Goal: Task Accomplishment & Management: Use online tool/utility

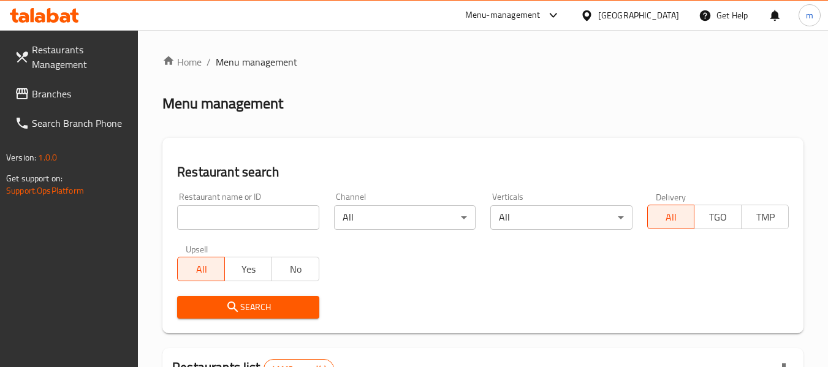
click at [59, 10] on icon at bounding box center [44, 15] width 69 height 15
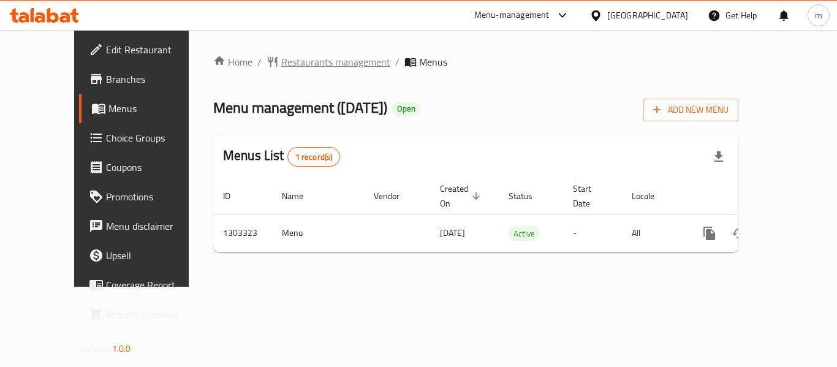
click at [281, 61] on span "Restaurants management" at bounding box center [335, 62] width 109 height 15
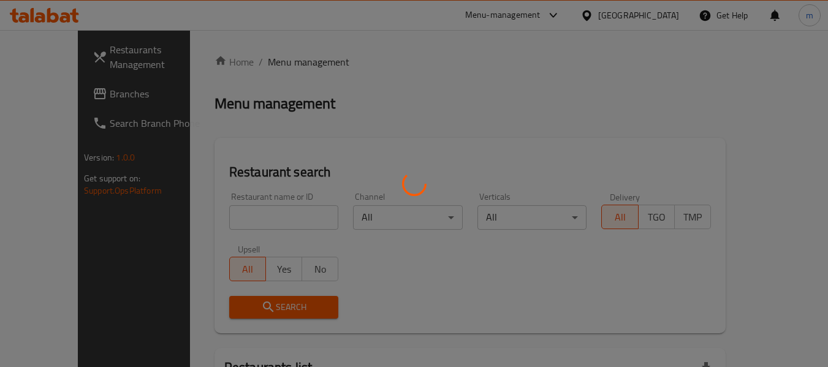
click at [229, 223] on div at bounding box center [414, 183] width 828 height 367
click at [223, 225] on div at bounding box center [414, 183] width 828 height 367
click at [221, 225] on div at bounding box center [414, 183] width 828 height 367
click at [216, 219] on div at bounding box center [414, 183] width 828 height 367
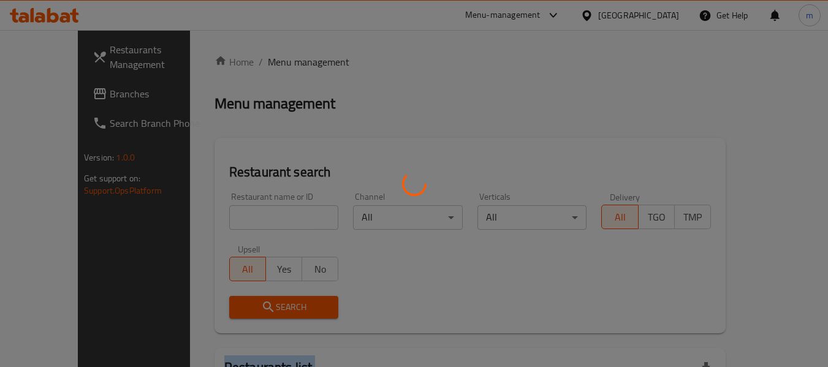
click at [216, 219] on div at bounding box center [414, 183] width 828 height 367
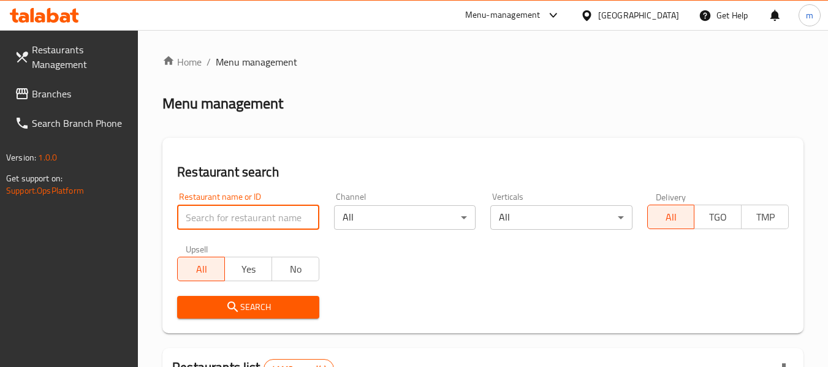
click at [229, 210] on input "search" at bounding box center [248, 217] width 142 height 25
paste input "702766"
type input "702766"
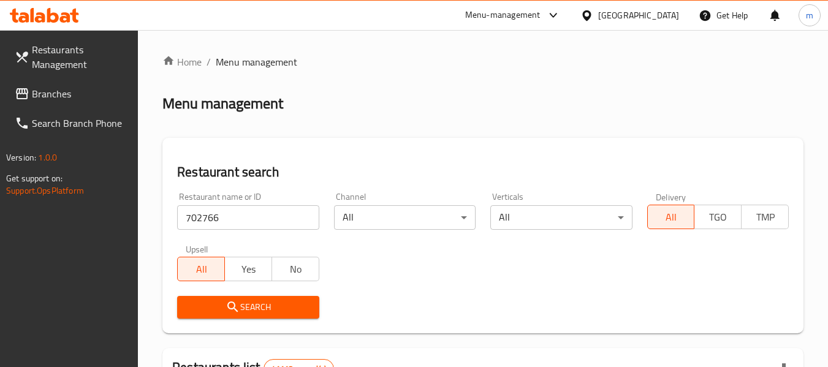
click at [246, 309] on span "Search" at bounding box center [248, 307] width 122 height 15
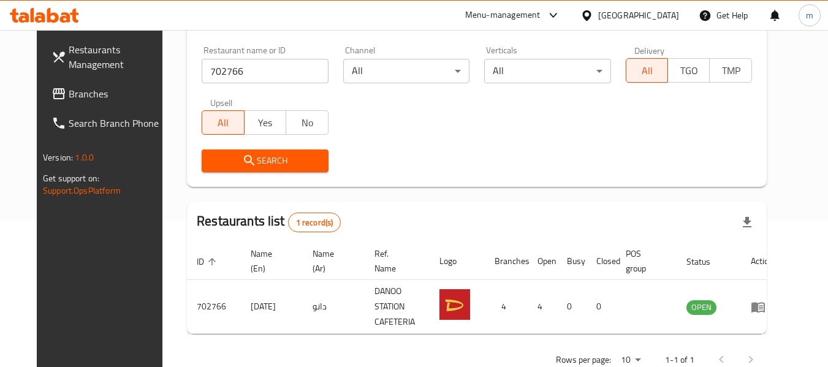
scroll to position [169, 0]
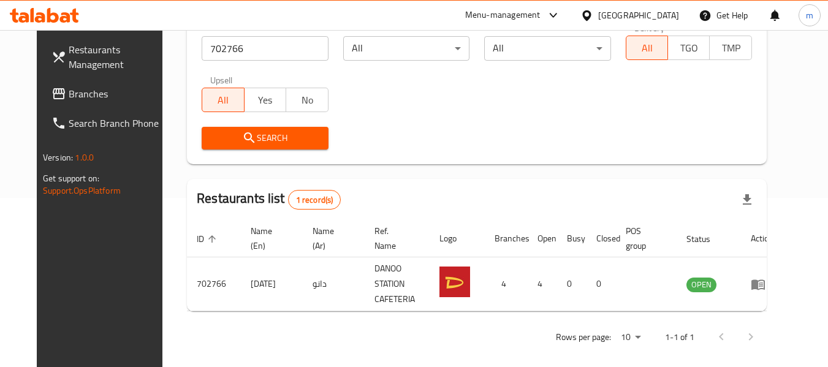
click at [587, 13] on icon at bounding box center [587, 15] width 13 height 13
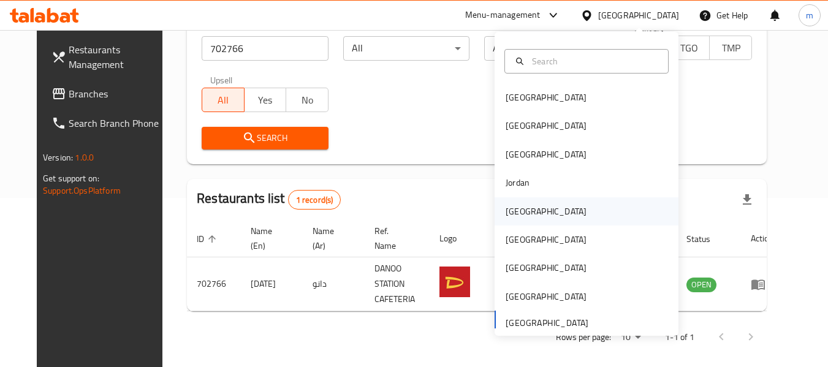
click at [514, 213] on div "Kuwait" at bounding box center [546, 211] width 81 height 13
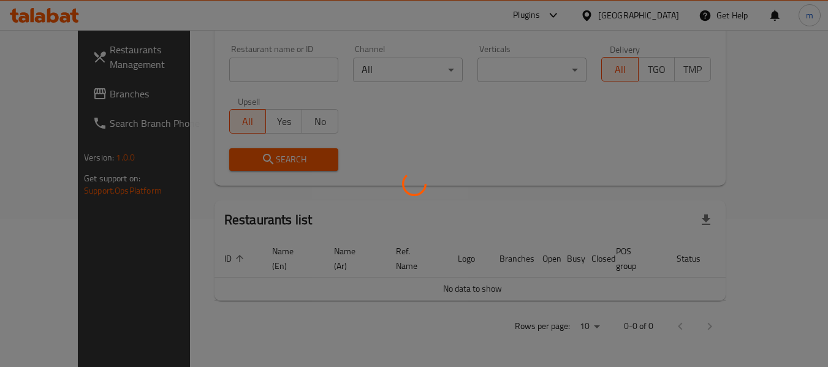
scroll to position [134, 0]
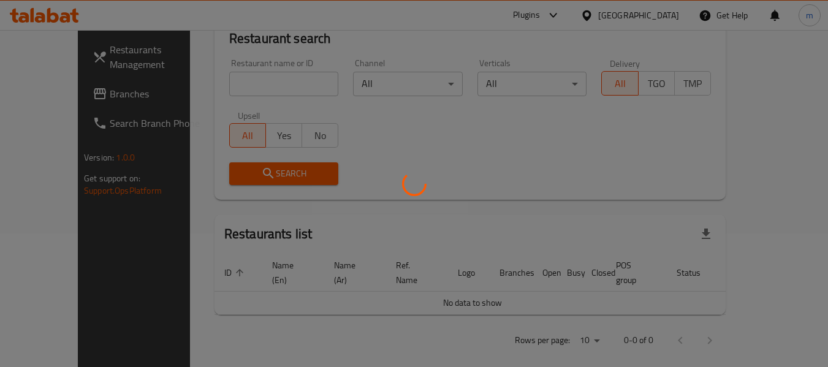
click at [82, 99] on div at bounding box center [414, 183] width 828 height 367
click at [67, 96] on div at bounding box center [414, 183] width 828 height 367
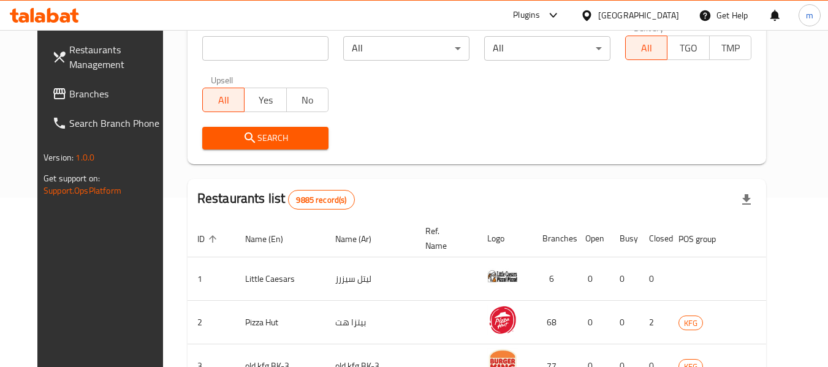
click at [82, 97] on span "Branches" at bounding box center [117, 93] width 97 height 15
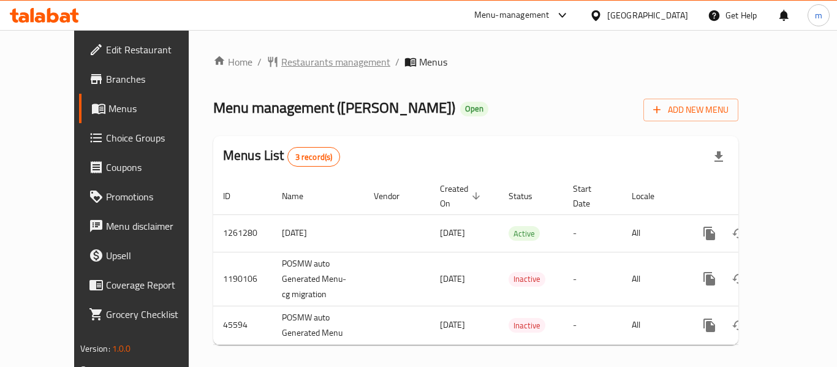
click at [290, 63] on span "Restaurants management" at bounding box center [335, 62] width 109 height 15
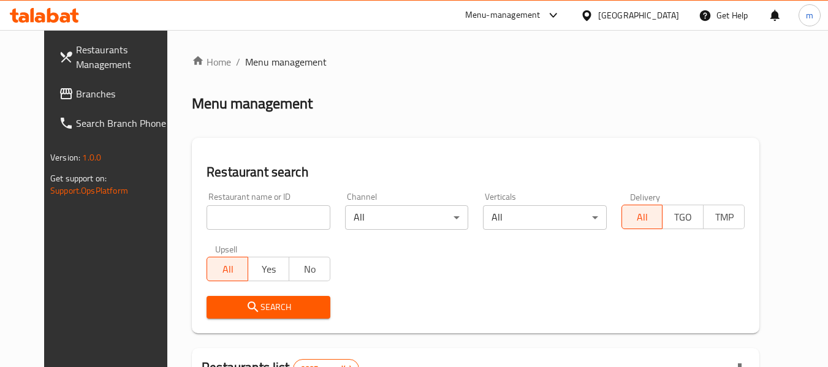
click at [251, 222] on div at bounding box center [414, 183] width 828 height 367
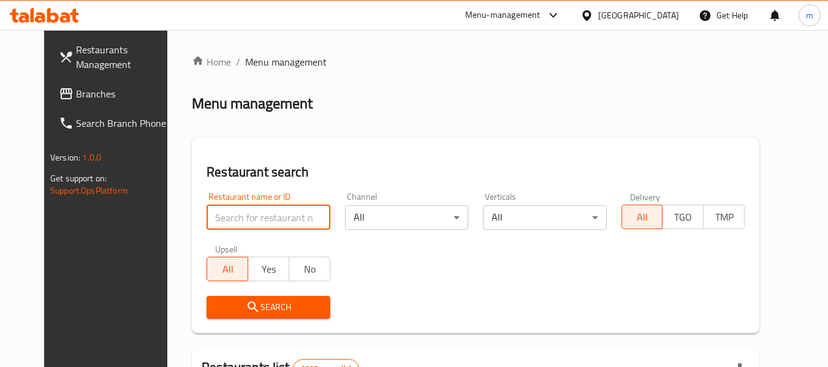
click at [238, 221] on input "search" at bounding box center [268, 217] width 123 height 25
paste input "9081"
type input "9081"
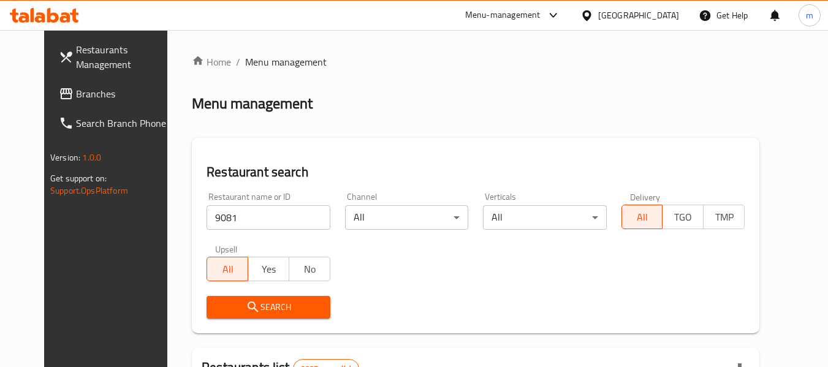
click at [246, 304] on icon "submit" at bounding box center [253, 307] width 15 height 15
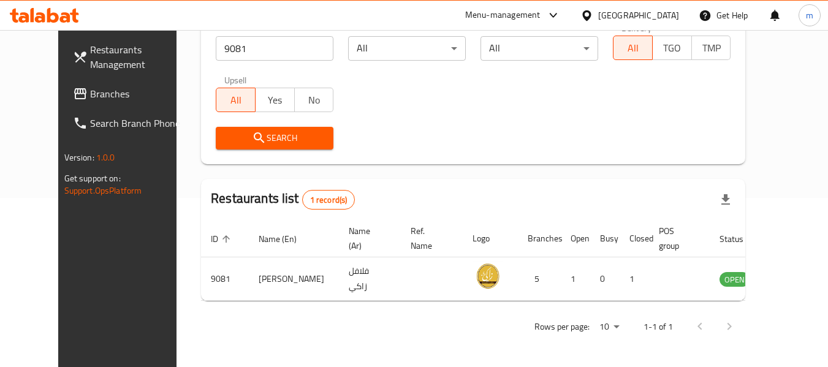
scroll to position [169, 0]
click at [591, 13] on icon at bounding box center [586, 15] width 9 height 10
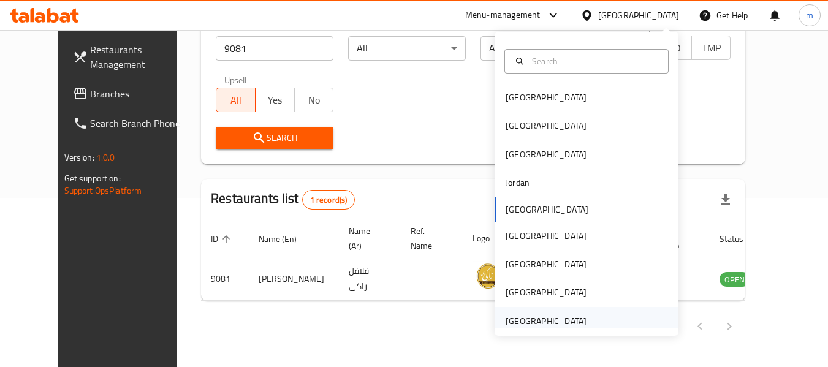
click at [513, 319] on div "[GEOGRAPHIC_DATA]" at bounding box center [546, 320] width 81 height 13
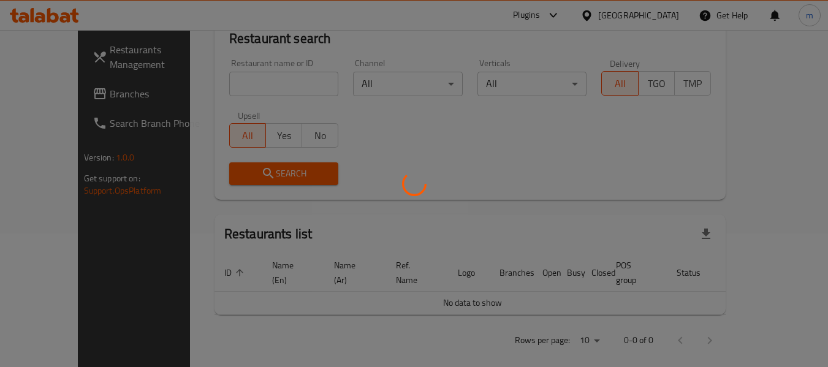
scroll to position [169, 0]
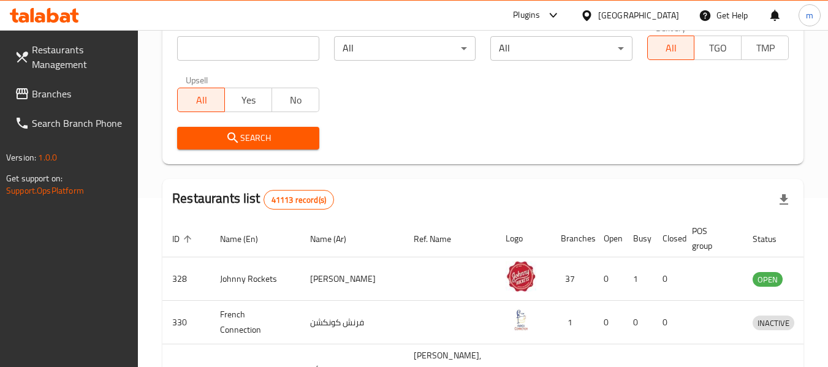
click at [65, 91] on span "Branches" at bounding box center [80, 93] width 97 height 15
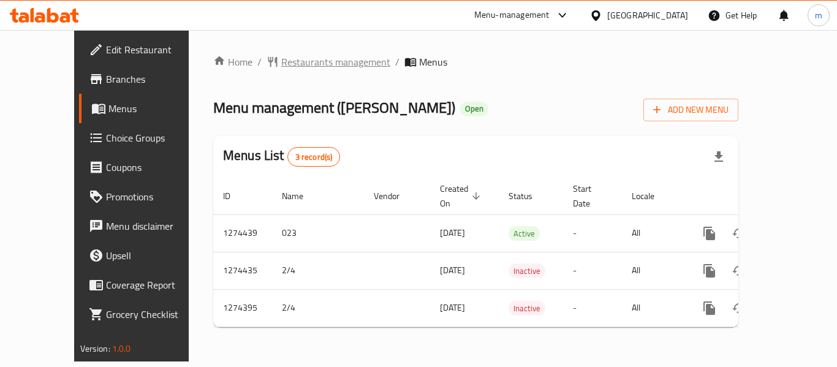
click at [281, 63] on span "Restaurants management" at bounding box center [335, 62] width 109 height 15
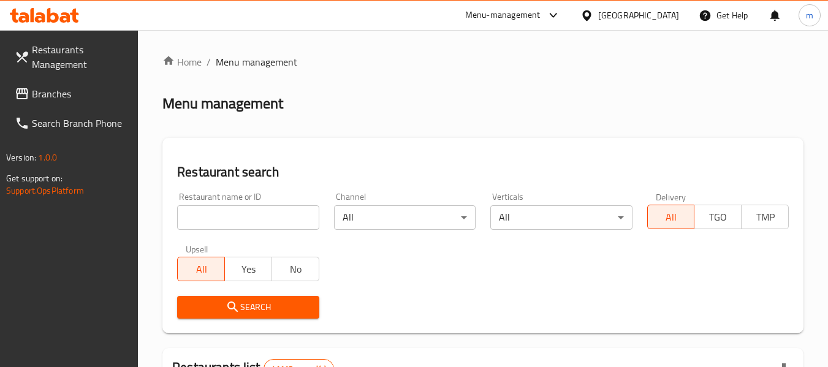
click at [225, 210] on input "search" at bounding box center [248, 217] width 142 height 25
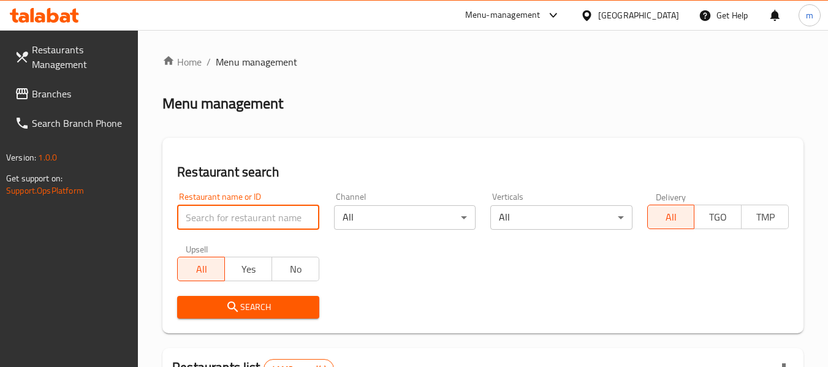
click at [225, 210] on input "search" at bounding box center [248, 217] width 142 height 25
paste input "691190"
type input "691190"
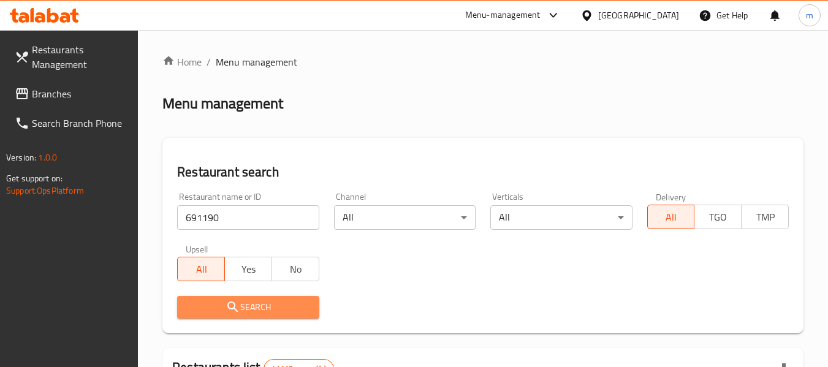
click at [252, 305] on span "Search" at bounding box center [248, 307] width 122 height 15
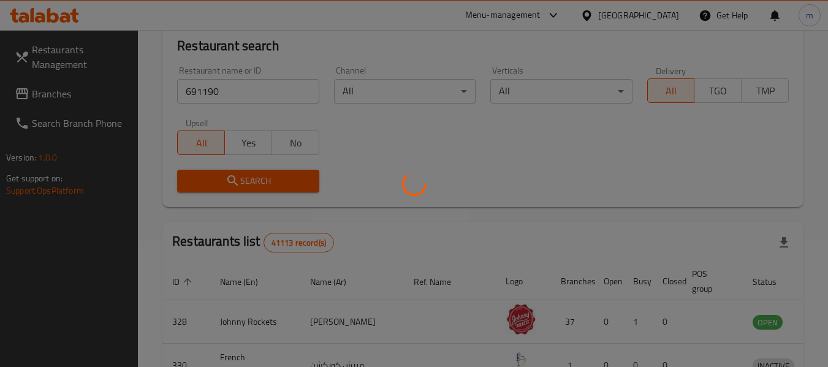
scroll to position [169, 0]
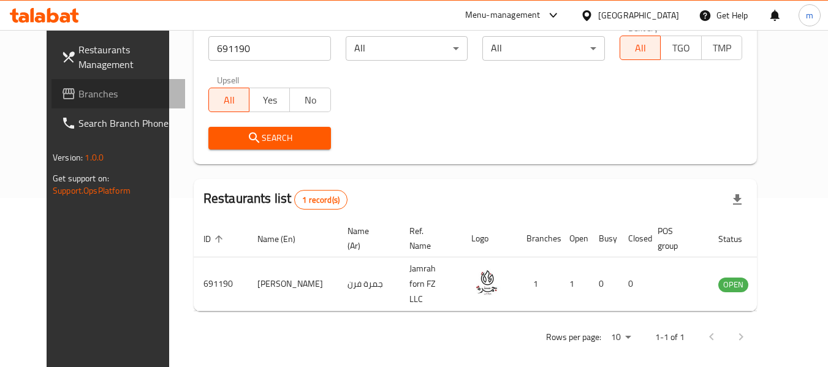
click at [78, 91] on span "Branches" at bounding box center [126, 93] width 97 height 15
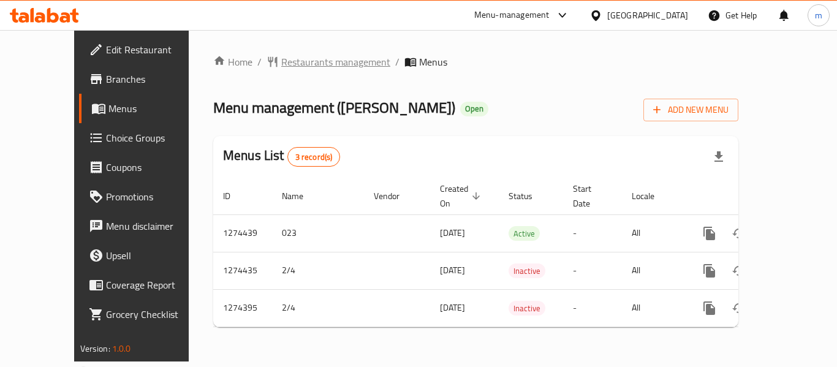
click at [289, 65] on span "Restaurants management" at bounding box center [335, 62] width 109 height 15
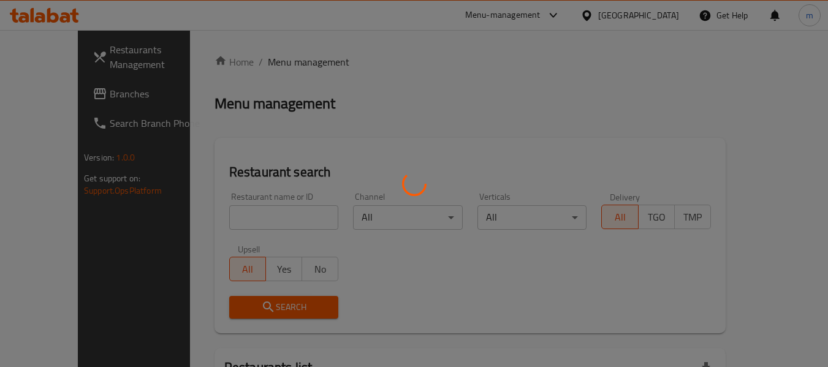
click at [228, 224] on div at bounding box center [414, 183] width 828 height 367
click at [218, 223] on div at bounding box center [414, 183] width 828 height 367
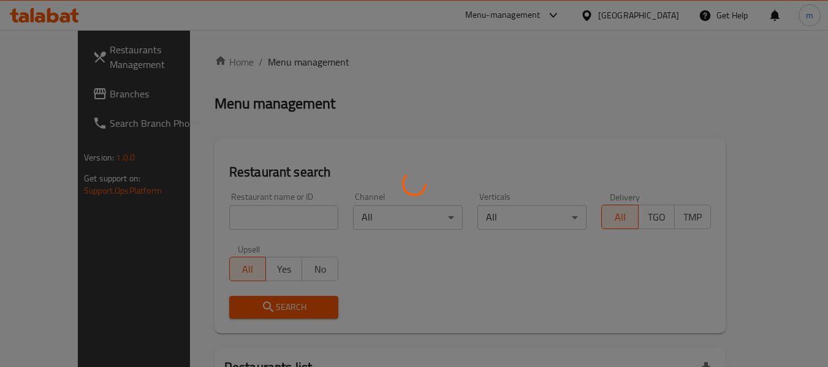
click at [78, 232] on div at bounding box center [414, 183] width 828 height 367
click at [229, 221] on div at bounding box center [414, 183] width 828 height 367
click at [260, 223] on div at bounding box center [414, 183] width 828 height 367
click at [257, 218] on div at bounding box center [414, 183] width 828 height 367
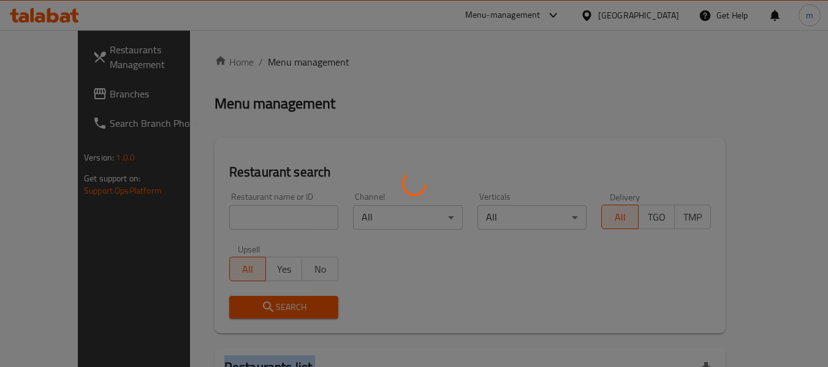
click at [257, 218] on div at bounding box center [414, 183] width 828 height 367
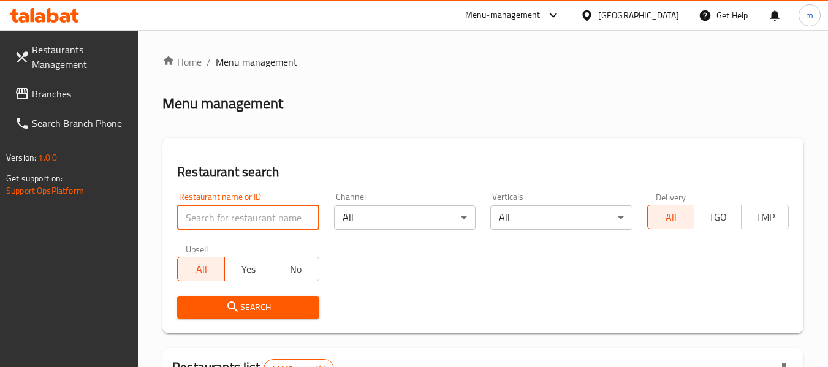
click at [257, 218] on input "search" at bounding box center [248, 217] width 142 height 25
paste input "691190"
type input "691190"
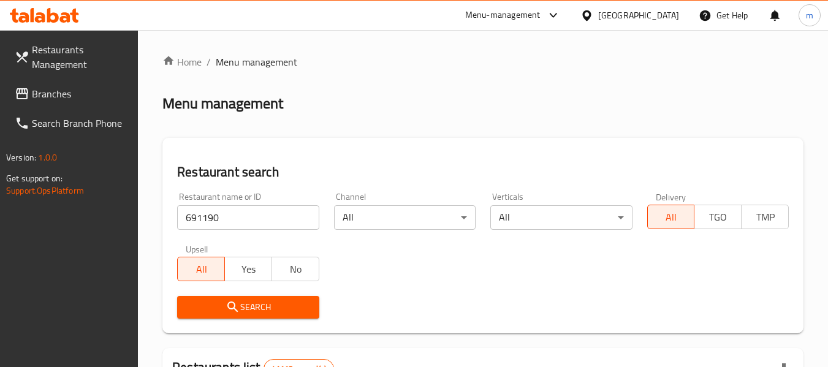
click at [240, 308] on icon "submit" at bounding box center [233, 307] width 15 height 15
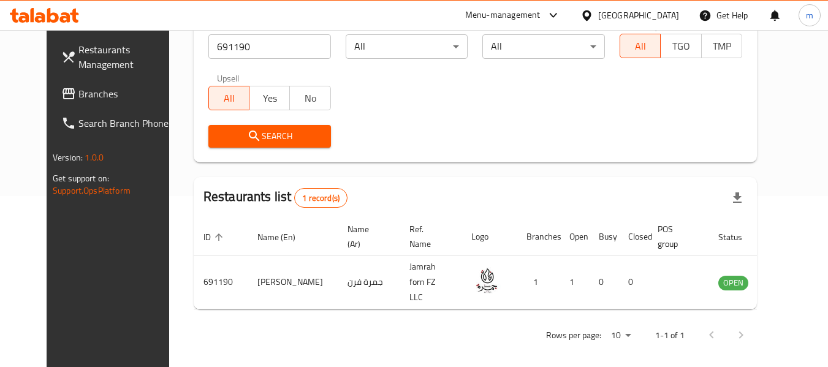
scroll to position [169, 0]
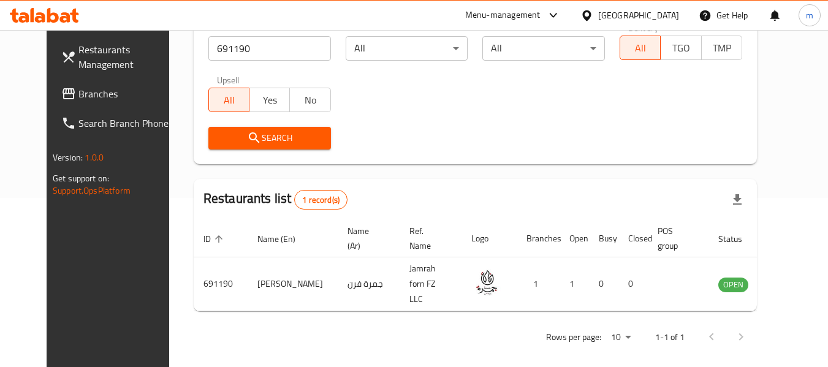
click at [78, 94] on span "Branches" at bounding box center [126, 93] width 97 height 15
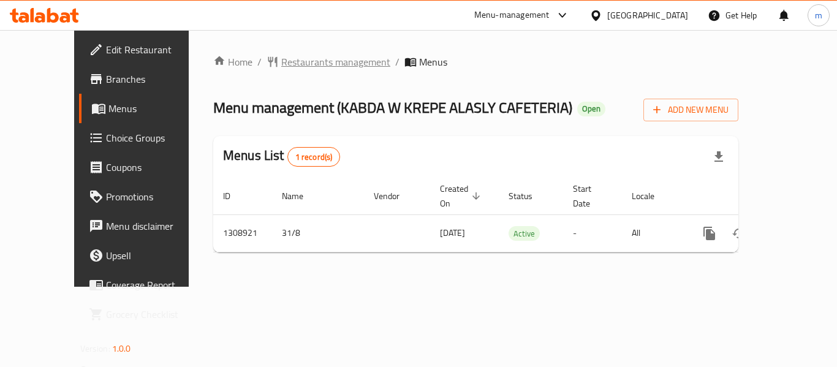
click at [286, 63] on span "Restaurants management" at bounding box center [335, 62] width 109 height 15
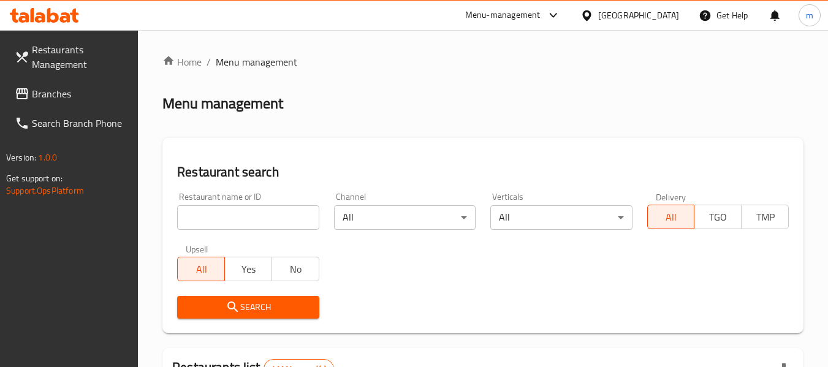
drag, startPoint x: 226, startPoint y: 212, endPoint x: 213, endPoint y: 221, distance: 15.0
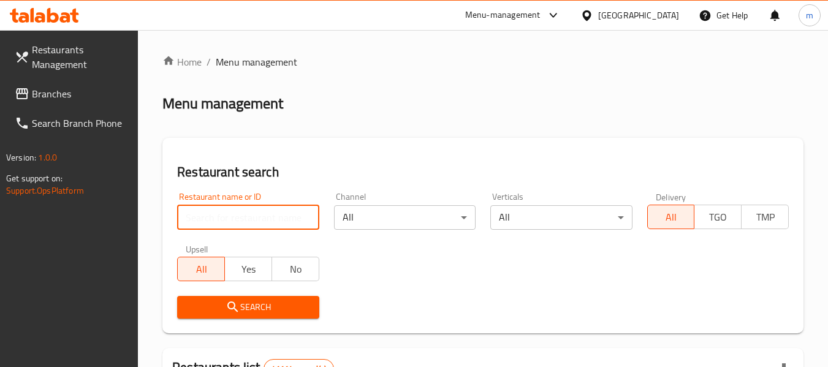
drag, startPoint x: 213, startPoint y: 221, endPoint x: 207, endPoint y: 214, distance: 9.1
click at [213, 221] on input "search" at bounding box center [248, 217] width 142 height 25
paste input "704973"
type input "704973"
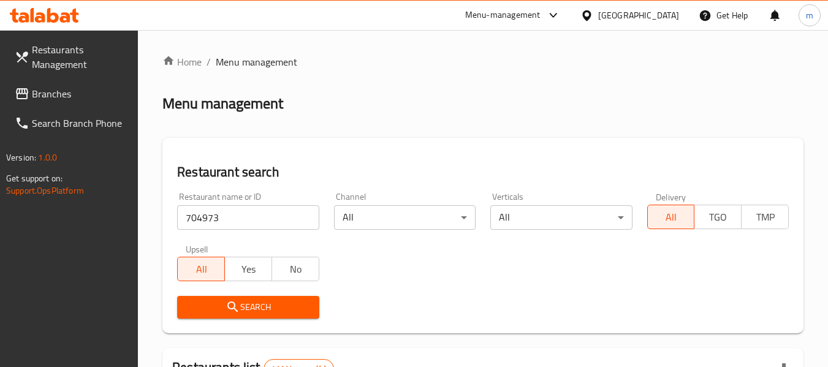
click at [222, 315] on button "Search" at bounding box center [248, 307] width 142 height 23
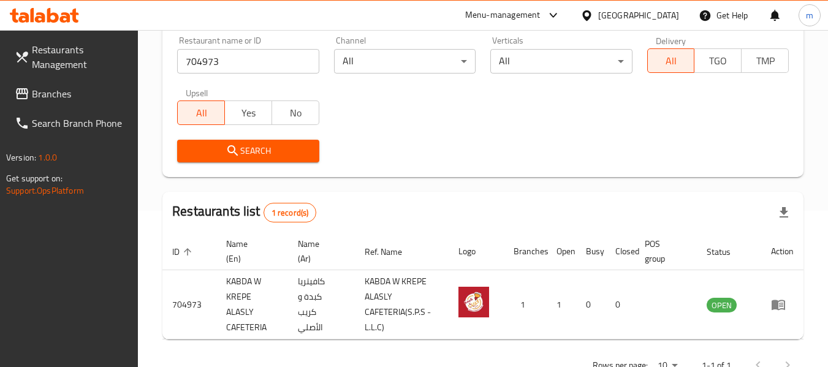
scroll to position [184, 0]
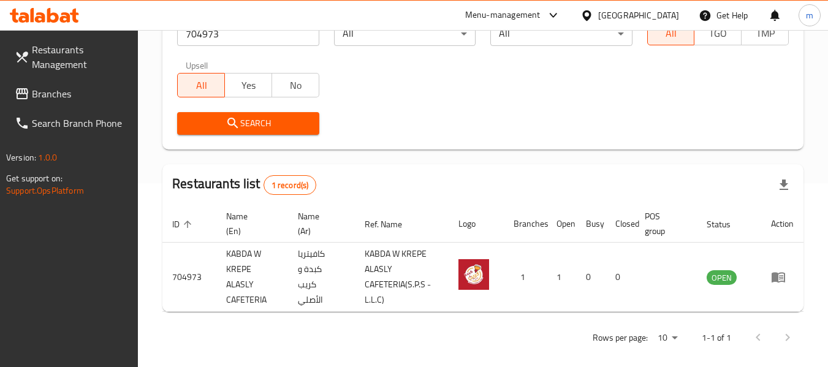
click at [585, 14] on icon at bounding box center [586, 15] width 9 height 10
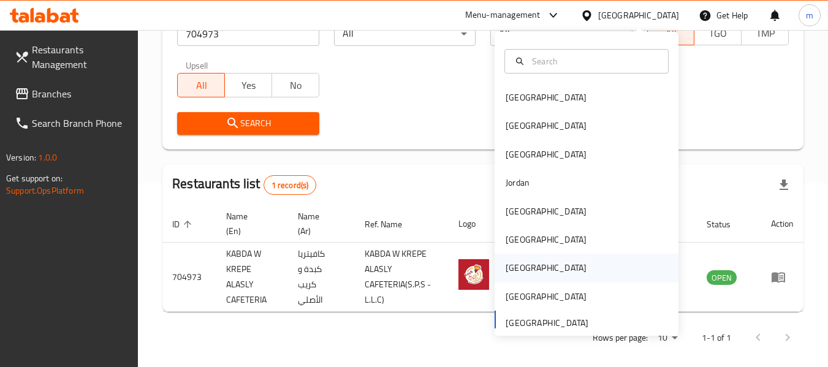
click at [507, 270] on div "[GEOGRAPHIC_DATA]" at bounding box center [546, 267] width 81 height 13
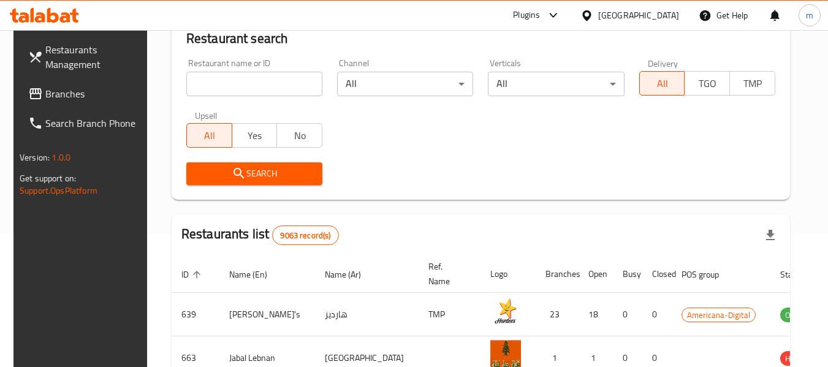
scroll to position [184, 0]
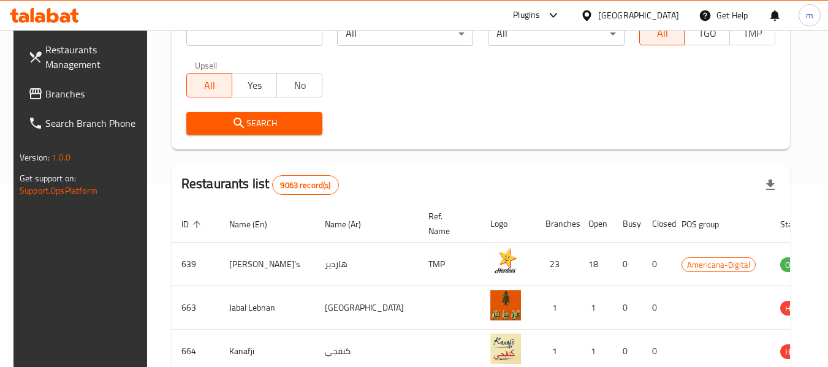
click at [63, 92] on span "Branches" at bounding box center [93, 93] width 97 height 15
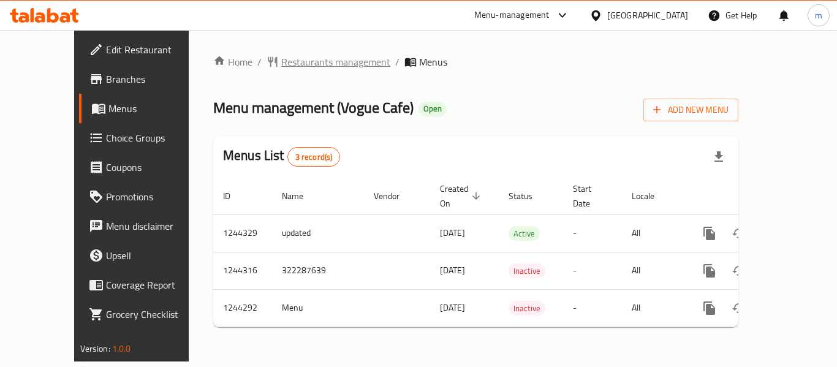
click at [281, 66] on span "Restaurants management" at bounding box center [335, 62] width 109 height 15
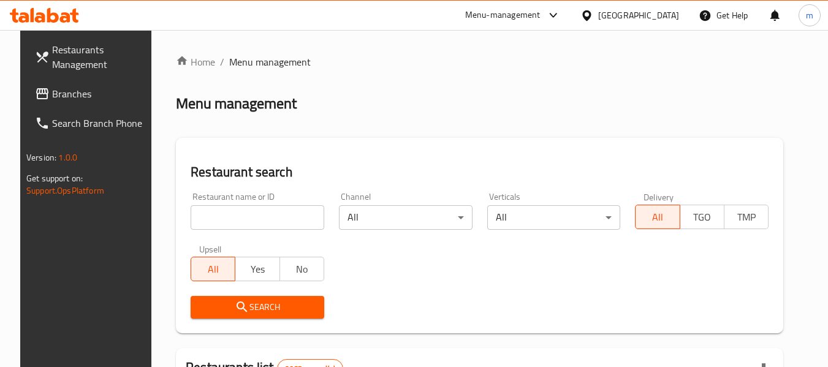
click at [205, 214] on div at bounding box center [414, 183] width 828 height 367
drag, startPoint x: 209, startPoint y: 221, endPoint x: 217, endPoint y: 219, distance: 8.2
click at [209, 221] on input "search" at bounding box center [258, 217] width 134 height 25
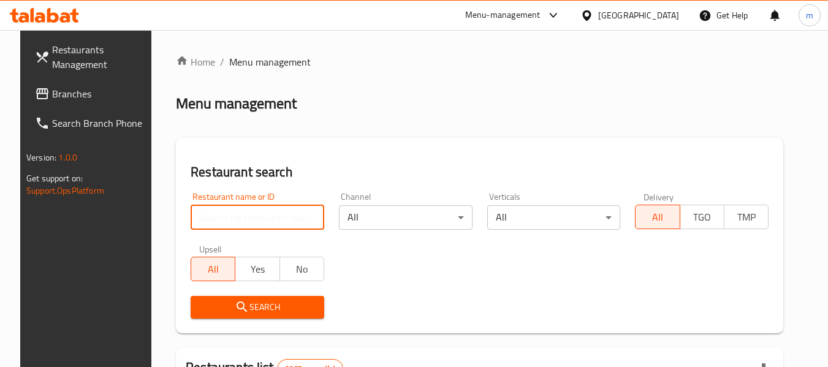
paste input "681972"
type input "681972"
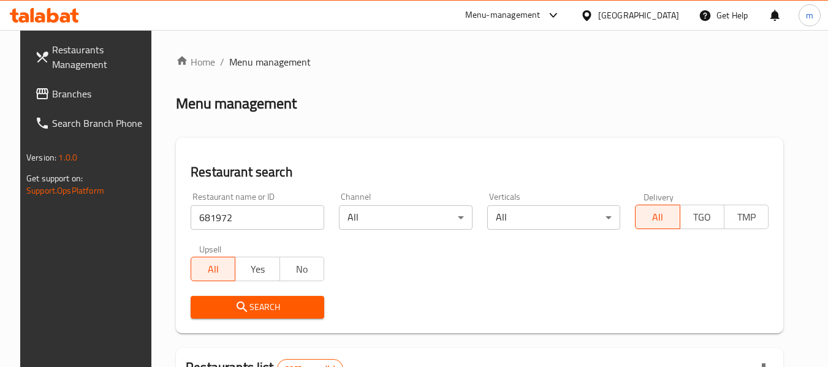
click at [236, 313] on icon "submit" at bounding box center [242, 307] width 15 height 15
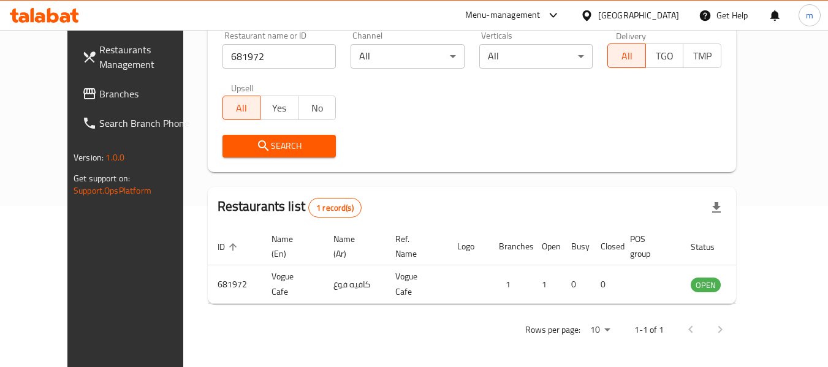
scroll to position [169, 0]
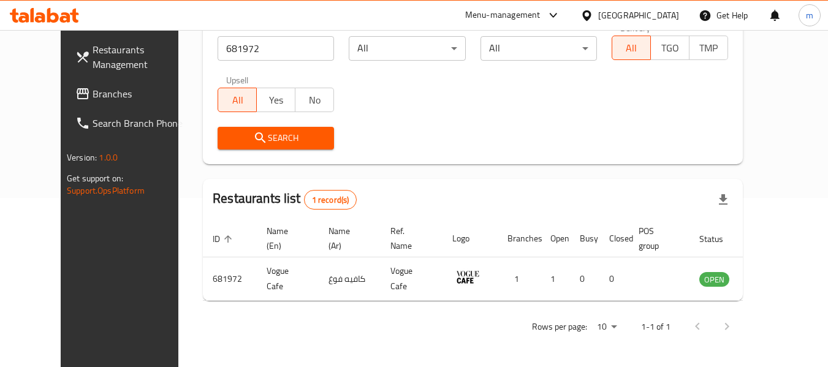
click at [593, 20] on icon at bounding box center [587, 15] width 13 height 13
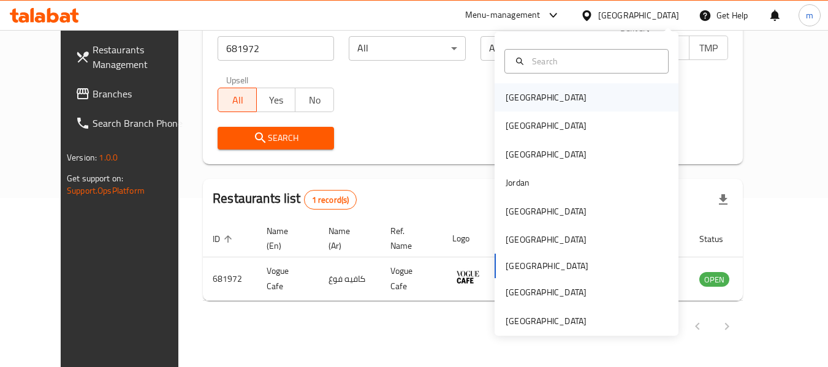
click at [508, 101] on div "[GEOGRAPHIC_DATA]" at bounding box center [546, 97] width 81 height 13
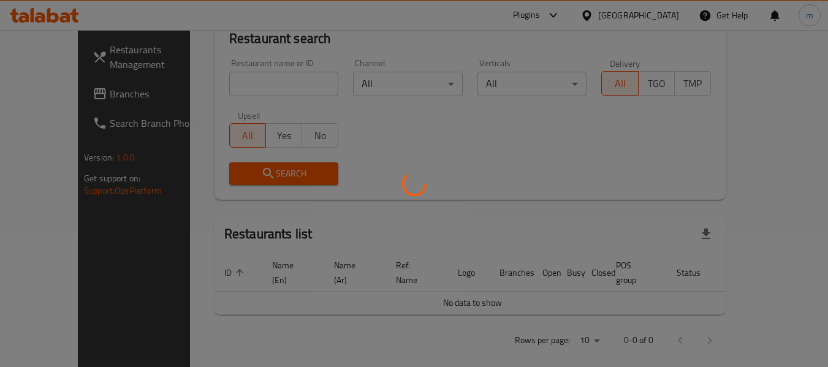
scroll to position [169, 0]
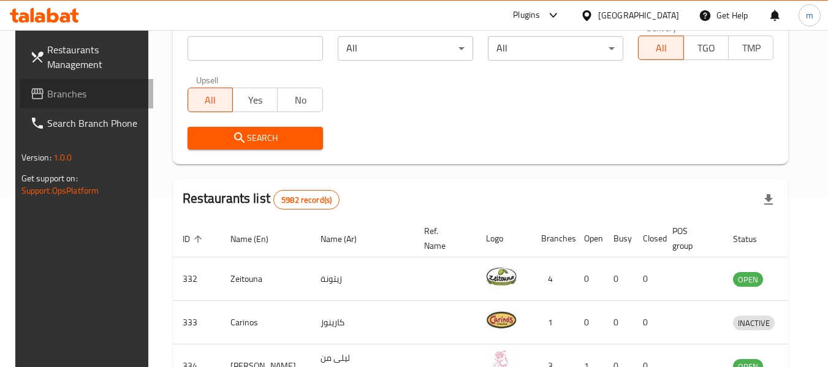
drag, startPoint x: 63, startPoint y: 98, endPoint x: 68, endPoint y: 91, distance: 8.8
click at [63, 98] on span "Branches" at bounding box center [95, 93] width 97 height 15
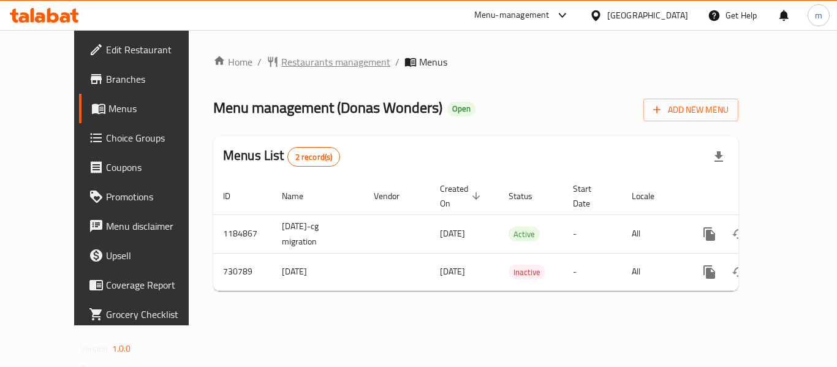
click at [281, 64] on span "Restaurants management" at bounding box center [335, 62] width 109 height 15
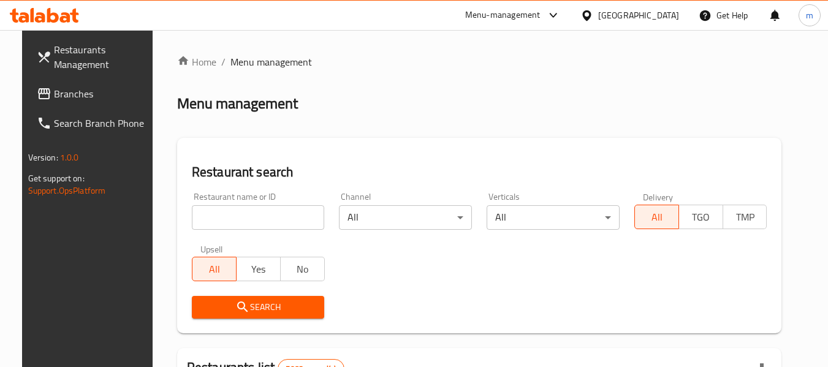
click at [216, 224] on input "search" at bounding box center [258, 217] width 133 height 25
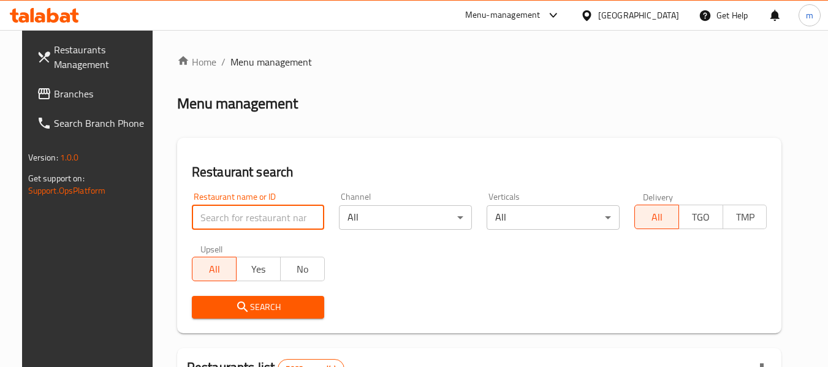
click at [216, 224] on input "search" at bounding box center [258, 217] width 133 height 25
paste input "646729"
type input "646729"
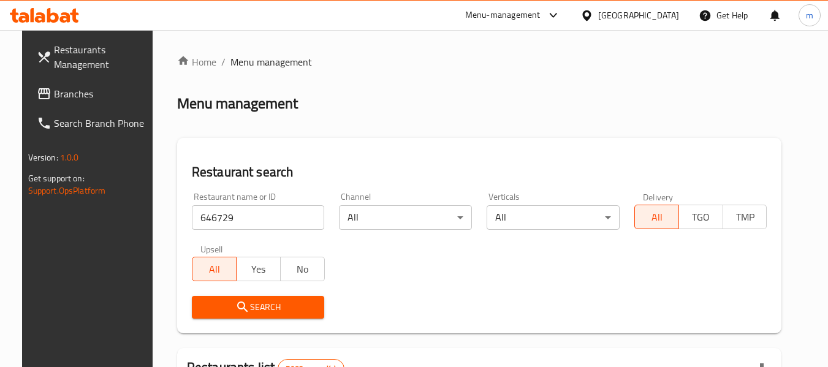
click at [218, 313] on span "Search" at bounding box center [258, 307] width 113 height 15
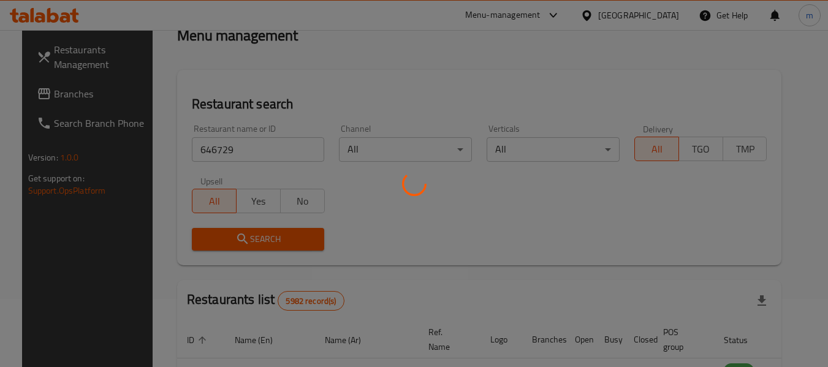
scroll to position [169, 0]
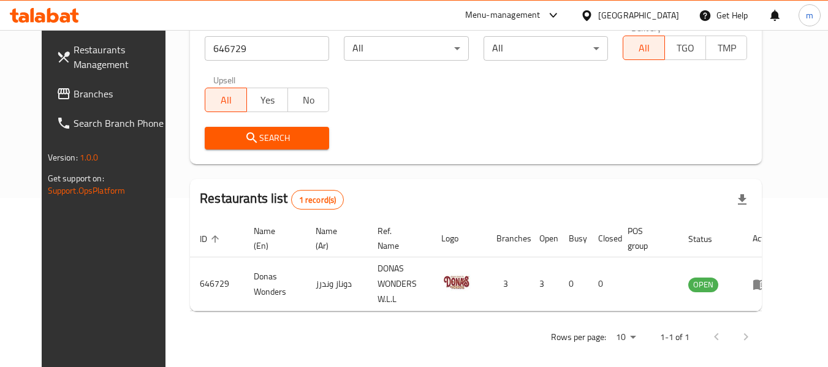
click at [591, 11] on icon at bounding box center [586, 15] width 9 height 10
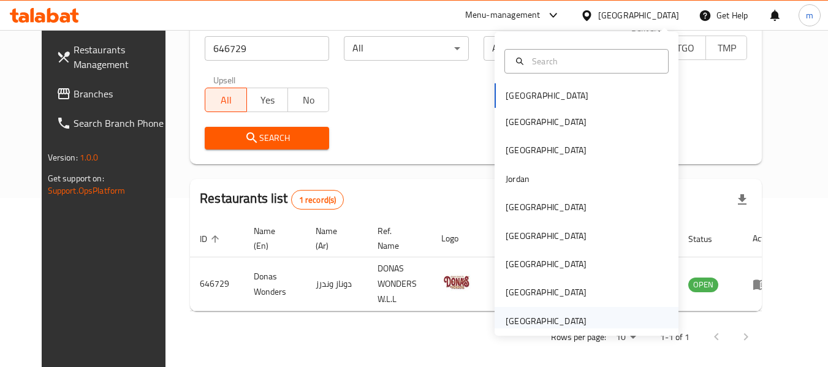
click at [517, 326] on div "[GEOGRAPHIC_DATA]" at bounding box center [546, 320] width 81 height 13
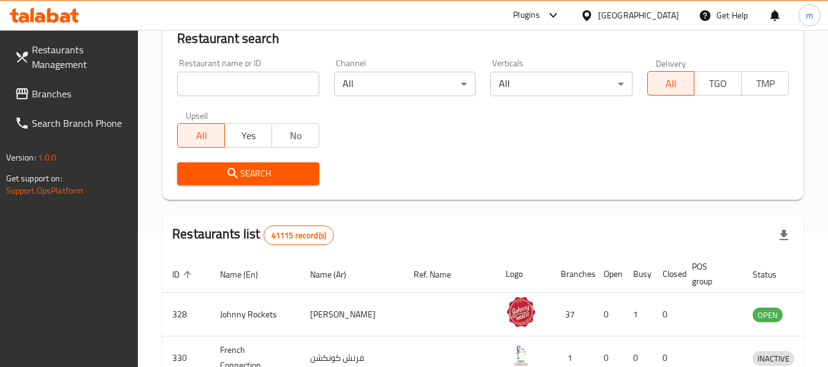
scroll to position [169, 0]
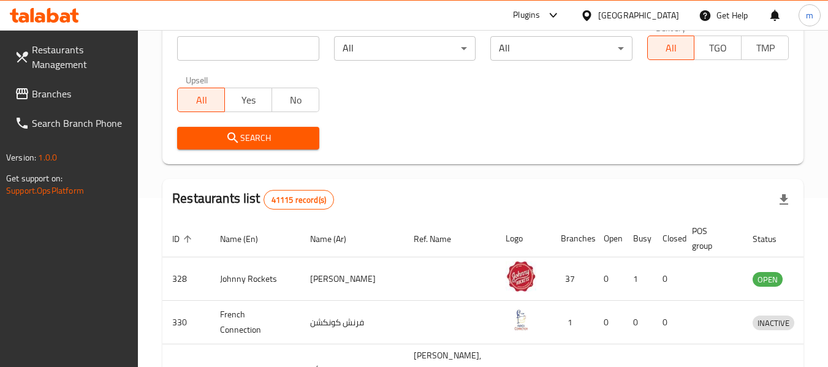
click at [63, 91] on span "Branches" at bounding box center [80, 93] width 97 height 15
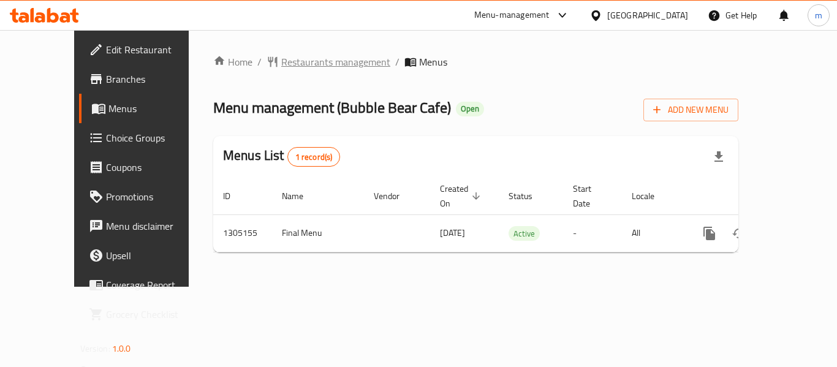
click at [281, 63] on span "Restaurants management" at bounding box center [335, 62] width 109 height 15
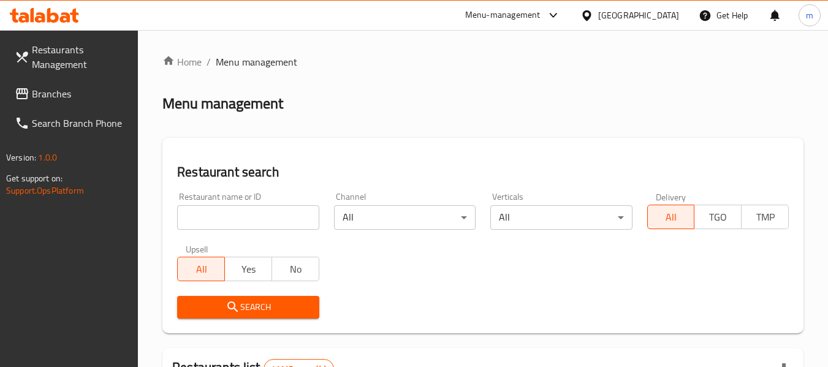
click at [227, 223] on div at bounding box center [414, 183] width 828 height 367
click at [227, 223] on input "search" at bounding box center [248, 217] width 142 height 25
paste input "703485"
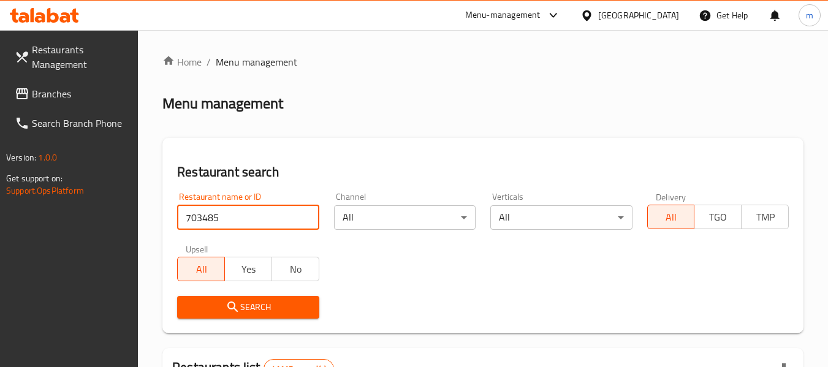
type input "703485"
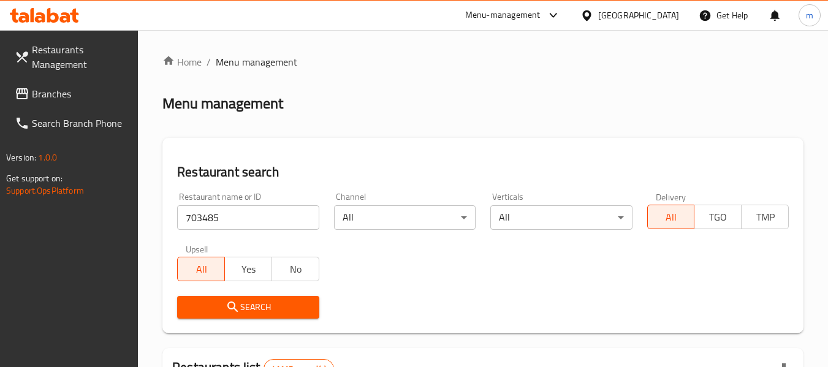
drag, startPoint x: 227, startPoint y: 309, endPoint x: 245, endPoint y: 304, distance: 17.9
click at [228, 309] on icon "submit" at bounding box center [233, 307] width 15 height 15
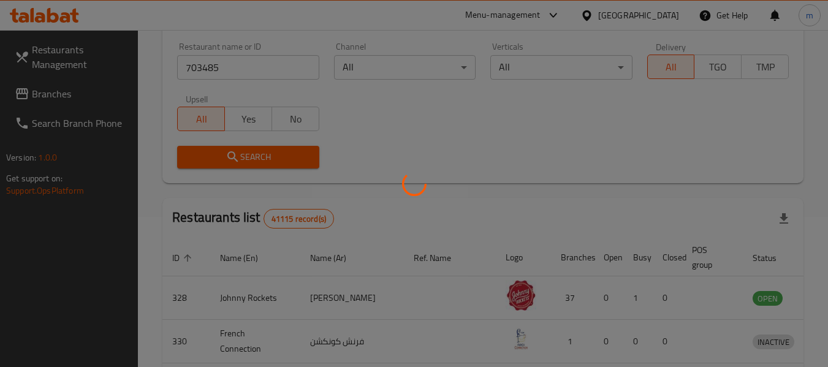
scroll to position [169, 0]
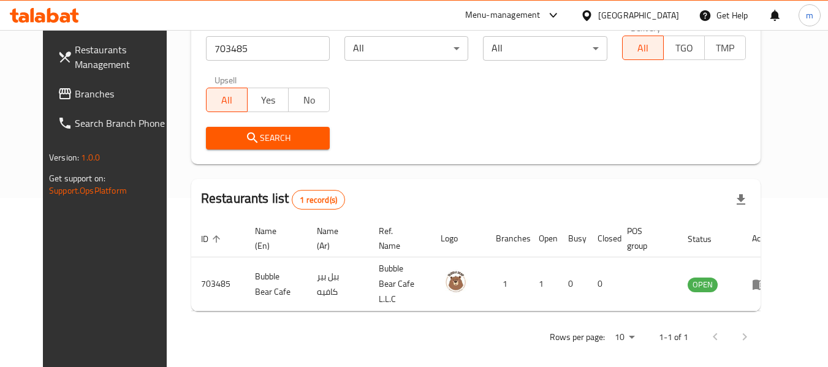
click at [586, 16] on icon at bounding box center [586, 15] width 9 height 10
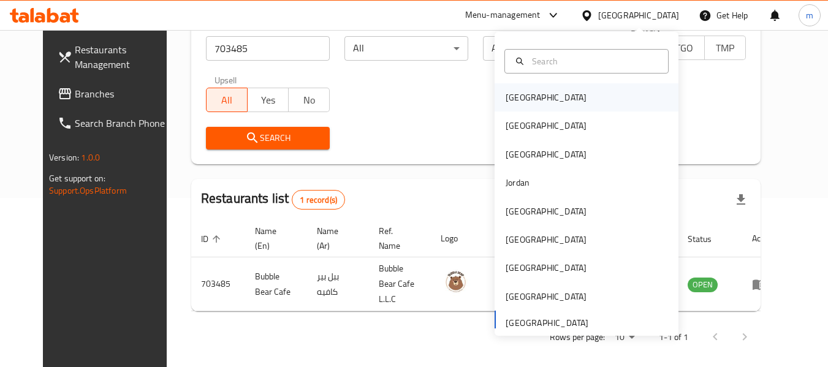
click at [514, 96] on div "[GEOGRAPHIC_DATA]" at bounding box center [546, 97] width 81 height 13
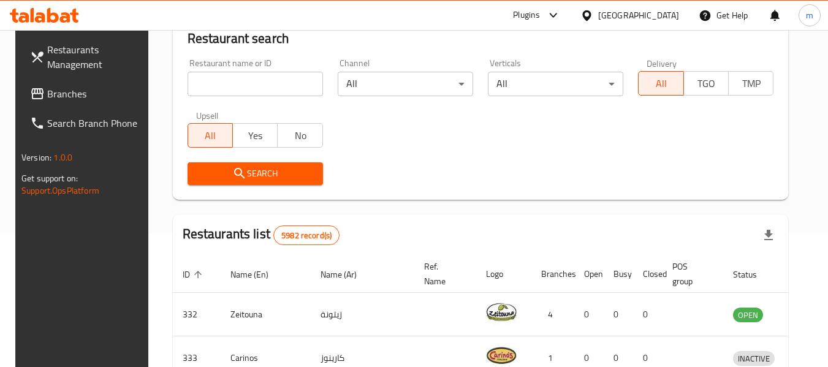
scroll to position [169, 0]
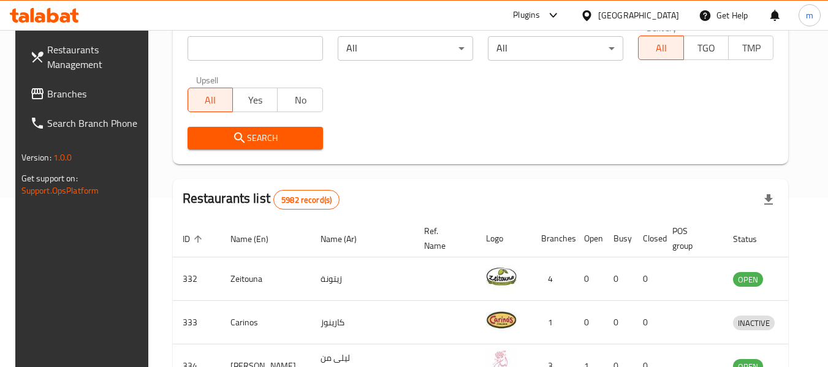
click at [62, 94] on span "Branches" at bounding box center [95, 93] width 97 height 15
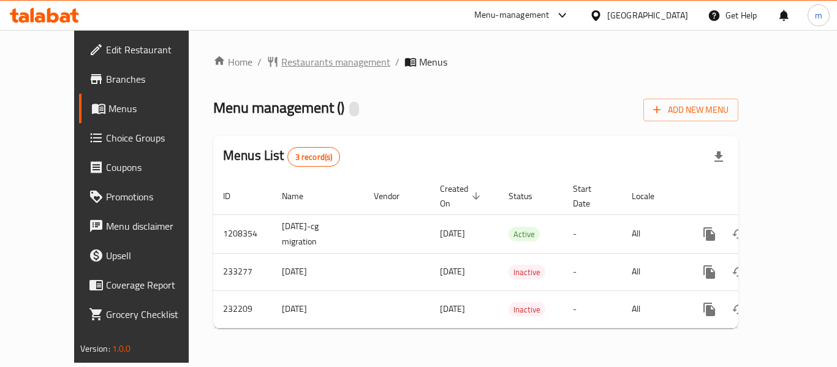
click at [281, 63] on span "Restaurants management" at bounding box center [335, 62] width 109 height 15
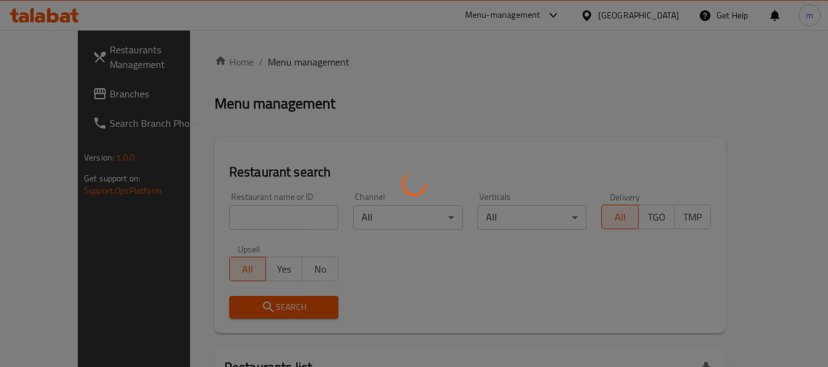
click at [210, 216] on div at bounding box center [414, 183] width 828 height 367
click at [211, 219] on div at bounding box center [414, 183] width 828 height 367
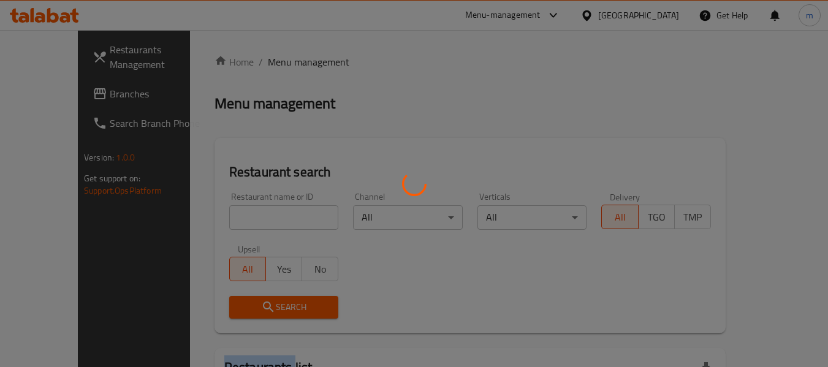
click at [211, 219] on div at bounding box center [414, 183] width 828 height 367
click at [209, 219] on div at bounding box center [414, 183] width 828 height 367
click at [204, 218] on div at bounding box center [414, 183] width 828 height 367
click at [215, 217] on div at bounding box center [414, 183] width 828 height 367
click at [230, 221] on div at bounding box center [414, 183] width 828 height 367
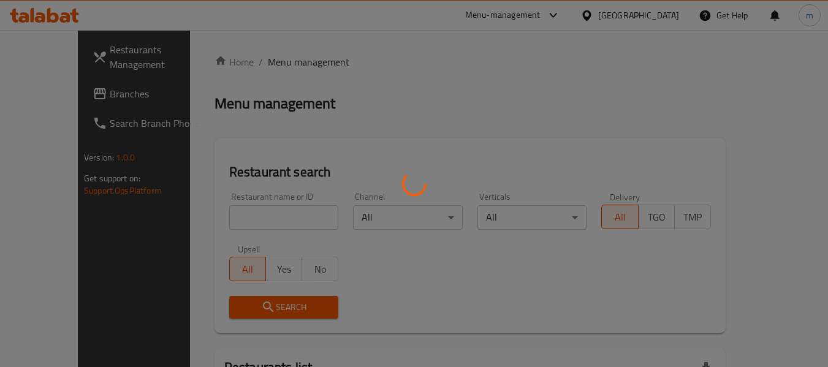
click at [229, 223] on div at bounding box center [414, 183] width 828 height 367
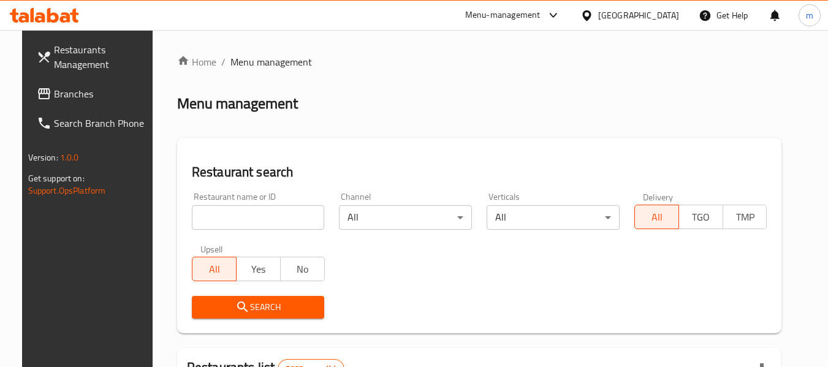
click at [227, 224] on input "search" at bounding box center [258, 217] width 133 height 25
paste input "626197"
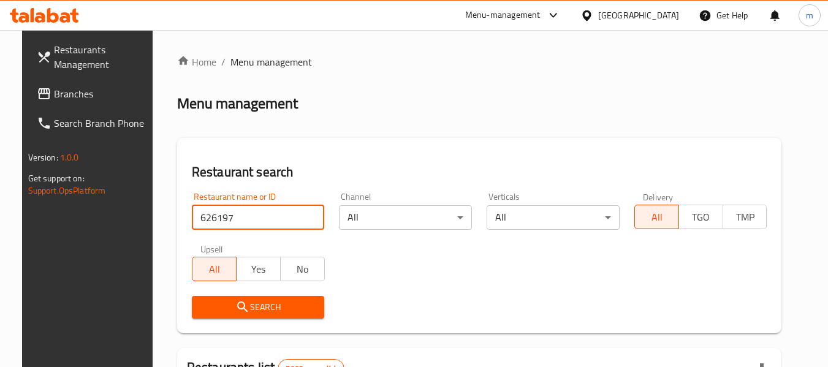
type input "626197"
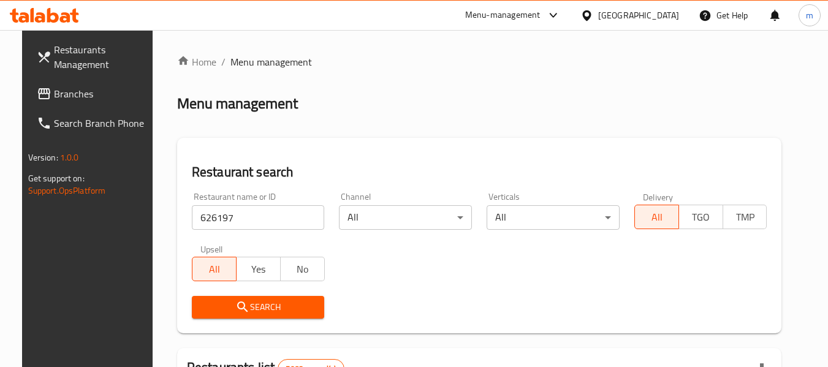
click at [239, 300] on span "Search" at bounding box center [258, 307] width 113 height 15
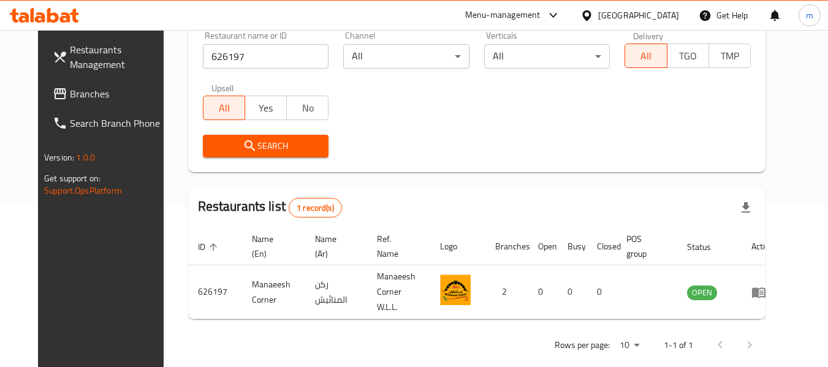
scroll to position [169, 0]
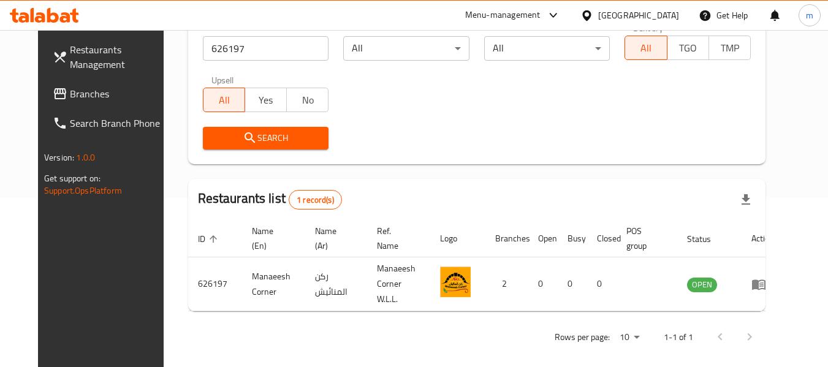
click at [593, 15] on icon at bounding box center [587, 15] width 13 height 13
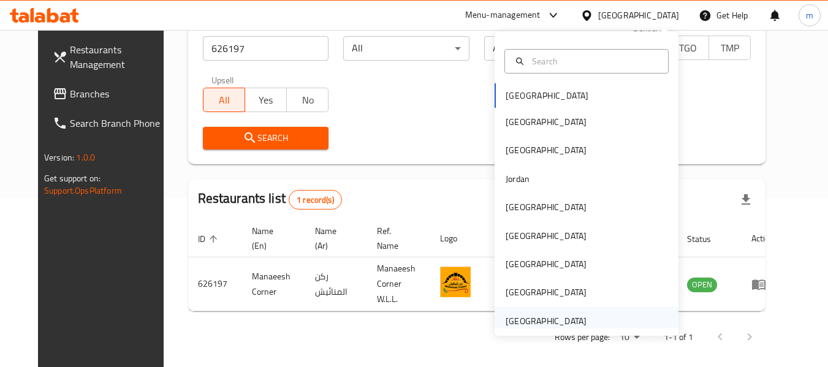
click at [527, 323] on div "[GEOGRAPHIC_DATA]" at bounding box center [546, 320] width 81 height 13
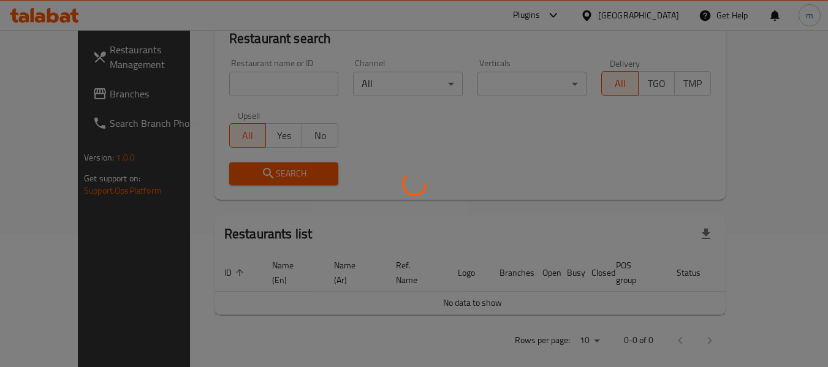
scroll to position [169, 0]
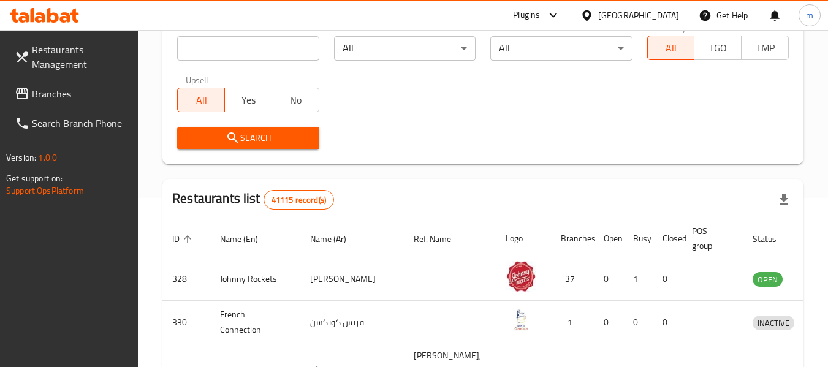
drag, startPoint x: 70, startPoint y: 94, endPoint x: 64, endPoint y: 98, distance: 7.1
click at [70, 94] on span "Branches" at bounding box center [80, 93] width 97 height 15
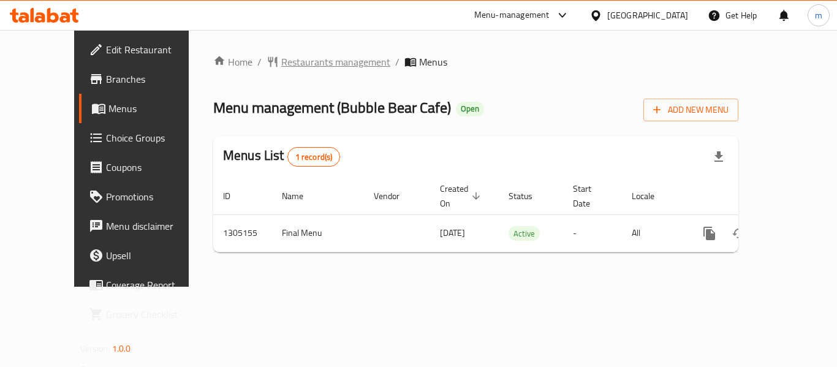
click at [281, 61] on span "Restaurants management" at bounding box center [335, 62] width 109 height 15
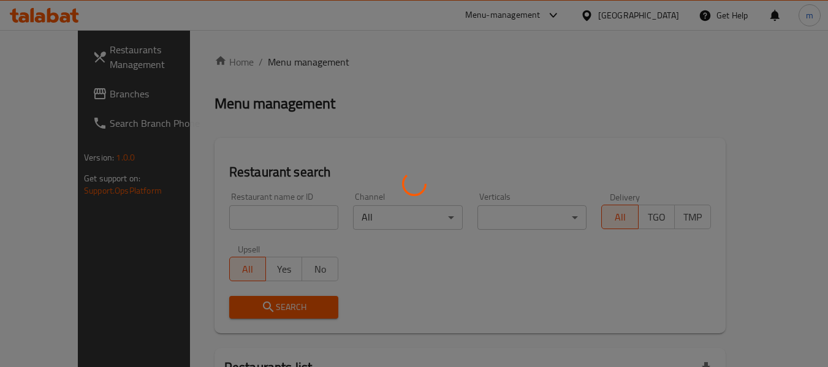
click at [259, 215] on div at bounding box center [414, 183] width 828 height 367
click at [257, 216] on div at bounding box center [414, 183] width 828 height 367
click at [232, 220] on div at bounding box center [414, 183] width 828 height 367
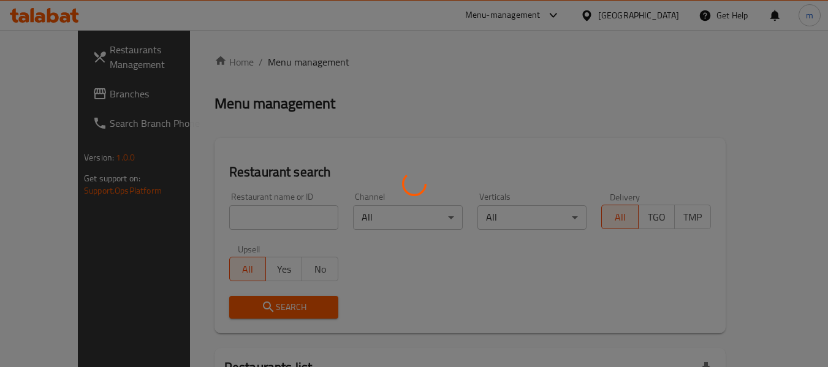
click at [221, 222] on div at bounding box center [414, 183] width 828 height 367
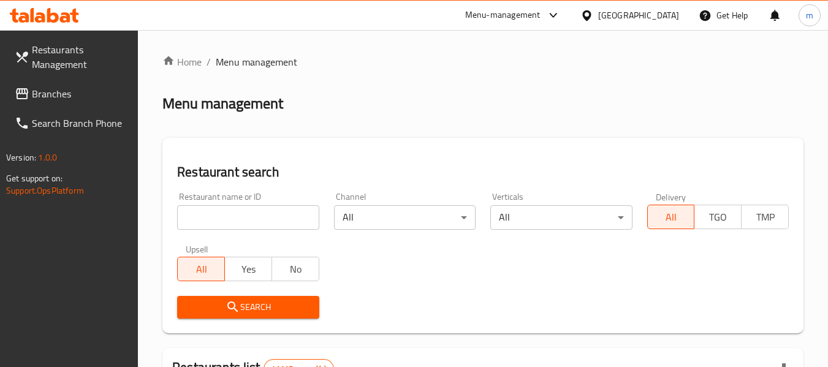
drag, startPoint x: 221, startPoint y: 222, endPoint x: 226, endPoint y: 217, distance: 7.4
click at [221, 222] on input "search" at bounding box center [248, 217] width 142 height 25
paste input "703485"
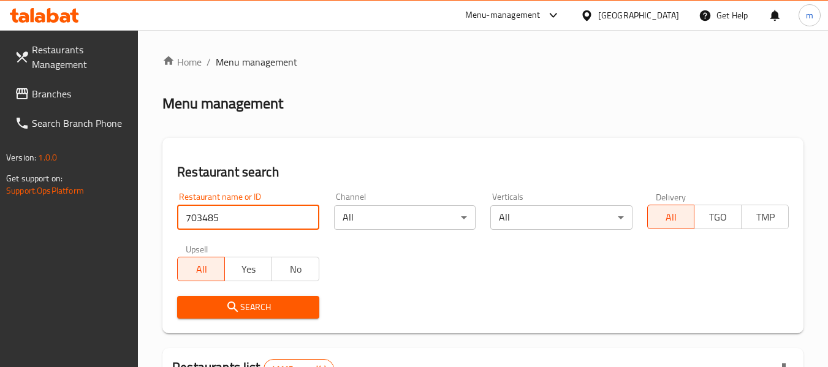
type input "703485"
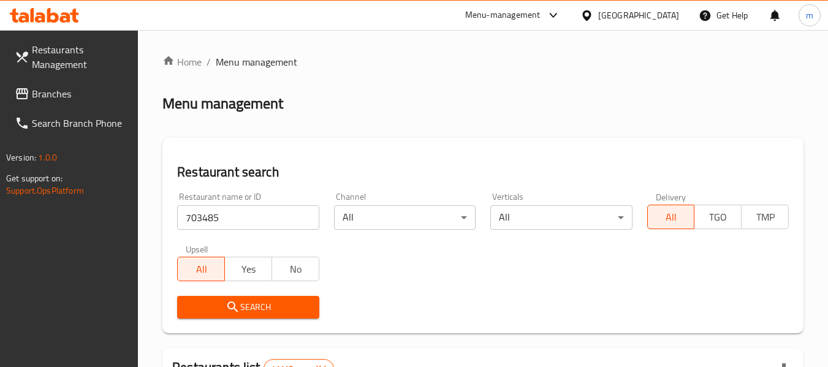
click at [246, 306] on span "Search" at bounding box center [248, 307] width 122 height 15
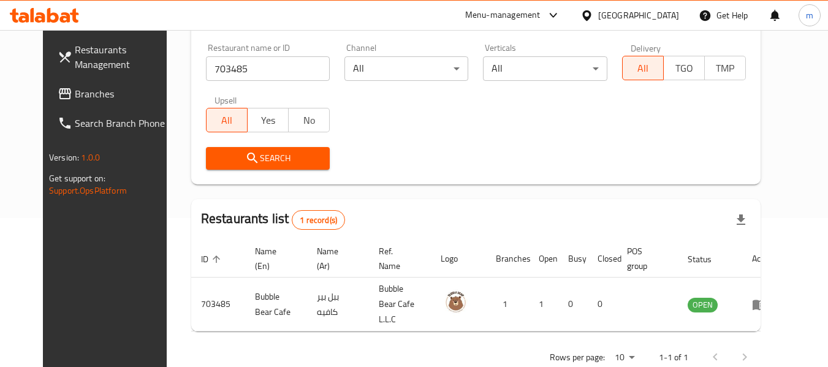
scroll to position [169, 0]
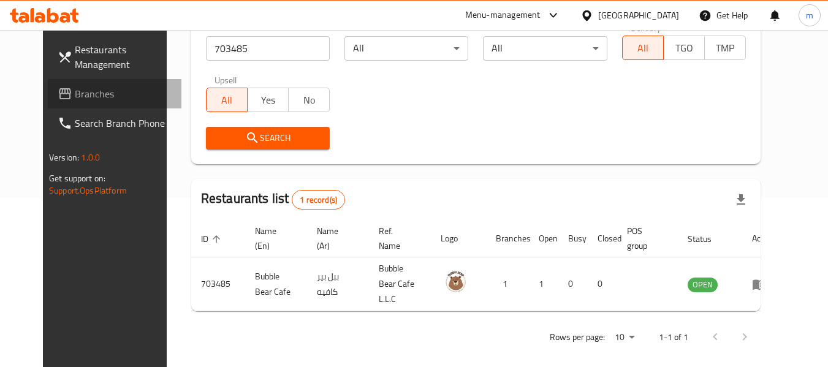
click at [75, 101] on span "Branches" at bounding box center [123, 93] width 97 height 15
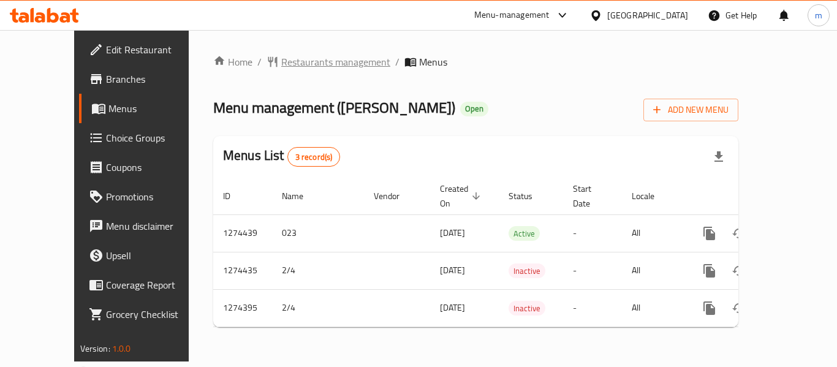
click at [281, 68] on span "Restaurants management" at bounding box center [335, 62] width 109 height 15
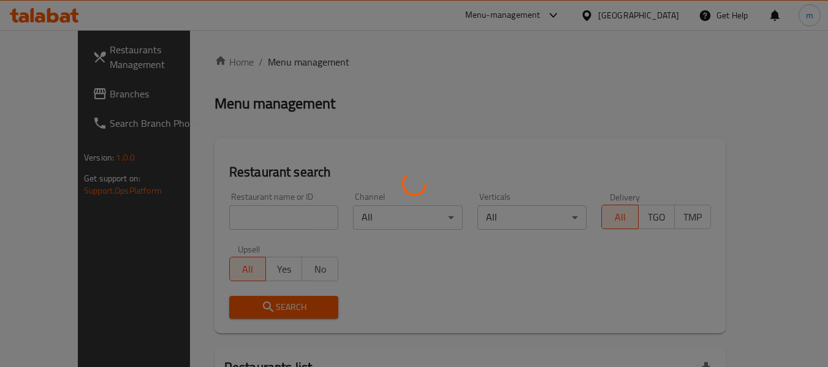
click at [222, 224] on div at bounding box center [414, 183] width 828 height 367
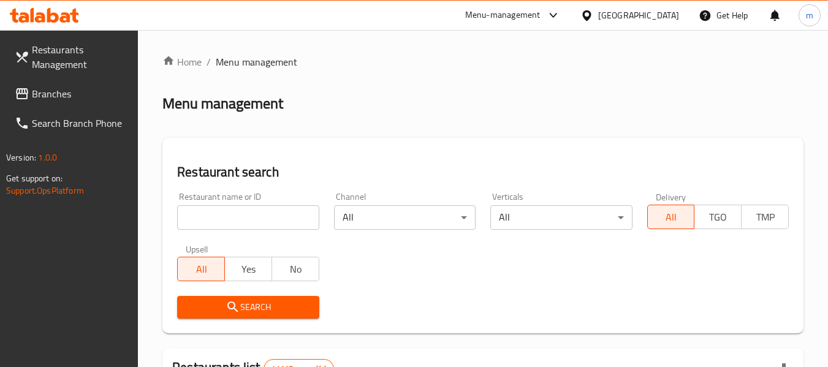
click at [220, 224] on input "search" at bounding box center [248, 217] width 142 height 25
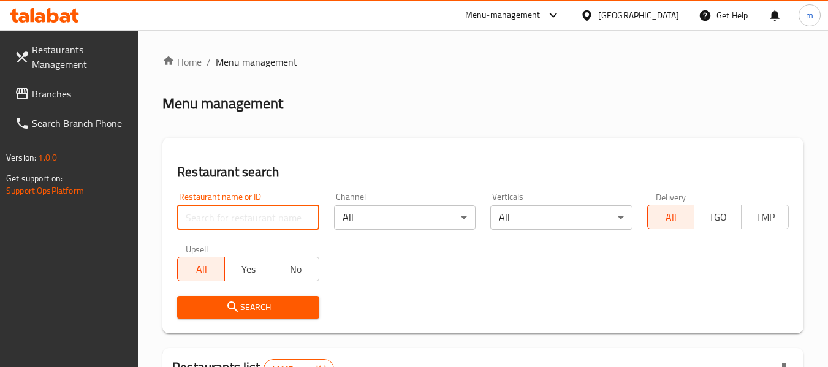
drag, startPoint x: 220, startPoint y: 224, endPoint x: 207, endPoint y: 219, distance: 14.4
click at [220, 224] on input "search" at bounding box center [248, 217] width 142 height 25
paste input "691190"
type input "691190"
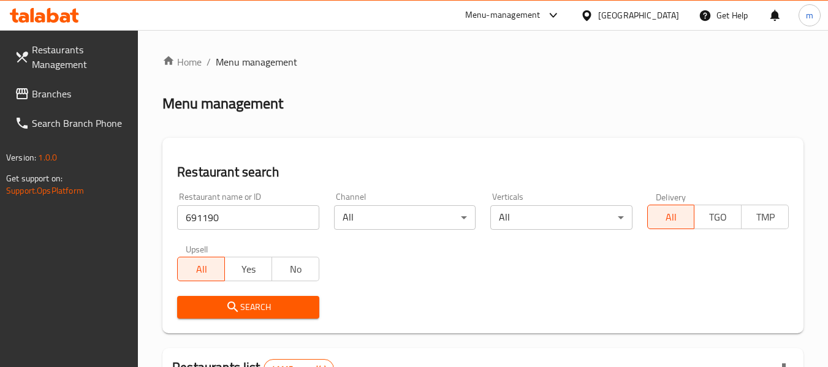
drag, startPoint x: 229, startPoint y: 304, endPoint x: 256, endPoint y: 299, distance: 28.0
click at [230, 306] on icon "submit" at bounding box center [233, 307] width 15 height 15
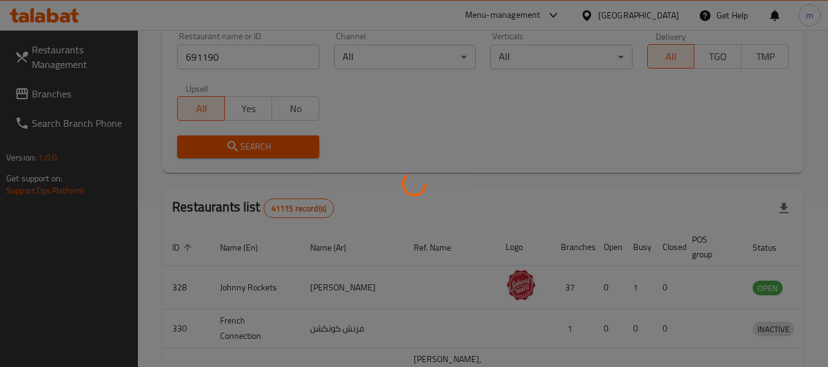
scroll to position [169, 0]
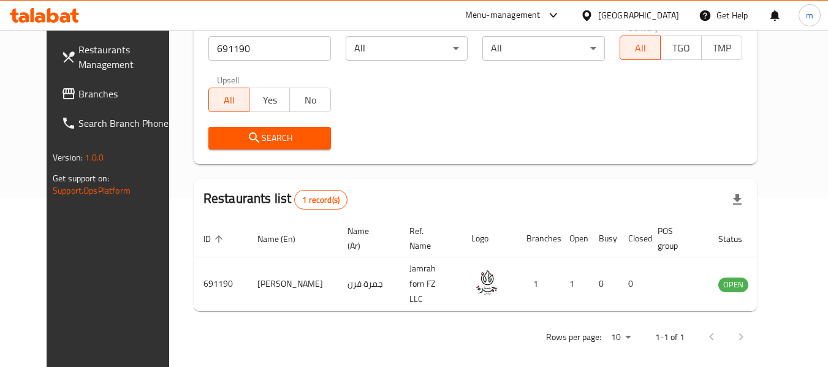
click at [78, 96] on span "Branches" at bounding box center [126, 93] width 97 height 15
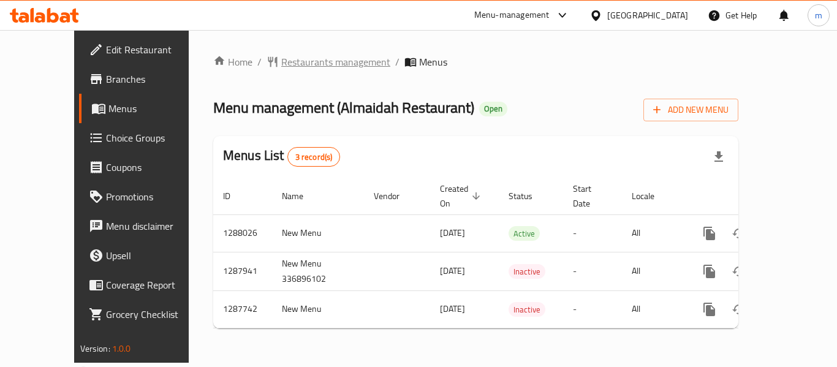
click at [281, 56] on span "Restaurants management" at bounding box center [335, 62] width 109 height 15
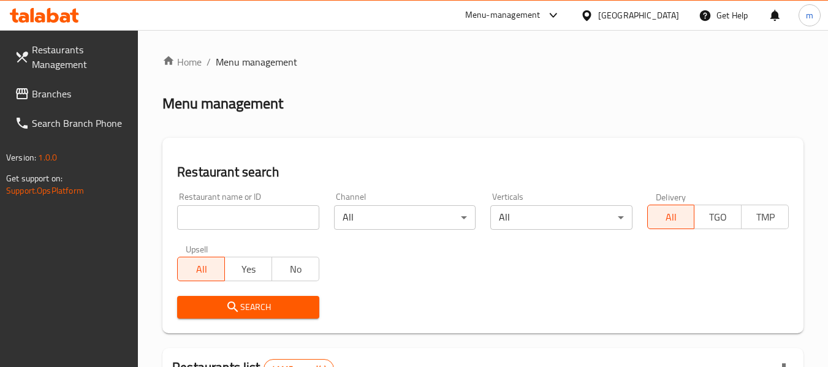
click at [253, 203] on div at bounding box center [414, 183] width 828 height 367
click at [229, 214] on input "search" at bounding box center [248, 217] width 142 height 25
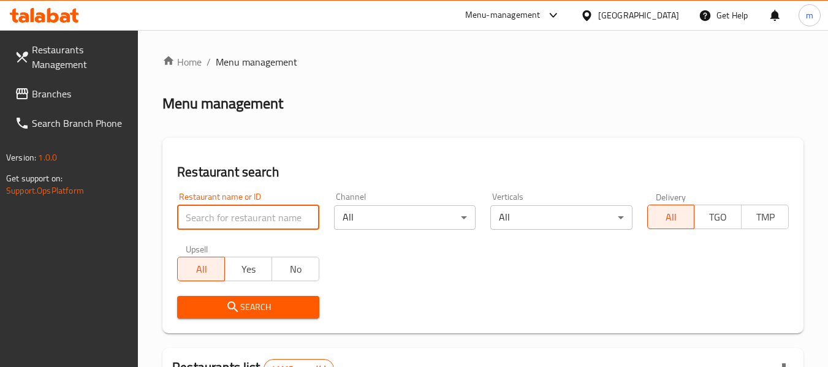
paste input "696876"
type input "696876"
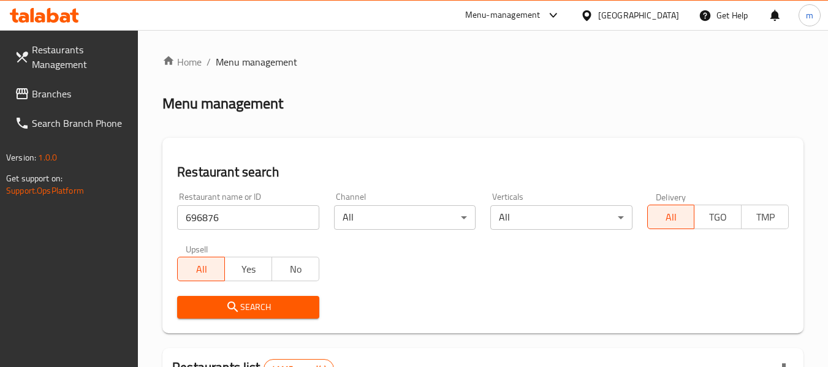
click at [224, 307] on span "Search" at bounding box center [248, 307] width 122 height 15
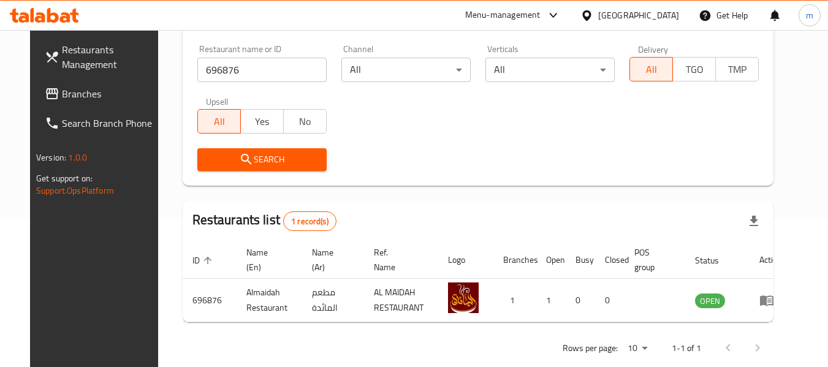
scroll to position [169, 0]
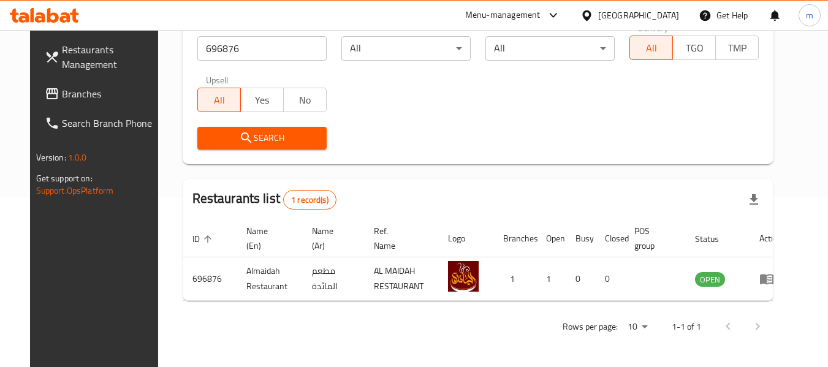
click at [79, 99] on span "Branches" at bounding box center [110, 93] width 97 height 15
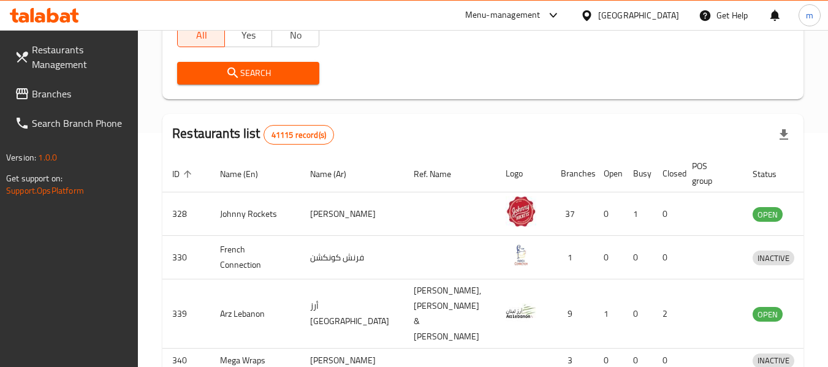
scroll to position [307, 0]
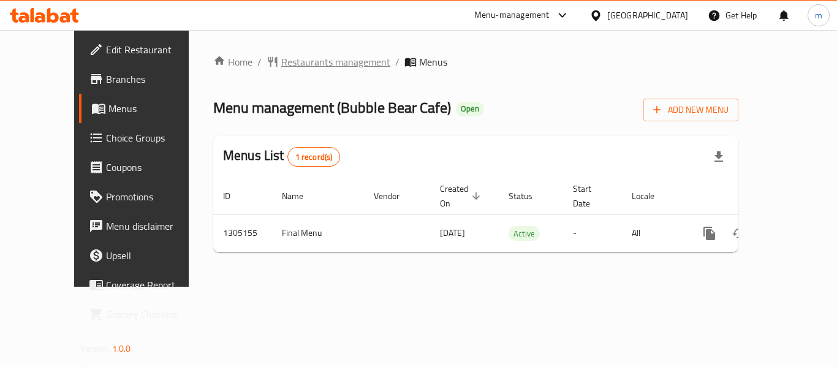
click at [288, 59] on span "Restaurants management" at bounding box center [335, 62] width 109 height 15
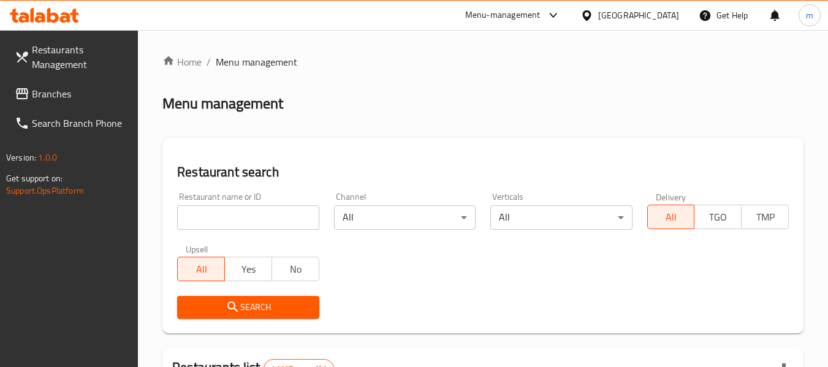
click at [219, 218] on div at bounding box center [414, 183] width 828 height 367
click at [219, 218] on input "search" at bounding box center [248, 217] width 142 height 25
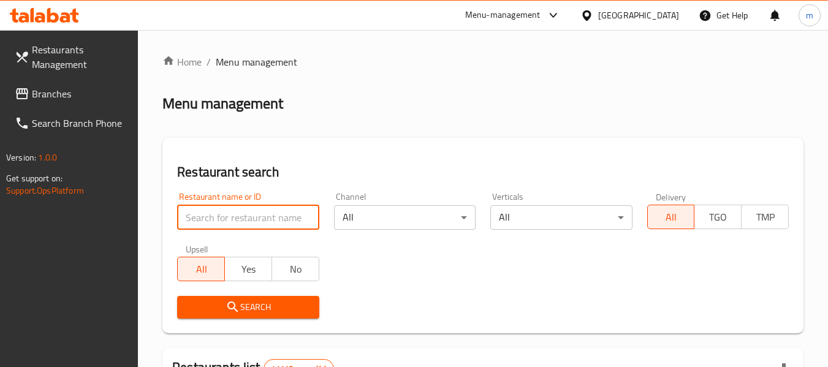
click at [219, 218] on input "search" at bounding box center [248, 217] width 142 height 25
paste input "703485"
type input "703485"
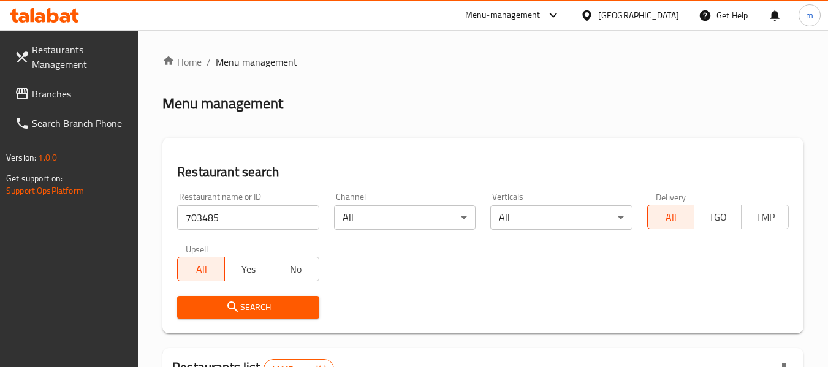
click at [225, 302] on span "Search" at bounding box center [248, 307] width 122 height 15
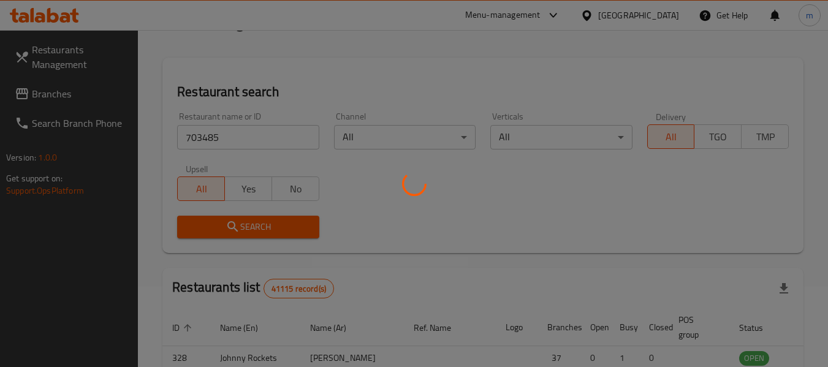
scroll to position [169, 0]
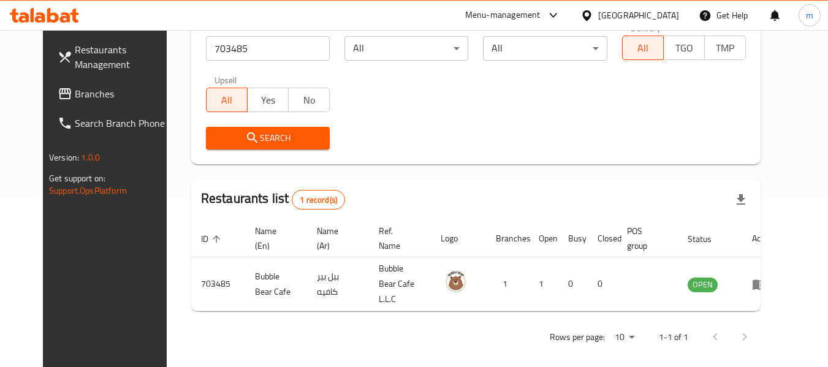
drag, startPoint x: 66, startPoint y: 101, endPoint x: 83, endPoint y: 95, distance: 18.2
click at [75, 101] on span "Branches" at bounding box center [123, 93] width 97 height 15
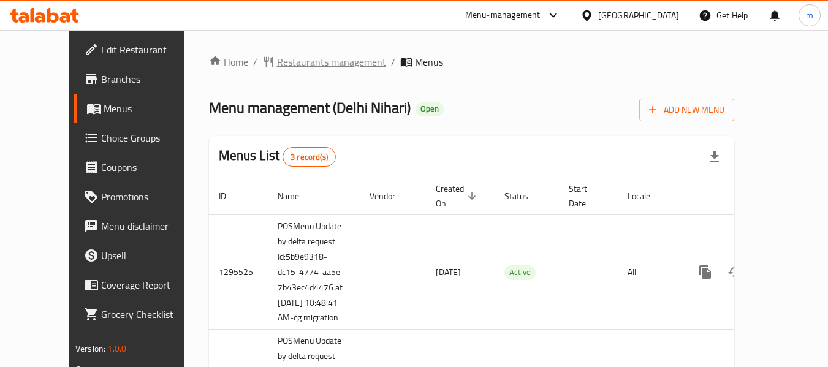
click at [277, 61] on span "Restaurants management" at bounding box center [331, 62] width 109 height 15
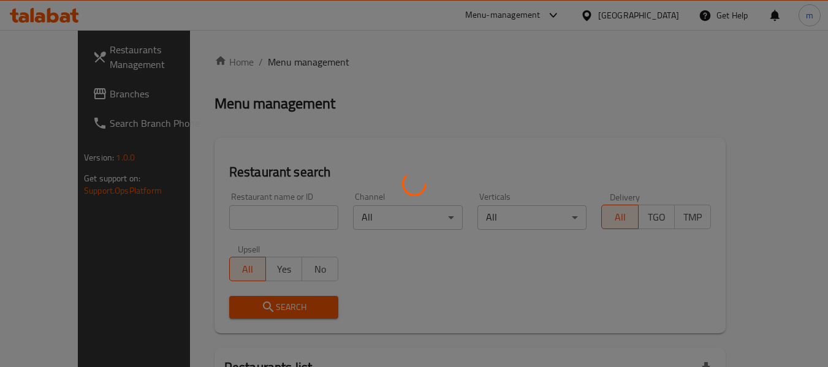
click at [208, 225] on div at bounding box center [414, 183] width 828 height 367
click at [208, 219] on div at bounding box center [414, 183] width 828 height 367
click at [229, 219] on div at bounding box center [414, 183] width 828 height 367
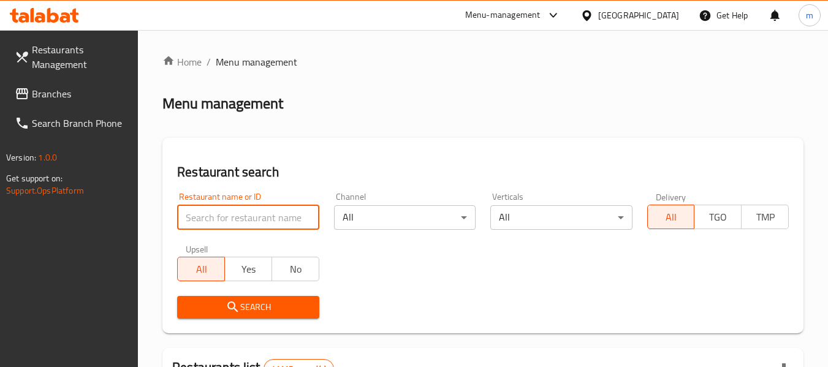
click at [229, 219] on input "search" at bounding box center [248, 217] width 142 height 25
paste input "12616"
type input "12616"
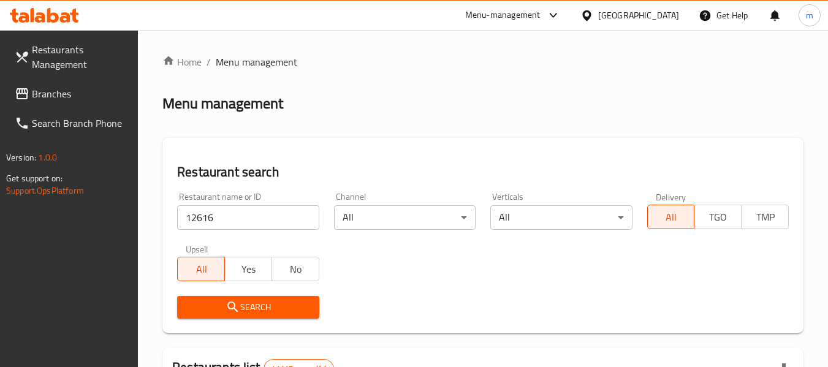
click at [231, 302] on icon "submit" at bounding box center [233, 307] width 15 height 15
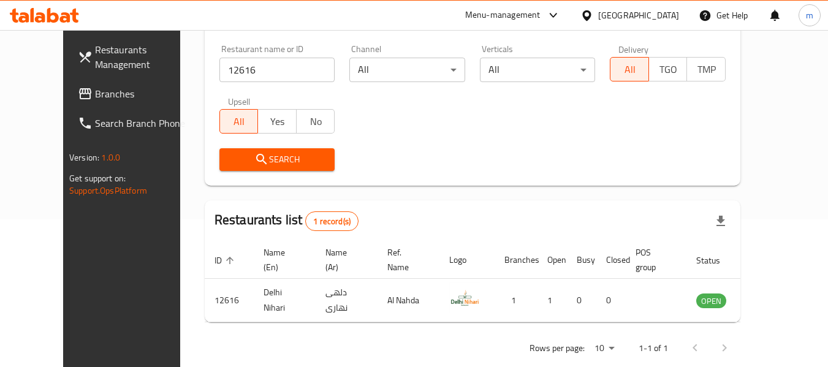
scroll to position [169, 0]
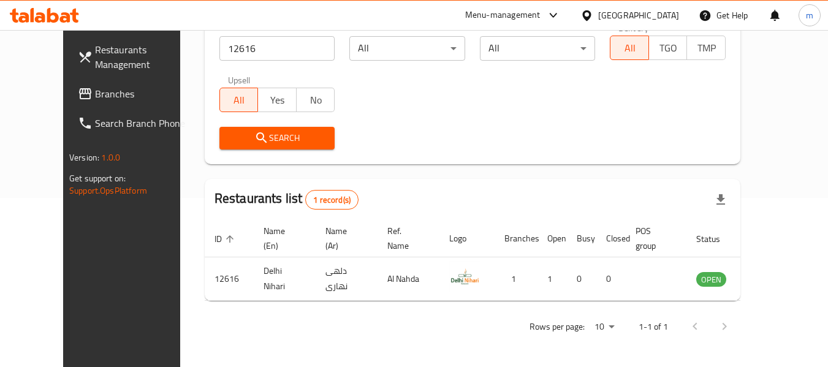
click at [588, 13] on icon at bounding box center [587, 15] width 13 height 13
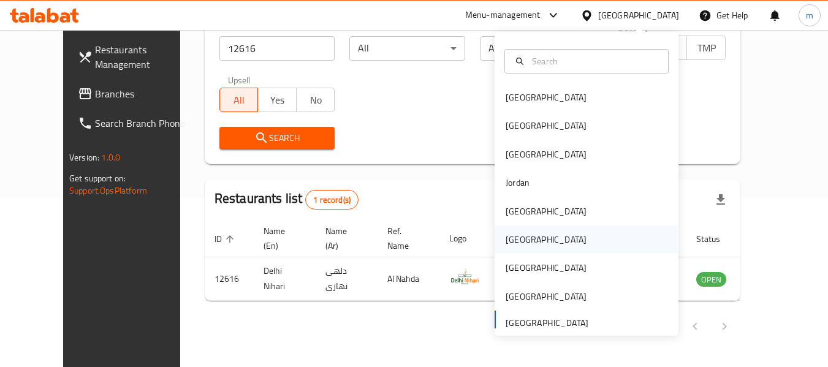
click at [513, 239] on div "[GEOGRAPHIC_DATA]" at bounding box center [546, 239] width 81 height 13
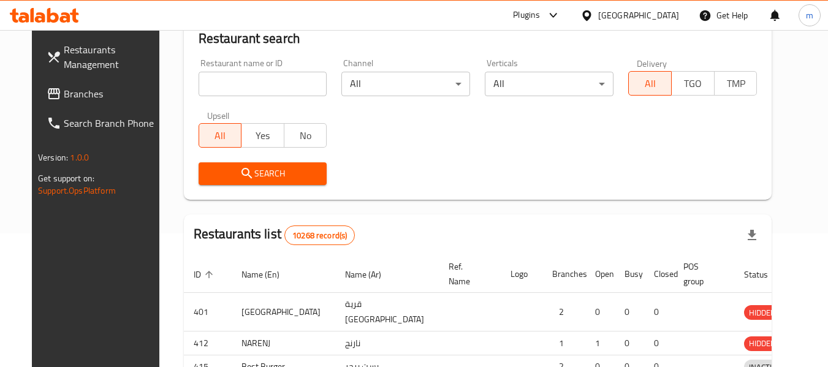
scroll to position [169, 0]
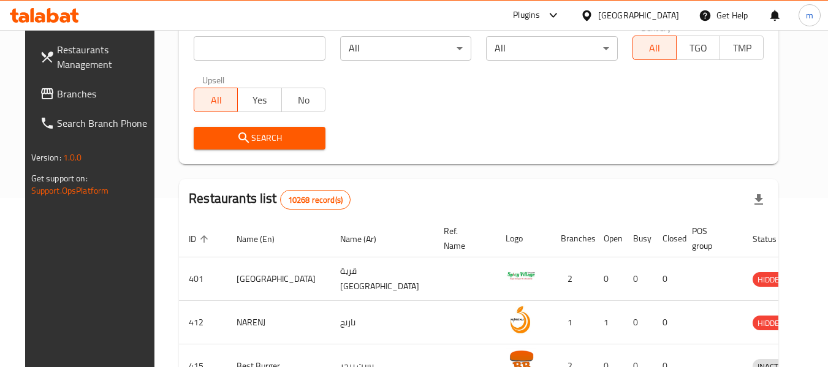
drag, startPoint x: 65, startPoint y: 94, endPoint x: 16, endPoint y: 109, distance: 51.0
click at [65, 94] on span "Branches" at bounding box center [105, 93] width 97 height 15
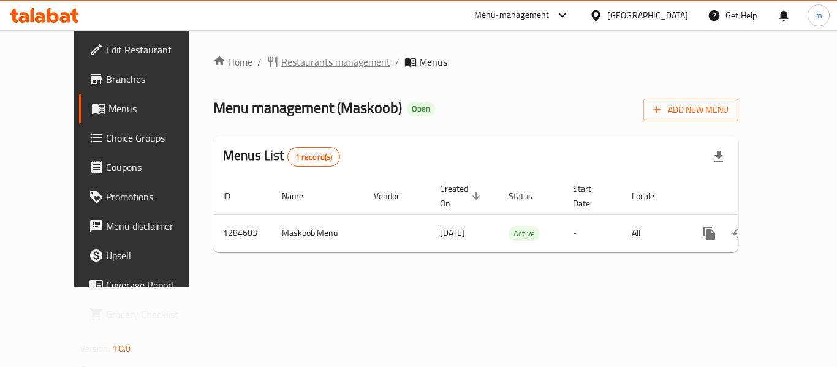
click at [281, 65] on span "Restaurants management" at bounding box center [335, 62] width 109 height 15
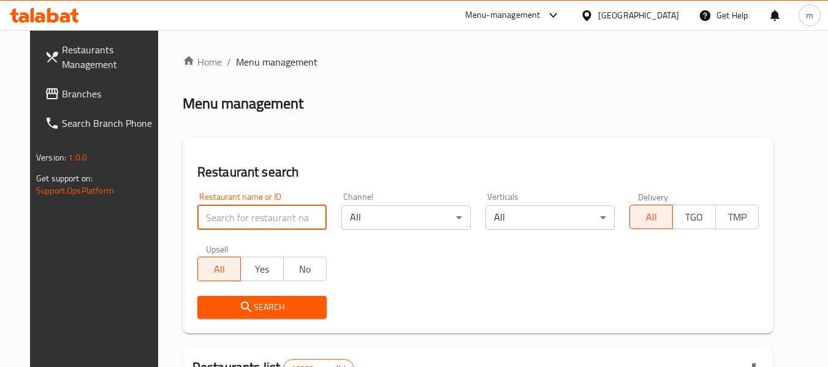
click at [222, 220] on input "search" at bounding box center [261, 217] width 129 height 25
paste input "695756"
type input "695756"
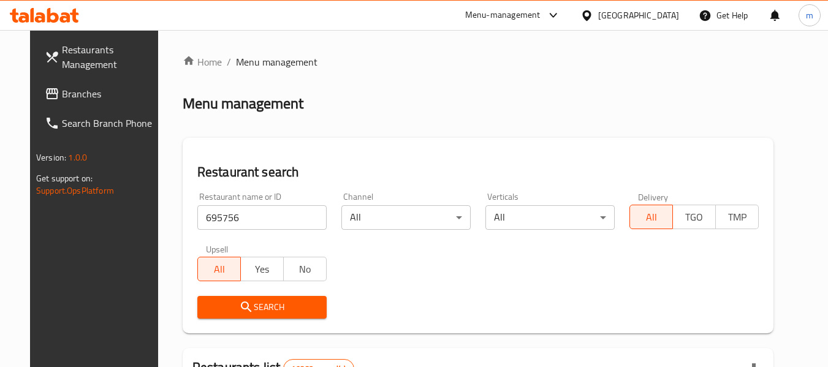
click at [224, 311] on span "Search" at bounding box center [262, 307] width 110 height 15
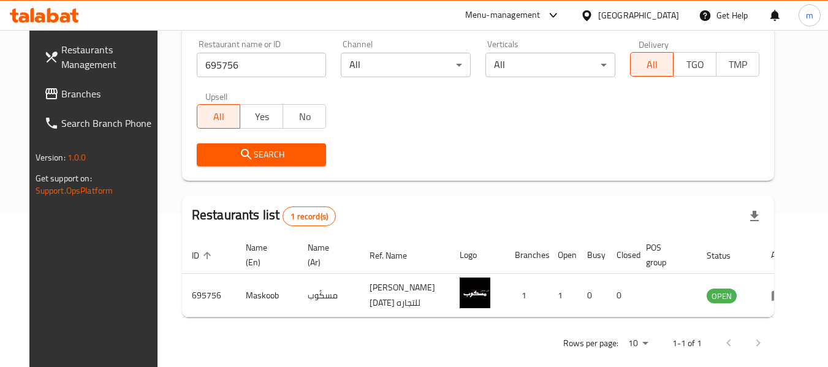
scroll to position [180, 0]
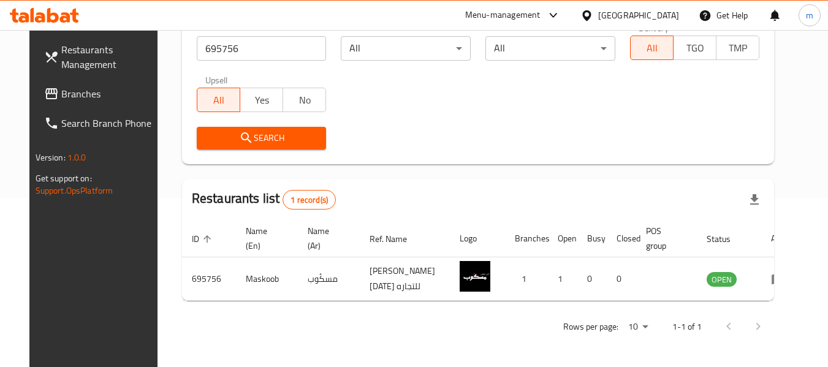
click at [593, 15] on icon at bounding box center [587, 15] width 13 height 13
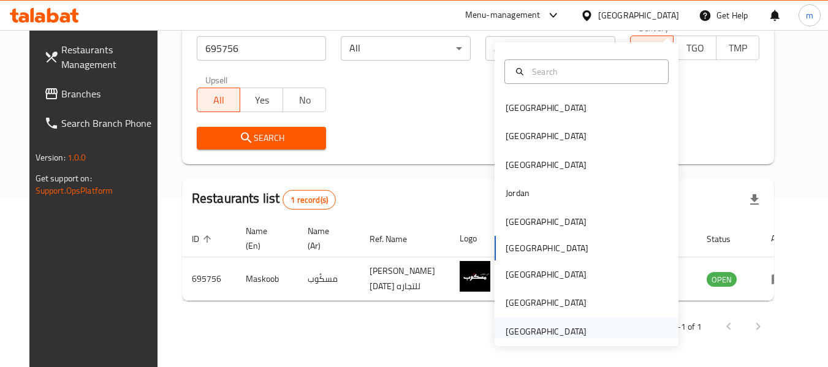
click at [522, 325] on div "[GEOGRAPHIC_DATA]" at bounding box center [546, 331] width 81 height 13
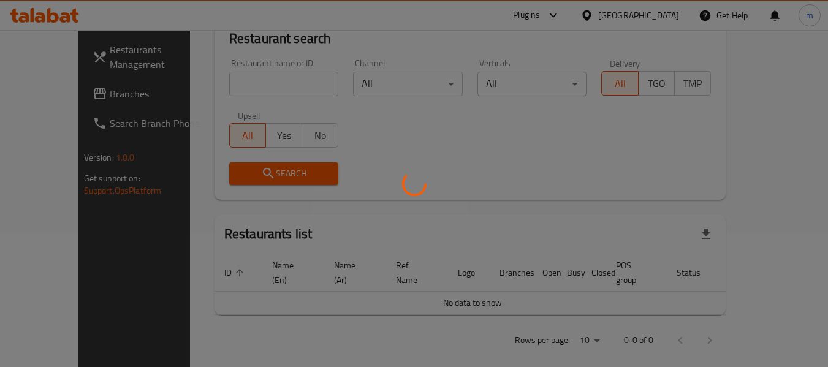
scroll to position [180, 0]
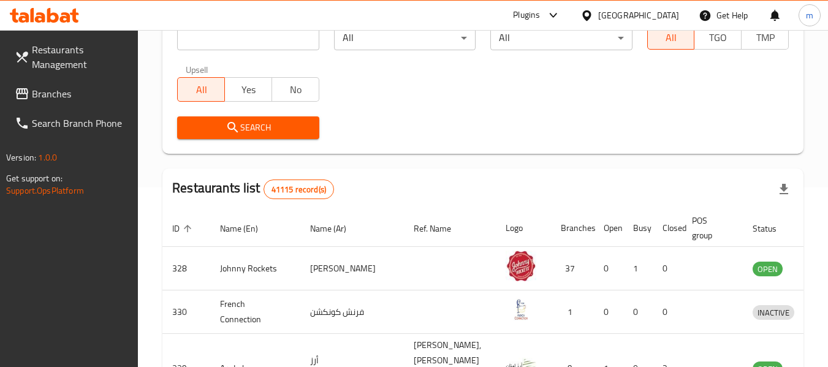
click at [75, 92] on span "Branches" at bounding box center [80, 93] width 97 height 15
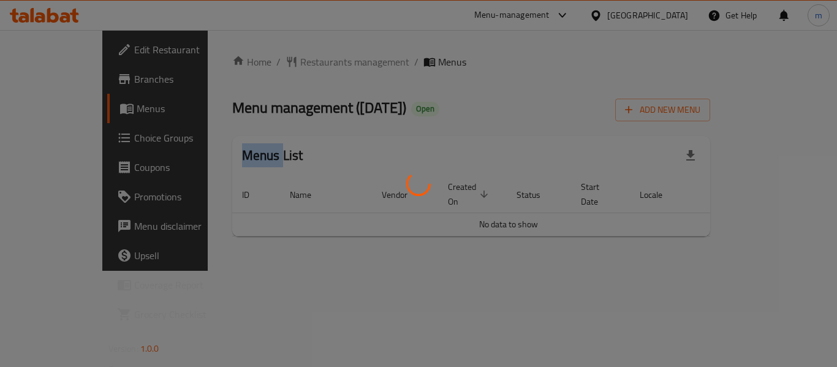
click at [266, 65] on div at bounding box center [418, 183] width 837 height 367
click at [265, 64] on div at bounding box center [418, 183] width 837 height 367
click at [265, 61] on div at bounding box center [418, 183] width 837 height 367
click at [265, 63] on div at bounding box center [418, 183] width 837 height 367
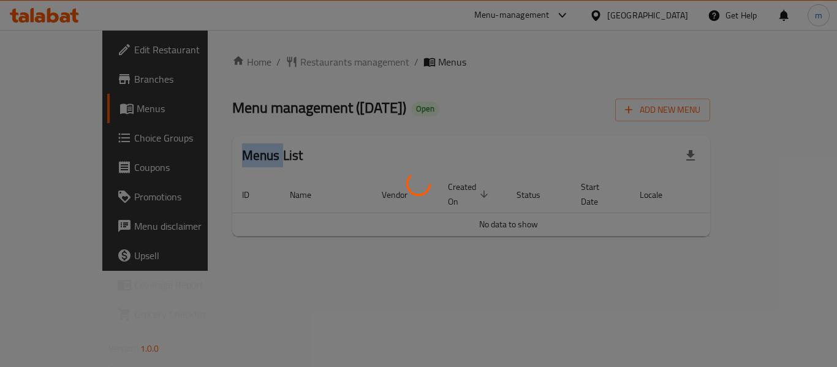
click at [265, 63] on div at bounding box center [418, 183] width 837 height 367
click at [311, 270] on div at bounding box center [418, 183] width 837 height 367
click at [311, 67] on div at bounding box center [418, 183] width 837 height 367
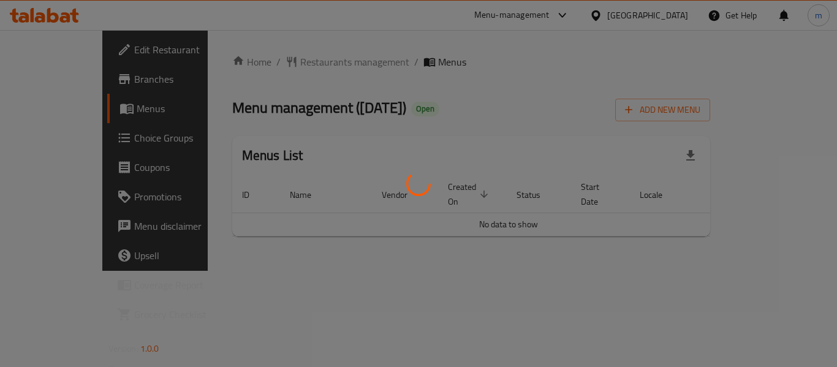
click at [308, 59] on div at bounding box center [418, 183] width 837 height 367
click at [281, 64] on div at bounding box center [418, 183] width 837 height 367
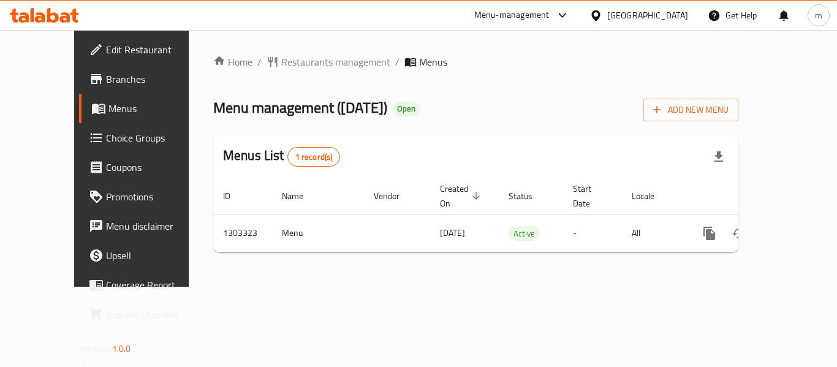
click at [51, 25] on div at bounding box center [44, 15] width 89 height 25
click at [281, 64] on span "Restaurants management" at bounding box center [335, 62] width 109 height 15
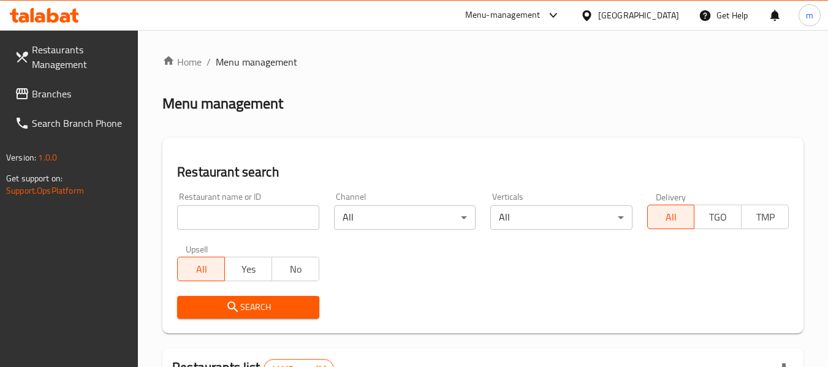
click at [49, 93] on span "Branches" at bounding box center [80, 93] width 97 height 15
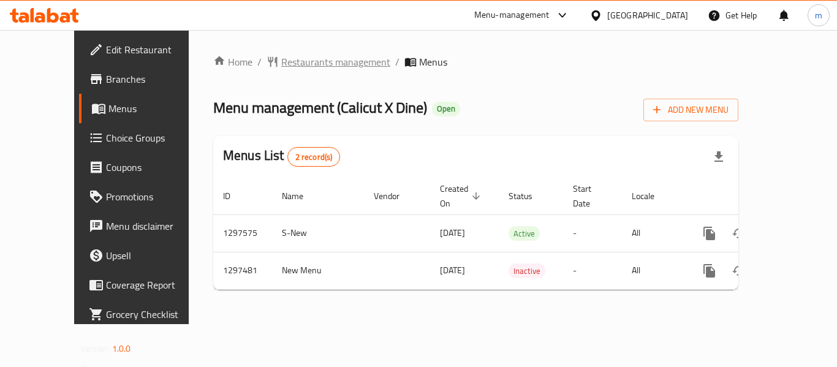
click at [283, 64] on span "Restaurants management" at bounding box center [335, 62] width 109 height 15
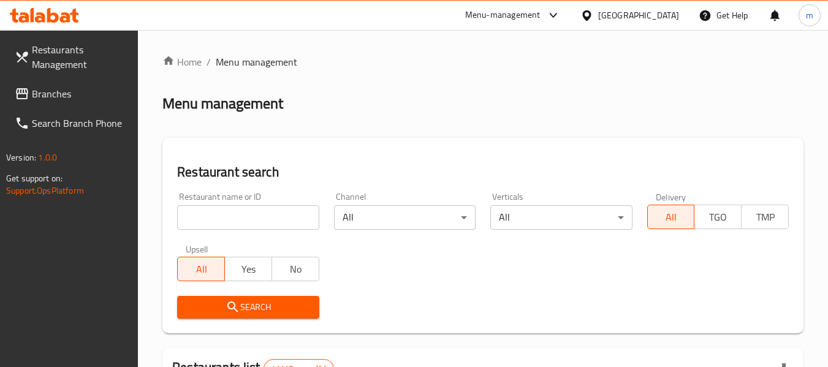
click at [218, 224] on input "search" at bounding box center [248, 217] width 142 height 25
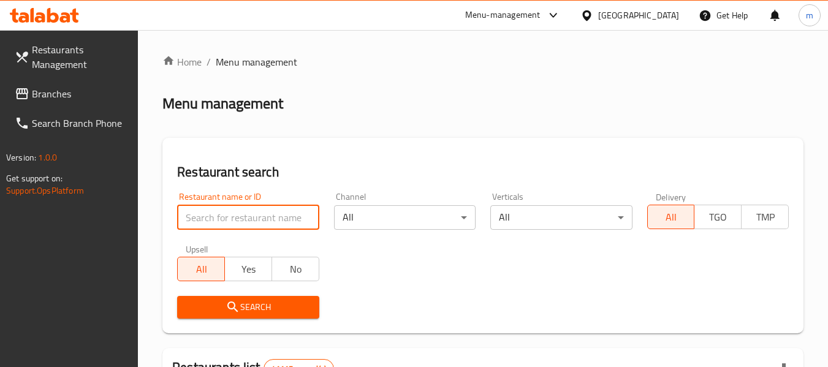
click at [218, 223] on input "search" at bounding box center [248, 217] width 142 height 25
paste input "699957"
type input "699957"
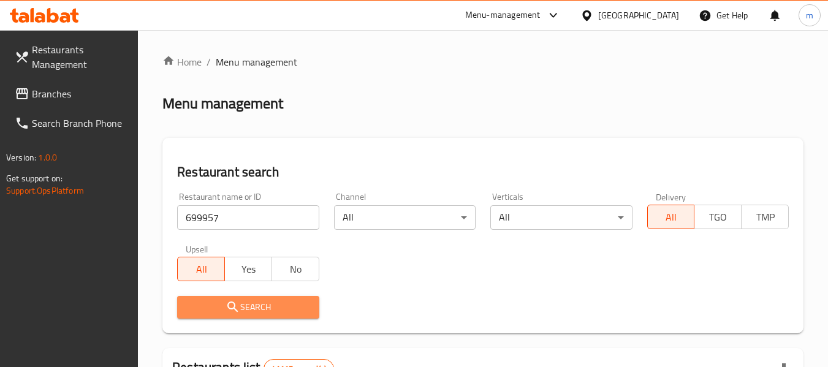
click at [238, 310] on icon "submit" at bounding box center [233, 307] width 15 height 15
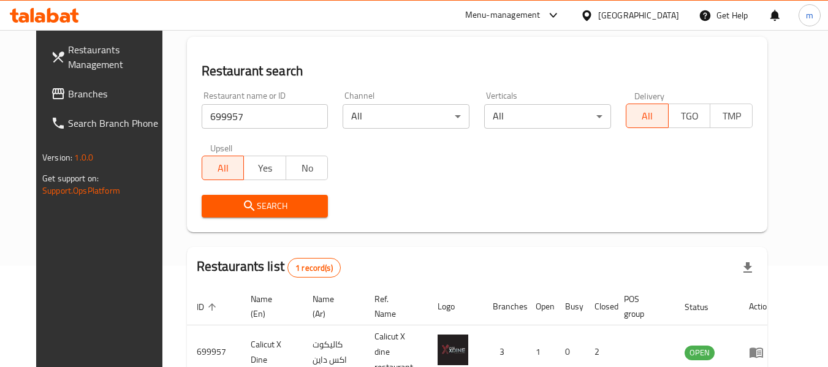
scroll to position [123, 0]
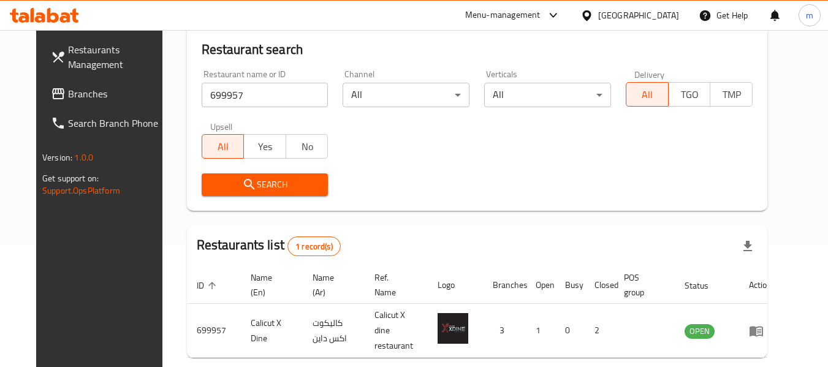
click at [68, 94] on span "Branches" at bounding box center [116, 93] width 97 height 15
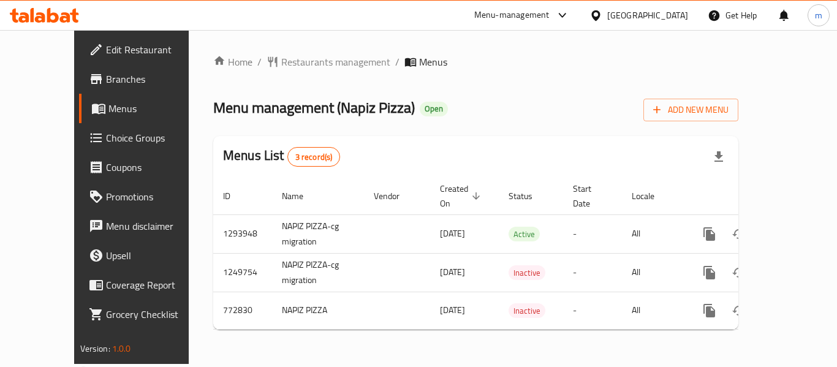
click at [269, 61] on div "Home / Restaurants management / Menus Menu management ( Napiz Pizza ) Open Add …" at bounding box center [475, 197] width 525 height 285
click at [288, 67] on span "Restaurants management" at bounding box center [335, 62] width 109 height 15
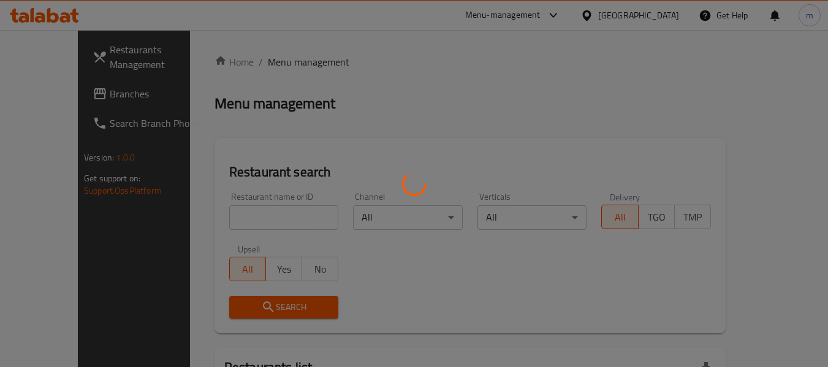
click at [215, 219] on div at bounding box center [414, 183] width 828 height 367
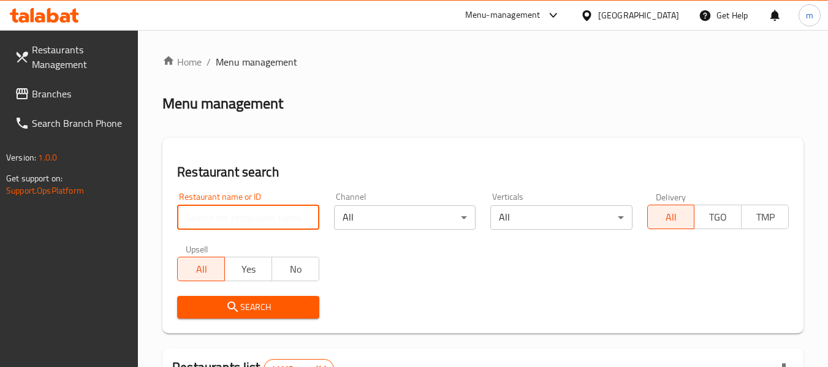
drag, startPoint x: 215, startPoint y: 219, endPoint x: 221, endPoint y: 216, distance: 6.3
click at [216, 220] on input "search" at bounding box center [248, 217] width 142 height 25
paste input "651825"
type input "651825"
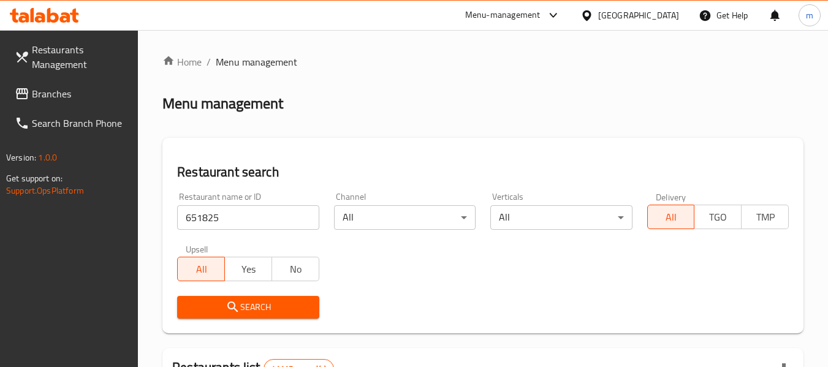
click at [255, 313] on span "Search" at bounding box center [248, 307] width 122 height 15
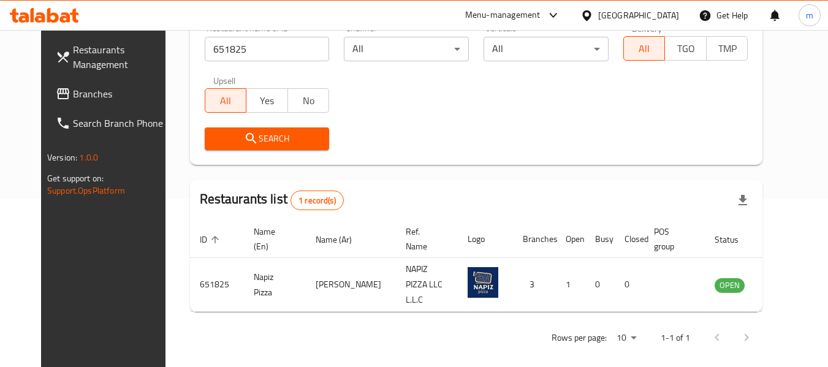
scroll to position [169, 0]
click at [73, 95] on span "Branches" at bounding box center [121, 93] width 97 height 15
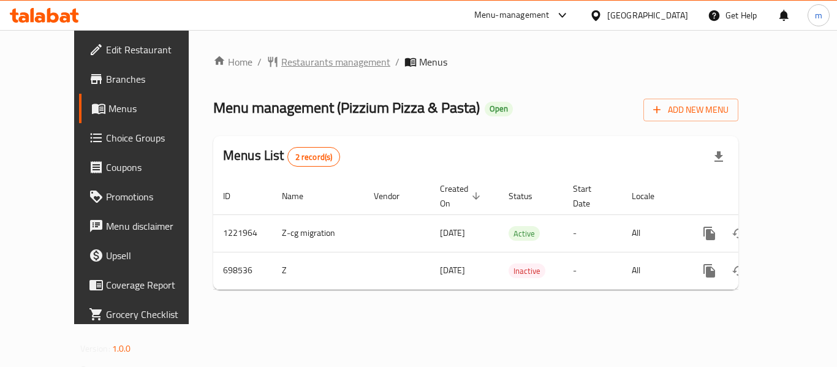
click at [281, 62] on span "Restaurants management" at bounding box center [335, 62] width 109 height 15
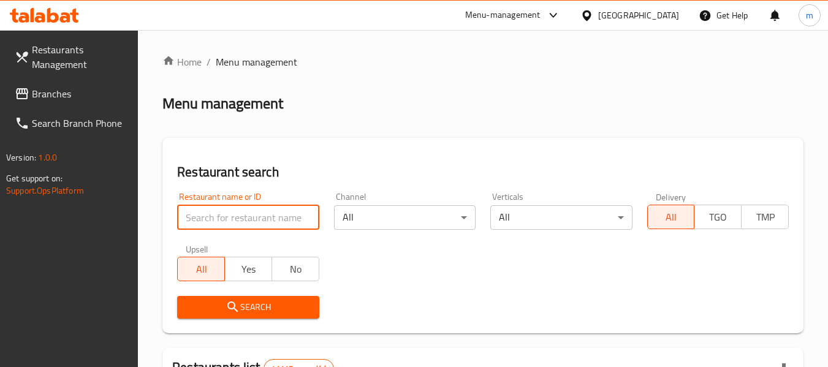
click at [225, 219] on input "search" at bounding box center [248, 217] width 142 height 25
paste input "642683"
type input "642683"
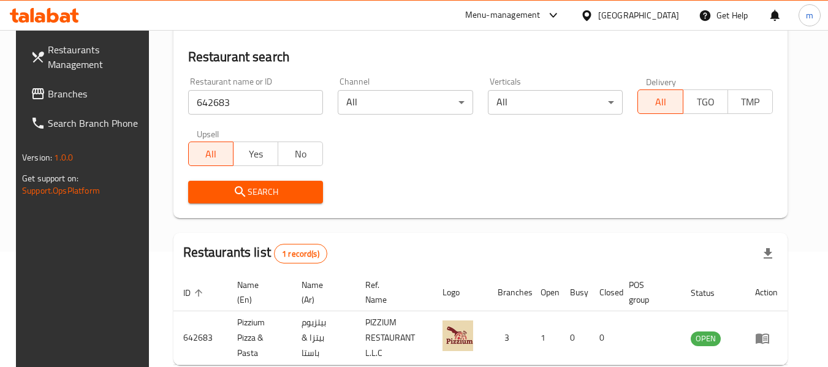
scroll to position [180, 0]
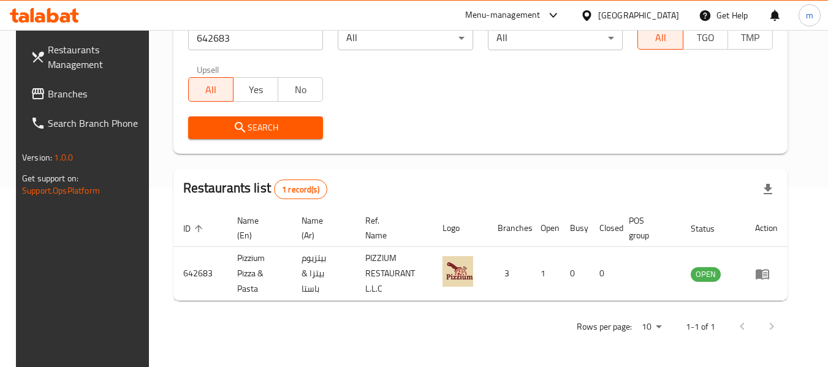
click at [590, 16] on icon at bounding box center [586, 15] width 9 height 10
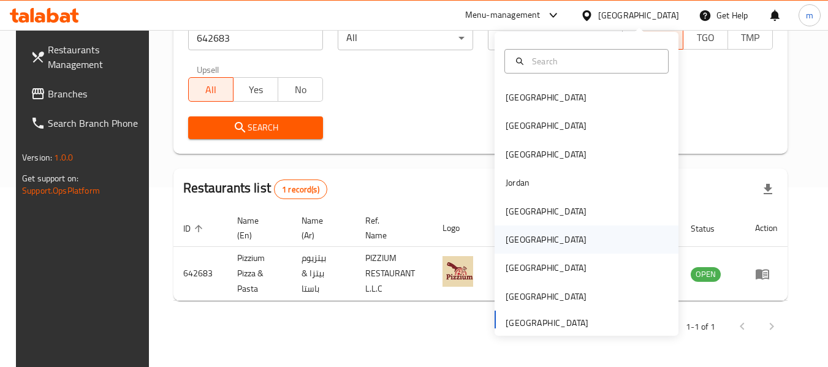
click at [506, 238] on div "[GEOGRAPHIC_DATA]" at bounding box center [546, 239] width 81 height 13
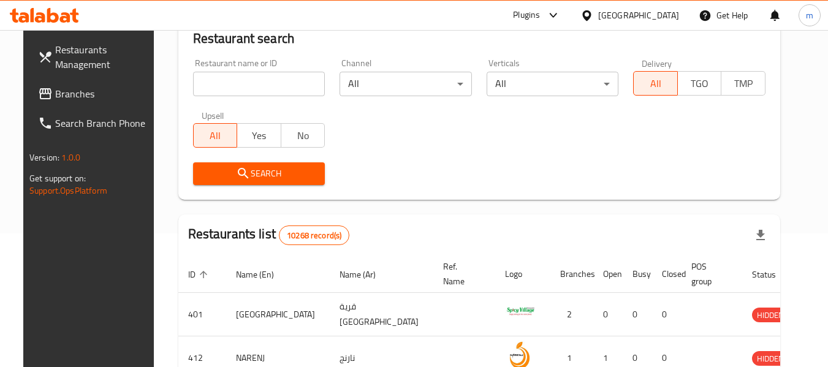
scroll to position [180, 0]
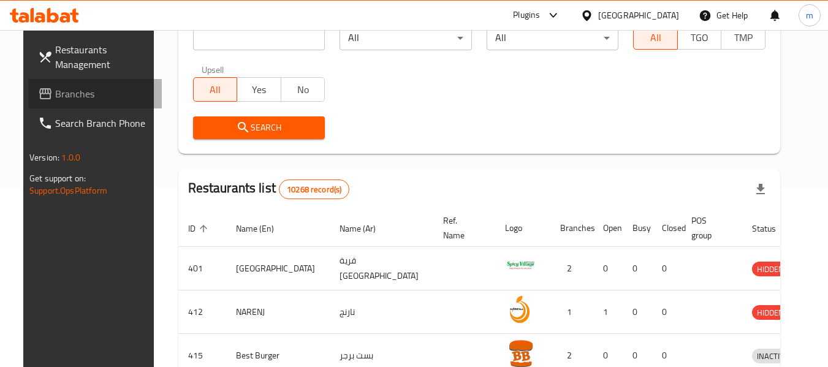
click at [62, 87] on span "Branches" at bounding box center [103, 93] width 97 height 15
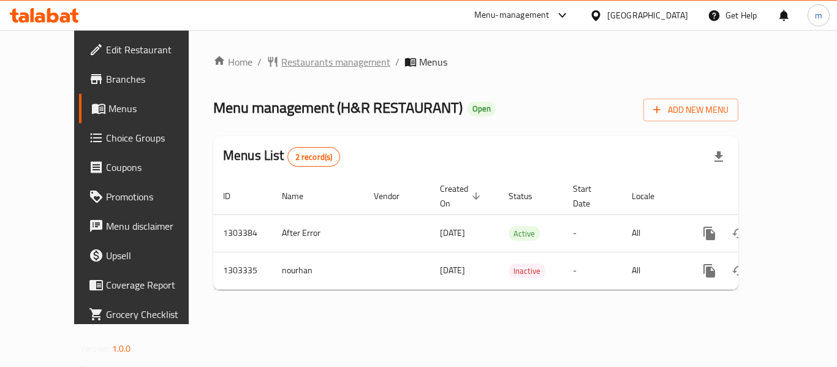
click at [289, 66] on span "Restaurants management" at bounding box center [335, 62] width 109 height 15
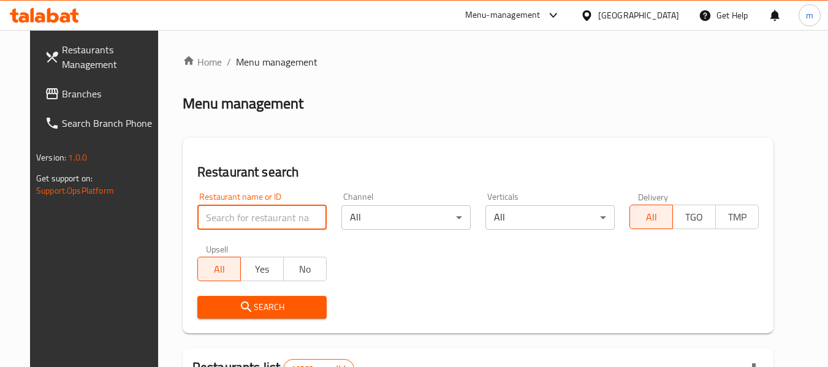
click at [220, 225] on input "search" at bounding box center [261, 217] width 129 height 25
paste input "702697"
type input "702697"
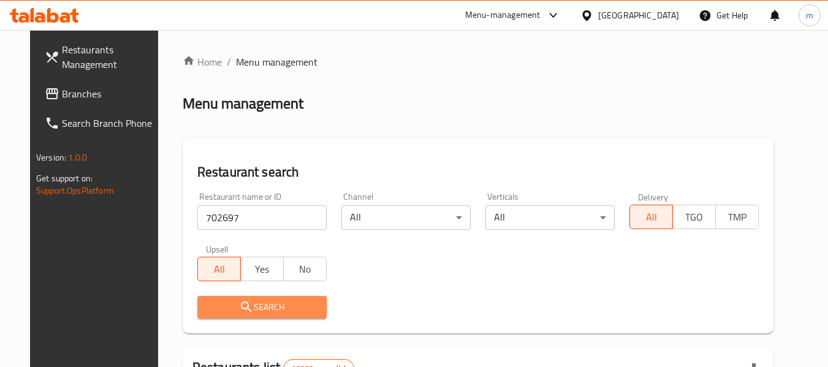
click at [257, 310] on span "Search" at bounding box center [262, 307] width 110 height 15
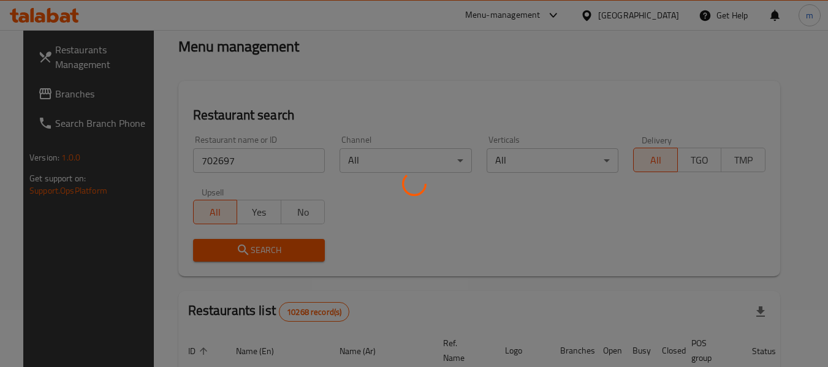
scroll to position [169, 0]
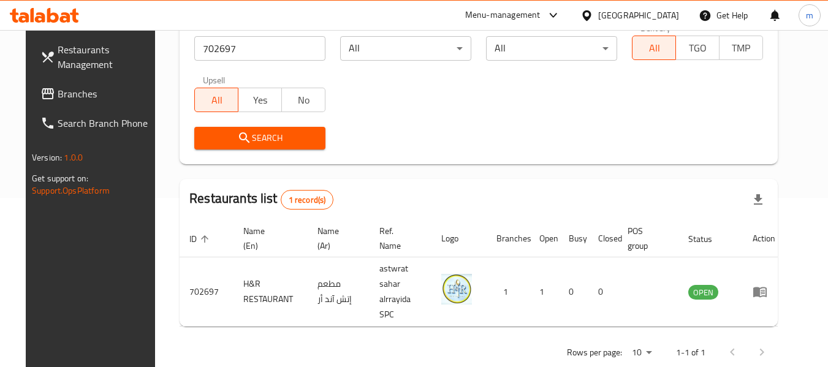
click at [593, 10] on icon at bounding box center [587, 15] width 13 height 13
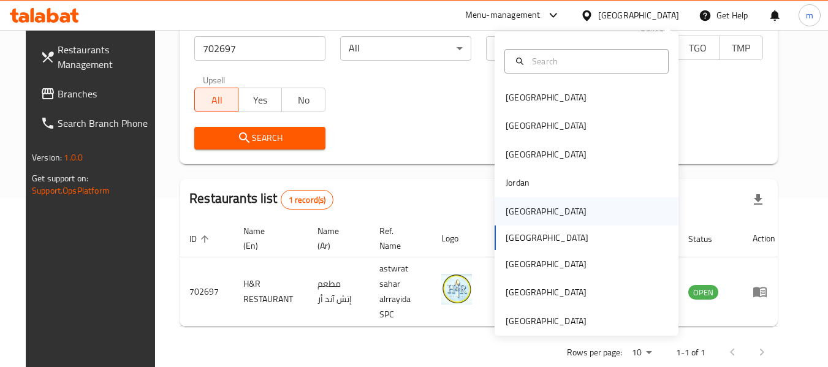
click at [509, 213] on div "Kuwait" at bounding box center [546, 211] width 81 height 13
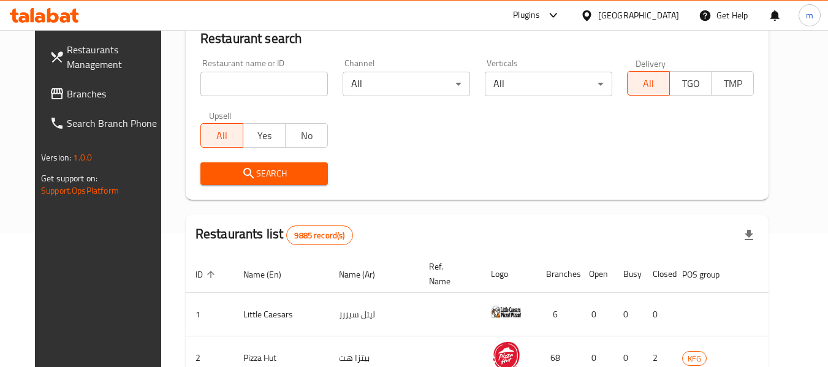
scroll to position [169, 0]
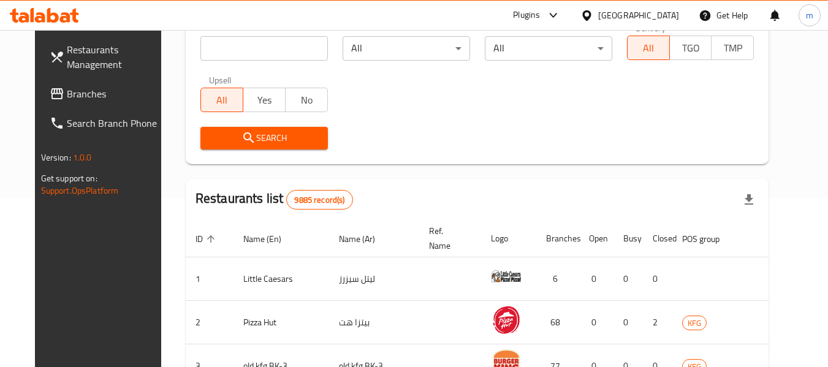
click at [67, 88] on span "Branches" at bounding box center [115, 93] width 97 height 15
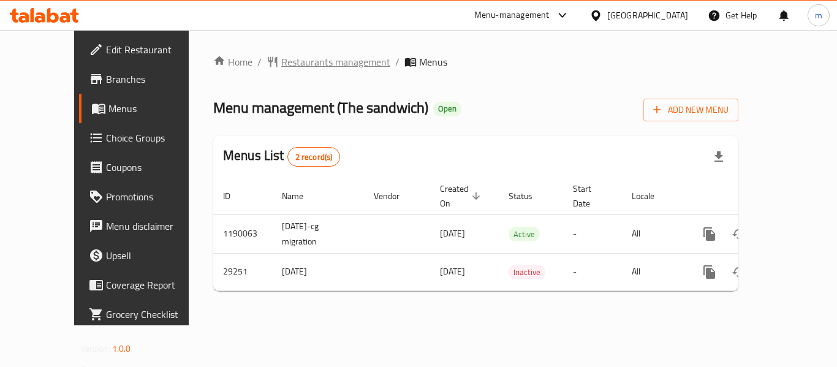
click at [281, 63] on span "Restaurants management" at bounding box center [335, 62] width 109 height 15
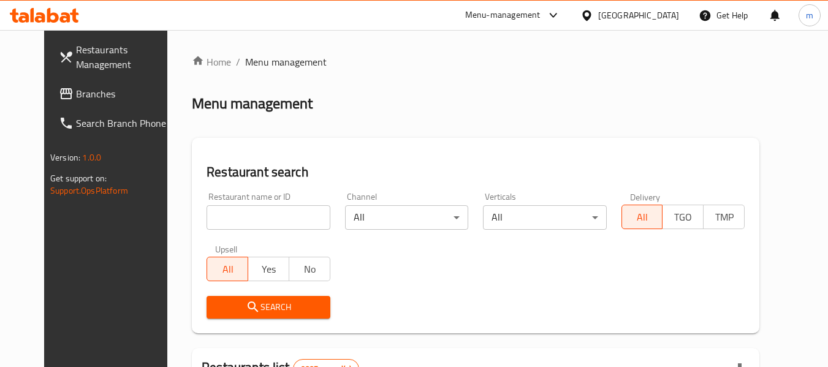
click at [229, 219] on div at bounding box center [414, 183] width 828 height 367
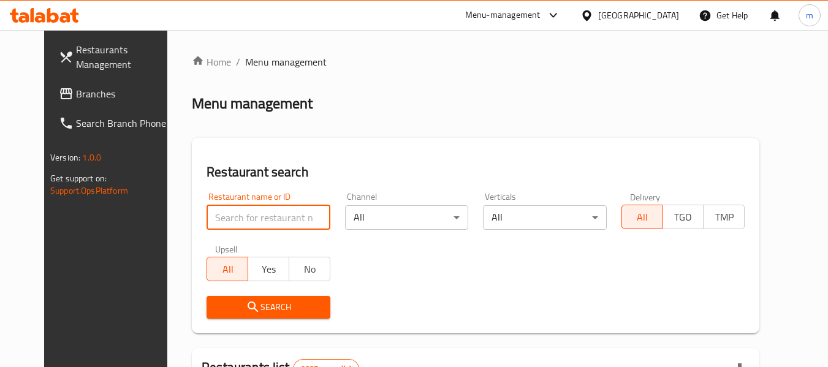
click at [229, 219] on input "search" at bounding box center [268, 217] width 123 height 25
paste input "15073"
type input "15073"
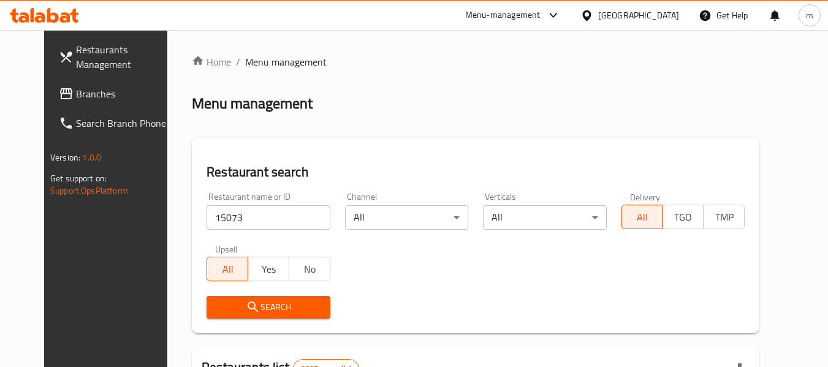
click at [259, 310] on span "Search" at bounding box center [268, 307] width 104 height 15
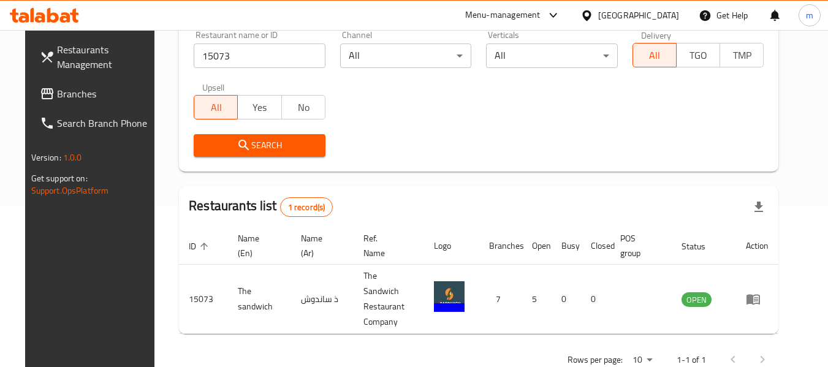
scroll to position [180, 0]
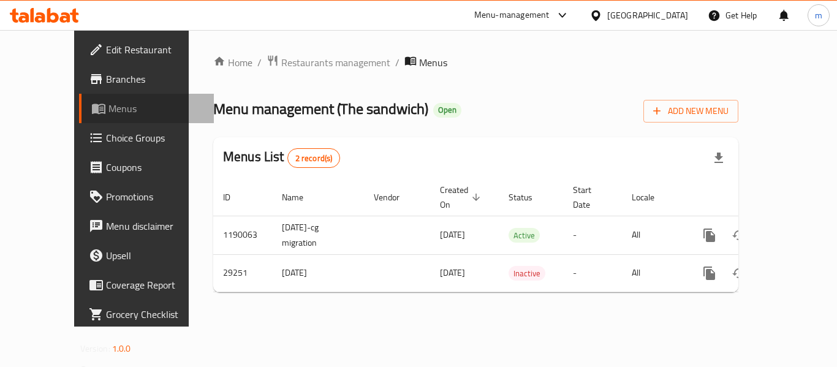
click at [109, 112] on span "Menus" at bounding box center [157, 108] width 96 height 15
click at [109, 111] on span "Menus" at bounding box center [157, 108] width 96 height 15
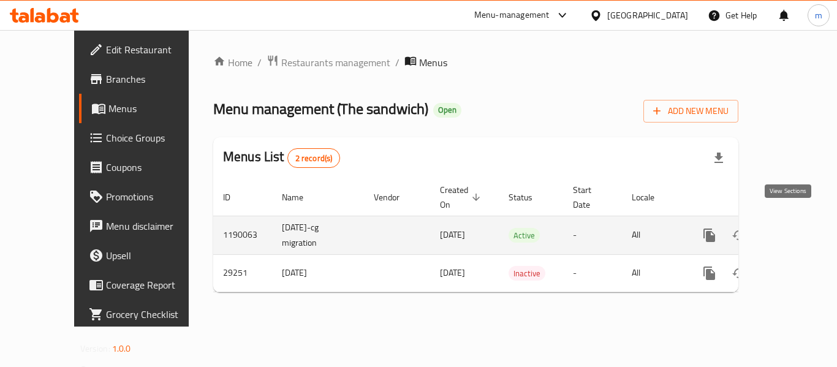
click at [793, 230] on icon "enhanced table" at bounding box center [798, 235] width 11 height 11
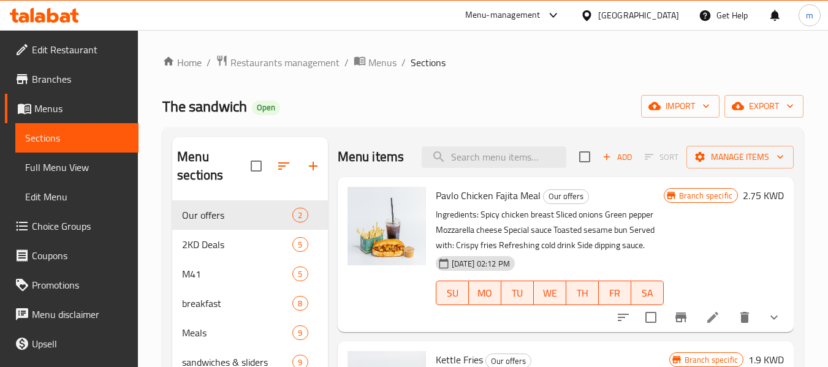
click at [80, 224] on span "Choice Groups" at bounding box center [80, 226] width 97 height 15
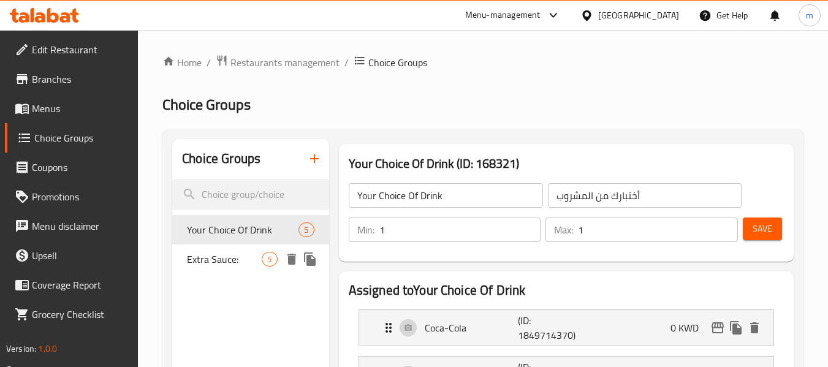
click at [211, 262] on span "Extra Sauce:" at bounding box center [224, 259] width 75 height 15
type input "Extra Sauce:"
type input "إضافة صوص:"
type input "0"
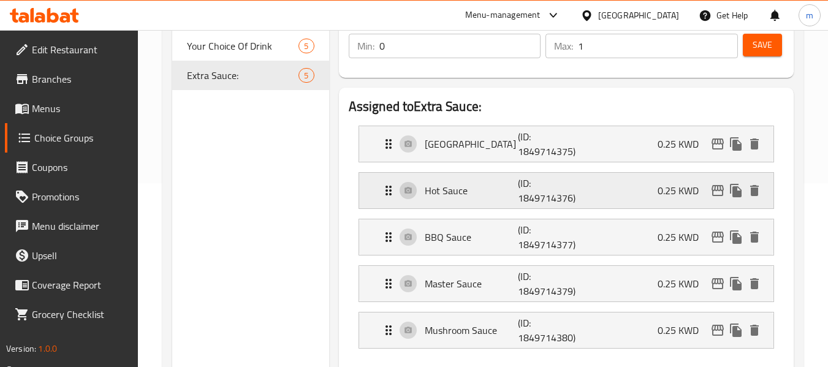
scroll to position [245, 0]
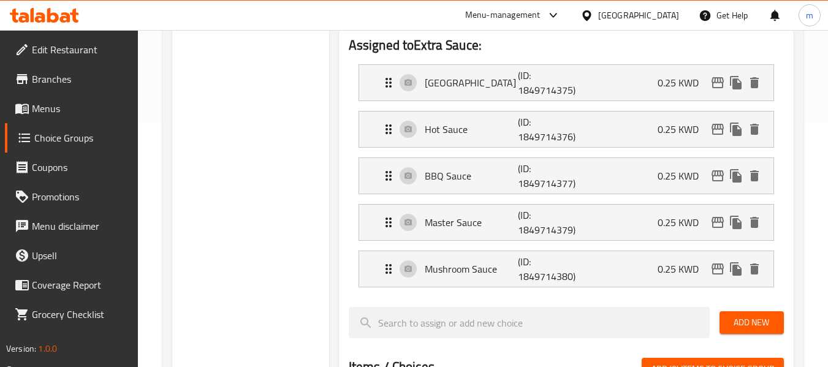
click at [593, 18] on icon at bounding box center [587, 15] width 13 height 13
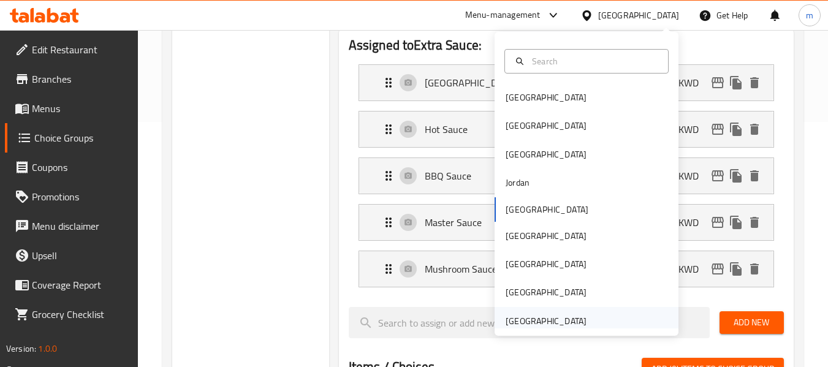
click at [519, 324] on div "[GEOGRAPHIC_DATA]" at bounding box center [546, 320] width 81 height 13
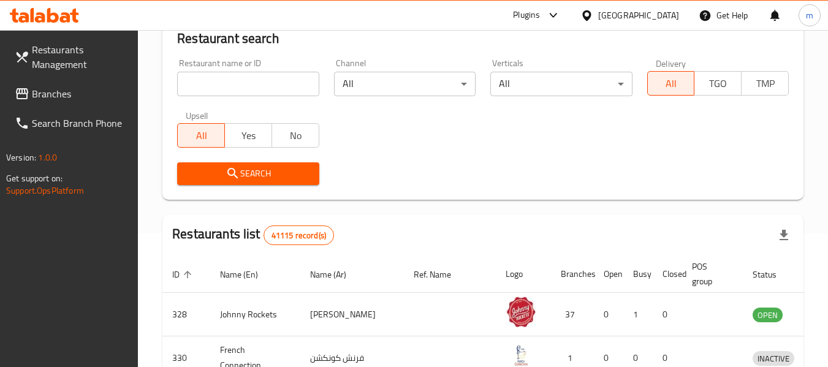
scroll to position [245, 0]
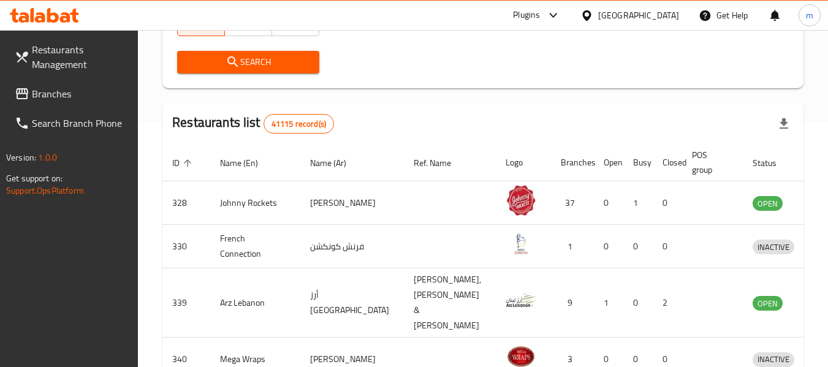
click at [67, 96] on span "Branches" at bounding box center [80, 93] width 97 height 15
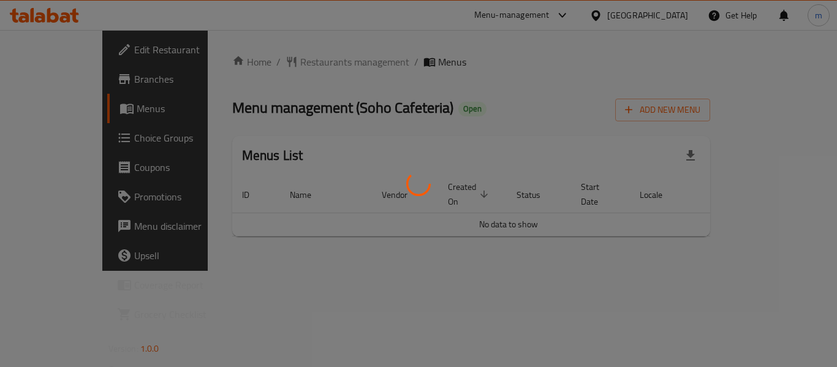
click at [276, 64] on div at bounding box center [418, 183] width 837 height 367
click at [292, 69] on div at bounding box center [418, 183] width 837 height 367
click at [288, 65] on div at bounding box center [418, 183] width 837 height 367
click at [267, 59] on div at bounding box center [418, 183] width 837 height 367
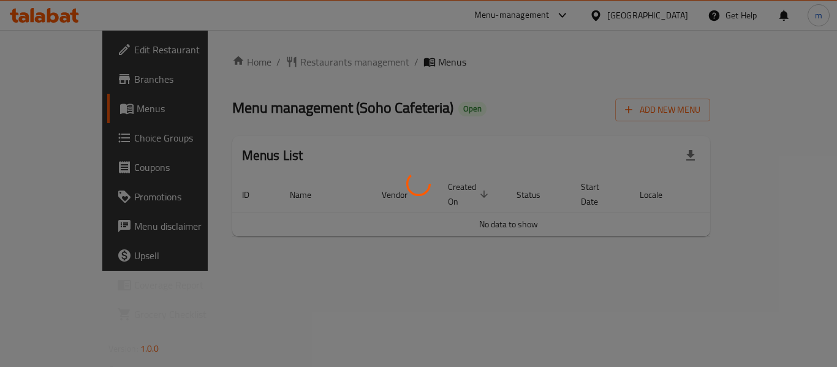
click at [270, 58] on div at bounding box center [418, 183] width 837 height 367
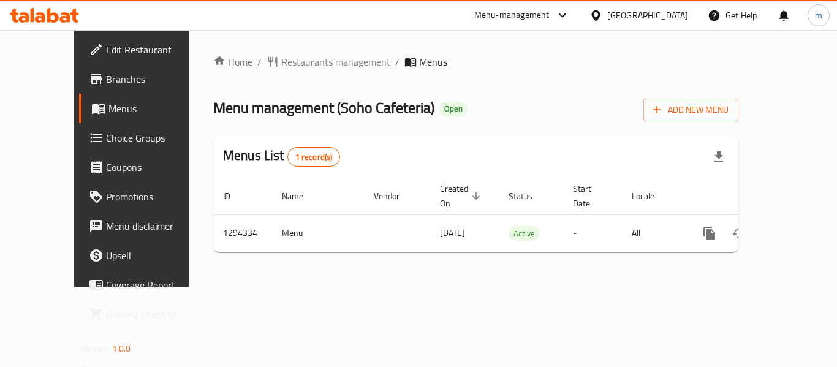
click at [281, 58] on span "Restaurants management" at bounding box center [335, 62] width 109 height 15
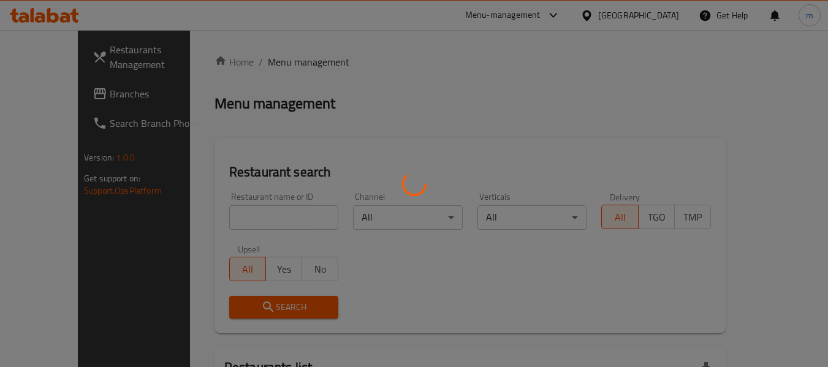
click at [253, 221] on div at bounding box center [414, 183] width 828 height 367
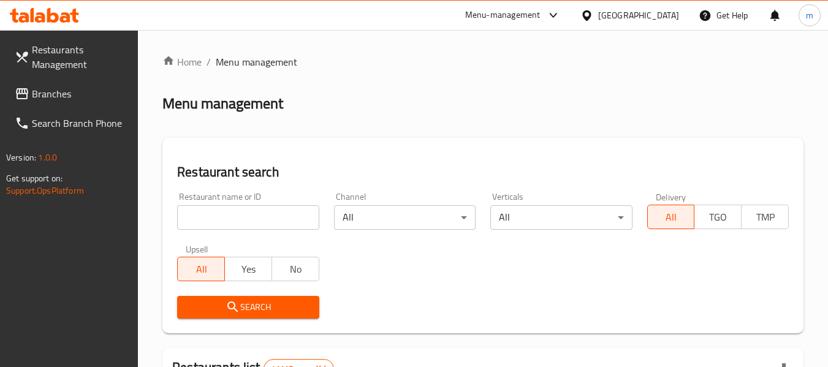
click at [226, 219] on input "search" at bounding box center [248, 217] width 142 height 25
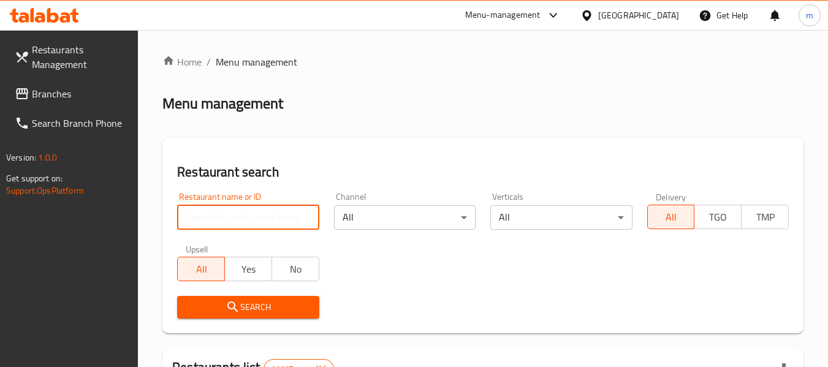
paste input "699741"
type input "699741"
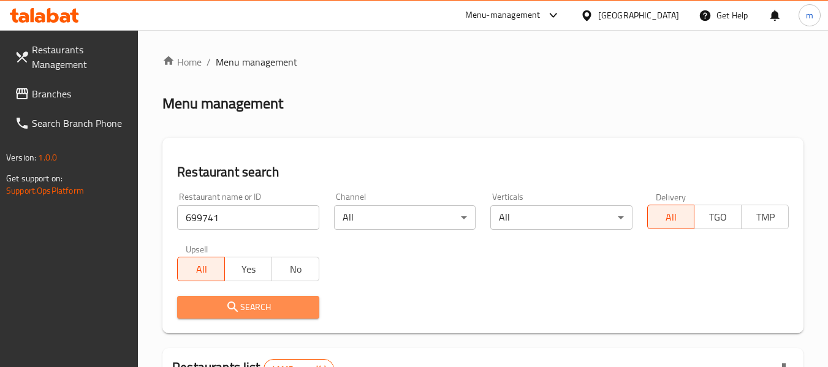
click at [240, 303] on icon "submit" at bounding box center [233, 307] width 15 height 15
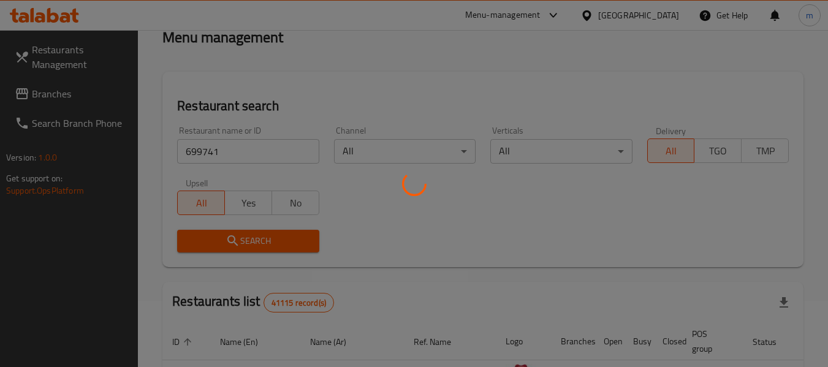
scroll to position [169, 0]
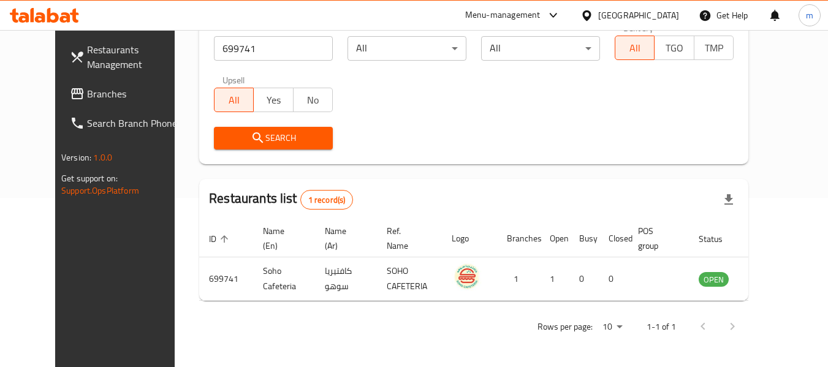
drag, startPoint x: 29, startPoint y: 90, endPoint x: 41, endPoint y: 87, distance: 11.9
click at [70, 90] on span at bounding box center [78, 93] width 17 height 15
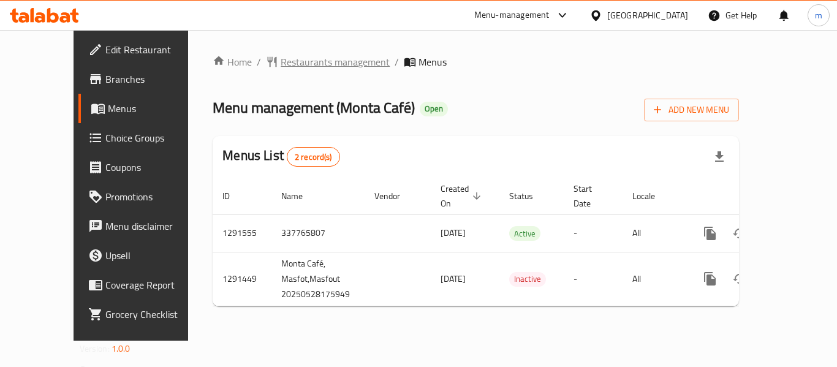
click at [289, 63] on span "Restaurants management" at bounding box center [335, 62] width 109 height 15
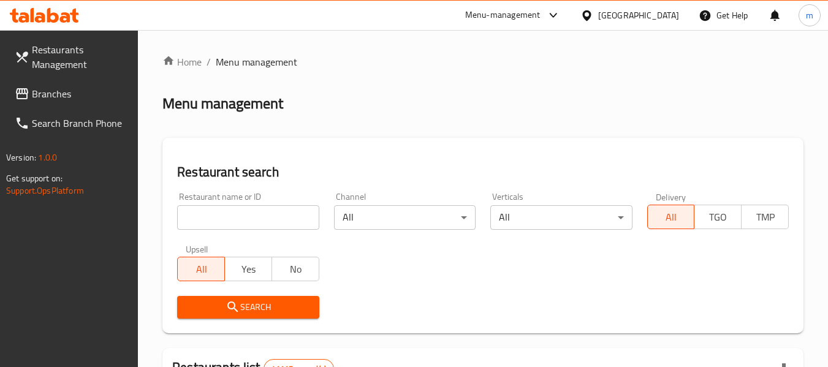
click at [223, 226] on input "search" at bounding box center [248, 217] width 142 height 25
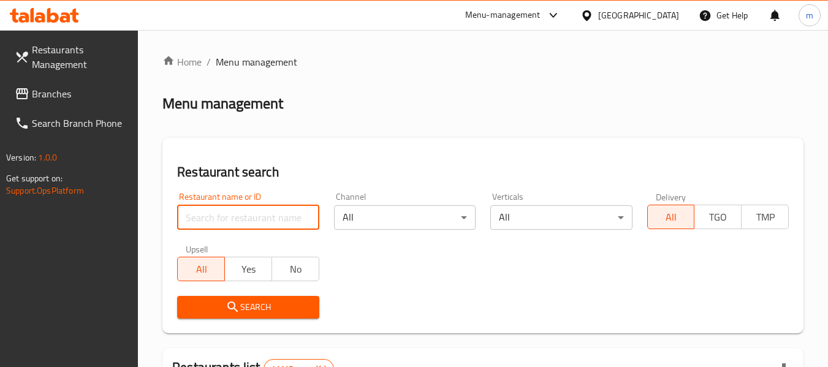
paste input "698778"
type input "698778"
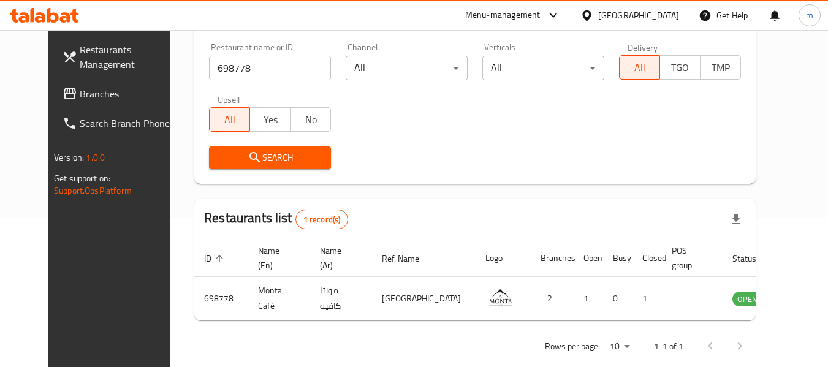
scroll to position [169, 0]
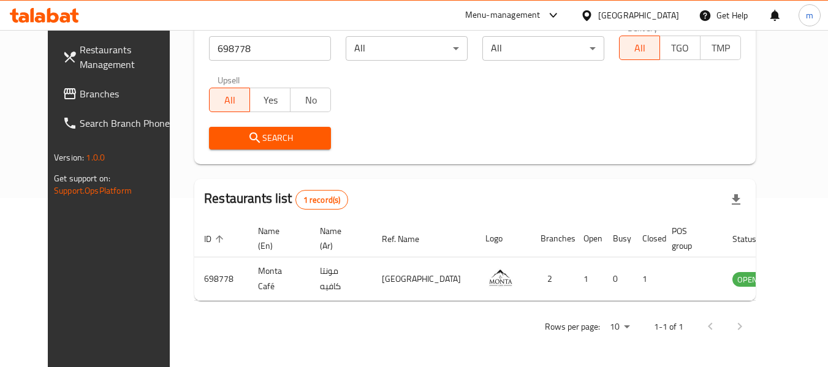
click at [591, 7] on div "[GEOGRAPHIC_DATA]" at bounding box center [630, 15] width 118 height 29
click at [591, 12] on icon at bounding box center [586, 15] width 9 height 10
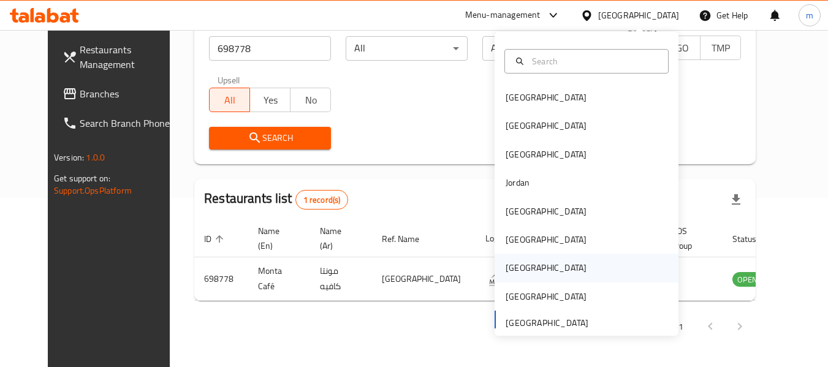
click at [510, 266] on div "Qatar" at bounding box center [546, 267] width 81 height 13
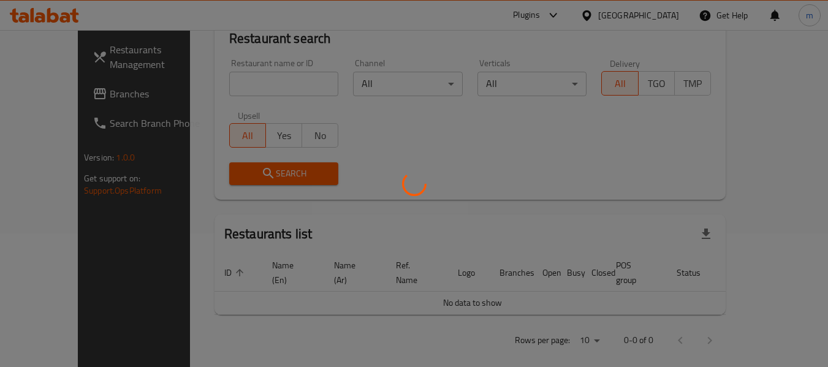
scroll to position [169, 0]
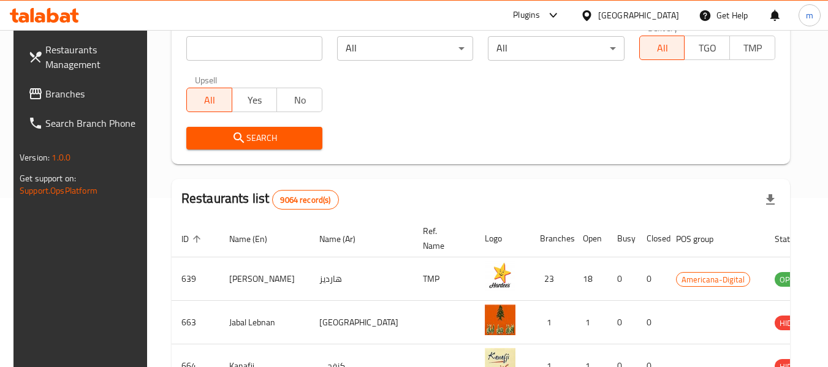
click at [62, 96] on span "Branches" at bounding box center [93, 93] width 97 height 15
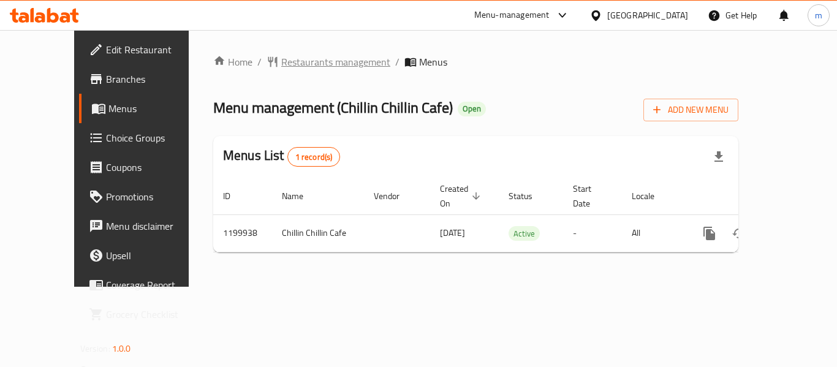
click at [285, 66] on span "Restaurants management" at bounding box center [335, 62] width 109 height 15
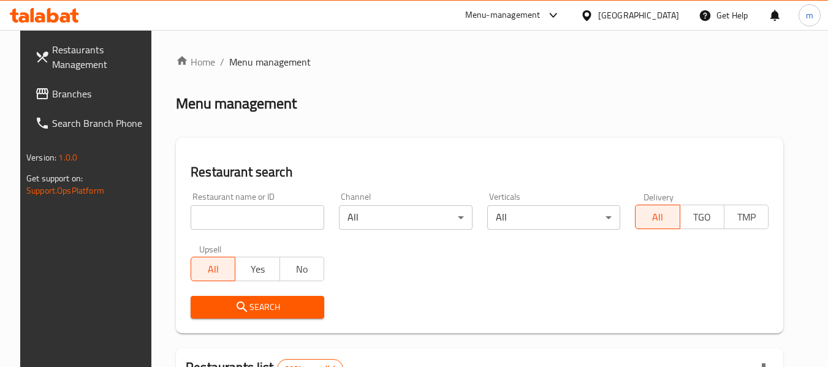
click at [233, 217] on div at bounding box center [414, 183] width 828 height 367
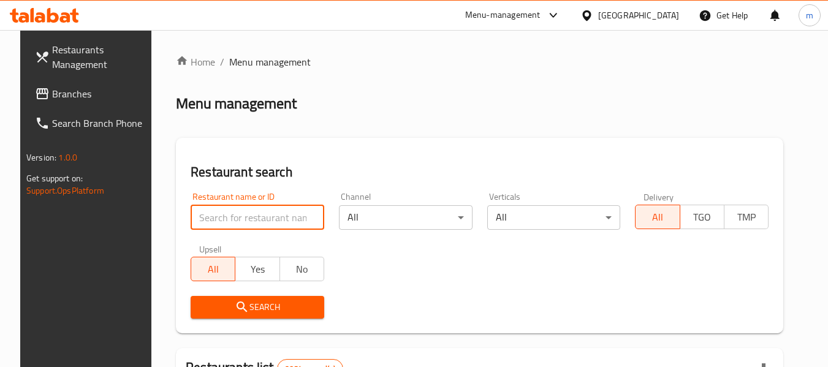
click at [231, 218] on input "search" at bounding box center [258, 217] width 134 height 25
paste input "668527"
type input "668527"
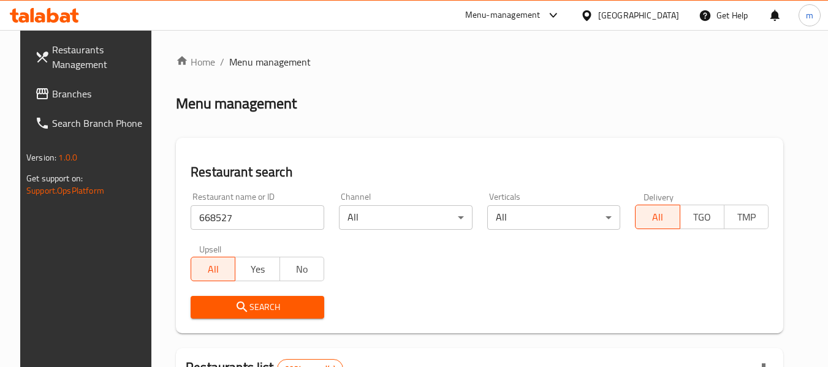
click at [253, 305] on span "Search" at bounding box center [257, 307] width 114 height 15
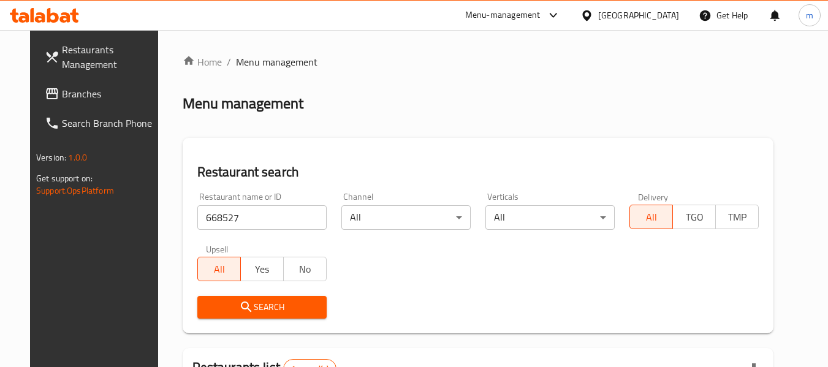
scroll to position [123, 0]
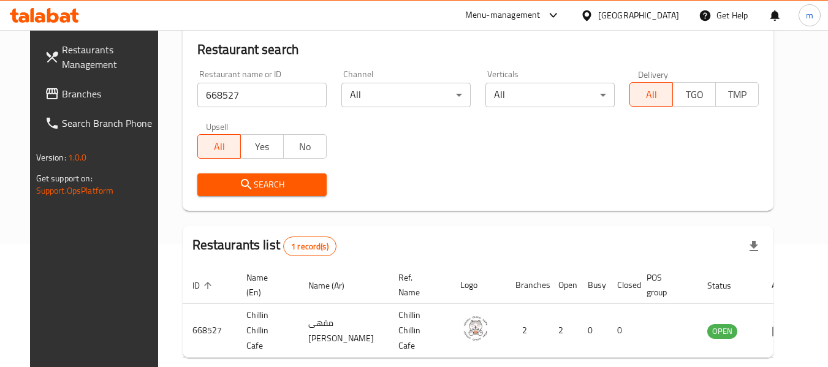
click at [591, 17] on icon at bounding box center [586, 15] width 9 height 10
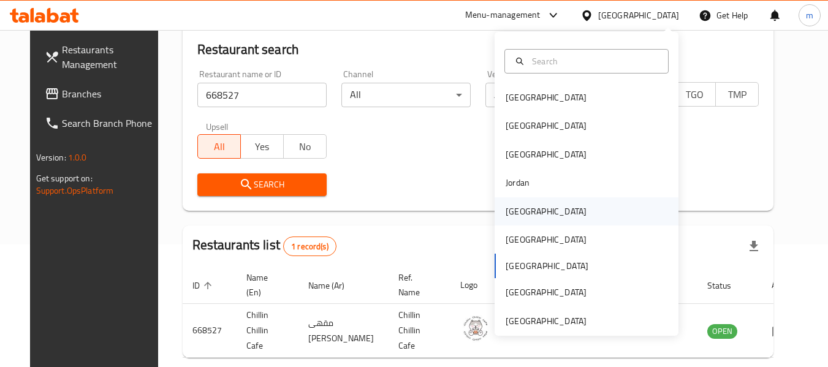
click at [509, 211] on div "Kuwait" at bounding box center [546, 211] width 81 height 13
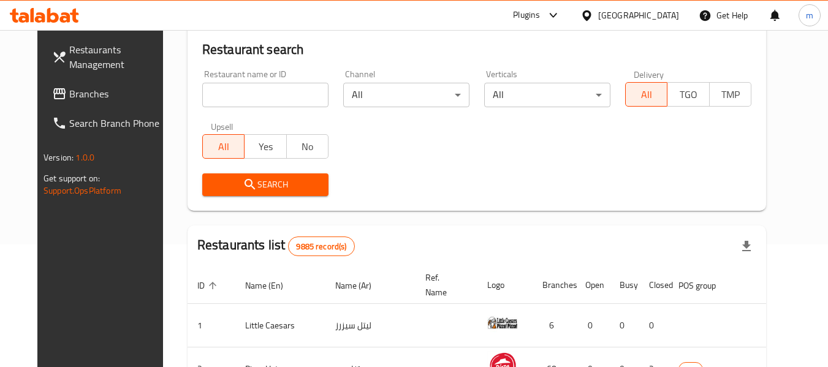
click at [593, 13] on icon at bounding box center [587, 15] width 13 height 13
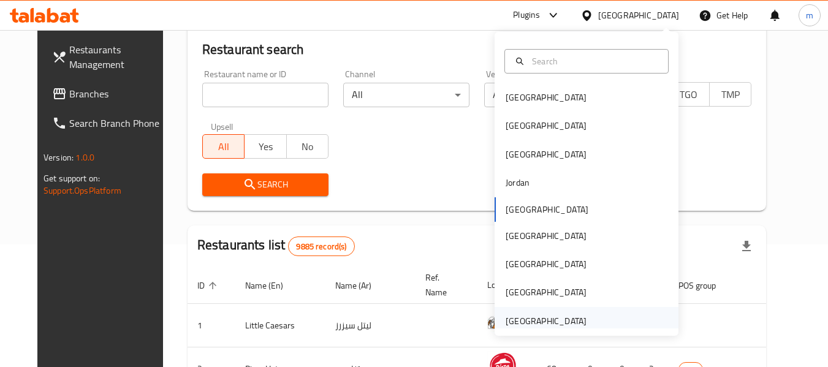
click at [511, 322] on div "[GEOGRAPHIC_DATA]" at bounding box center [546, 320] width 81 height 13
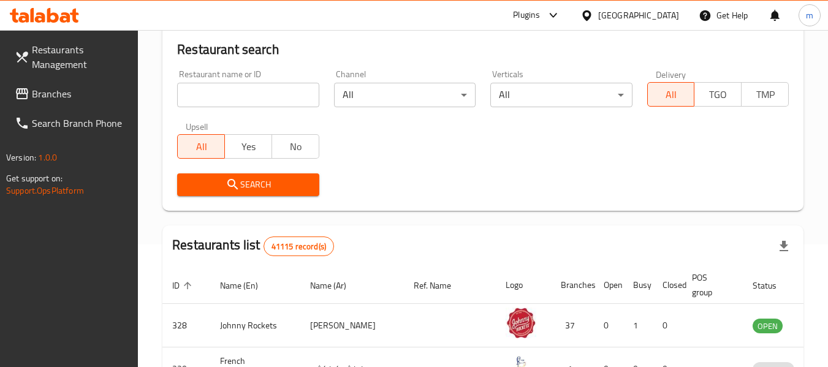
drag, startPoint x: 78, startPoint y: 94, endPoint x: 67, endPoint y: 99, distance: 12.3
click at [78, 94] on span "Branches" at bounding box center [80, 93] width 97 height 15
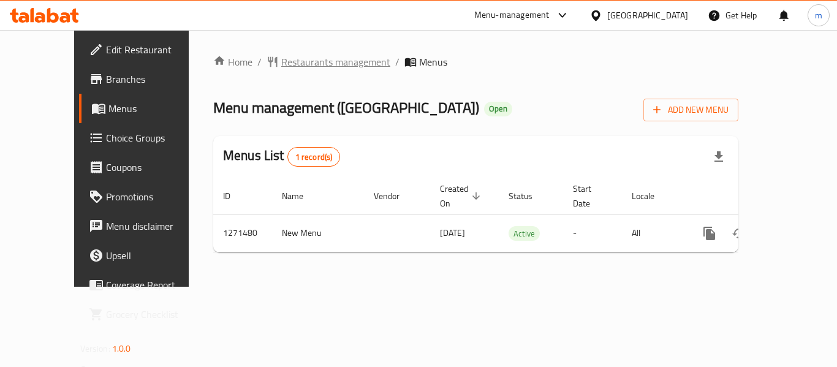
click at [283, 63] on span "Restaurants management" at bounding box center [335, 62] width 109 height 15
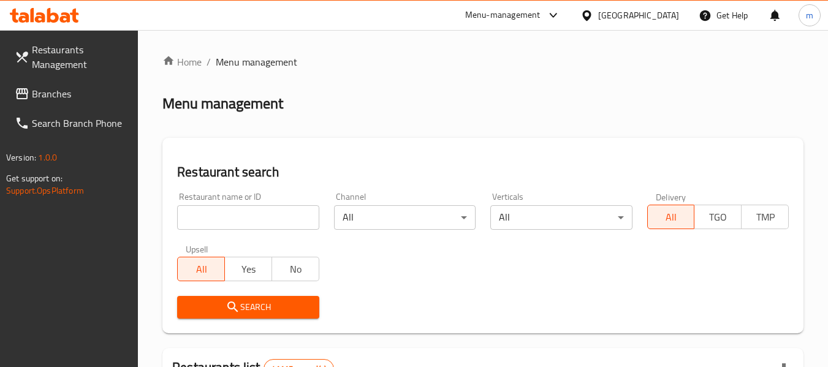
click at [228, 217] on div at bounding box center [414, 183] width 828 height 367
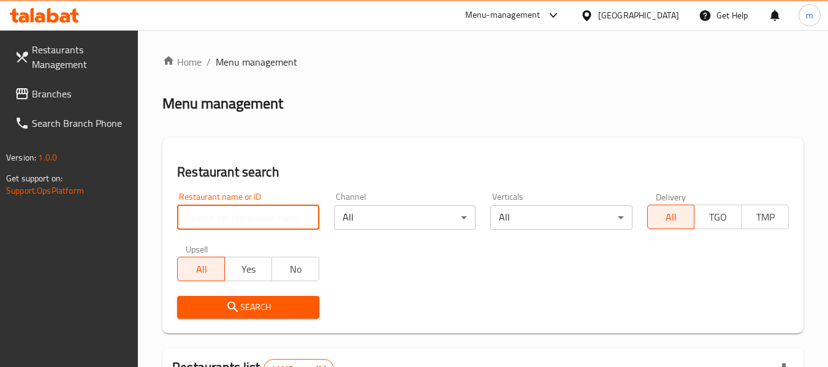
drag, startPoint x: 229, startPoint y: 218, endPoint x: 234, endPoint y: 209, distance: 10.4
click at [229, 218] on input "search" at bounding box center [248, 217] width 142 height 25
paste input "689661"
type input "689661"
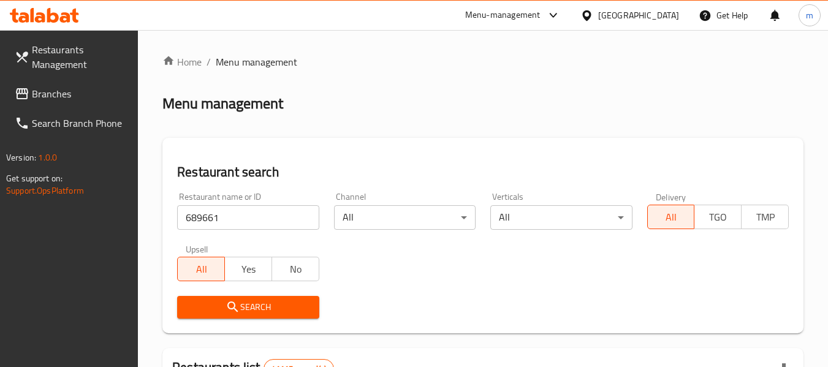
click at [249, 307] on span "Search" at bounding box center [248, 307] width 122 height 15
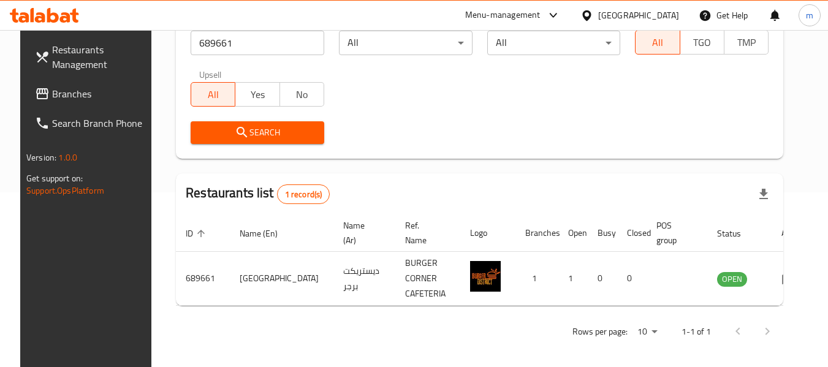
scroll to position [180, 0]
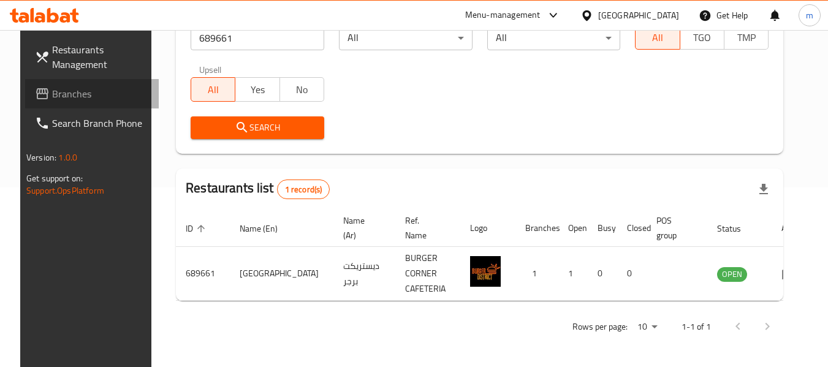
click at [66, 98] on span "Branches" at bounding box center [100, 93] width 97 height 15
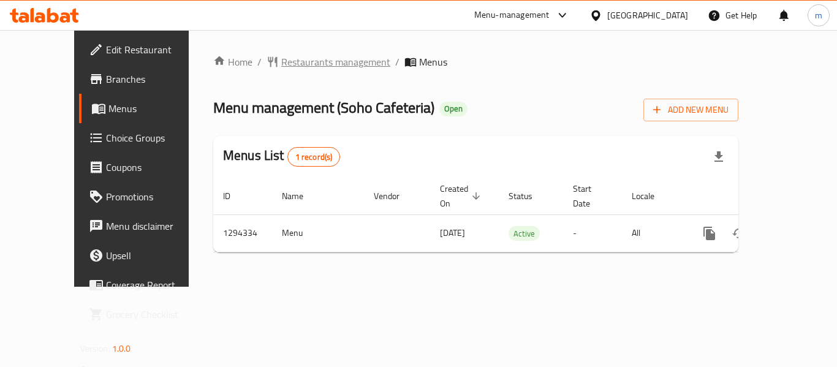
click at [281, 66] on span "Restaurants management" at bounding box center [335, 62] width 109 height 15
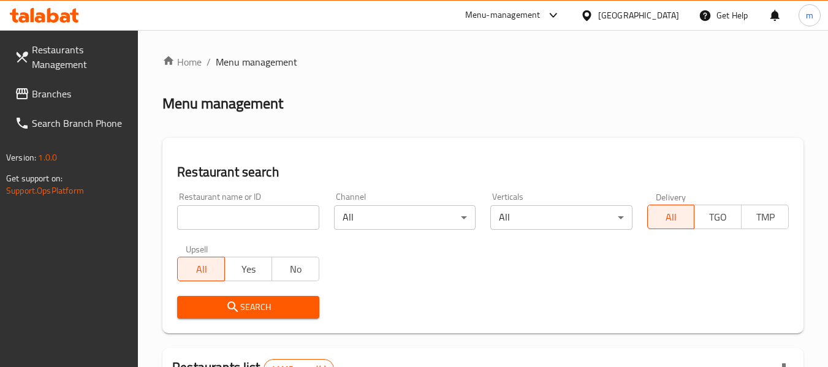
click at [232, 215] on input "search" at bounding box center [248, 217] width 142 height 25
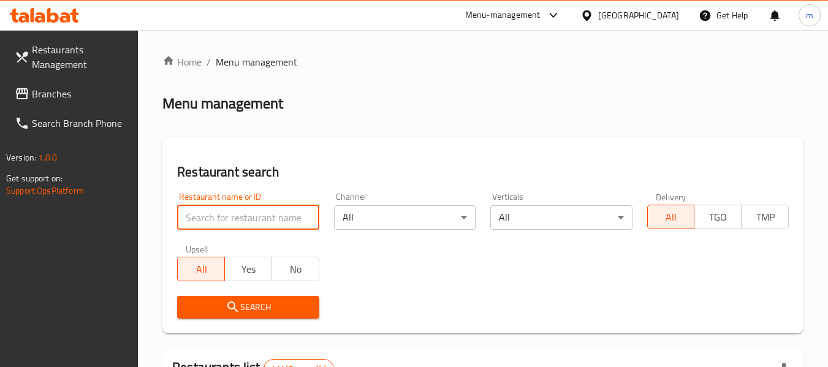
click at [232, 215] on input "search" at bounding box center [248, 217] width 142 height 25
paste input "699741"
type input "699741"
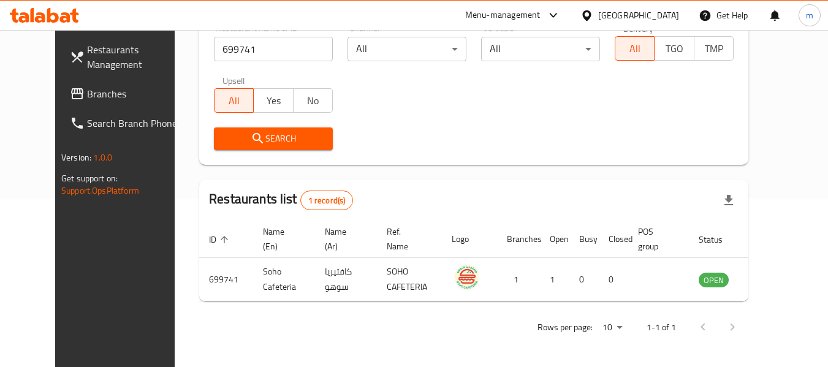
scroll to position [169, 0]
click at [87, 95] on span "Branches" at bounding box center [135, 93] width 97 height 15
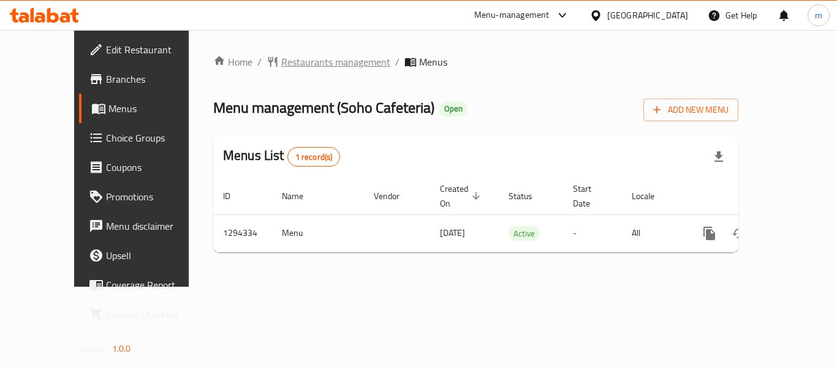
click at [281, 65] on span "Restaurants management" at bounding box center [335, 62] width 109 height 15
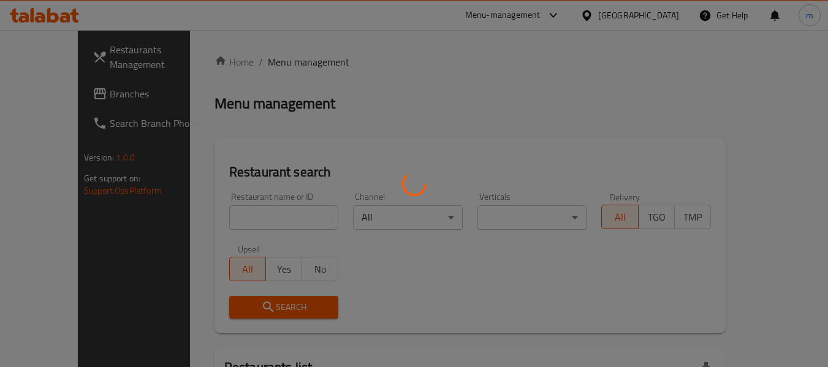
click at [232, 226] on div at bounding box center [414, 183] width 828 height 367
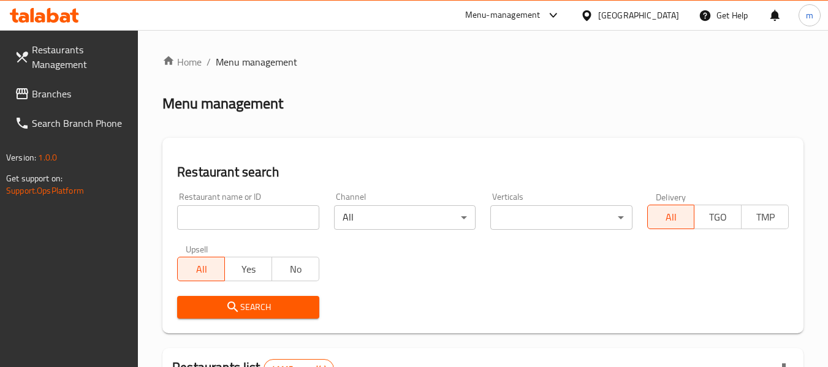
click at [216, 217] on div at bounding box center [414, 183] width 828 height 367
click at [216, 217] on input "search" at bounding box center [248, 217] width 142 height 25
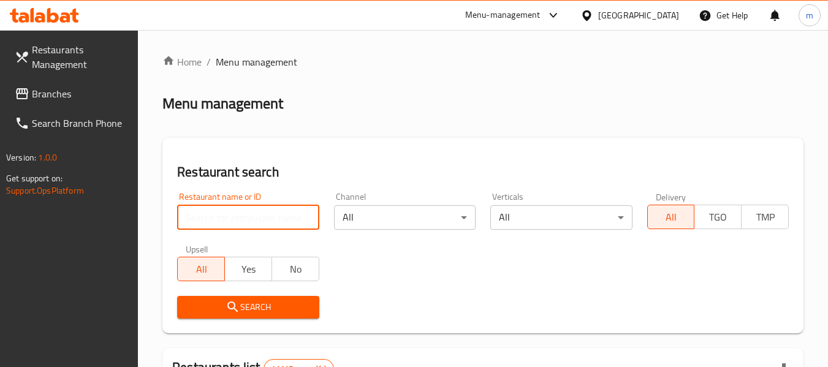
paste input "699741"
type input "699741"
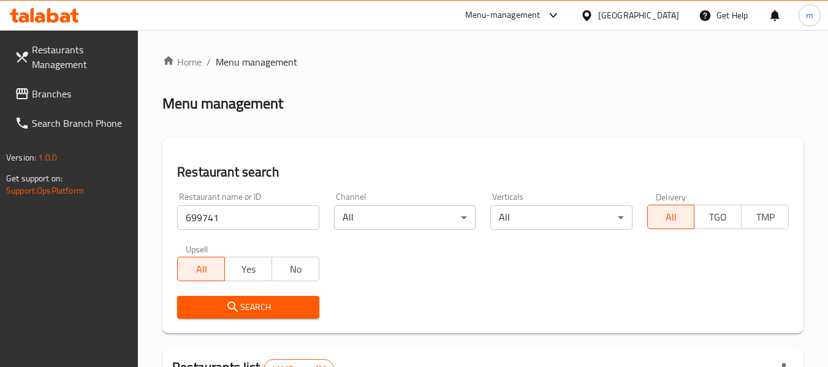
drag, startPoint x: 230, startPoint y: 309, endPoint x: 246, endPoint y: 260, distance: 51.8
click at [232, 308] on icon "submit" at bounding box center [233, 307] width 15 height 15
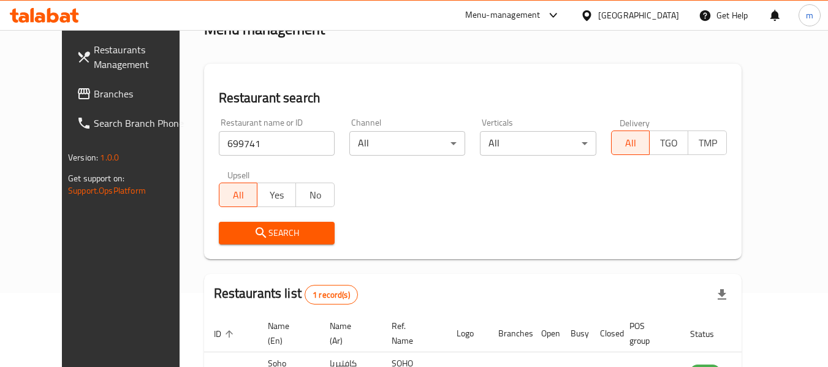
scroll to position [169, 0]
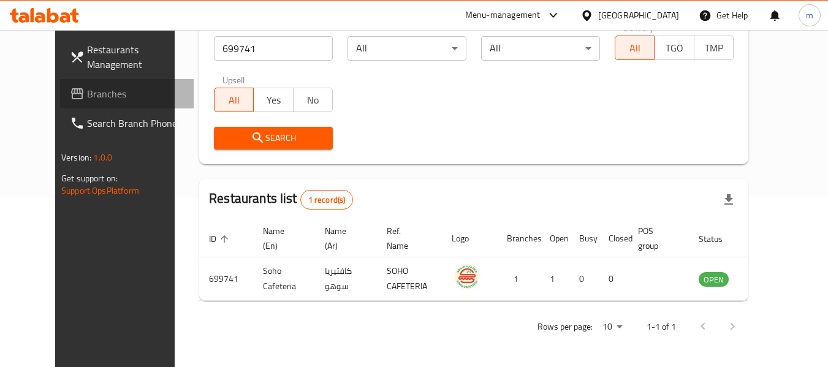
click at [87, 99] on span "Branches" at bounding box center [135, 93] width 97 height 15
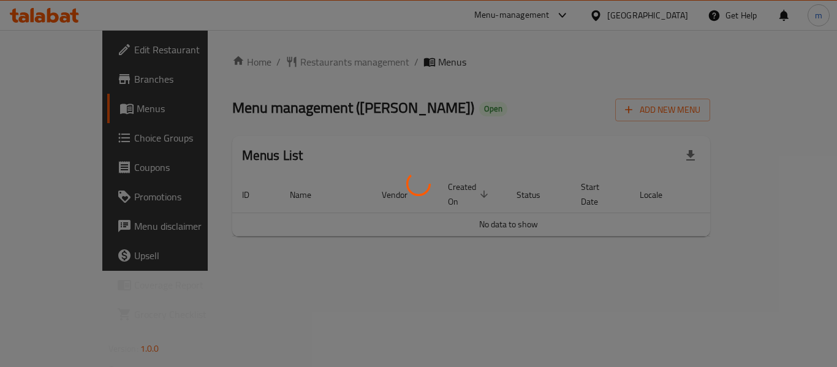
click at [265, 64] on div at bounding box center [418, 183] width 837 height 367
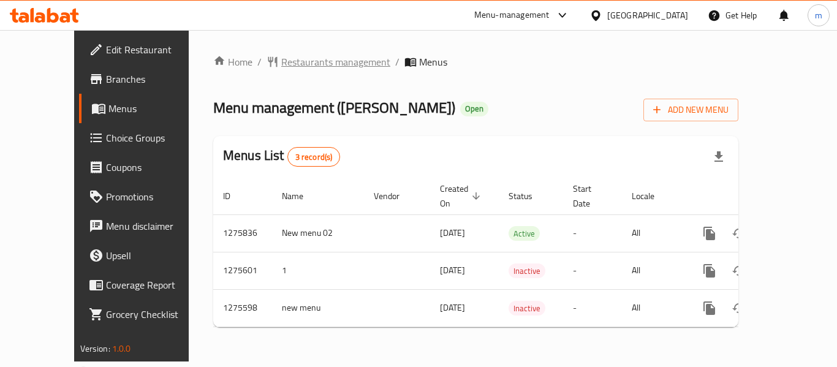
click at [281, 64] on span "Restaurants management" at bounding box center [335, 62] width 109 height 15
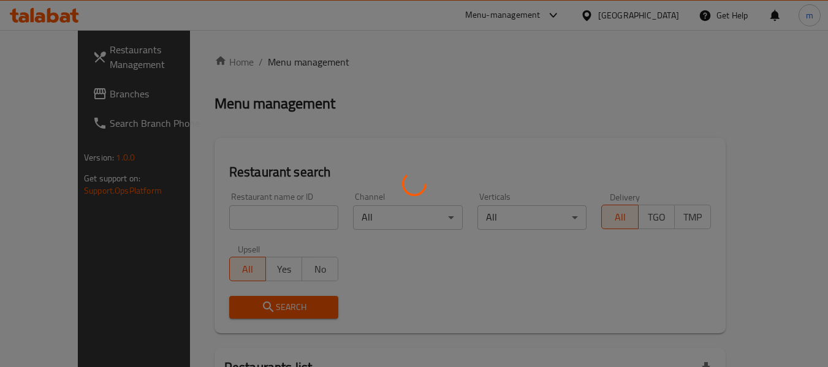
click at [215, 219] on div at bounding box center [414, 183] width 828 height 367
click at [215, 220] on div at bounding box center [414, 183] width 828 height 367
click at [211, 219] on div at bounding box center [414, 183] width 828 height 367
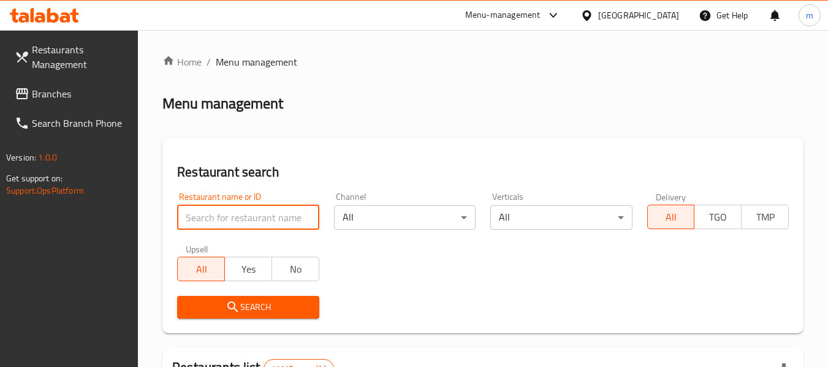
click at [211, 219] on input "search" at bounding box center [248, 217] width 142 height 25
paste input "691633"
type input "691633"
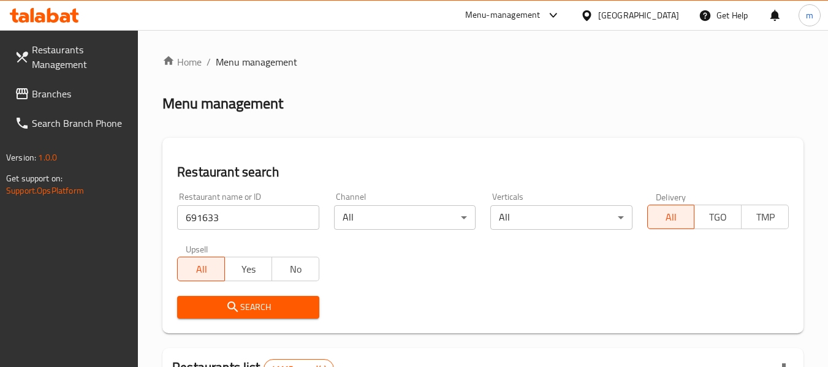
click at [240, 297] on button "Search" at bounding box center [248, 307] width 142 height 23
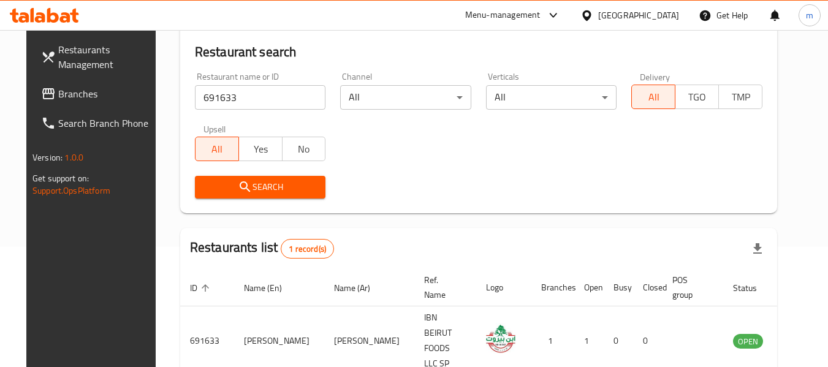
scroll to position [123, 0]
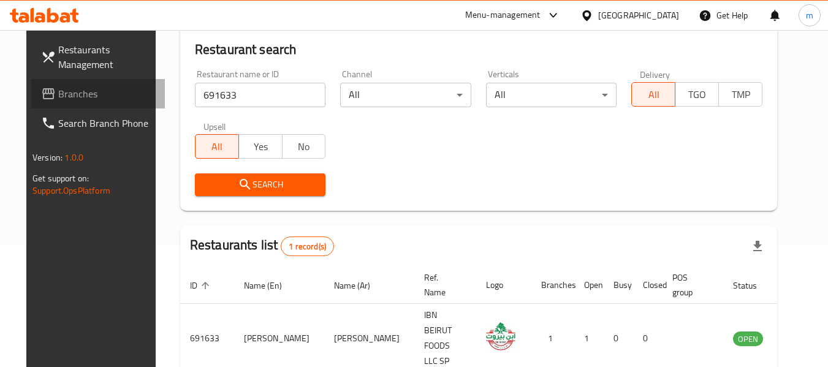
drag, startPoint x: 47, startPoint y: 99, endPoint x: 63, endPoint y: 94, distance: 16.9
click at [58, 99] on span "Branches" at bounding box center [106, 93] width 97 height 15
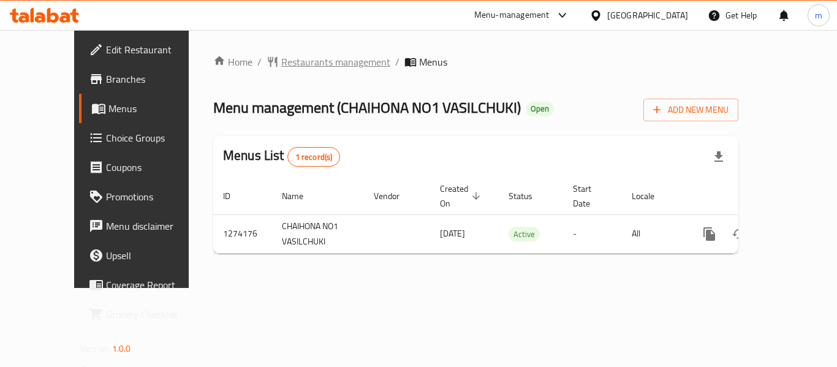
click at [292, 64] on span "Restaurants management" at bounding box center [335, 62] width 109 height 15
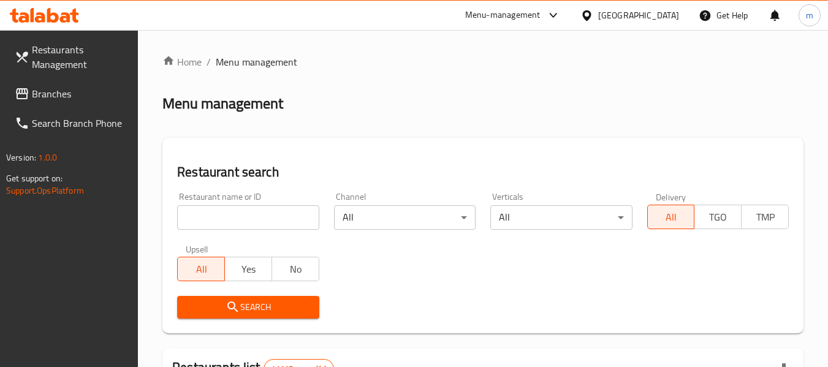
click at [242, 215] on div at bounding box center [414, 183] width 828 height 367
drag, startPoint x: 240, startPoint y: 216, endPoint x: 234, endPoint y: 204, distance: 13.4
click at [240, 216] on input "search" at bounding box center [248, 217] width 142 height 25
paste input "691092"
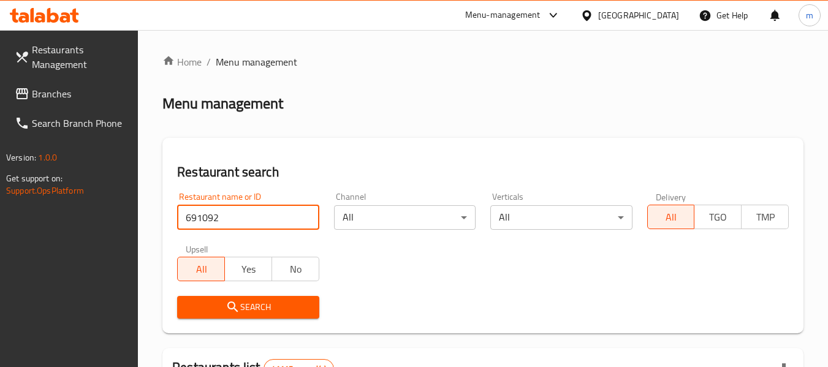
type input "691092"
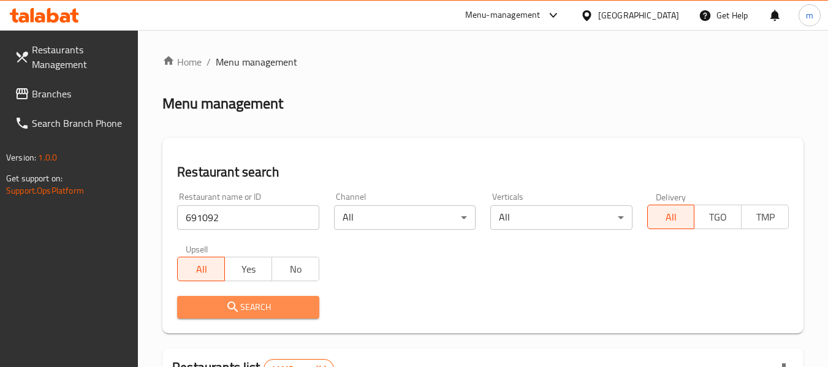
click at [246, 303] on span "Search" at bounding box center [248, 307] width 122 height 15
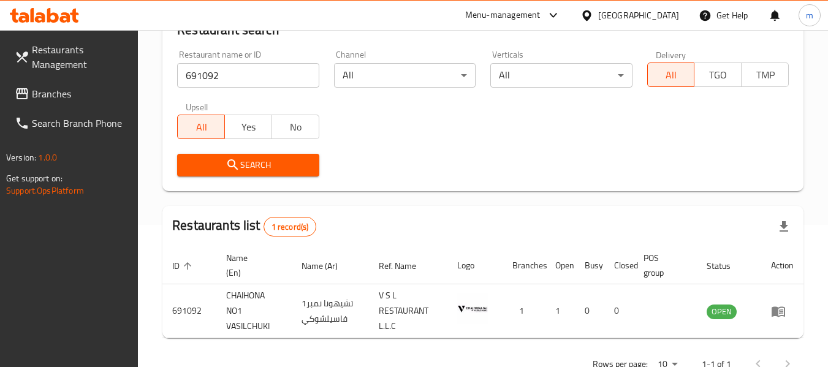
scroll to position [180, 0]
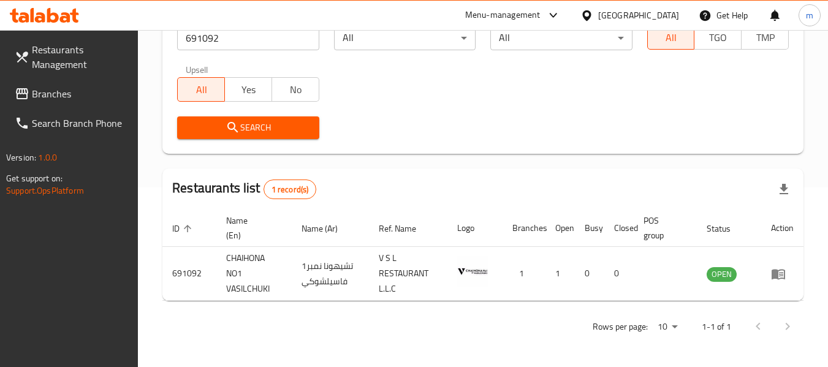
click at [591, 14] on icon at bounding box center [586, 15] width 9 height 10
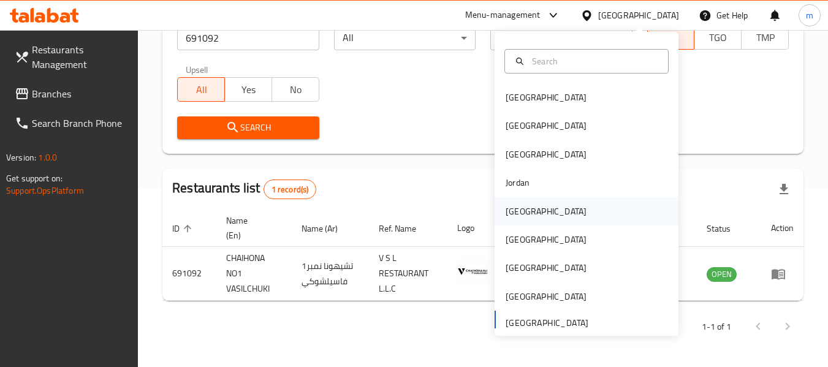
click at [508, 213] on div "[GEOGRAPHIC_DATA]" at bounding box center [546, 211] width 81 height 13
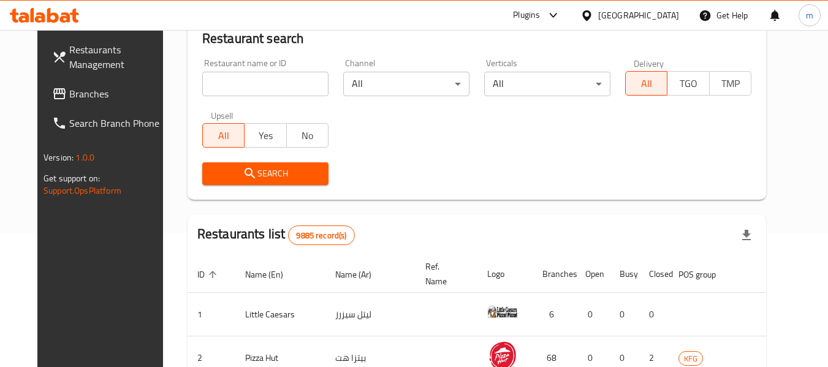
scroll to position [180, 0]
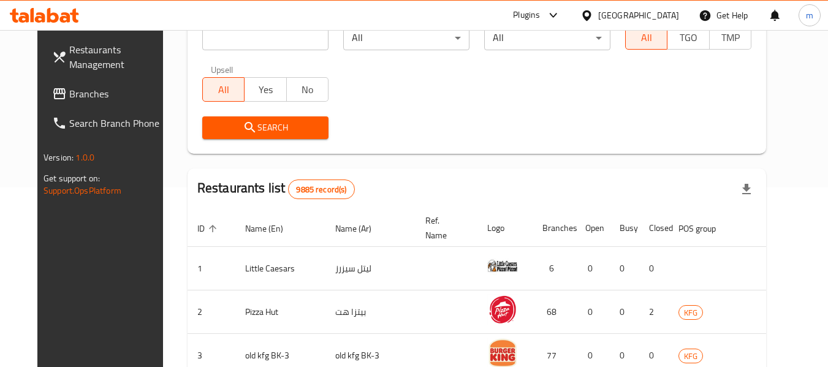
click at [76, 93] on span "Branches" at bounding box center [117, 93] width 97 height 15
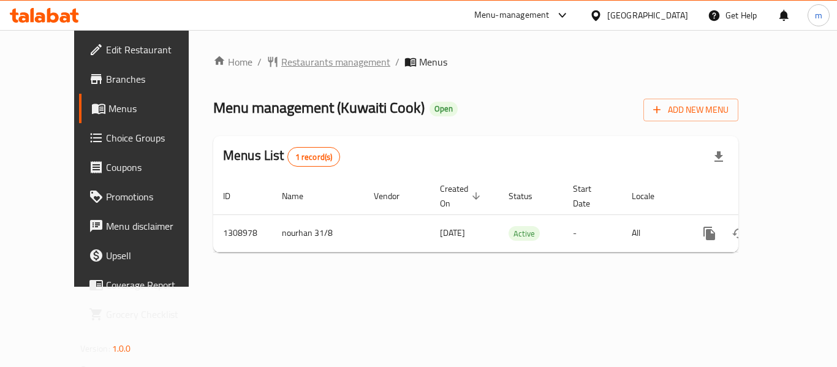
click at [286, 65] on span "Restaurants management" at bounding box center [335, 62] width 109 height 15
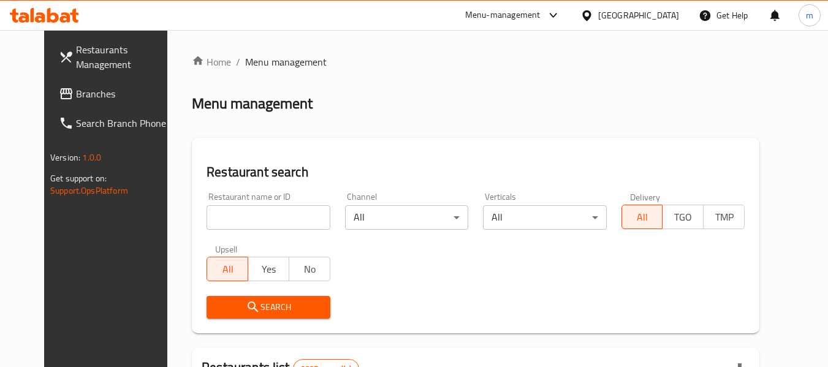
click at [239, 221] on div at bounding box center [414, 183] width 828 height 367
click at [226, 218] on input "search" at bounding box center [268, 217] width 123 height 25
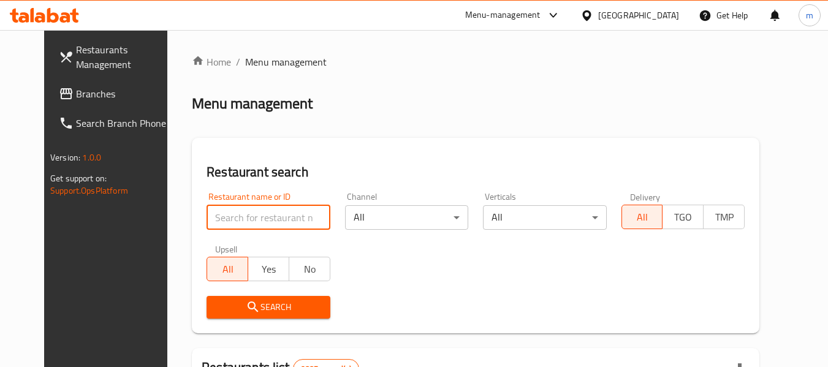
paste input "705102"
type input "705102"
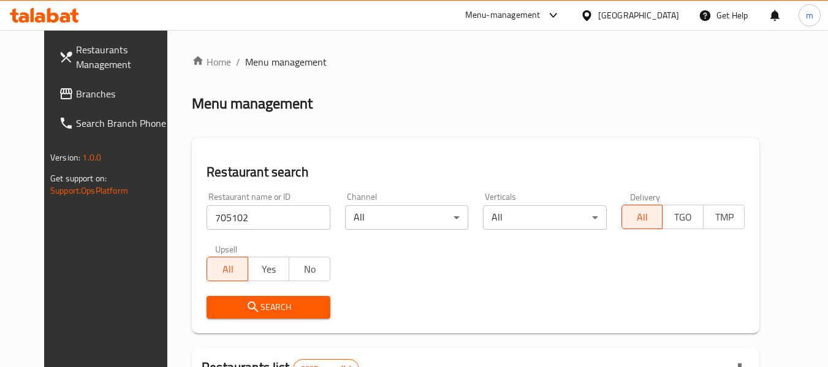
drag, startPoint x: 236, startPoint y: 302, endPoint x: 367, endPoint y: 275, distance: 133.3
click at [246, 302] on icon "submit" at bounding box center [253, 307] width 15 height 15
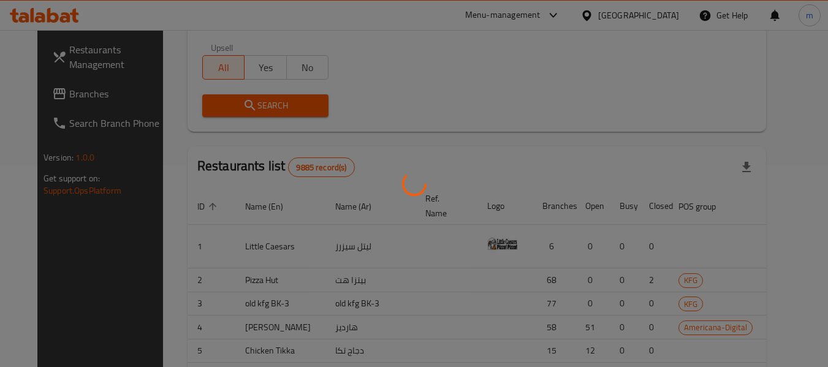
scroll to position [169, 0]
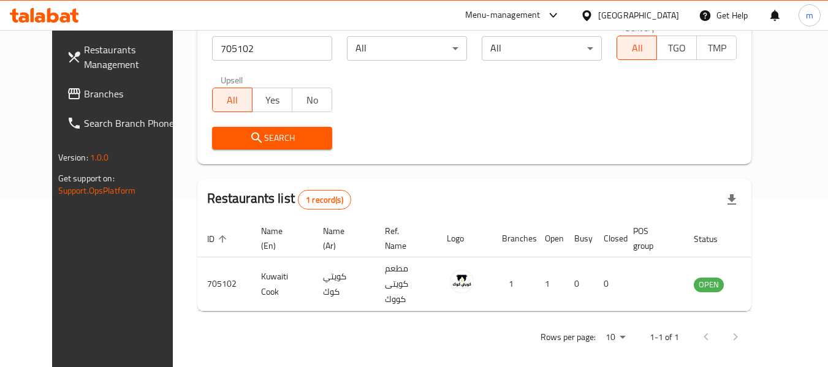
click at [593, 13] on icon at bounding box center [587, 15] width 13 height 13
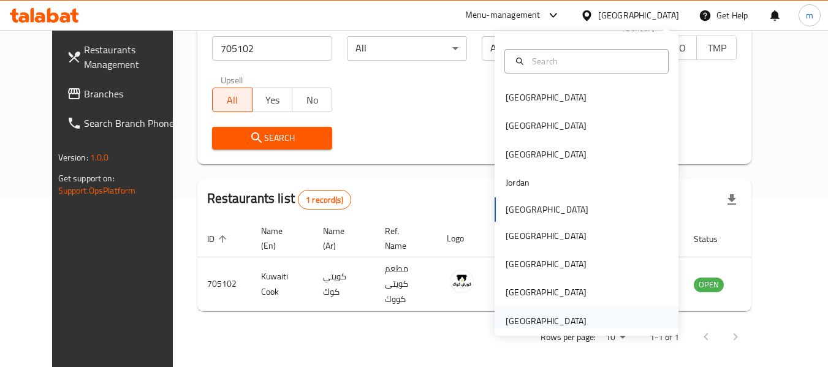
click at [518, 321] on div "[GEOGRAPHIC_DATA]" at bounding box center [546, 320] width 81 height 13
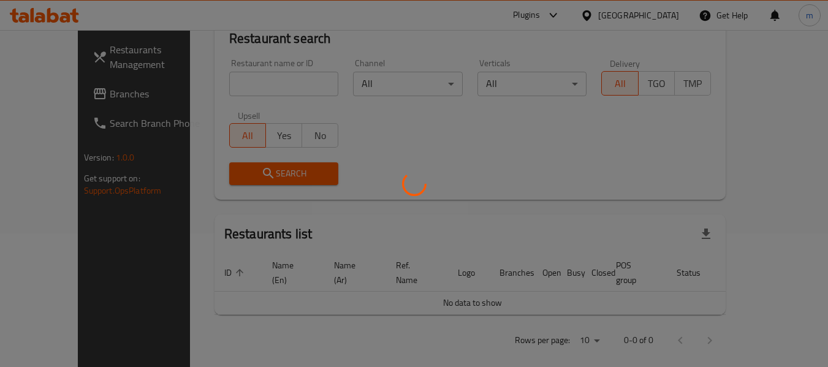
scroll to position [169, 0]
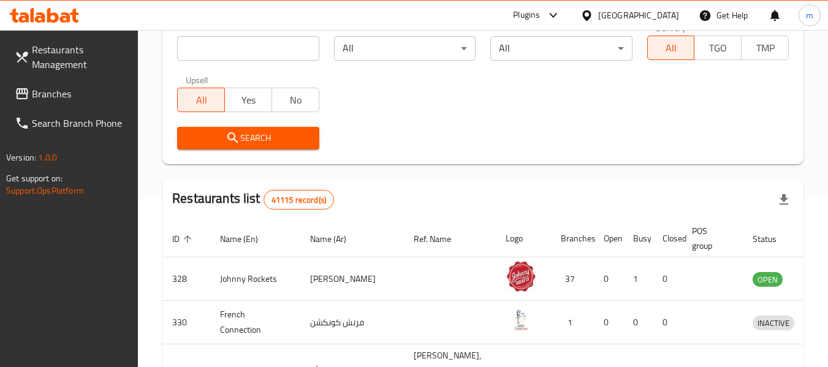
click at [60, 99] on span "Branches" at bounding box center [80, 93] width 97 height 15
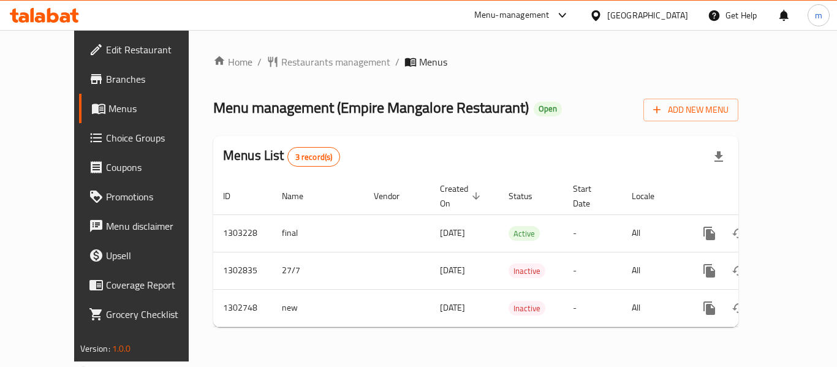
click at [283, 64] on span "Restaurants management" at bounding box center [335, 62] width 109 height 15
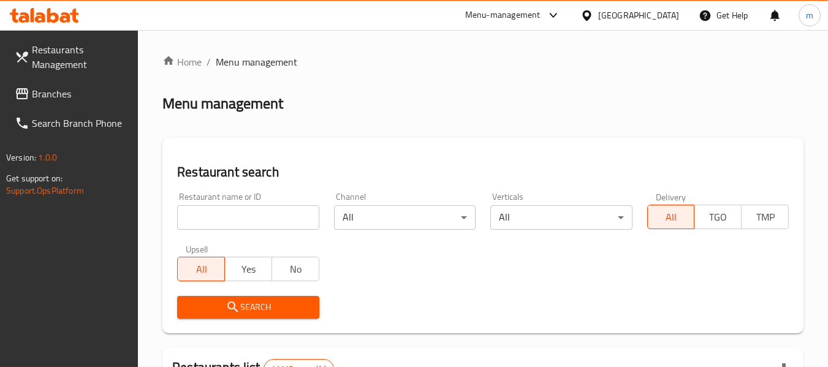
click at [227, 223] on div at bounding box center [414, 183] width 828 height 367
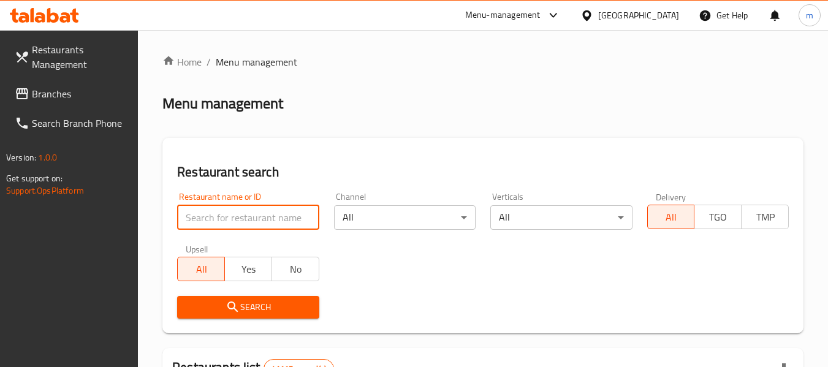
click at [223, 223] on input "search" at bounding box center [248, 217] width 142 height 25
paste input "617058"
type input "617058"
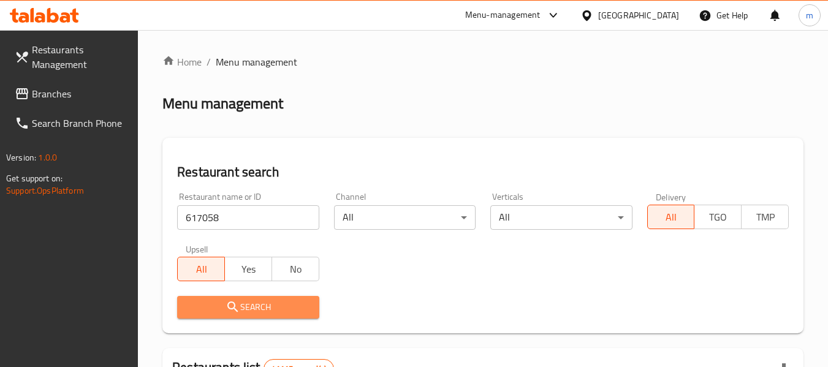
click at [248, 307] on span "Search" at bounding box center [248, 307] width 122 height 15
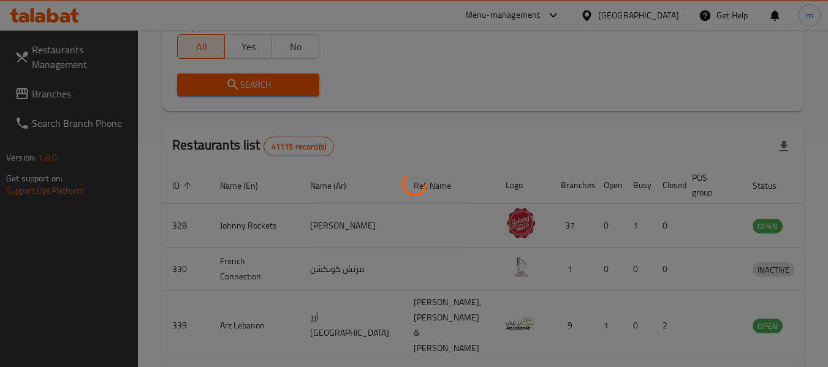
scroll to position [180, 0]
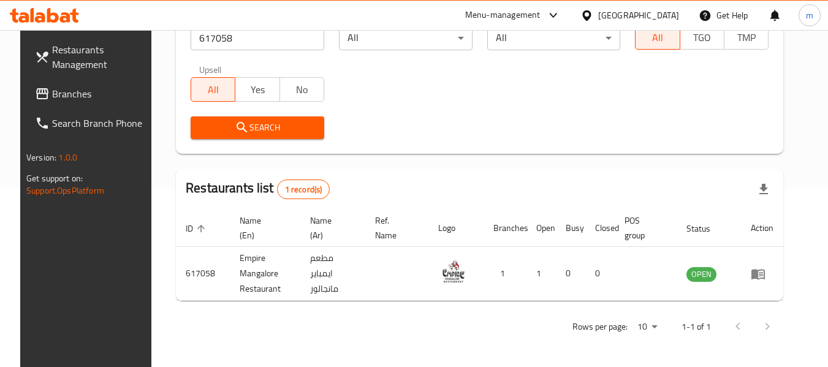
click at [56, 99] on span "Branches" at bounding box center [100, 93] width 97 height 15
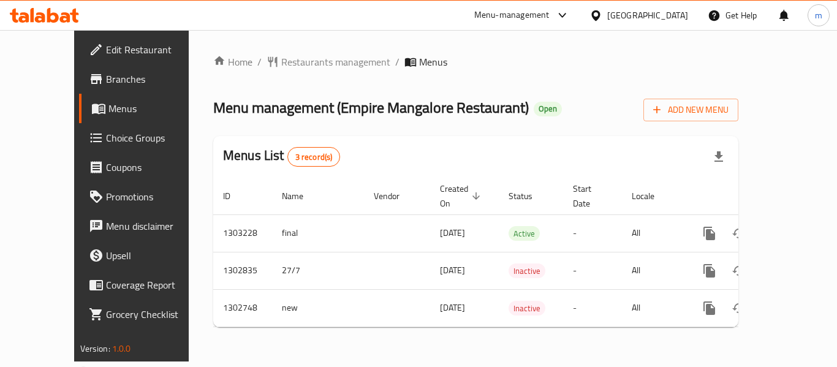
click at [272, 66] on div "Home / Restaurants management / Menus Menu management ( Empire Mangalore Restau…" at bounding box center [475, 196] width 525 height 283
click at [281, 64] on span "Restaurants management" at bounding box center [335, 62] width 109 height 15
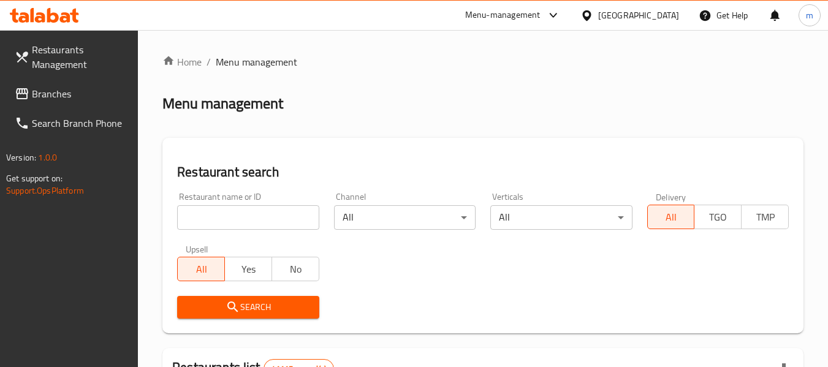
click at [222, 218] on div at bounding box center [414, 183] width 828 height 367
click at [222, 218] on input "search" at bounding box center [248, 217] width 142 height 25
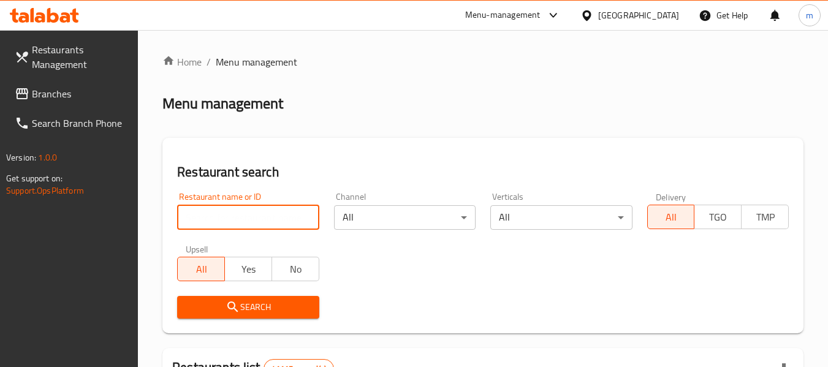
paste input "617058"
type input "617058"
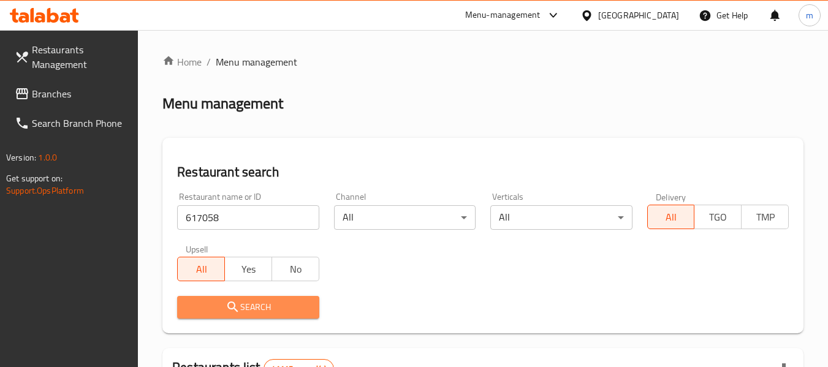
click at [227, 297] on button "Search" at bounding box center [248, 307] width 142 height 23
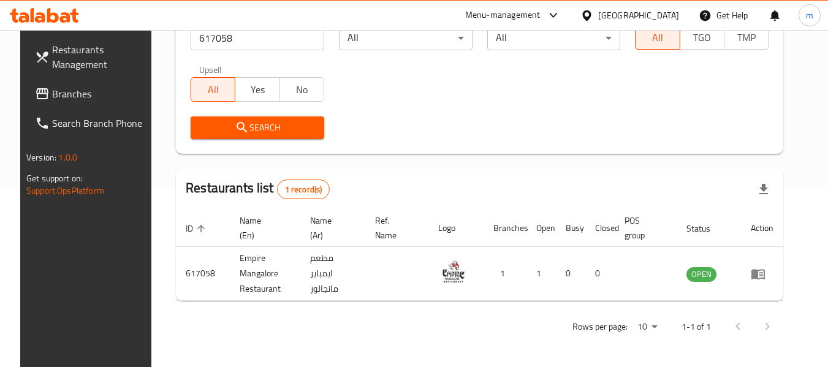
scroll to position [180, 0]
click at [587, 13] on icon at bounding box center [587, 15] width 13 height 13
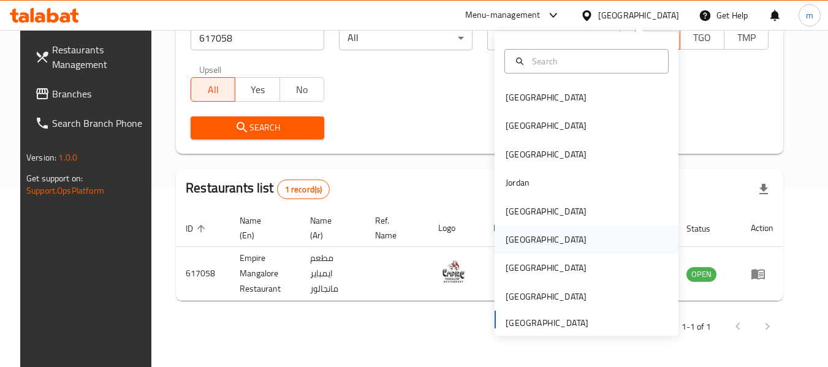
click at [508, 242] on div "[GEOGRAPHIC_DATA]" at bounding box center [546, 239] width 81 height 13
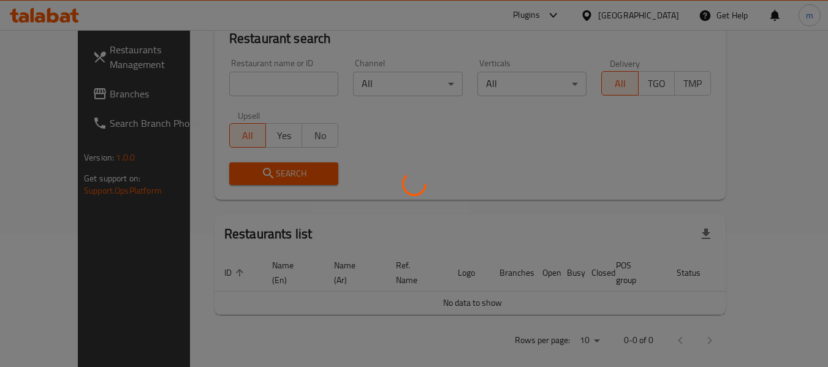
scroll to position [180, 0]
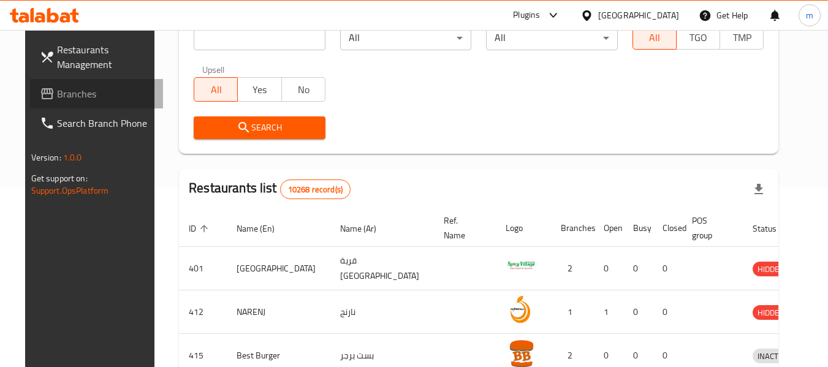
click at [57, 94] on span "Branches" at bounding box center [105, 93] width 97 height 15
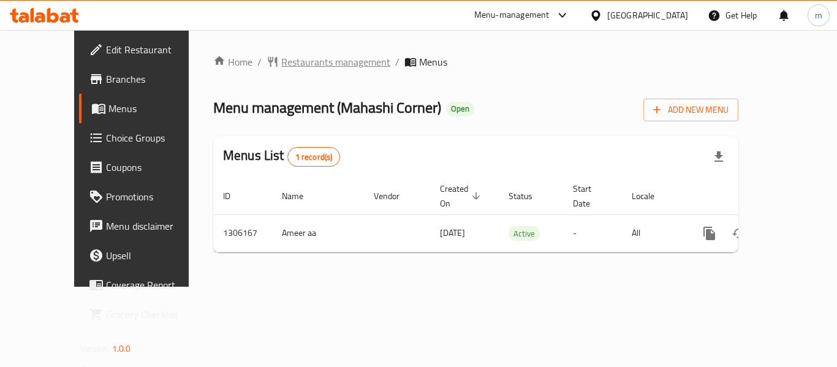
click at [281, 59] on span "Restaurants management" at bounding box center [335, 62] width 109 height 15
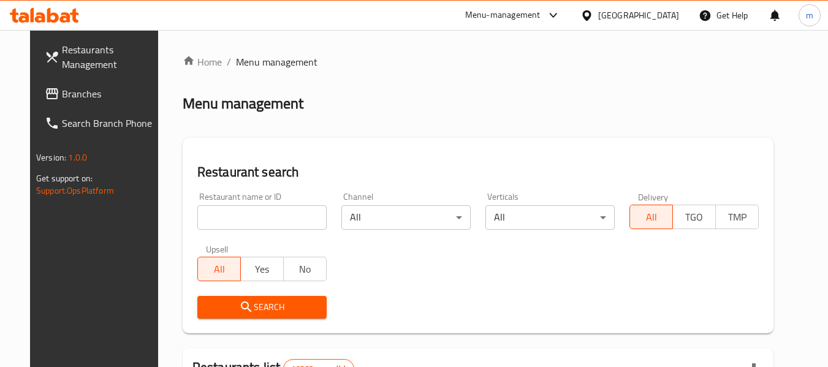
drag, startPoint x: 243, startPoint y: 217, endPoint x: 230, endPoint y: 219, distance: 13.7
click at [242, 218] on input "search" at bounding box center [261, 217] width 129 height 25
click at [230, 219] on input "search" at bounding box center [261, 217] width 129 height 25
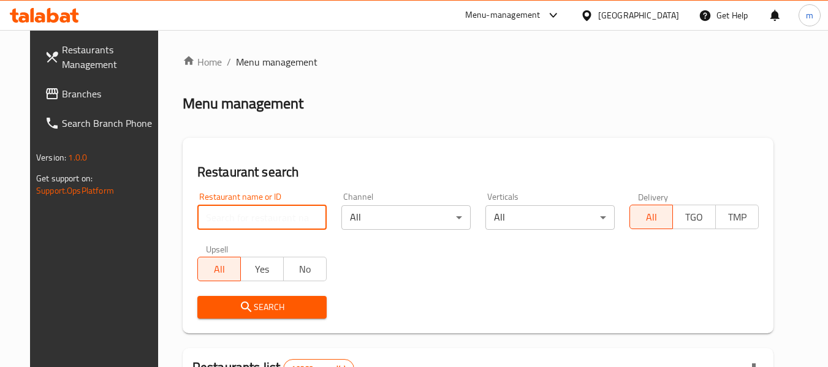
paste input "704004"
type input "704004"
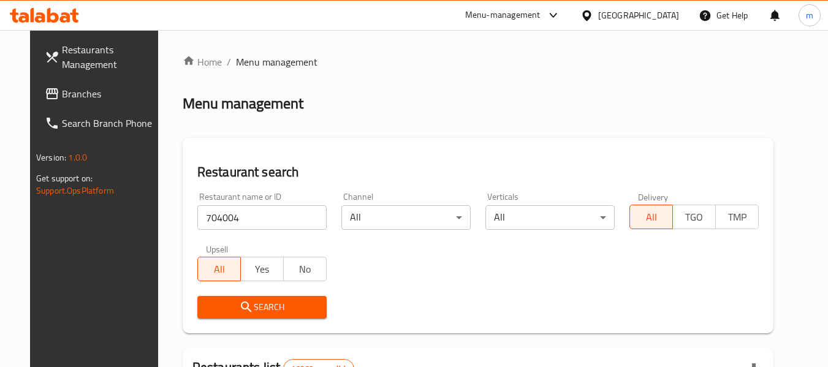
click at [242, 305] on span "Search" at bounding box center [262, 307] width 110 height 15
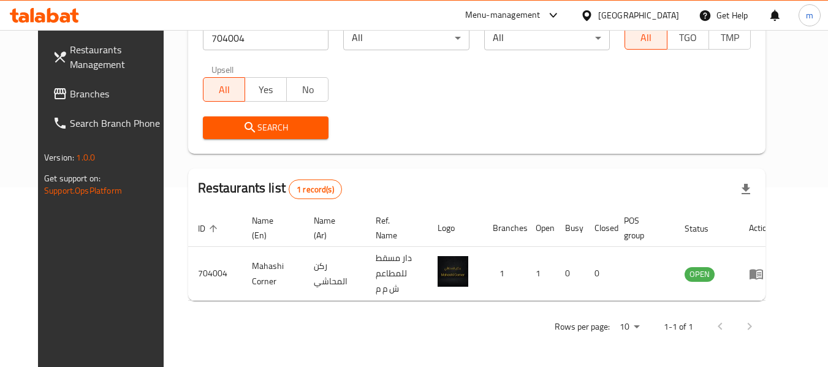
scroll to position [169, 0]
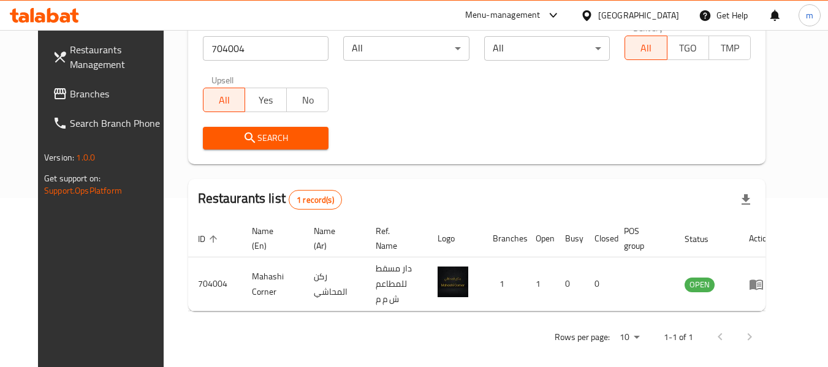
click at [593, 16] on icon at bounding box center [587, 15] width 13 height 13
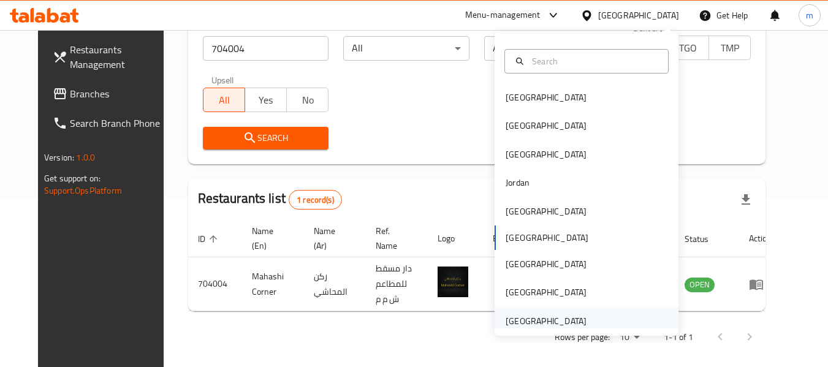
click at [528, 315] on div "[GEOGRAPHIC_DATA]" at bounding box center [546, 320] width 81 height 13
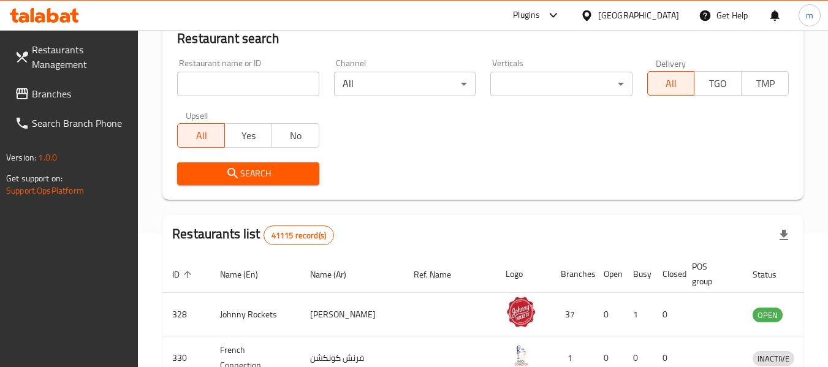
scroll to position [169, 0]
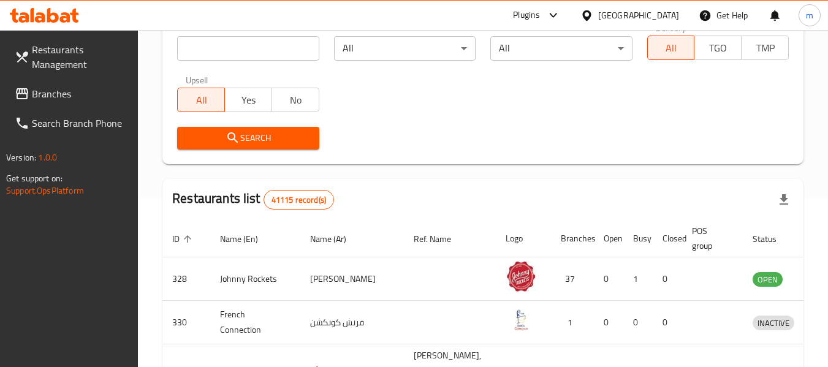
click at [75, 90] on span "Branches" at bounding box center [80, 93] width 97 height 15
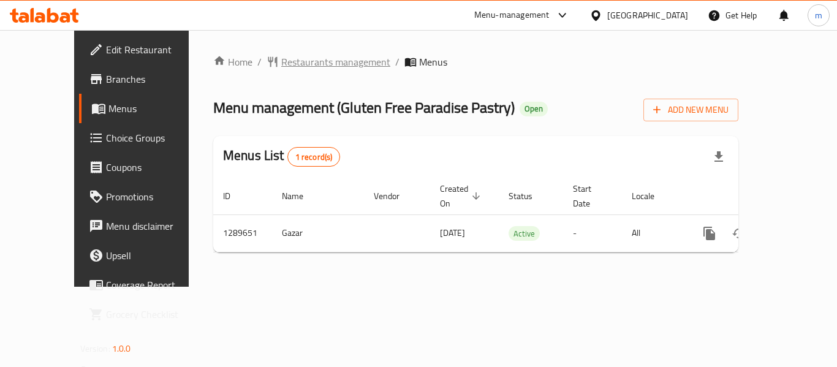
click at [283, 67] on span "Restaurants management" at bounding box center [335, 62] width 109 height 15
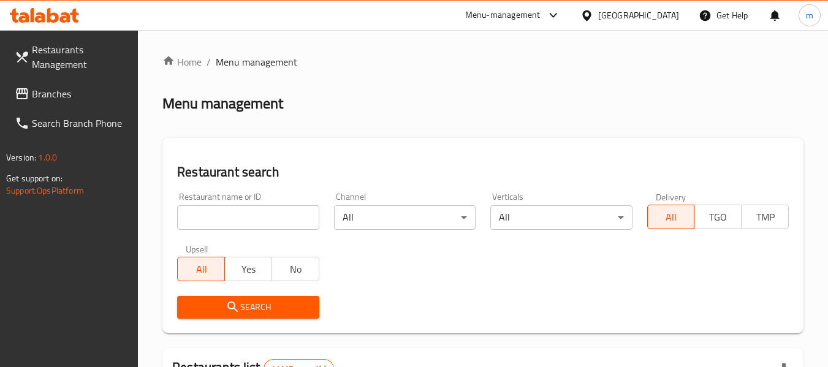
click at [230, 216] on div at bounding box center [414, 183] width 828 height 367
click at [230, 216] on input "search" at bounding box center [248, 217] width 142 height 25
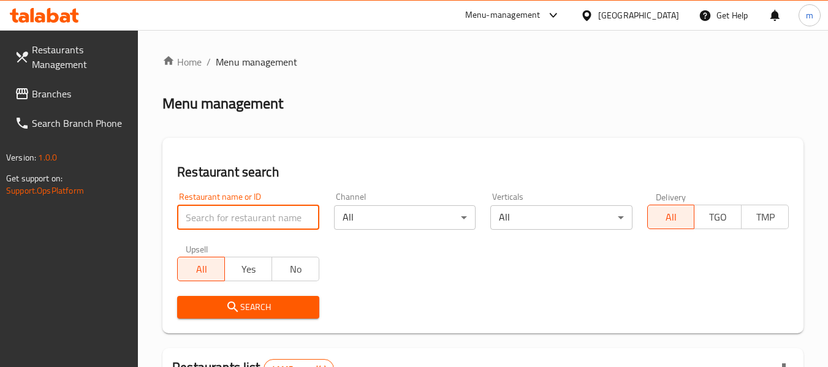
click at [230, 216] on input "search" at bounding box center [248, 217] width 142 height 25
paste input "697765"
type input "697765"
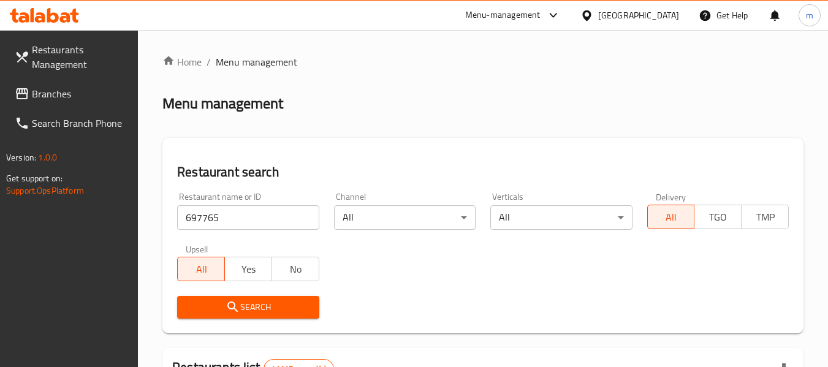
click at [251, 308] on span "Search" at bounding box center [248, 307] width 122 height 15
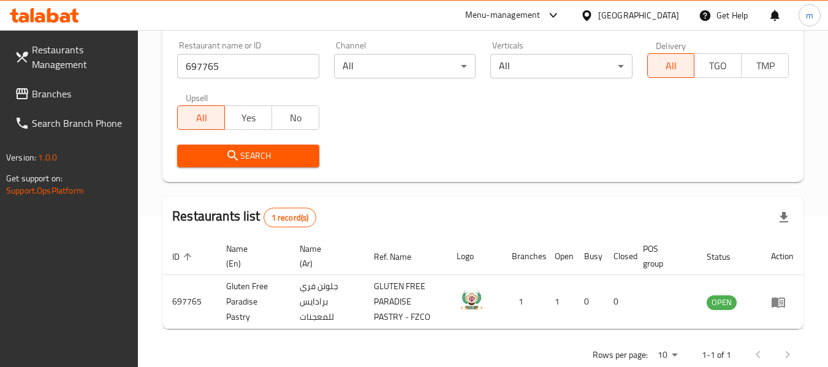
scroll to position [179, 0]
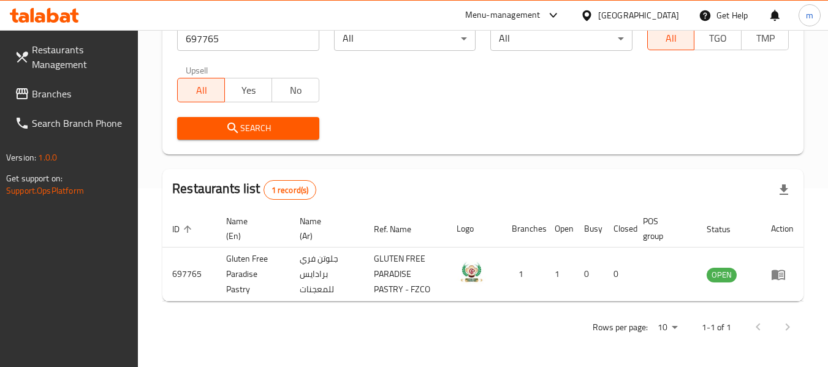
click at [591, 15] on icon at bounding box center [586, 15] width 9 height 10
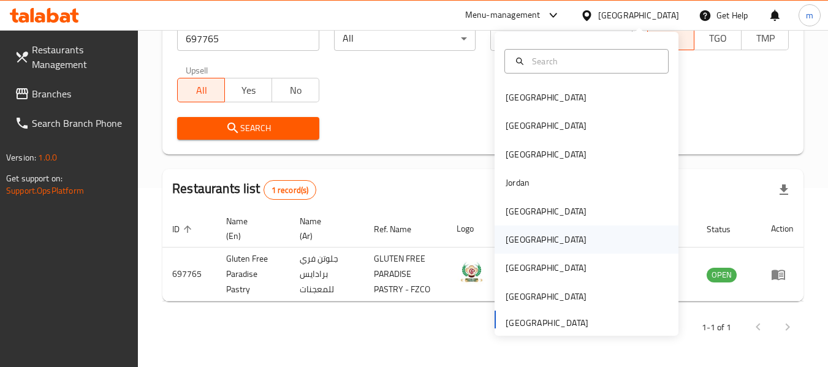
click at [506, 240] on div "[GEOGRAPHIC_DATA]" at bounding box center [546, 239] width 81 height 13
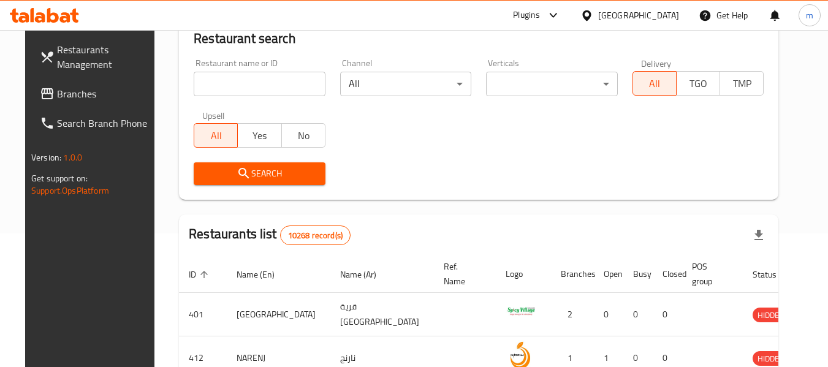
scroll to position [179, 0]
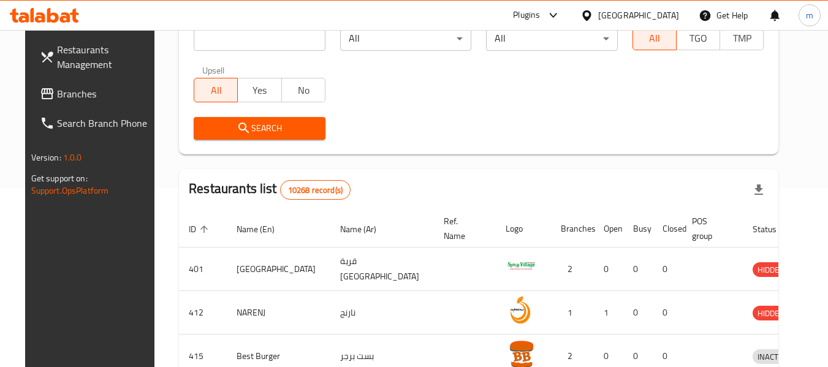
drag, startPoint x: 42, startPoint y: 91, endPoint x: 53, endPoint y: 92, distance: 11.1
click at [57, 91] on span "Branches" at bounding box center [105, 93] width 97 height 15
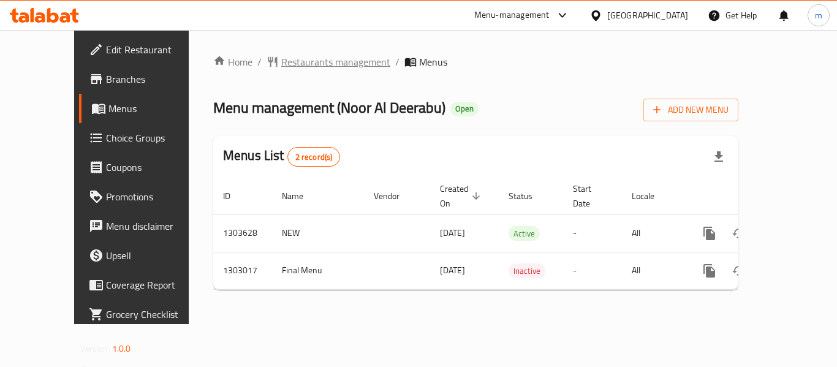
click at [281, 63] on span "Restaurants management" at bounding box center [335, 62] width 109 height 15
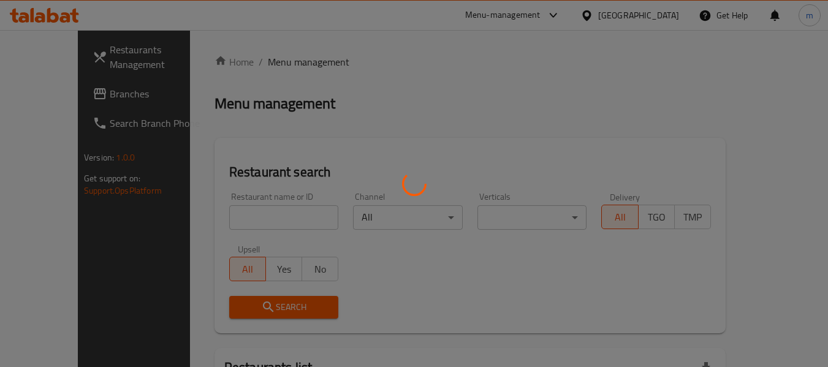
click at [230, 218] on div at bounding box center [414, 183] width 828 height 367
click at [230, 219] on div at bounding box center [414, 183] width 828 height 367
click at [227, 221] on div at bounding box center [414, 183] width 828 height 367
click at [223, 223] on div at bounding box center [414, 183] width 828 height 367
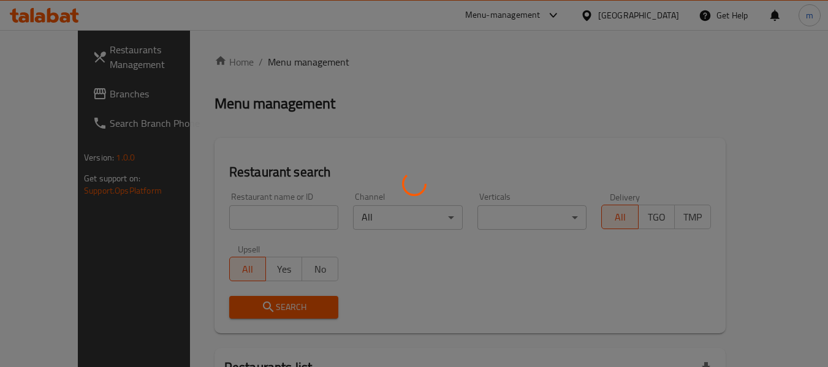
click at [218, 223] on div at bounding box center [414, 183] width 828 height 367
click at [212, 222] on div at bounding box center [414, 183] width 828 height 367
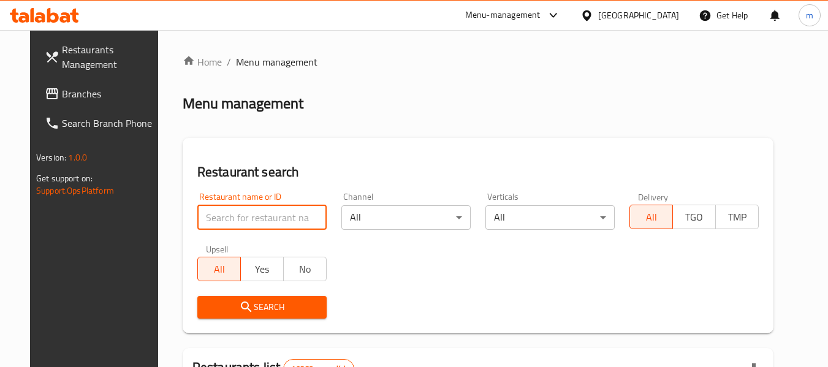
click at [224, 214] on input "search" at bounding box center [261, 217] width 129 height 25
paste input "702638"
type input "702638"
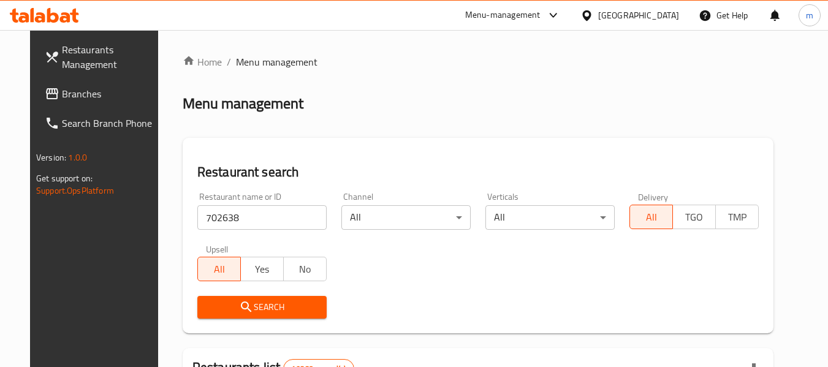
click at [252, 304] on span "Search" at bounding box center [262, 307] width 110 height 15
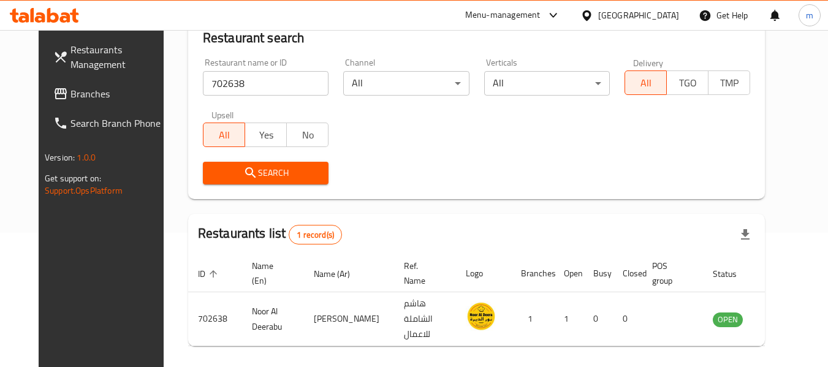
scroll to position [169, 0]
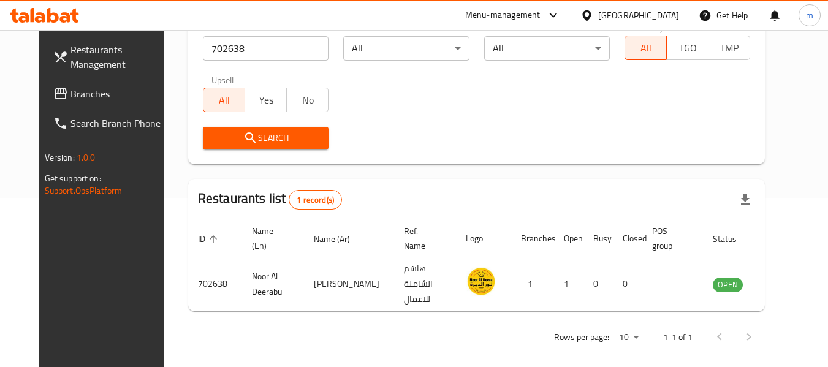
drag, startPoint x: 647, startPoint y: 14, endPoint x: 655, endPoint y: 22, distance: 11.3
click at [593, 14] on icon at bounding box center [587, 15] width 13 height 13
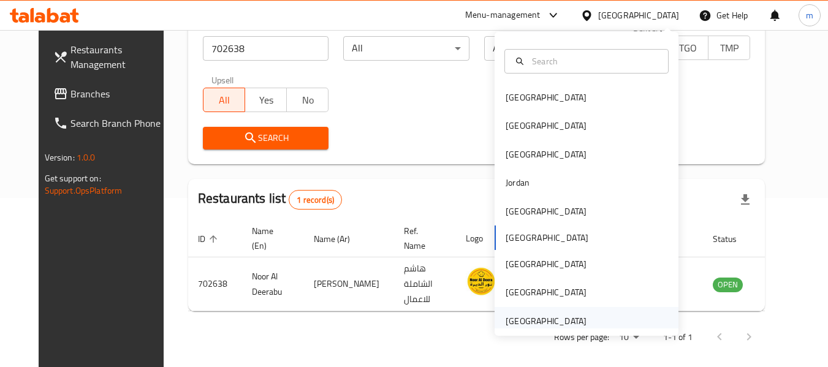
click at [525, 320] on div "[GEOGRAPHIC_DATA]" at bounding box center [546, 320] width 81 height 13
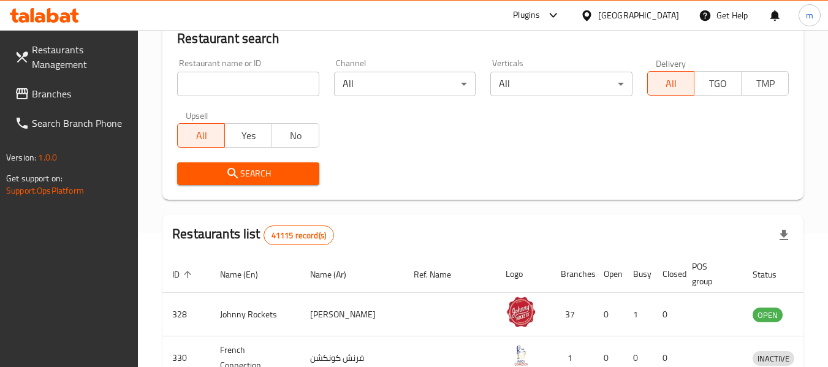
scroll to position [169, 0]
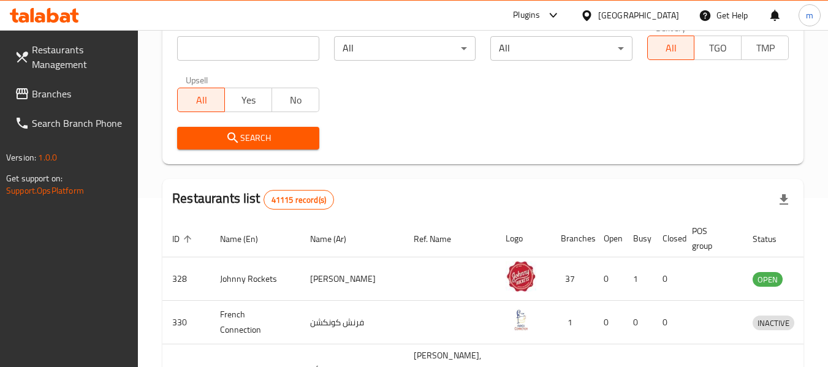
click at [45, 94] on span "Branches" at bounding box center [80, 93] width 97 height 15
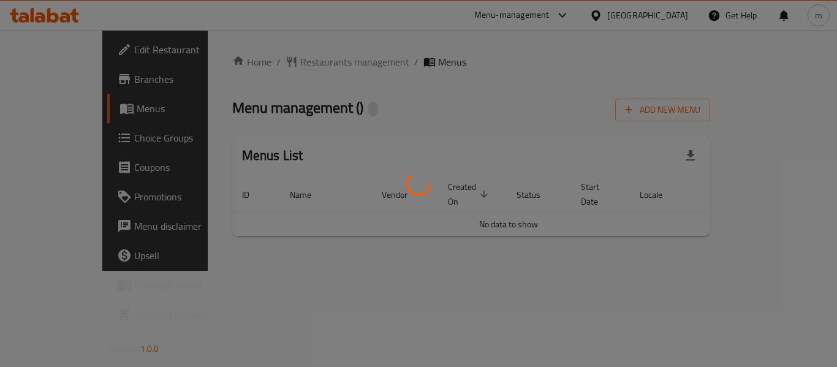
click at [255, 61] on div at bounding box center [418, 183] width 837 height 367
click at [264, 63] on div at bounding box center [418, 183] width 837 height 367
click at [271, 67] on div at bounding box center [418, 183] width 837 height 367
click at [277, 65] on div at bounding box center [418, 183] width 837 height 367
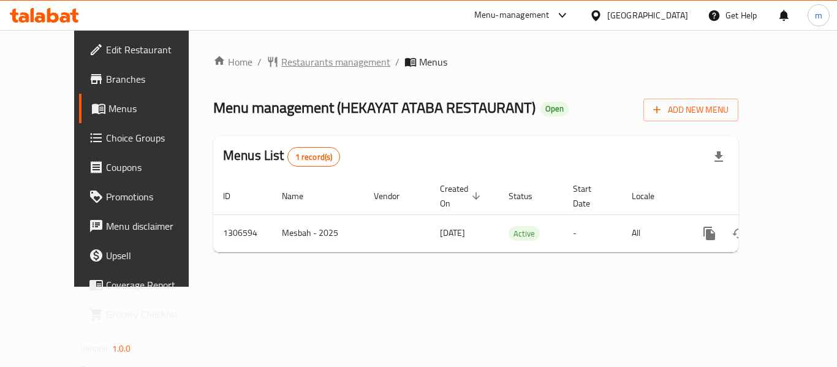
click at [283, 65] on span "Restaurants management" at bounding box center [335, 62] width 109 height 15
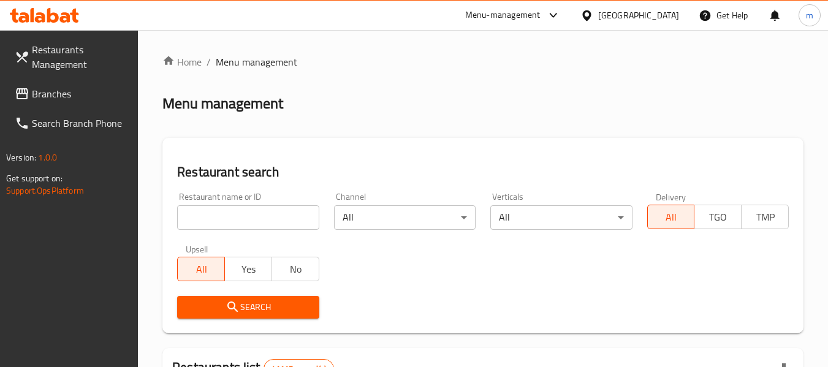
click at [234, 217] on div at bounding box center [414, 183] width 828 height 367
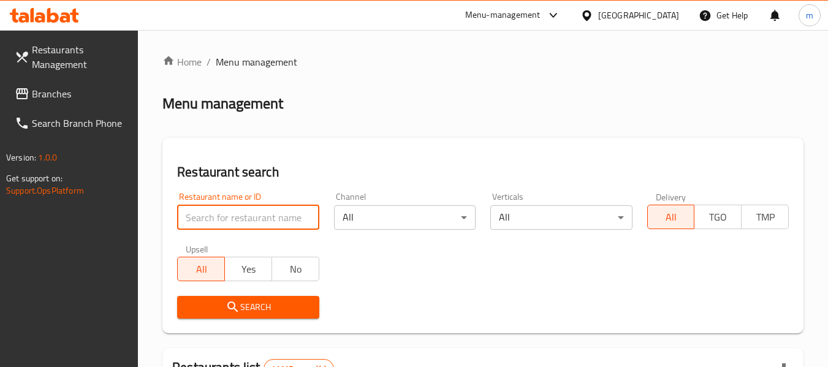
click at [234, 217] on input "search" at bounding box center [248, 217] width 142 height 25
paste input "704169"
type input "704169"
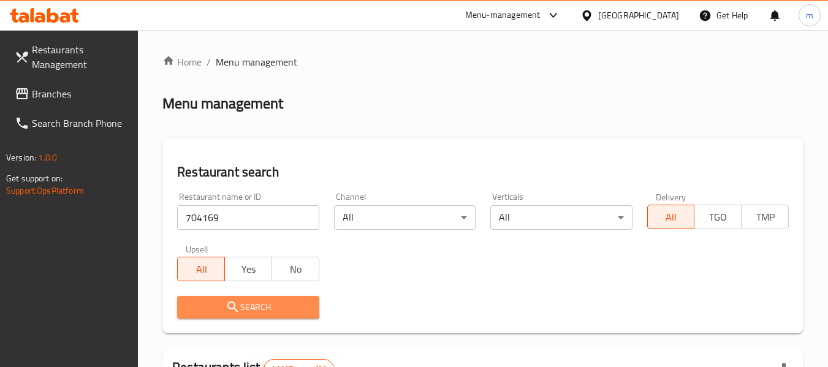
click at [238, 311] on icon "submit" at bounding box center [233, 307] width 15 height 15
click at [238, 311] on div at bounding box center [414, 183] width 828 height 367
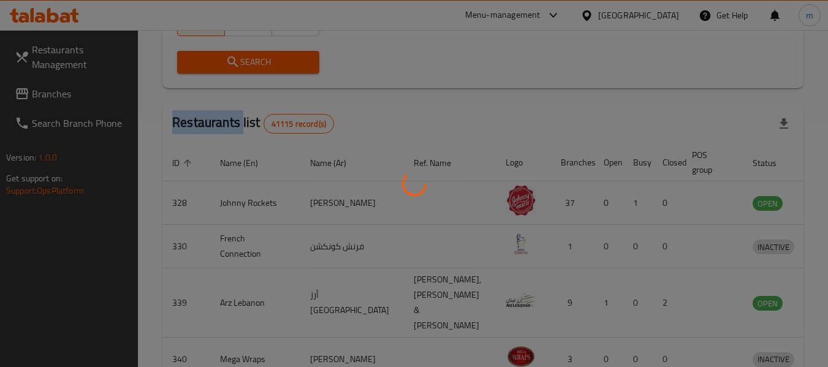
scroll to position [180, 0]
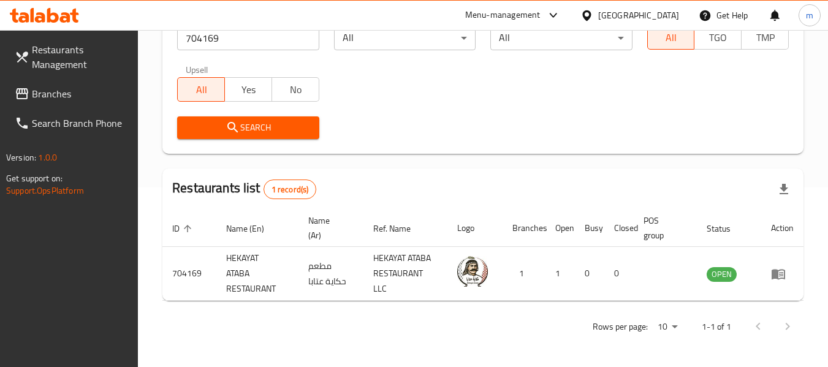
click at [101, 274] on div "Restaurants Management Branches Search Branch Phone Version: 1.0.0 Get support …" at bounding box center [69, 213] width 139 height 367
drag, startPoint x: 38, startPoint y: 92, endPoint x: 54, endPoint y: 91, distance: 16.0
click at [38, 92] on span "Branches" at bounding box center [80, 93] width 97 height 15
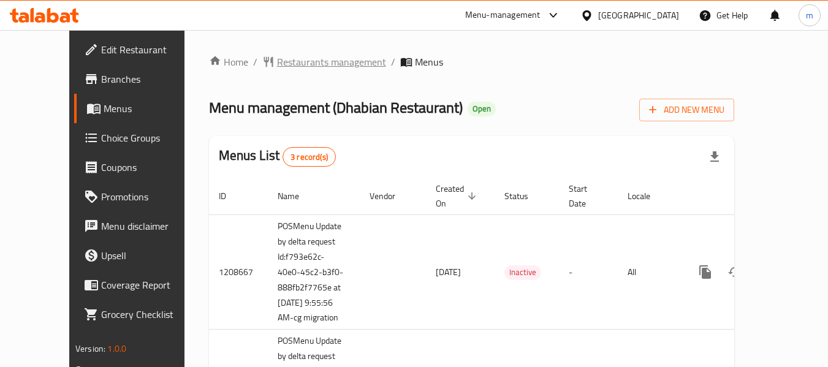
click at [277, 65] on span "Restaurants management" at bounding box center [331, 62] width 109 height 15
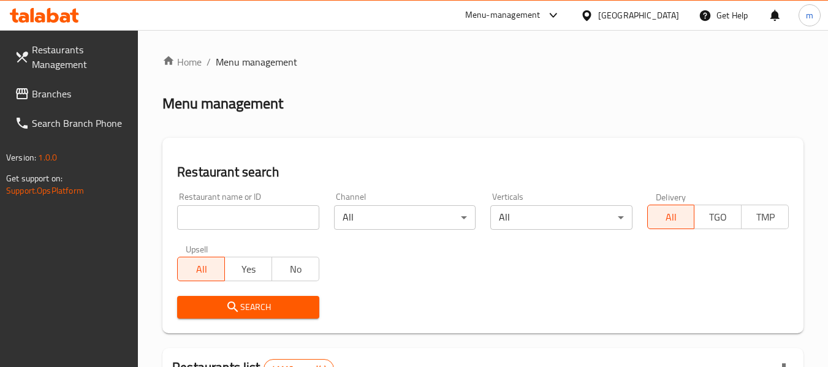
click at [207, 223] on input "search" at bounding box center [248, 217] width 142 height 25
paste input "25256"
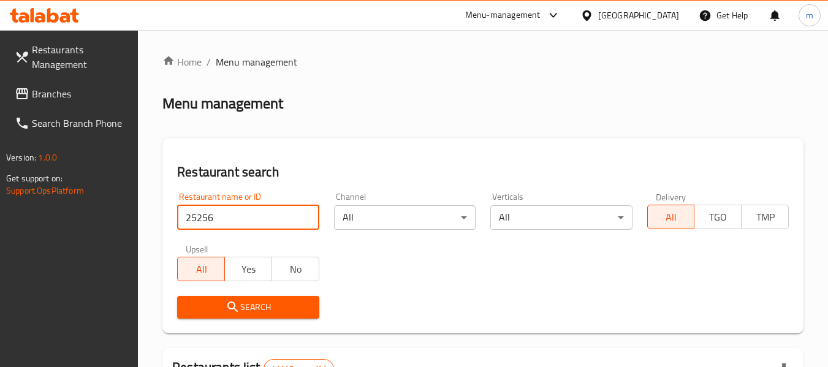
type input "25256"
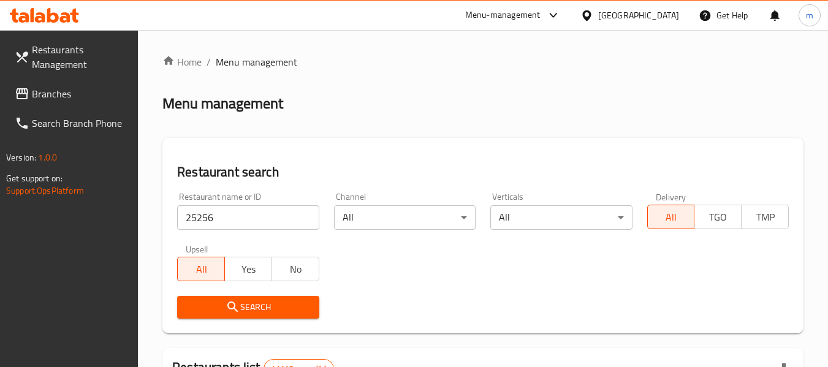
click at [235, 316] on button "Search" at bounding box center [248, 307] width 142 height 23
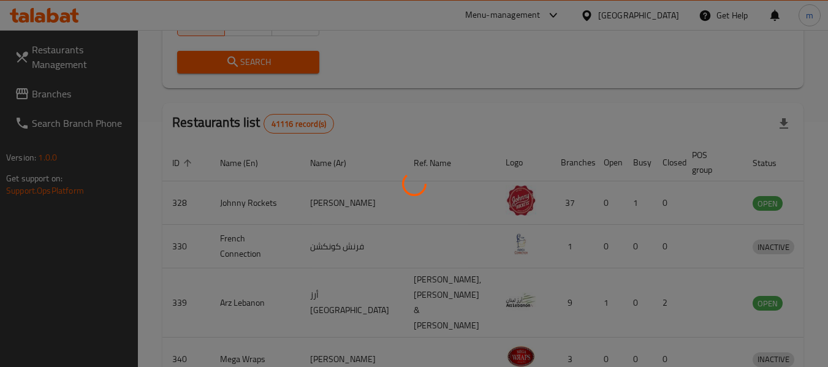
scroll to position [169, 0]
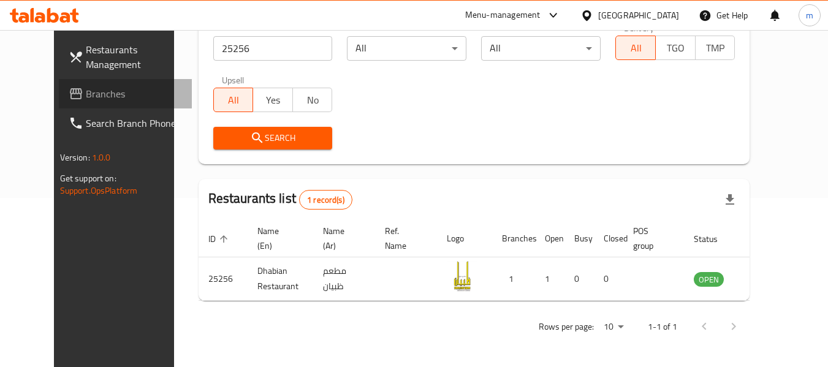
click at [69, 91] on icon at bounding box center [76, 93] width 15 height 15
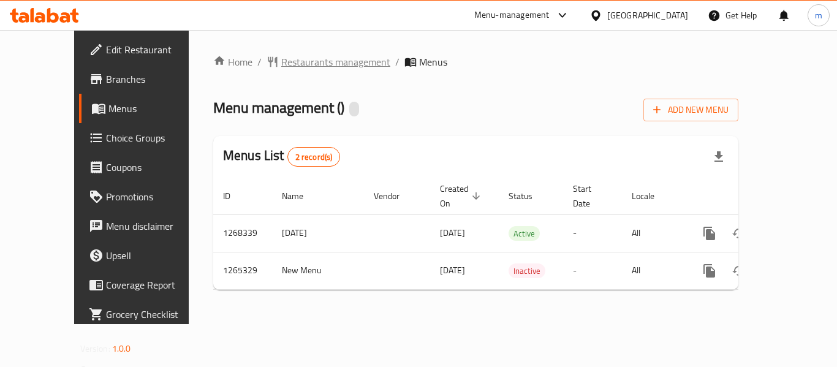
click at [281, 60] on span "Restaurants management" at bounding box center [335, 62] width 109 height 15
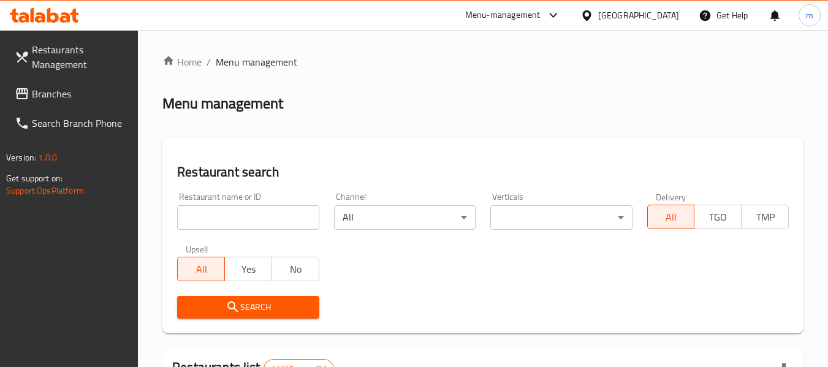
click at [231, 214] on div at bounding box center [414, 183] width 828 height 367
click at [221, 219] on input "search" at bounding box center [248, 217] width 142 height 25
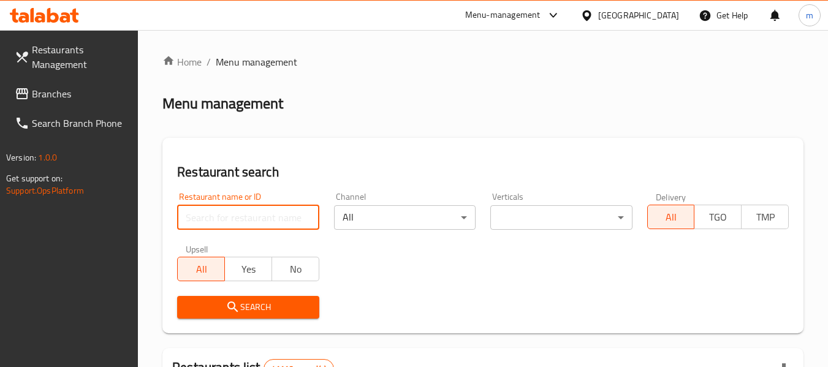
paste input "686742"
type input "686742"
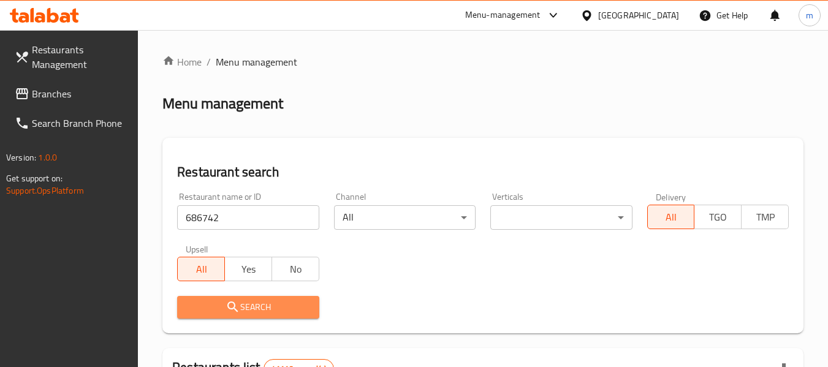
click at [235, 310] on icon "submit" at bounding box center [232, 307] width 10 height 10
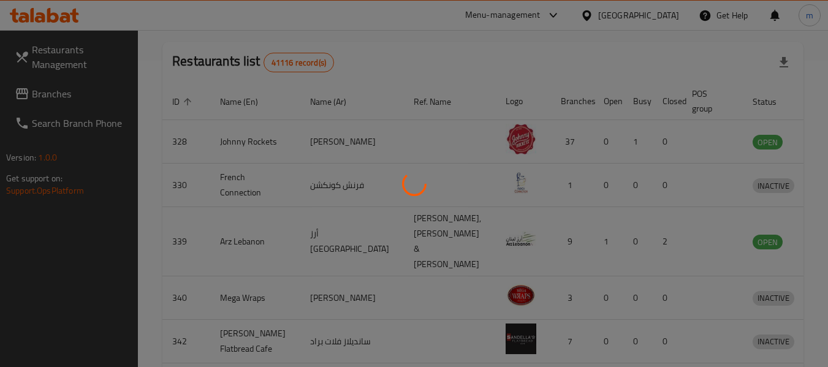
scroll to position [180, 0]
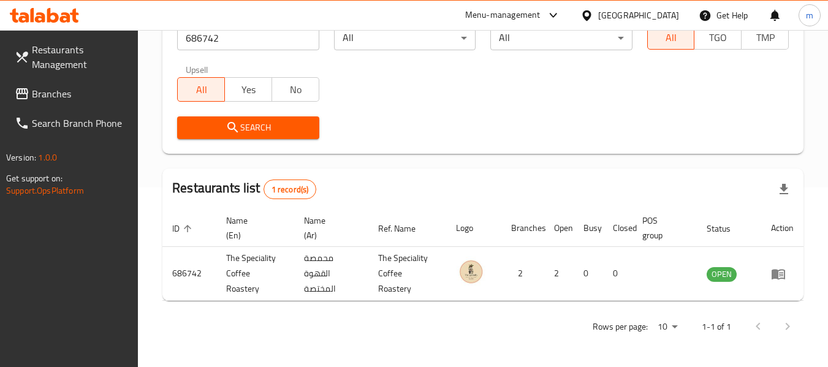
click at [587, 16] on icon at bounding box center [586, 15] width 9 height 10
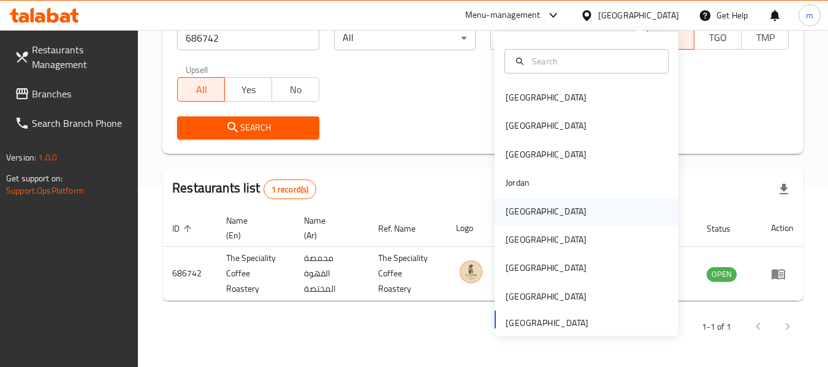
click at [506, 208] on div "Kuwait" at bounding box center [546, 211] width 81 height 13
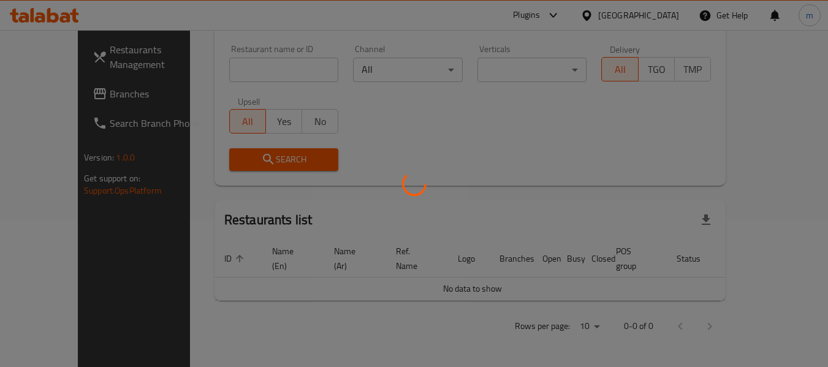
scroll to position [134, 0]
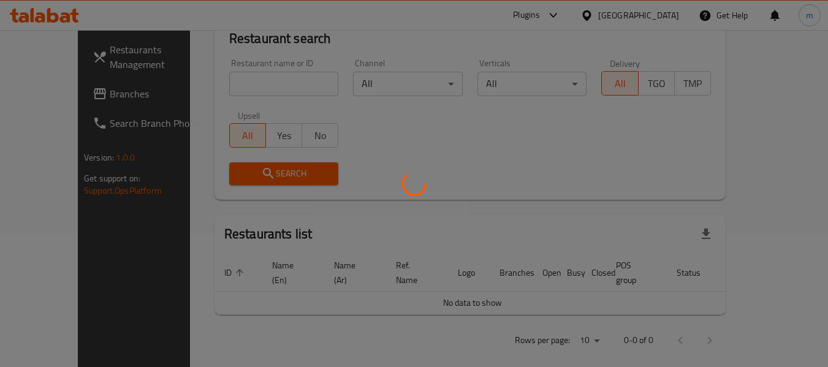
click at [25, 93] on div at bounding box center [414, 183] width 828 height 367
click at [32, 96] on div at bounding box center [414, 183] width 828 height 367
click at [62, 91] on div at bounding box center [414, 183] width 828 height 367
click at [68, 96] on div at bounding box center [414, 183] width 828 height 367
click at [70, 90] on div at bounding box center [414, 183] width 828 height 367
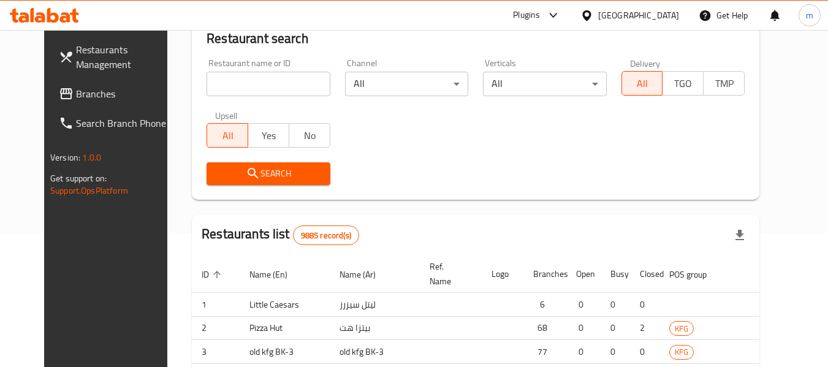
scroll to position [180, 0]
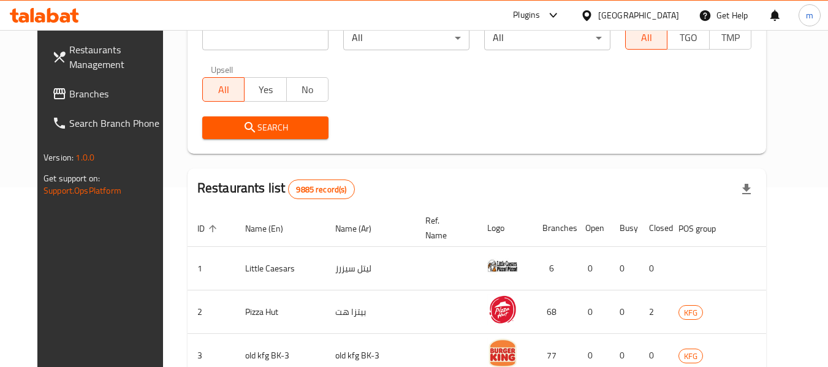
click at [69, 93] on span "Branches" at bounding box center [117, 93] width 97 height 15
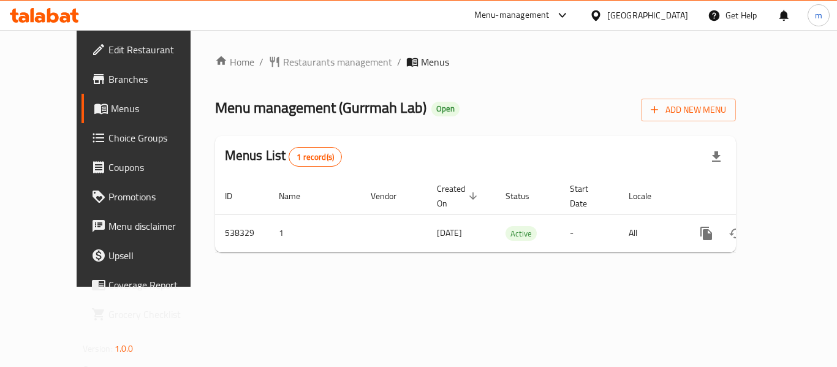
click at [304, 62] on div "Home / Restaurants management / Menus Menu management ( Gurrmah Lab ) Open Add …" at bounding box center [476, 159] width 522 height 208
click at [284, 62] on span "Restaurants management" at bounding box center [337, 62] width 109 height 15
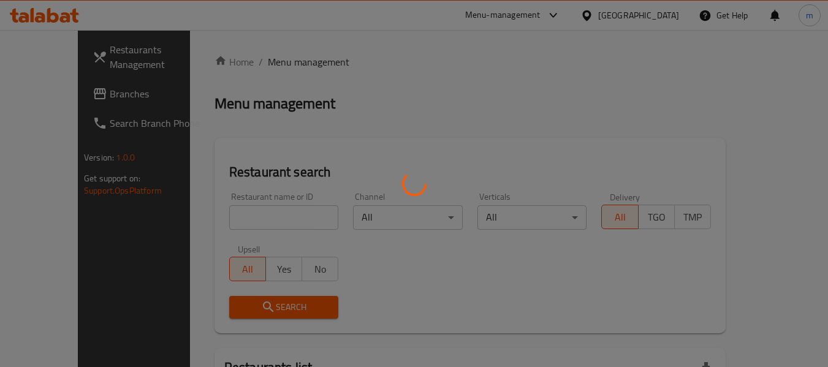
click at [227, 218] on div at bounding box center [414, 183] width 828 height 367
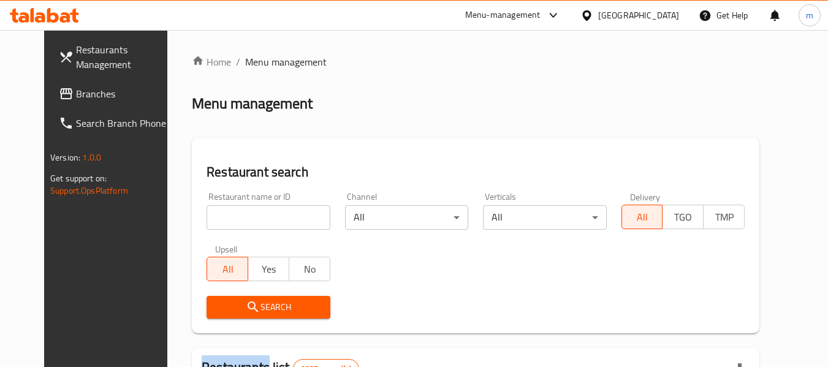
click at [226, 219] on div at bounding box center [414, 183] width 828 height 367
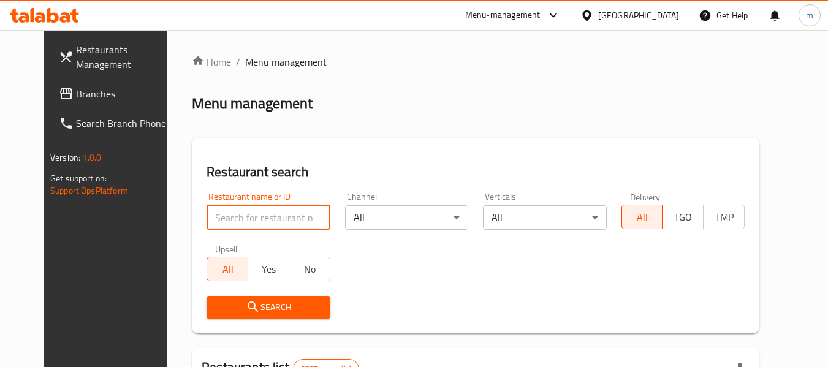
click at [226, 219] on input "search" at bounding box center [268, 217] width 123 height 25
click at [227, 219] on input "search" at bounding box center [268, 217] width 123 height 25
paste input "635498"
type input "635498"
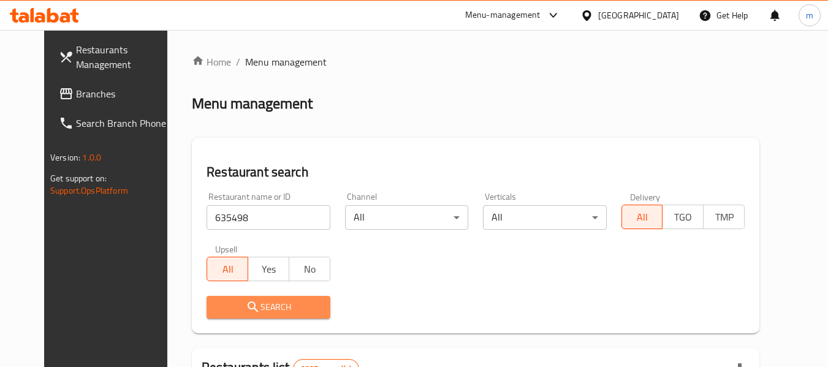
click at [246, 309] on icon "submit" at bounding box center [253, 307] width 15 height 15
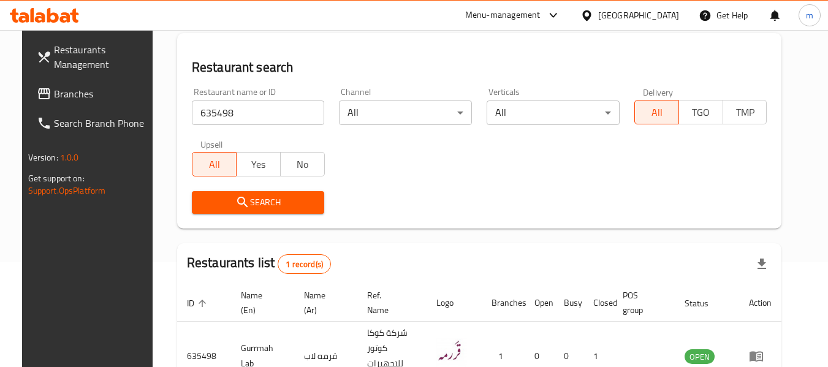
scroll to position [169, 0]
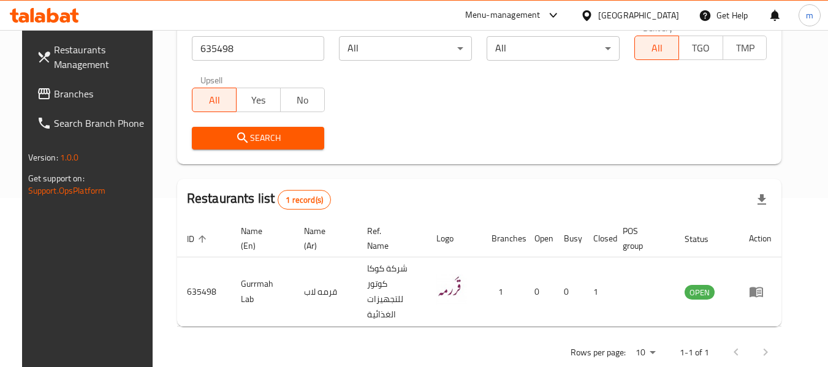
click at [591, 16] on icon at bounding box center [586, 15] width 9 height 10
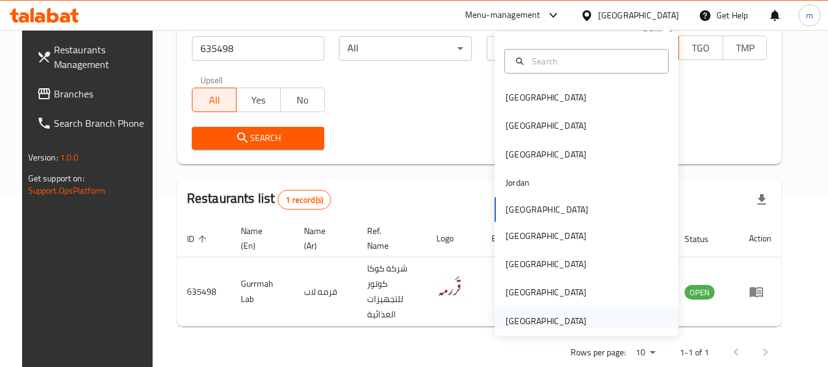
click at [525, 322] on div "[GEOGRAPHIC_DATA]" at bounding box center [546, 320] width 81 height 13
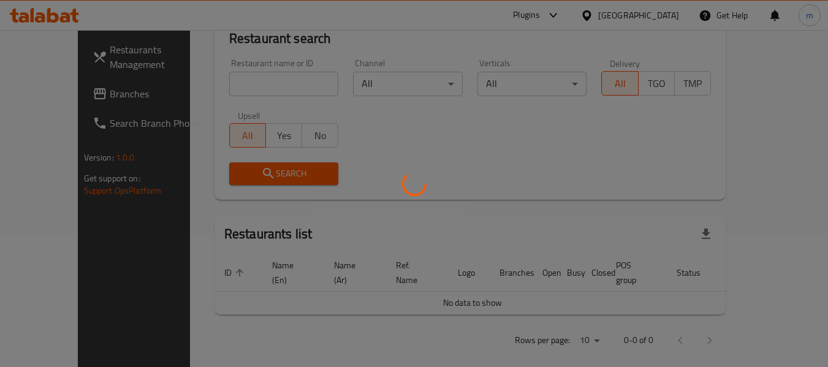
scroll to position [169, 0]
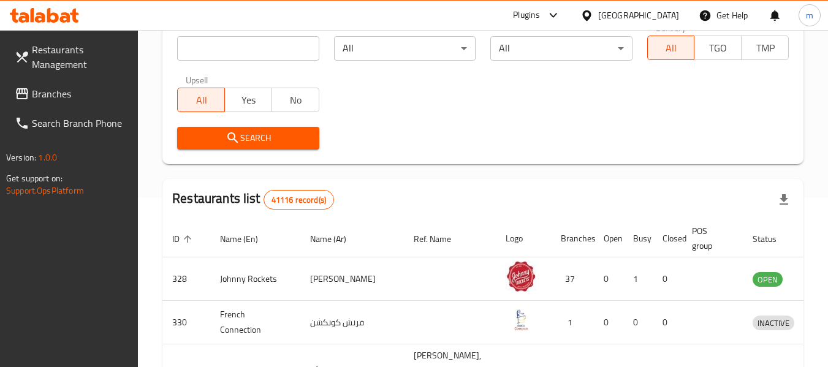
click at [48, 90] on span "Branches" at bounding box center [80, 93] width 97 height 15
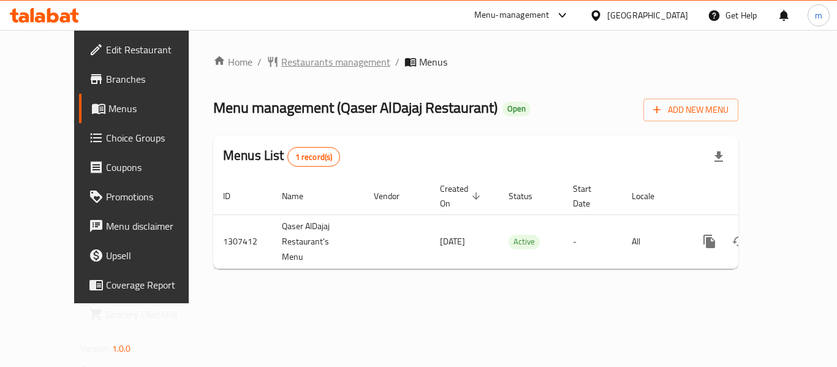
click at [281, 63] on span "Restaurants management" at bounding box center [335, 62] width 109 height 15
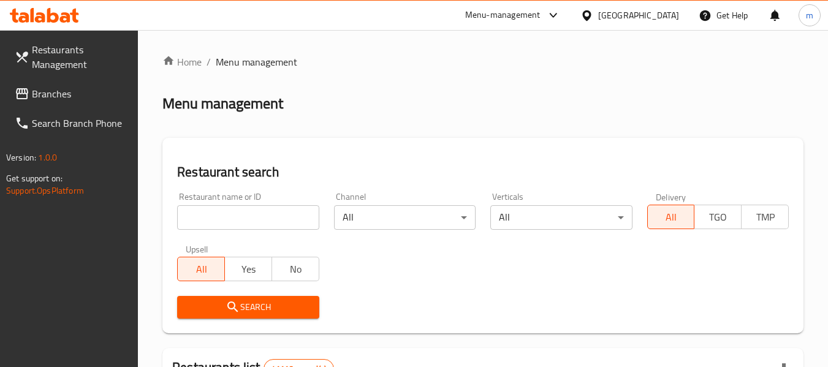
click at [239, 216] on input "search" at bounding box center [248, 217] width 142 height 25
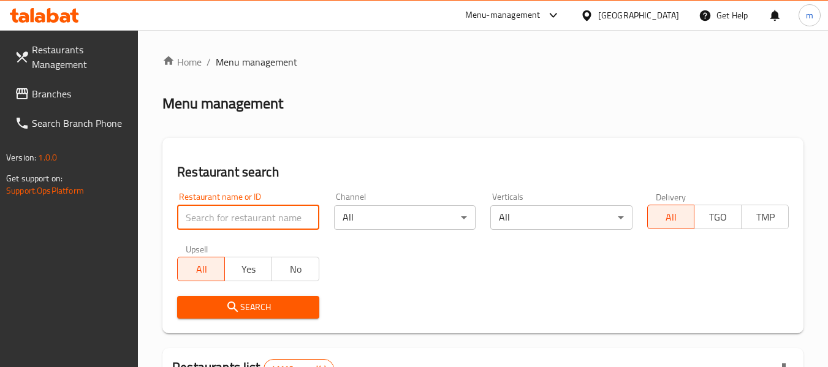
drag, startPoint x: 239, startPoint y: 216, endPoint x: 240, endPoint y: 205, distance: 11.7
click at [239, 216] on input "search" at bounding box center [248, 217] width 142 height 25
paste input "704244"
type input "704244"
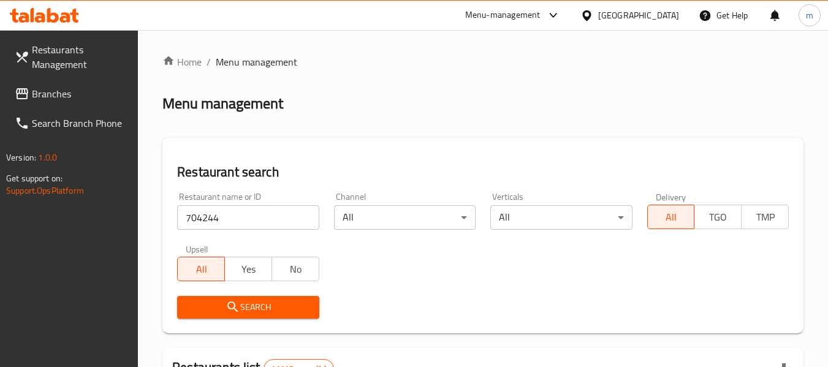
click at [241, 300] on span "Search" at bounding box center [248, 307] width 122 height 15
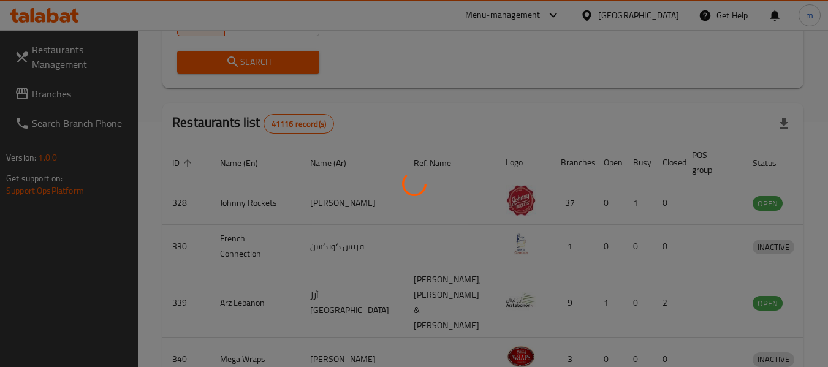
scroll to position [180, 0]
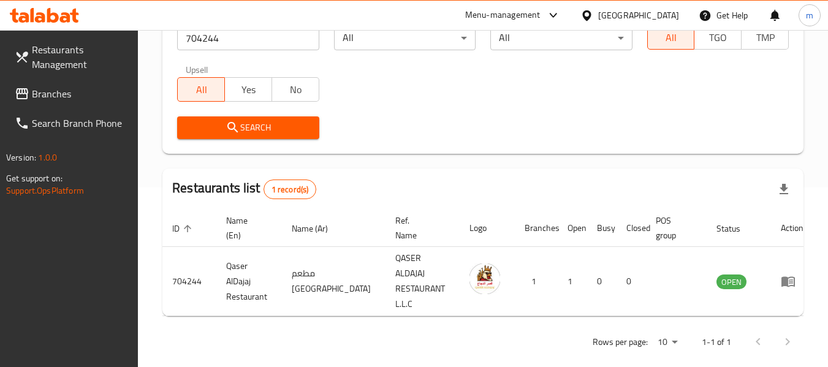
drag, startPoint x: 589, startPoint y: 13, endPoint x: 591, endPoint y: 26, distance: 13.0
click at [589, 13] on icon at bounding box center [587, 15] width 13 height 13
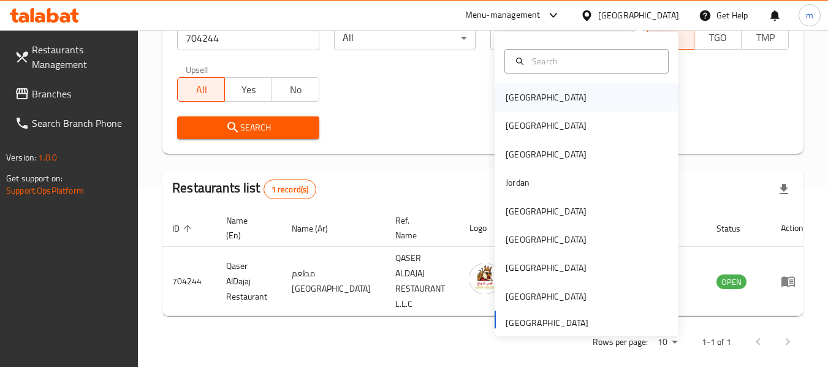
click at [506, 102] on div "Bahrain" at bounding box center [546, 97] width 81 height 13
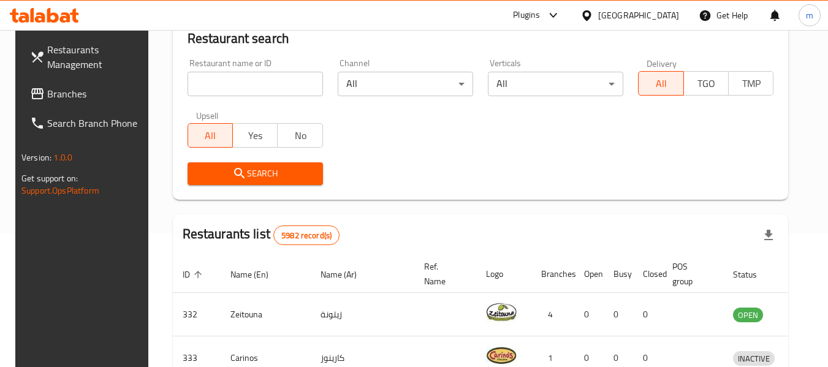
scroll to position [180, 0]
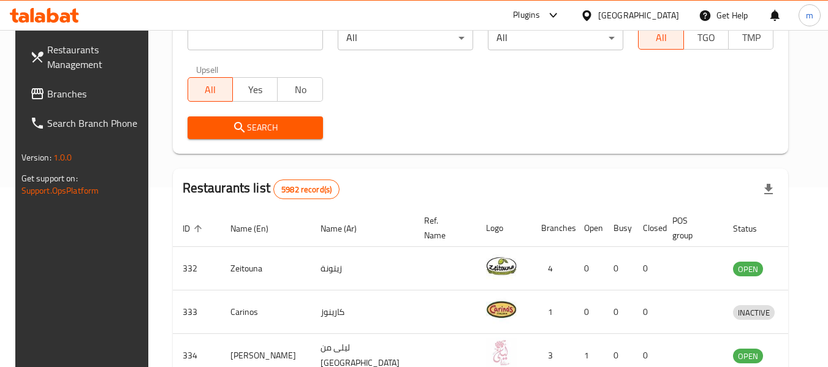
click at [55, 91] on span "Branches" at bounding box center [95, 93] width 97 height 15
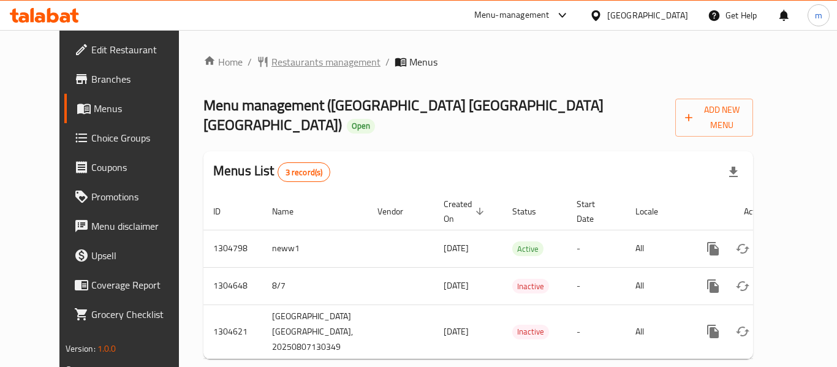
click at [272, 63] on span "Restaurants management" at bounding box center [326, 62] width 109 height 15
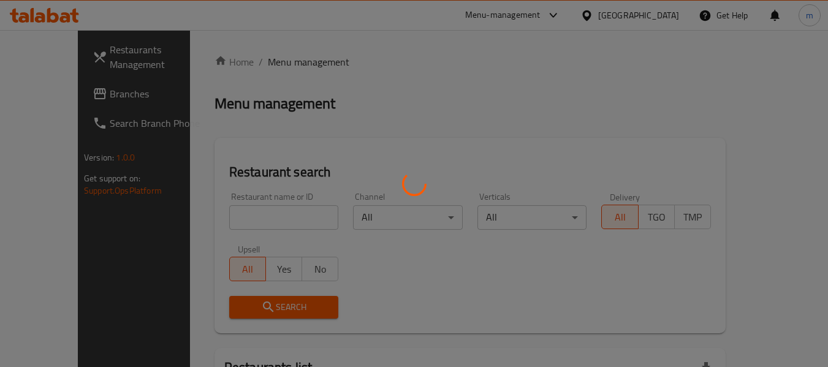
click at [228, 221] on div at bounding box center [414, 183] width 828 height 367
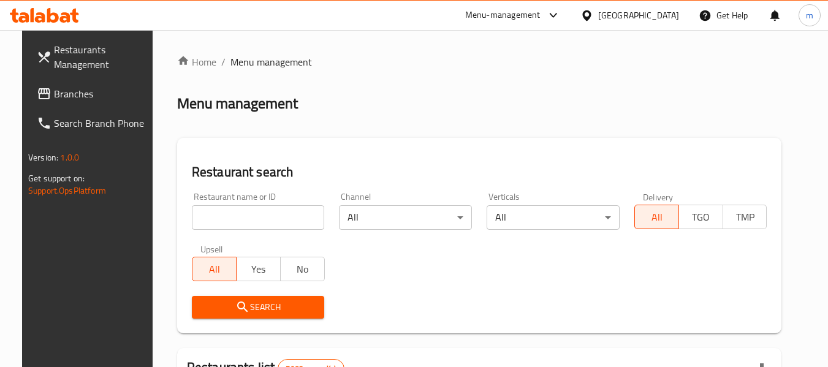
click at [232, 216] on div at bounding box center [414, 183] width 828 height 367
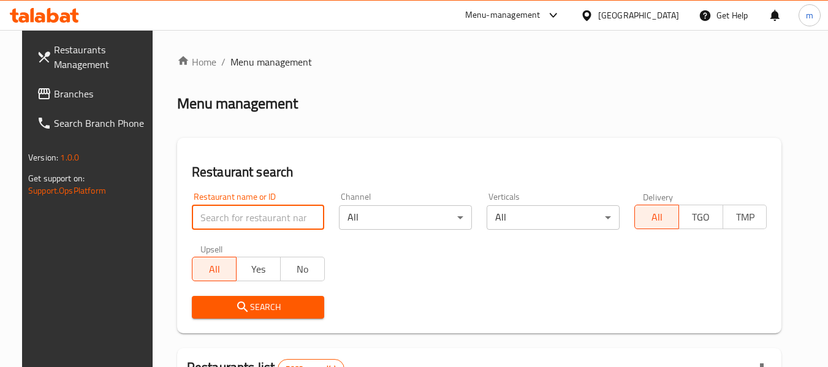
click at [229, 218] on input "search" at bounding box center [258, 217] width 133 height 25
paste input "703348"
type input "703348"
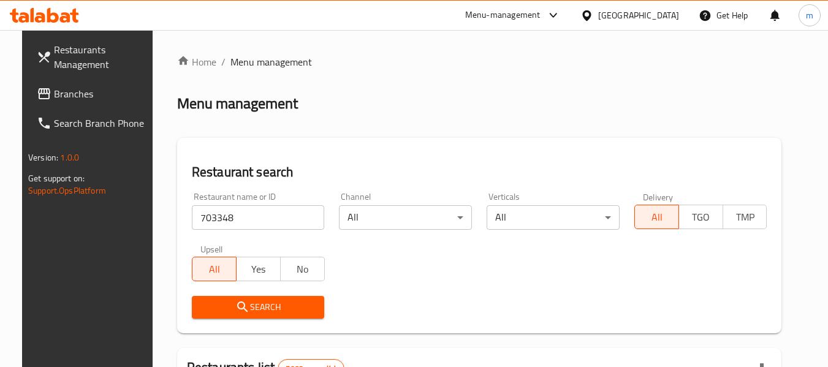
click at [235, 305] on icon "submit" at bounding box center [242, 307] width 15 height 15
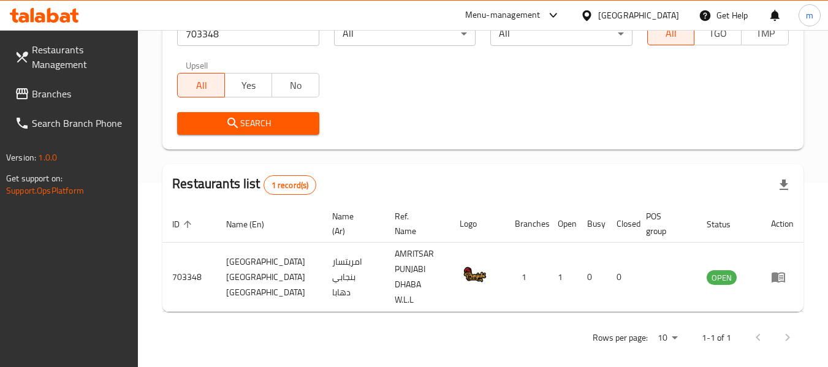
scroll to position [180, 0]
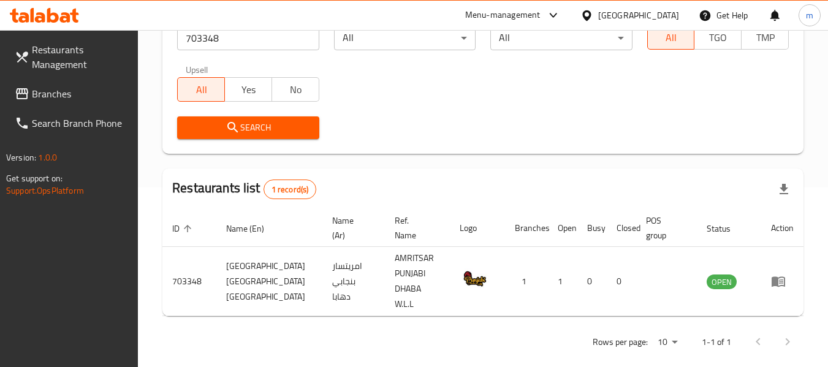
click at [593, 15] on icon at bounding box center [587, 15] width 13 height 13
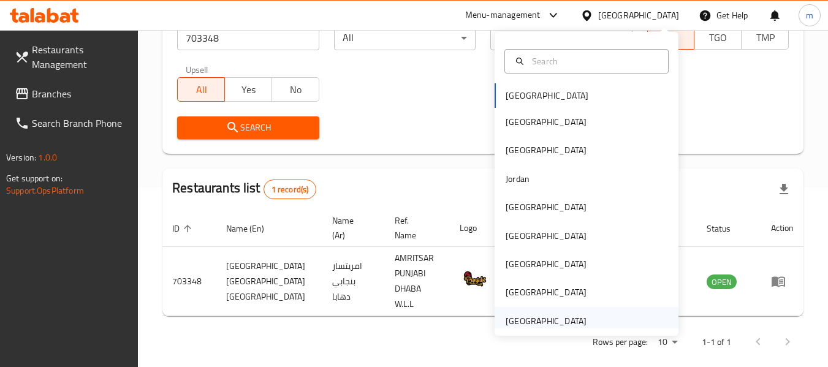
click at [519, 321] on div "[GEOGRAPHIC_DATA]" at bounding box center [546, 320] width 81 height 13
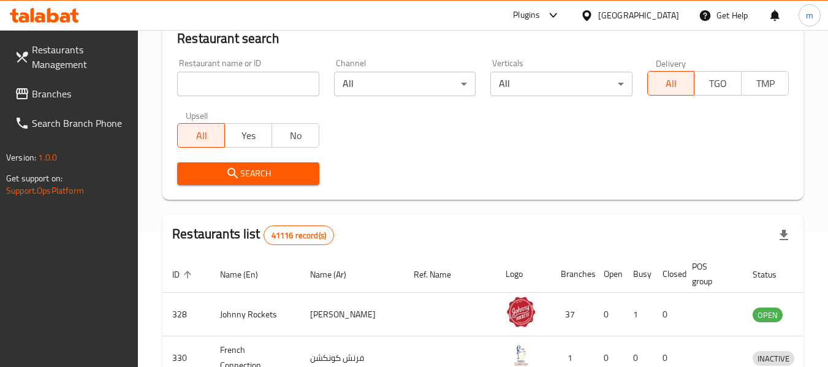
scroll to position [180, 0]
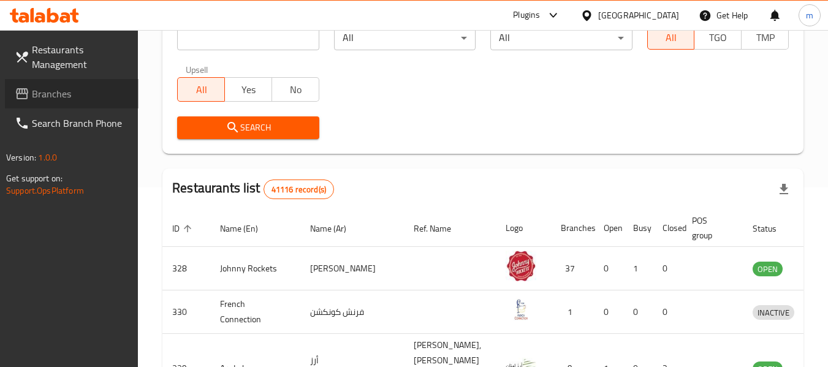
click at [55, 91] on span "Branches" at bounding box center [80, 93] width 97 height 15
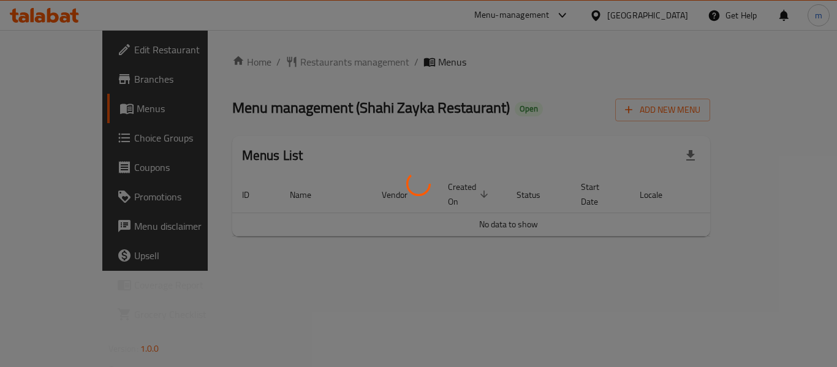
click at [283, 55] on div at bounding box center [418, 183] width 837 height 367
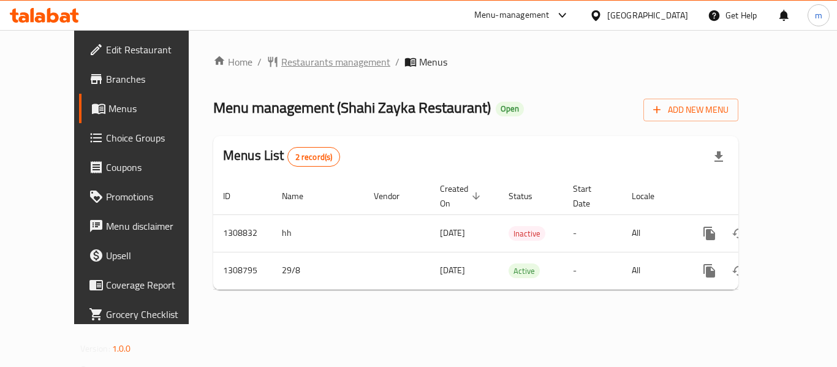
click at [283, 68] on span "Restaurants management" at bounding box center [335, 62] width 109 height 15
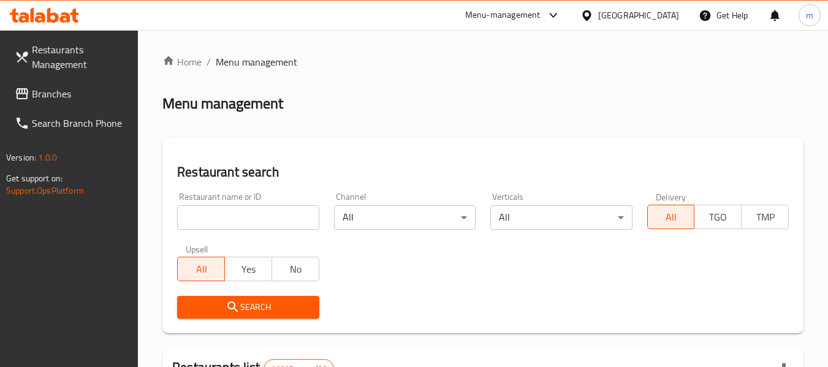
click at [225, 219] on input "search" at bounding box center [248, 217] width 142 height 25
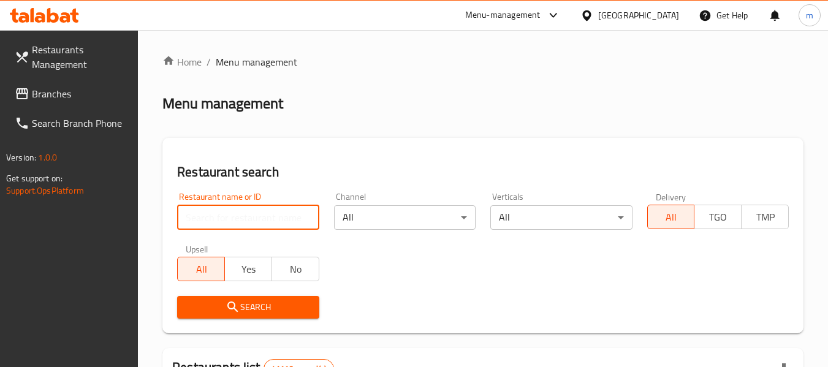
paste input "705042"
type input "705042"
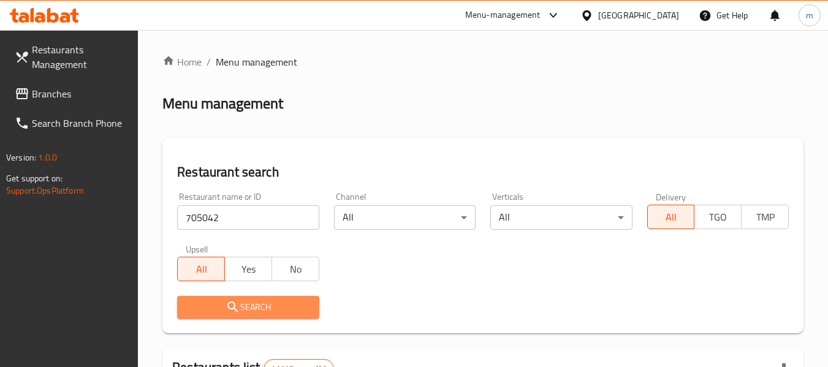
click at [227, 305] on icon "submit" at bounding box center [233, 307] width 15 height 15
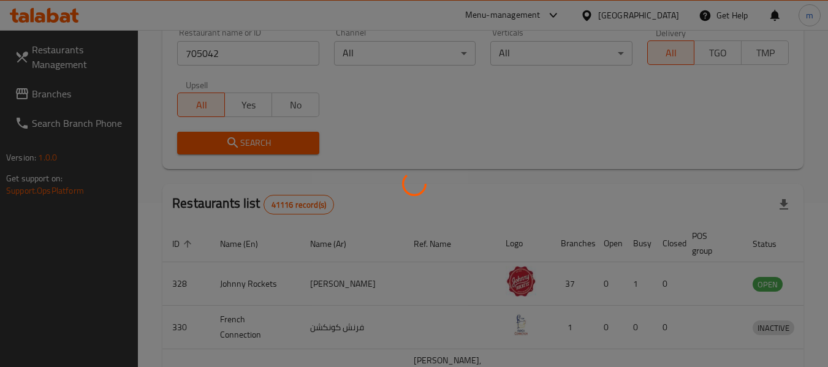
scroll to position [180, 0]
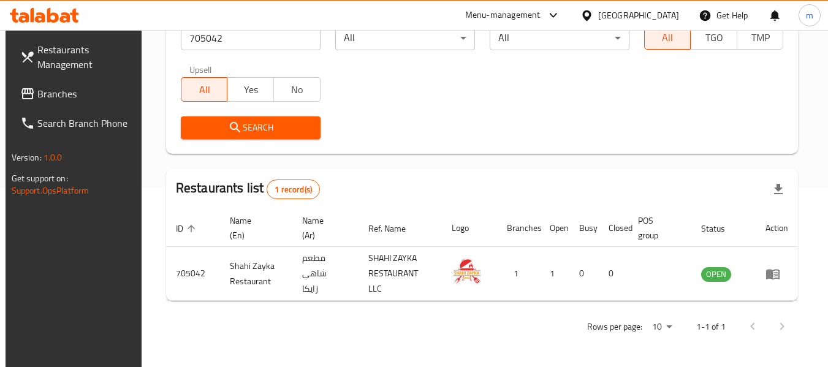
drag, startPoint x: 52, startPoint y: 93, endPoint x: 59, endPoint y: 88, distance: 9.2
click at [52, 93] on span "Branches" at bounding box center [85, 93] width 97 height 15
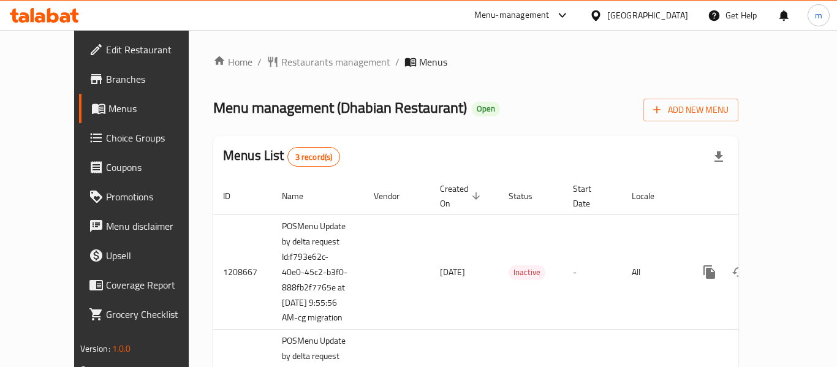
click at [264, 59] on div at bounding box center [418, 183] width 837 height 367
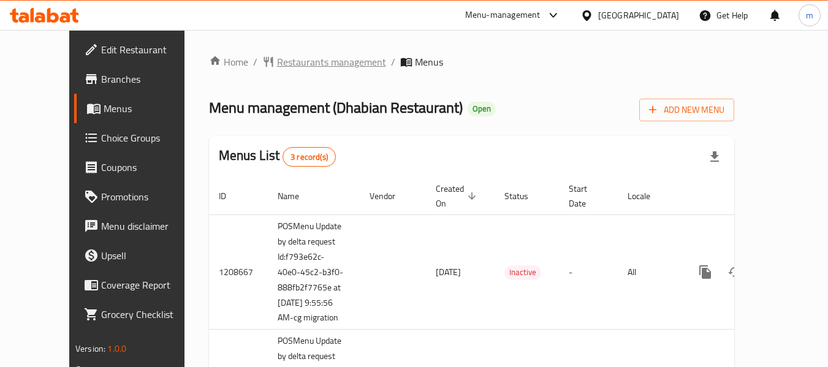
click at [277, 64] on span "Restaurants management" at bounding box center [331, 62] width 109 height 15
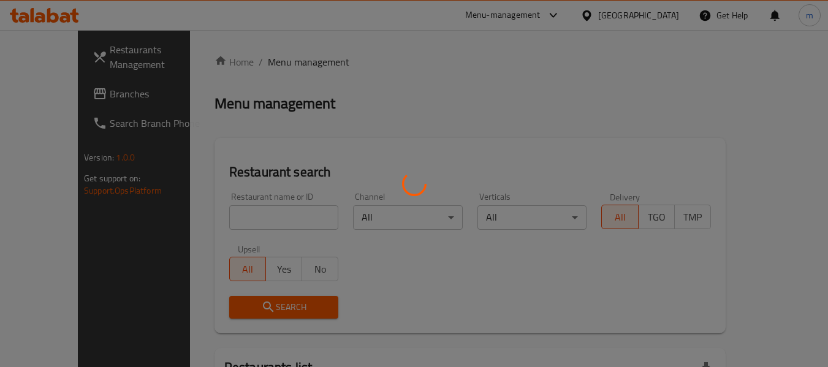
click at [229, 227] on div at bounding box center [414, 183] width 828 height 367
click at [238, 223] on div at bounding box center [414, 183] width 828 height 367
click at [228, 218] on div at bounding box center [414, 183] width 828 height 367
click at [194, 219] on div at bounding box center [414, 183] width 828 height 367
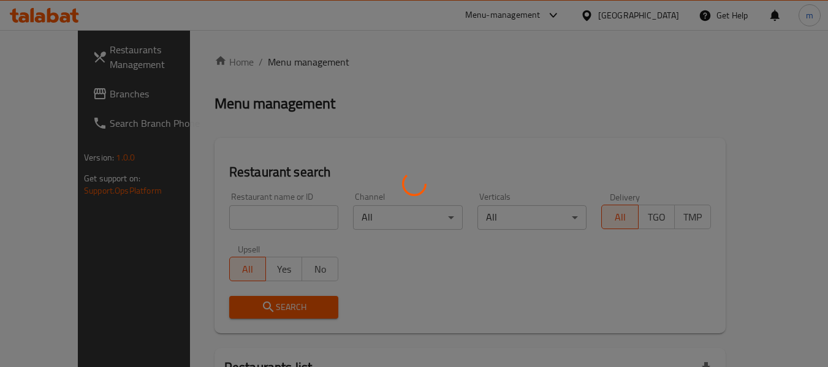
click at [221, 221] on div at bounding box center [414, 183] width 828 height 367
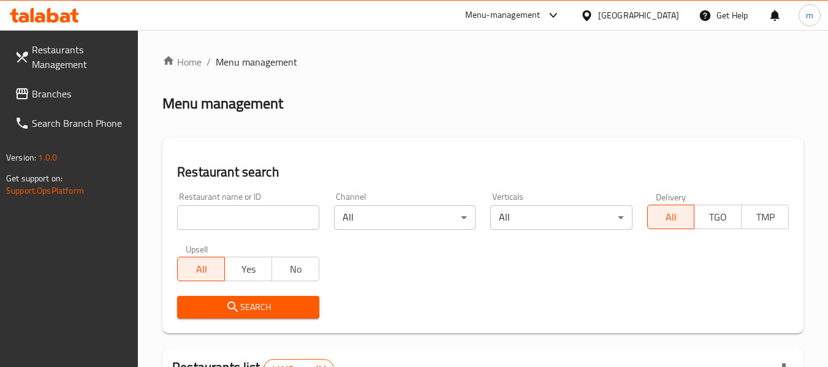
click at [281, 211] on input "search" at bounding box center [248, 217] width 142 height 25
paste input "25256"
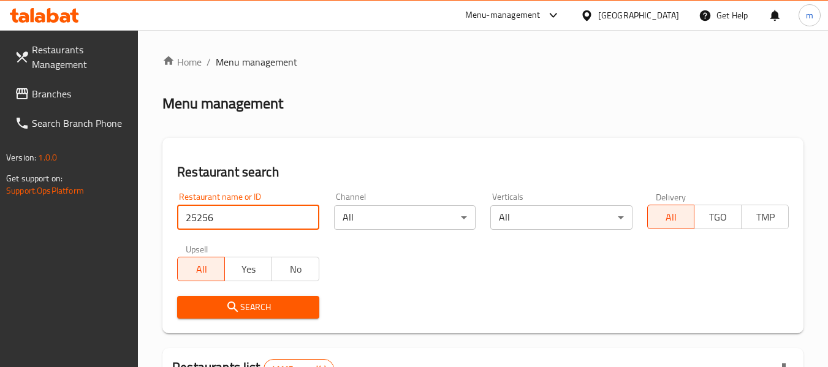
type input "25256"
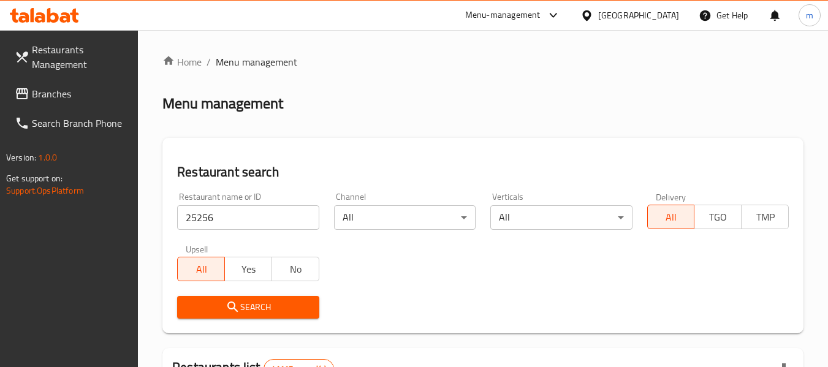
click at [219, 318] on button "Search" at bounding box center [248, 307] width 142 height 23
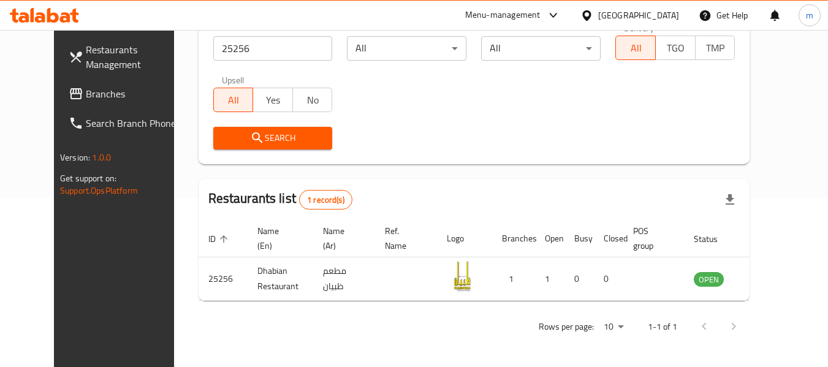
scroll to position [169, 0]
click at [86, 95] on span "Branches" at bounding box center [134, 93] width 97 height 15
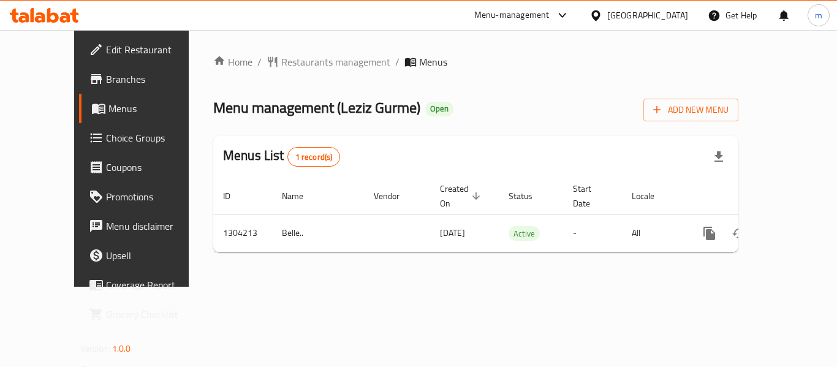
click at [281, 66] on span "Restaurants management" at bounding box center [335, 62] width 109 height 15
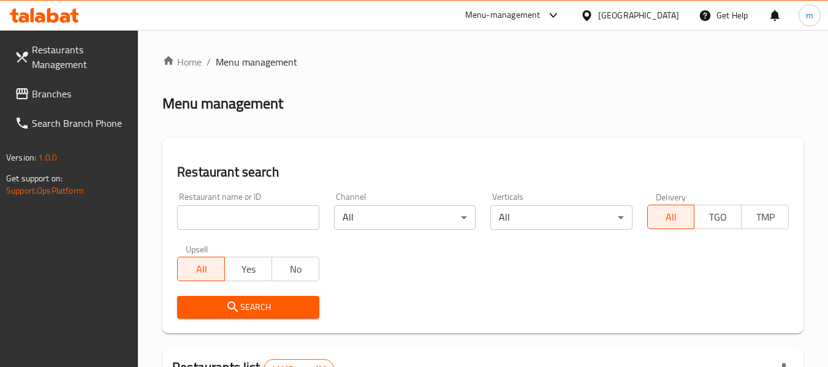
click at [225, 221] on div at bounding box center [414, 183] width 828 height 367
click at [225, 221] on input "search" at bounding box center [248, 217] width 142 height 25
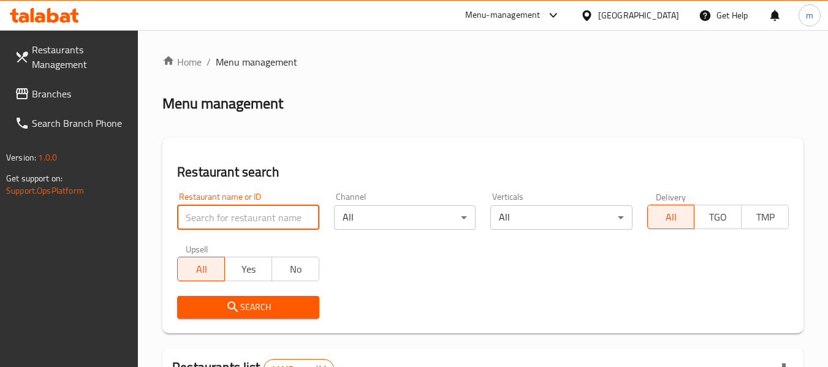
paste input "703111"
type input "703111"
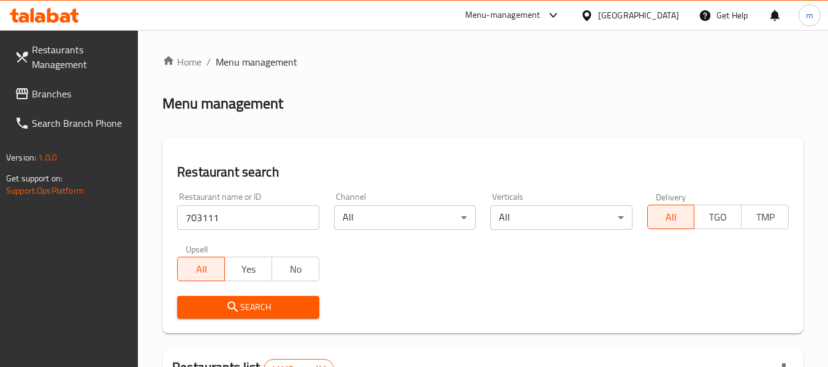
click at [234, 311] on icon "submit" at bounding box center [233, 307] width 15 height 15
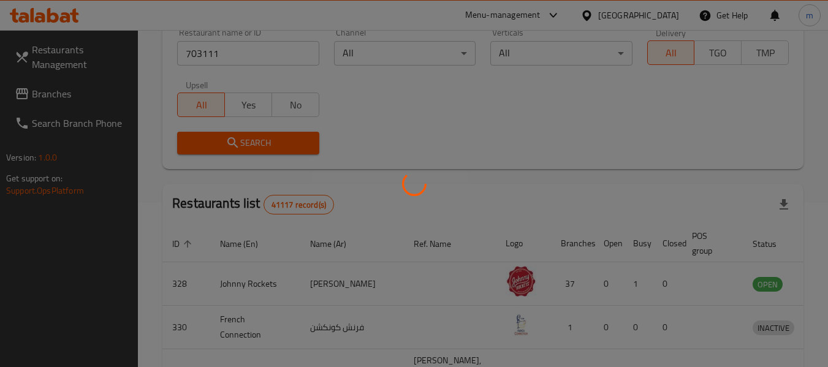
scroll to position [169, 0]
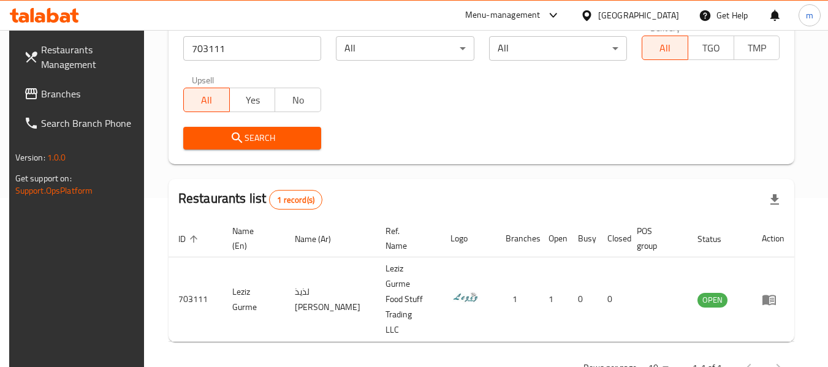
click at [63, 98] on span "Branches" at bounding box center [89, 93] width 97 height 15
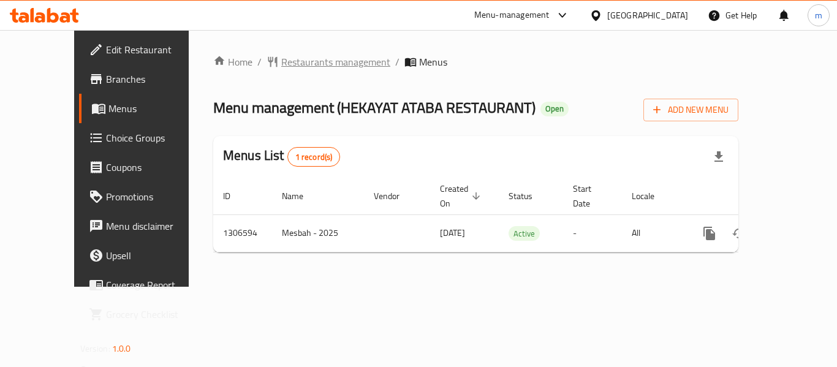
click at [281, 65] on span "Restaurants management" at bounding box center [335, 62] width 109 height 15
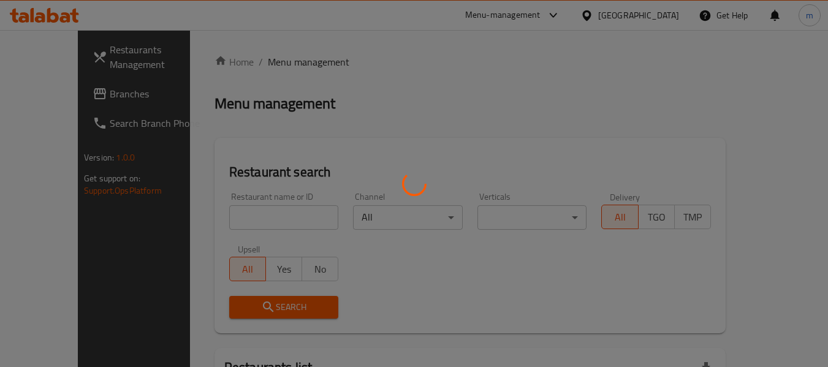
click at [222, 235] on div at bounding box center [414, 183] width 828 height 367
click at [220, 221] on div at bounding box center [414, 183] width 828 height 367
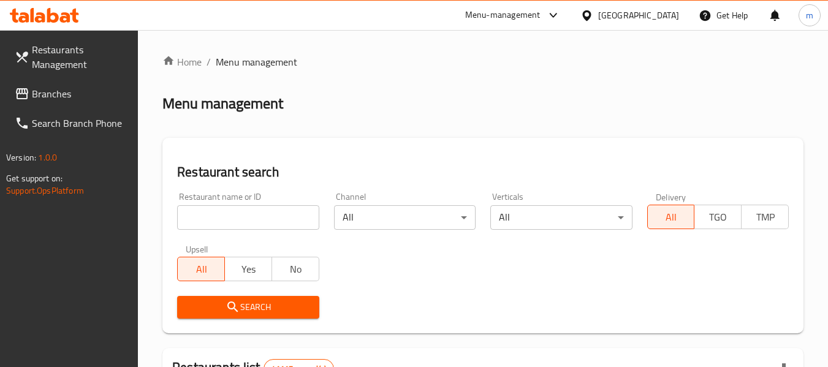
click at [229, 218] on input "search" at bounding box center [248, 217] width 142 height 25
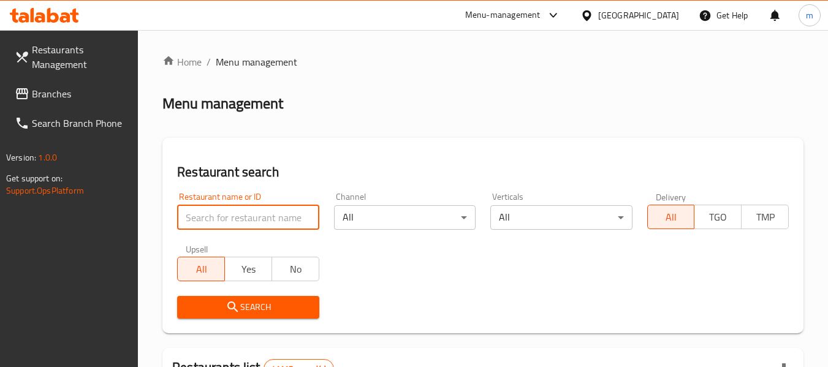
click at [229, 218] on input "search" at bounding box center [248, 217] width 142 height 25
paste input "704169"
type input "704169"
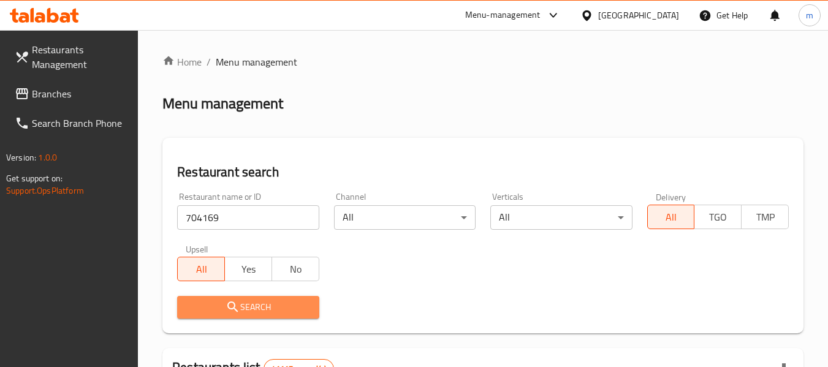
click at [237, 305] on icon "submit" at bounding box center [233, 307] width 15 height 15
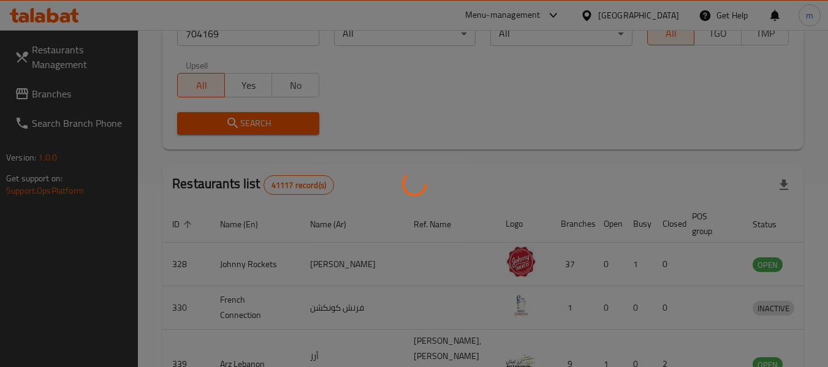
scroll to position [180, 0]
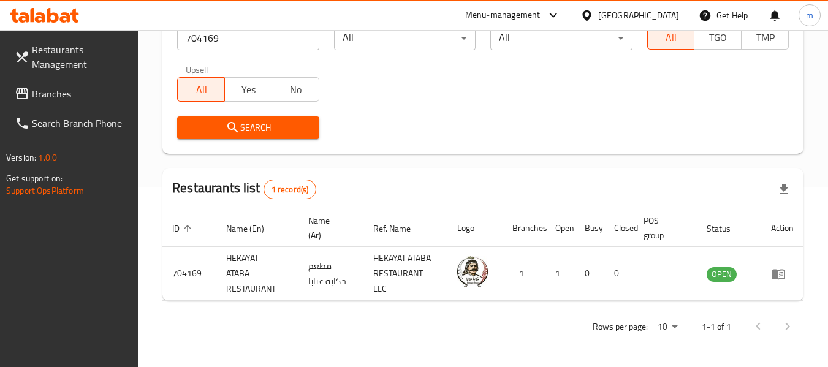
click at [73, 101] on span "Branches" at bounding box center [80, 93] width 97 height 15
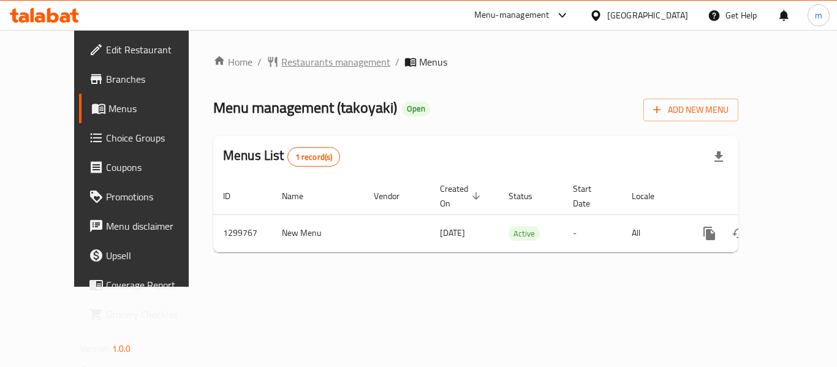
click at [291, 60] on span "Restaurants management" at bounding box center [335, 62] width 109 height 15
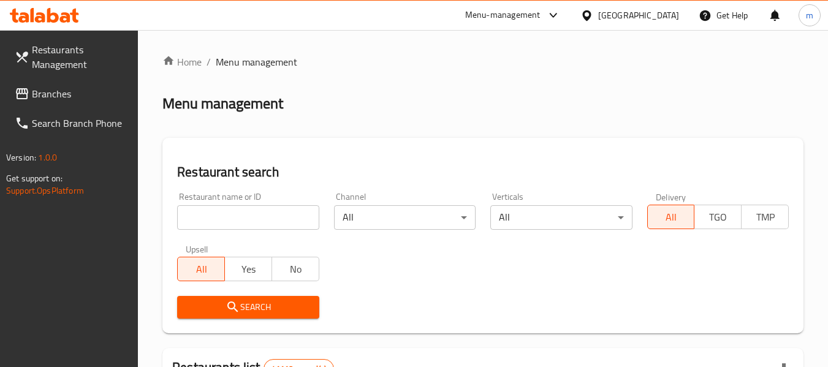
click at [232, 219] on div at bounding box center [414, 183] width 828 height 367
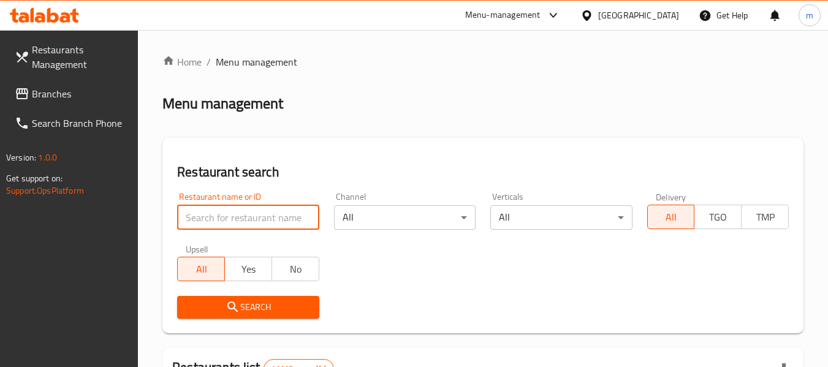
click at [232, 219] on input "search" at bounding box center [248, 217] width 142 height 25
paste input "701504"
type input "701504"
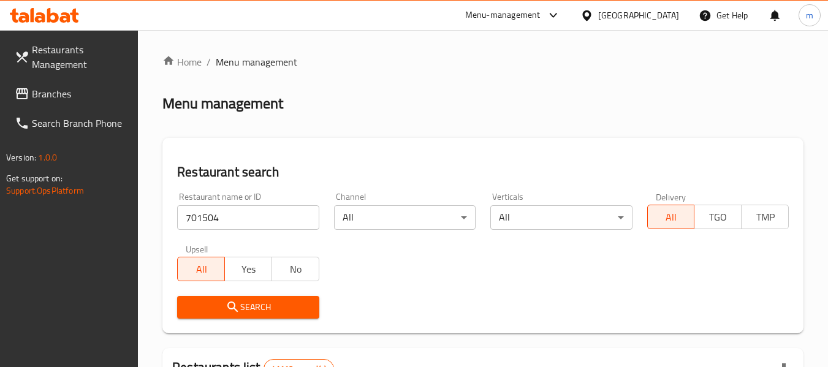
click at [224, 310] on span "Search" at bounding box center [248, 307] width 122 height 15
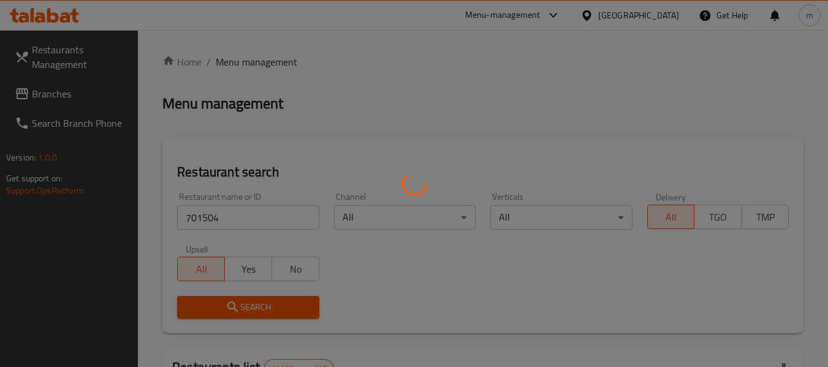
scroll to position [123, 0]
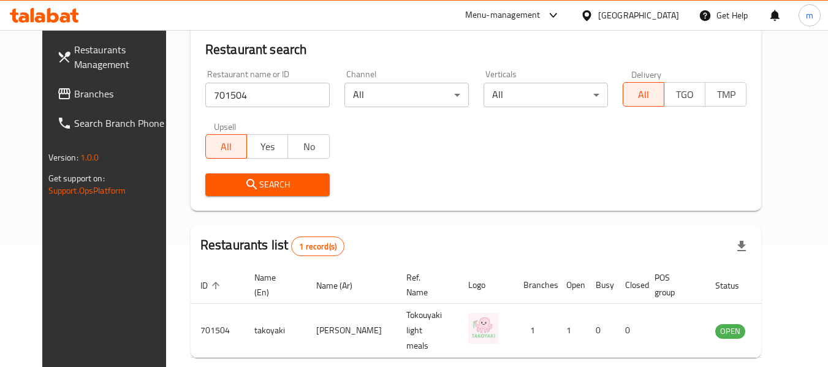
click at [74, 96] on span "Branches" at bounding box center [122, 93] width 97 height 15
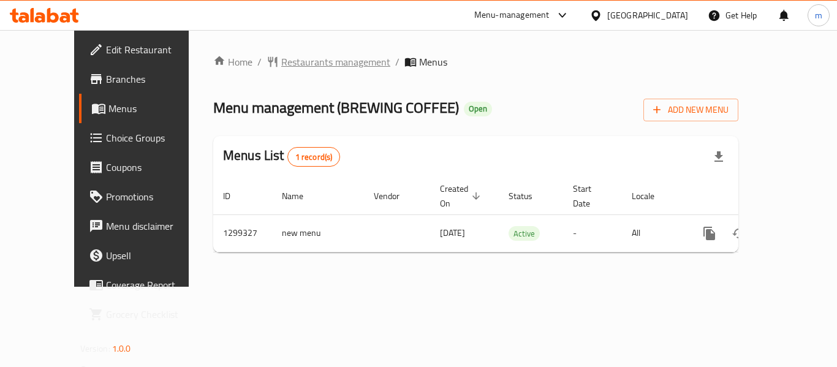
click at [281, 59] on span "Restaurants management" at bounding box center [335, 62] width 109 height 15
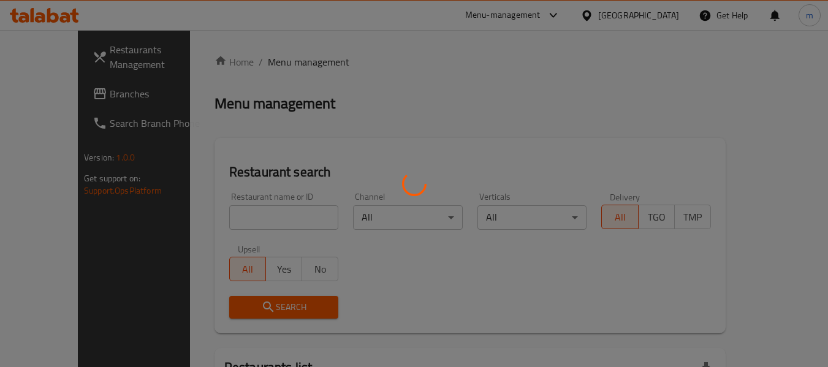
click at [232, 221] on div at bounding box center [414, 183] width 828 height 367
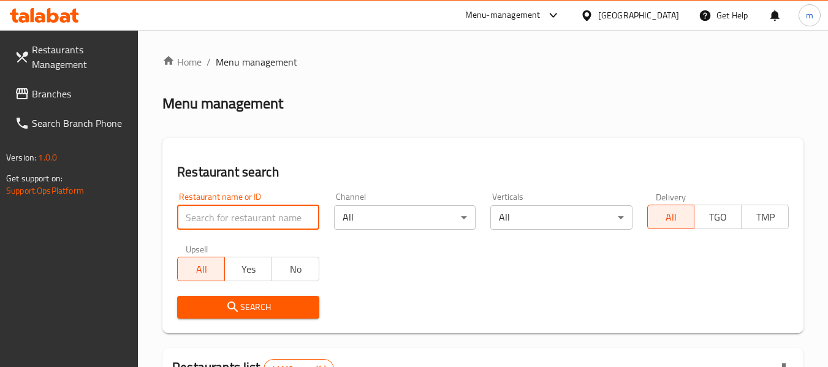
click at [226, 218] on input "search" at bounding box center [248, 217] width 142 height 25
paste input "701285"
type input "701285"
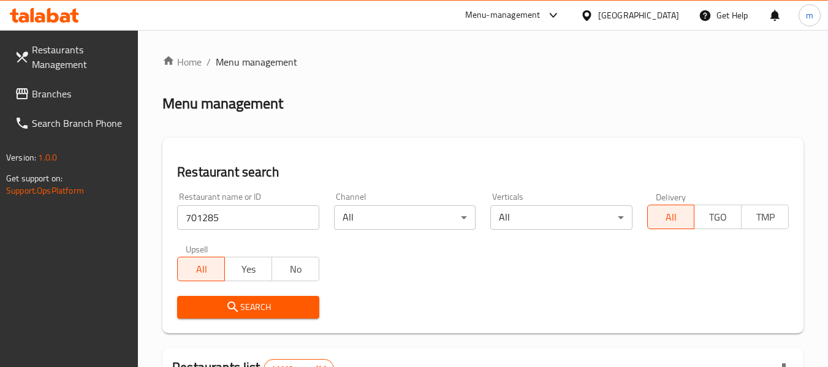
click at [237, 300] on icon "submit" at bounding box center [233, 307] width 15 height 15
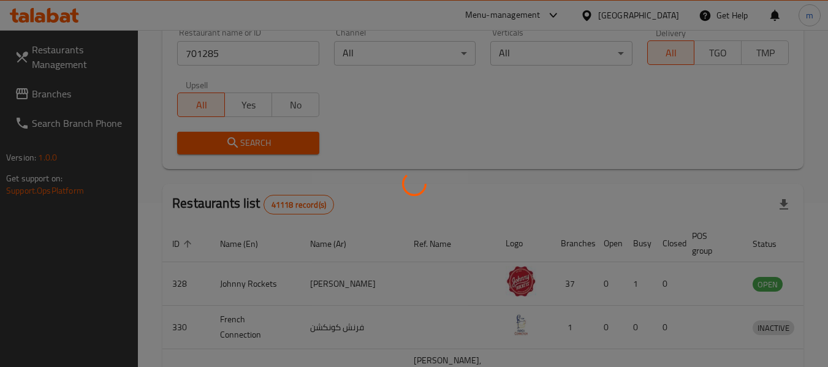
scroll to position [169, 0]
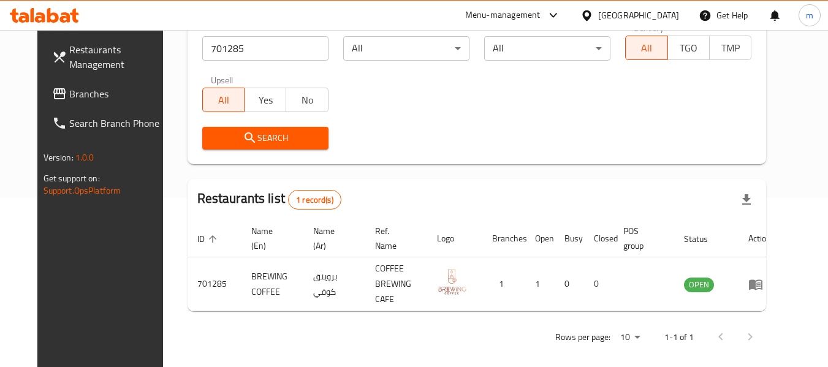
click at [587, 18] on icon at bounding box center [586, 15] width 9 height 10
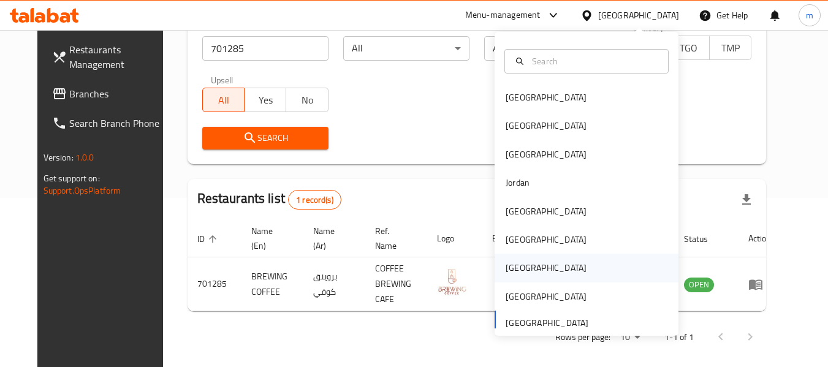
click at [506, 264] on div "[GEOGRAPHIC_DATA]" at bounding box center [546, 267] width 81 height 13
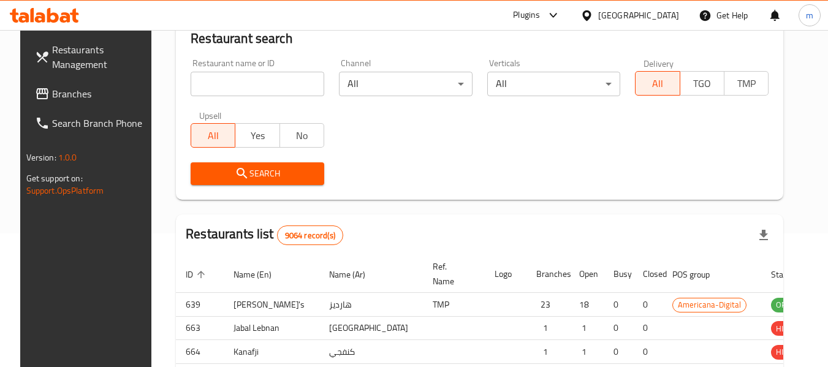
scroll to position [169, 0]
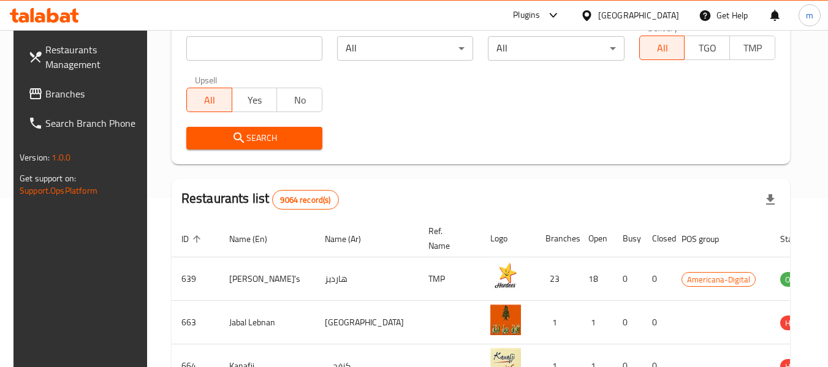
click at [72, 85] on link "Branches" at bounding box center [85, 93] width 134 height 29
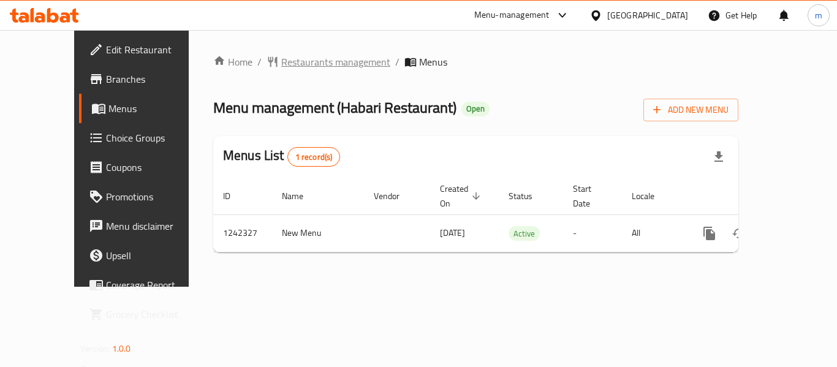
click at [281, 64] on span "Restaurants management" at bounding box center [335, 62] width 109 height 15
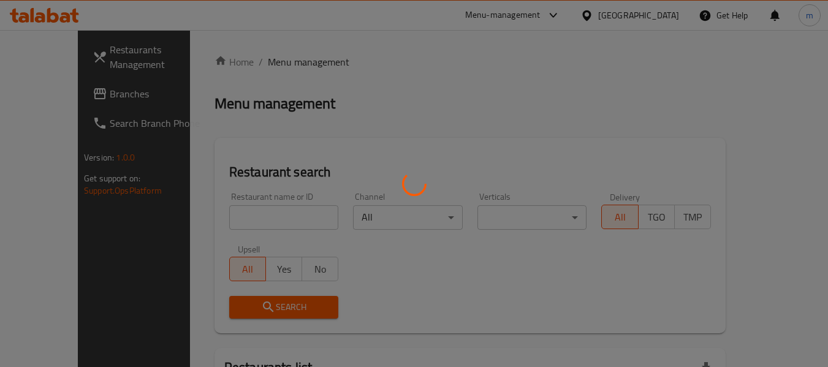
click at [225, 223] on div at bounding box center [414, 183] width 828 height 367
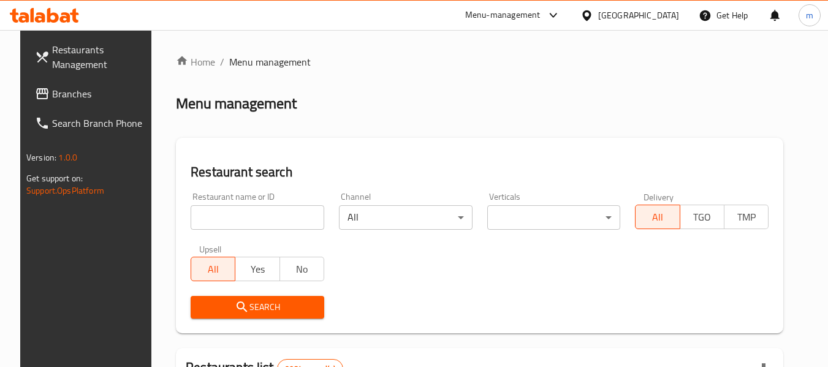
drag, startPoint x: 219, startPoint y: 220, endPoint x: 211, endPoint y: 213, distance: 10.8
click at [219, 220] on input "search" at bounding box center [258, 217] width 134 height 25
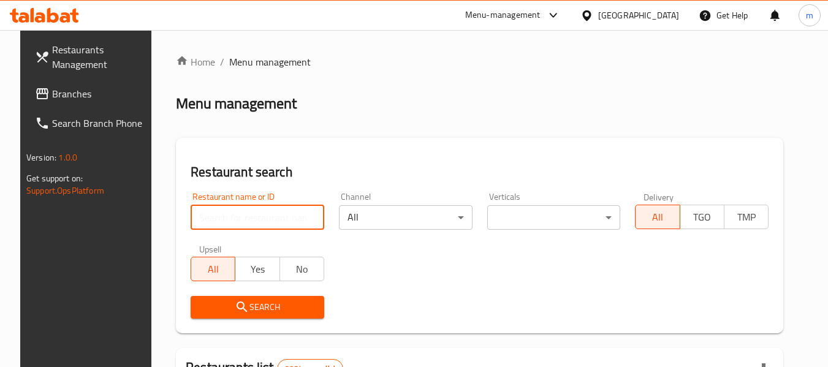
paste input "681098"
type input "681098"
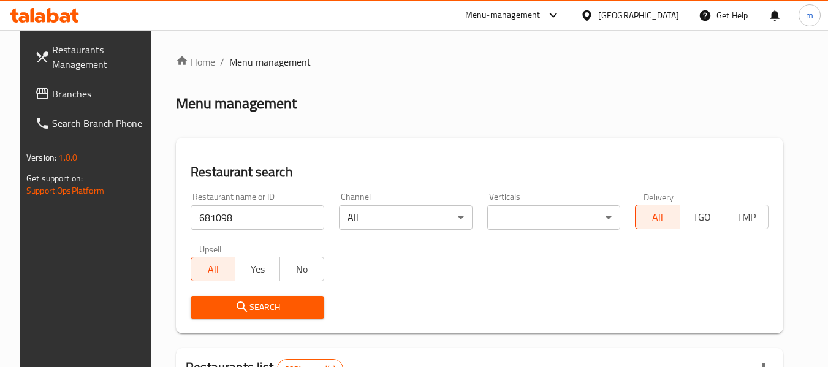
click at [235, 307] on icon "submit" at bounding box center [242, 307] width 15 height 15
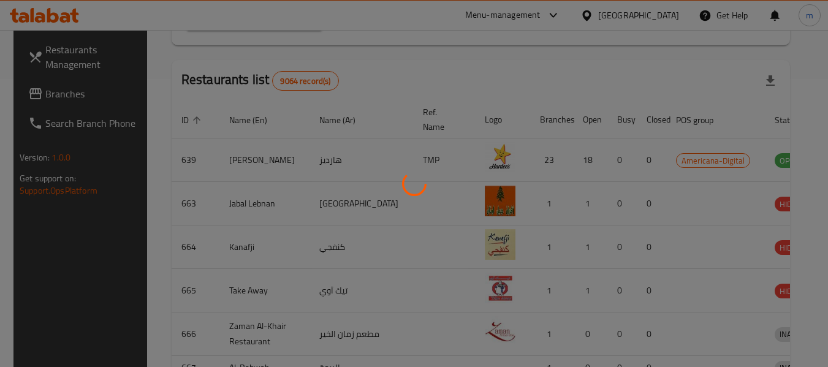
scroll to position [169, 0]
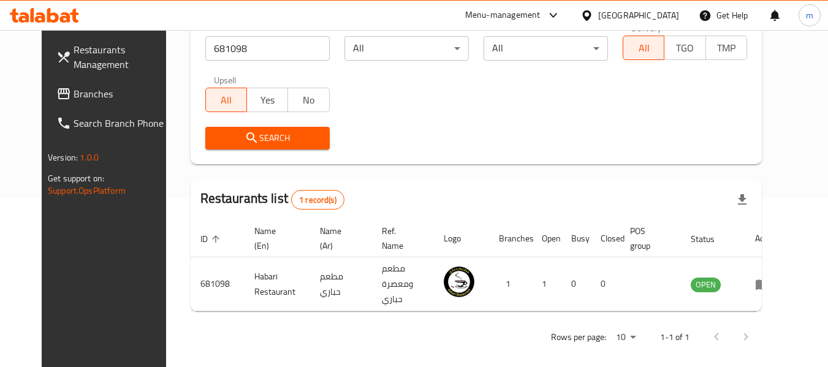
click at [591, 17] on icon at bounding box center [586, 15] width 9 height 10
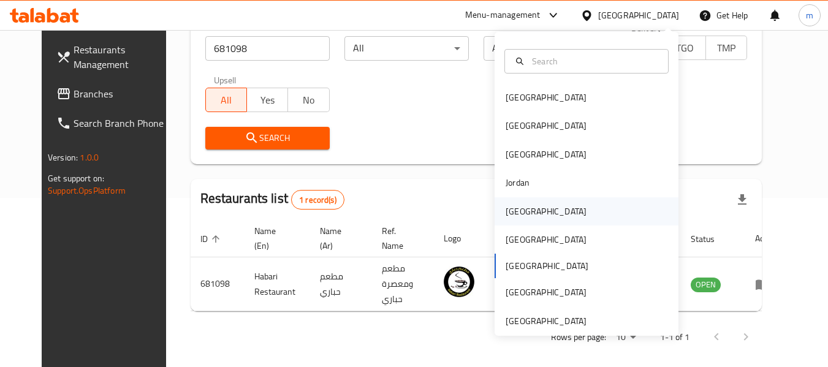
click at [511, 214] on div "[GEOGRAPHIC_DATA]" at bounding box center [546, 211] width 81 height 13
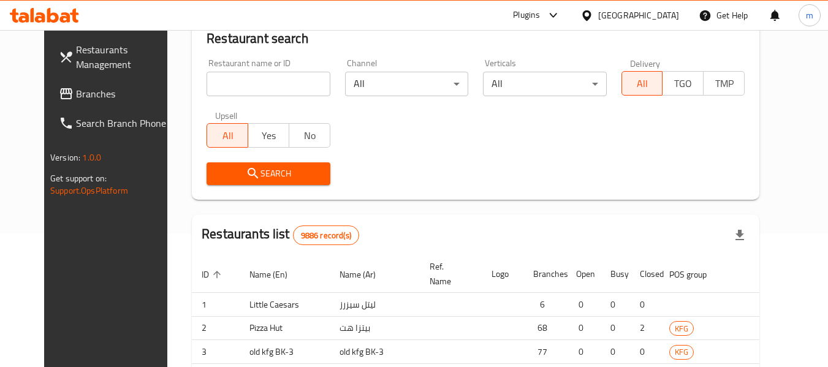
scroll to position [169, 0]
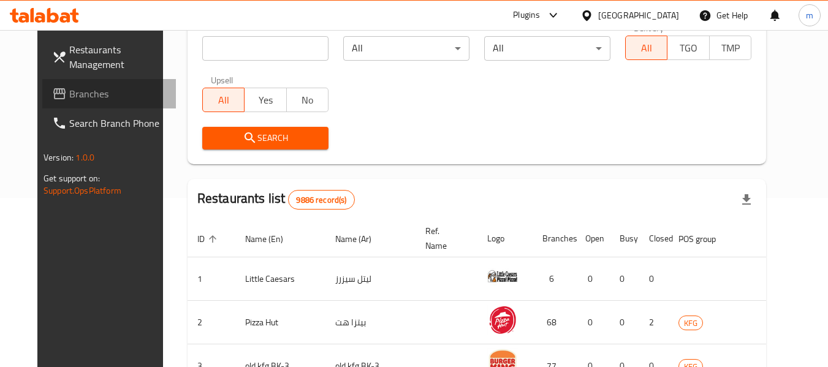
click at [74, 93] on span "Branches" at bounding box center [117, 93] width 97 height 15
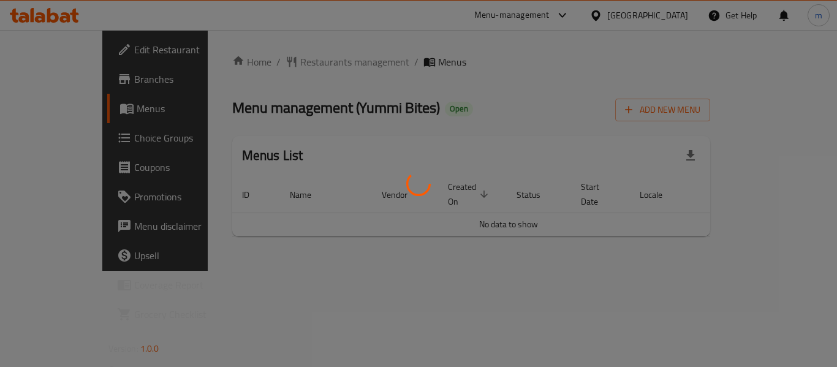
click at [286, 64] on div at bounding box center [418, 183] width 837 height 367
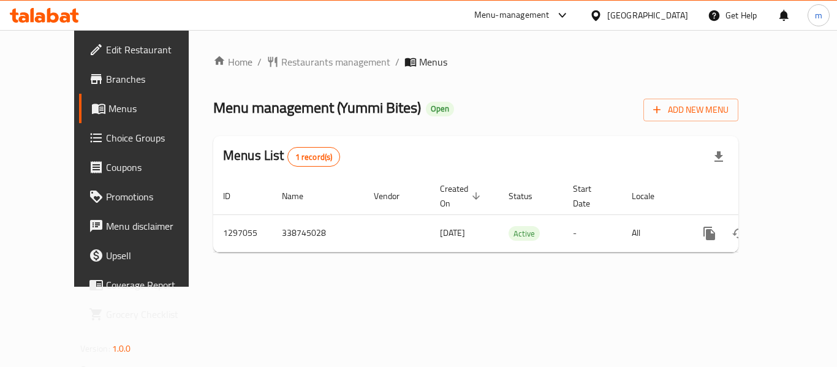
click at [284, 61] on span "Restaurants management" at bounding box center [335, 62] width 109 height 15
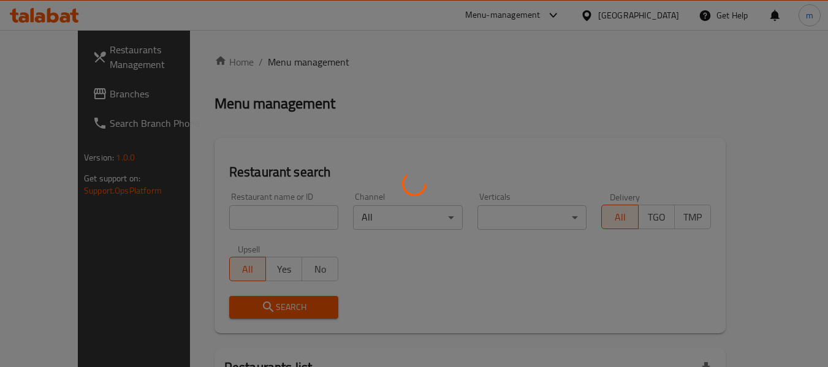
drag, startPoint x: 246, startPoint y: 221, endPoint x: 237, endPoint y: 218, distance: 9.7
click at [246, 221] on div at bounding box center [414, 183] width 828 height 367
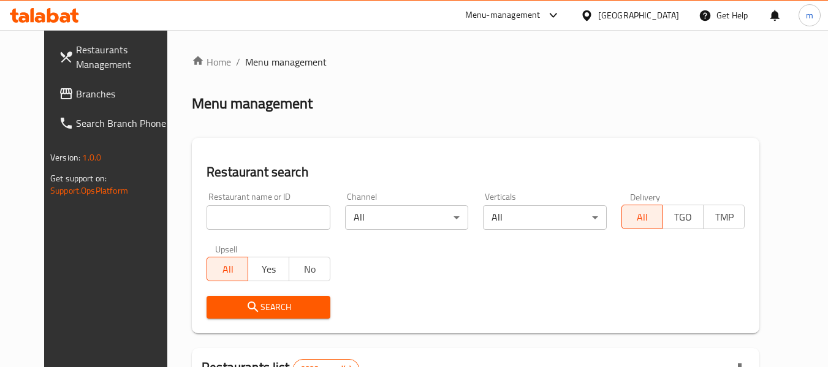
click at [237, 218] on div at bounding box center [414, 183] width 828 height 367
click at [234, 216] on input "search" at bounding box center [268, 217] width 123 height 25
paste input "700337"
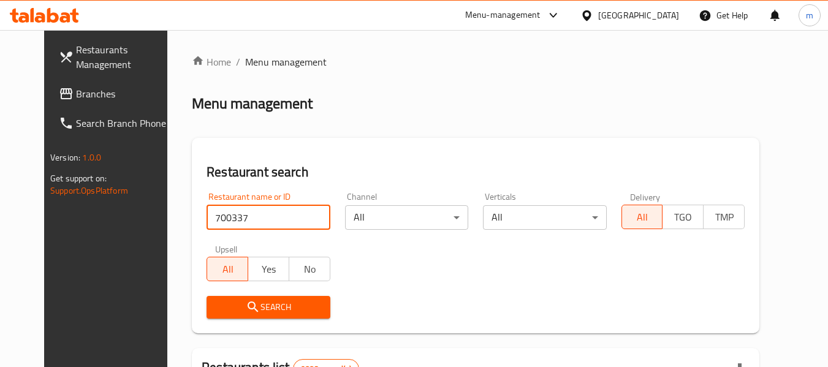
type input "700337"
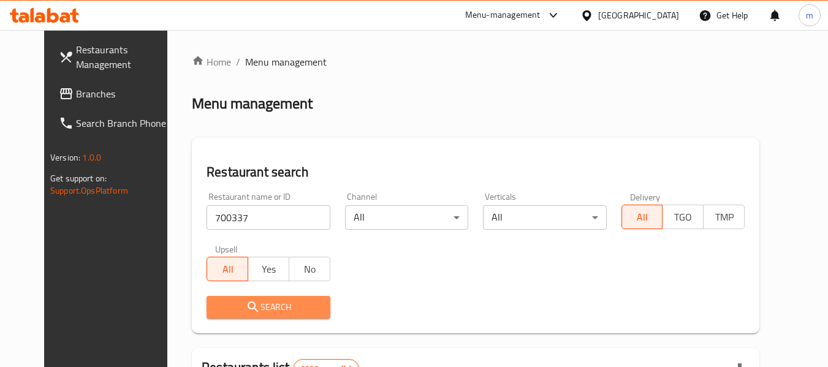
click at [237, 296] on button "Search" at bounding box center [268, 307] width 123 height 23
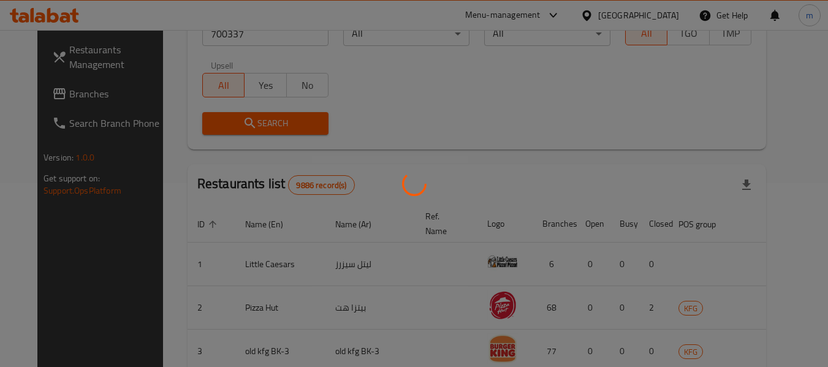
scroll to position [169, 0]
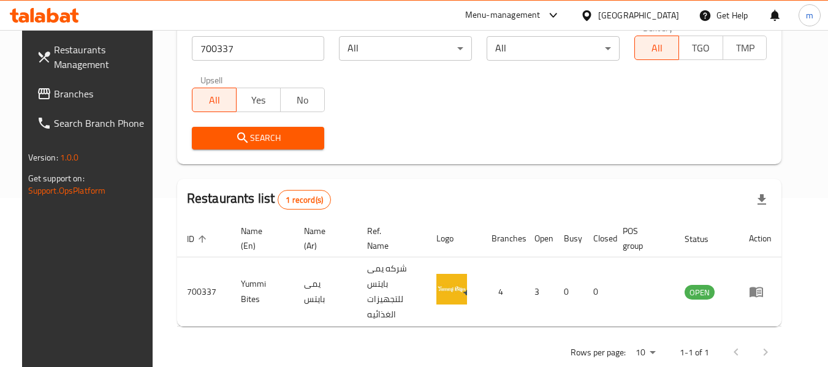
click at [591, 13] on icon at bounding box center [586, 15] width 9 height 10
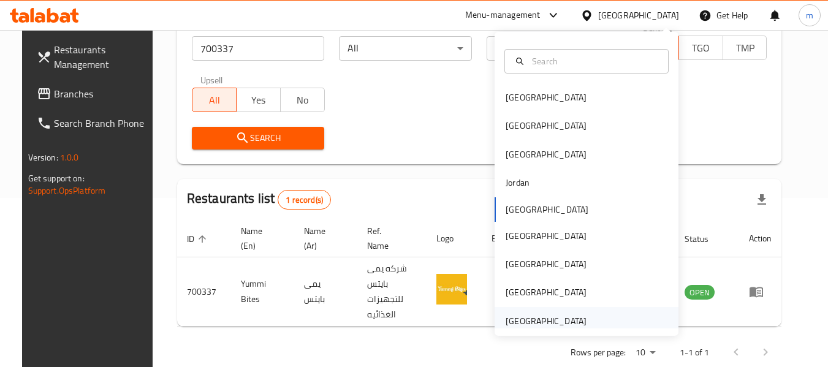
click at [546, 324] on div "[GEOGRAPHIC_DATA]" at bounding box center [546, 320] width 81 height 13
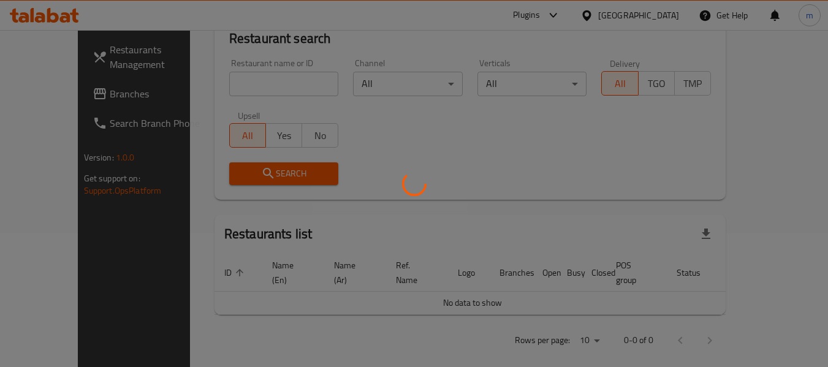
scroll to position [169, 0]
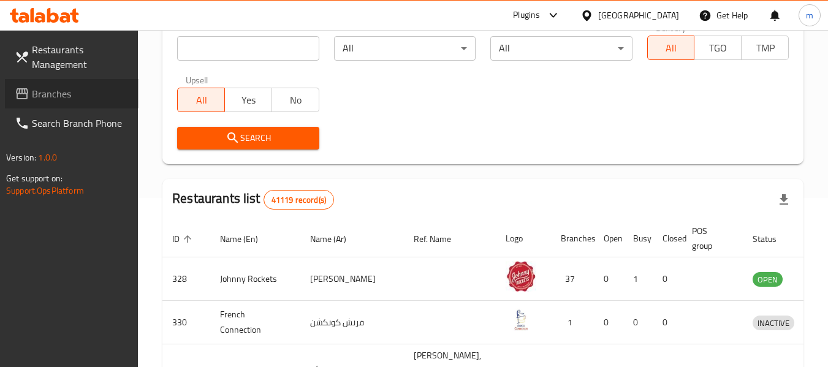
click at [50, 94] on span "Branches" at bounding box center [80, 93] width 97 height 15
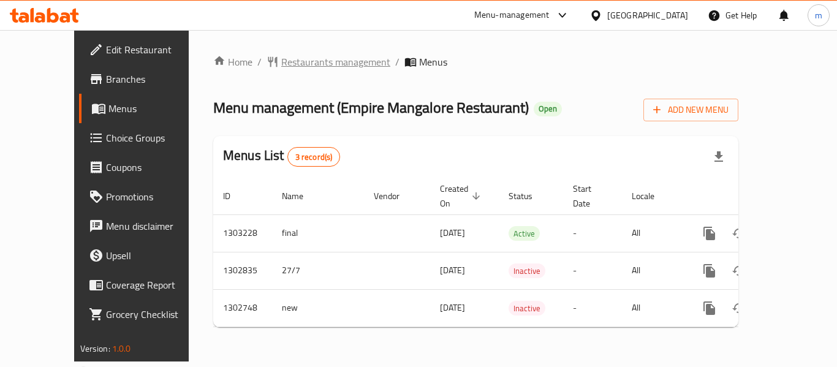
click at [281, 60] on span "Restaurants management" at bounding box center [335, 62] width 109 height 15
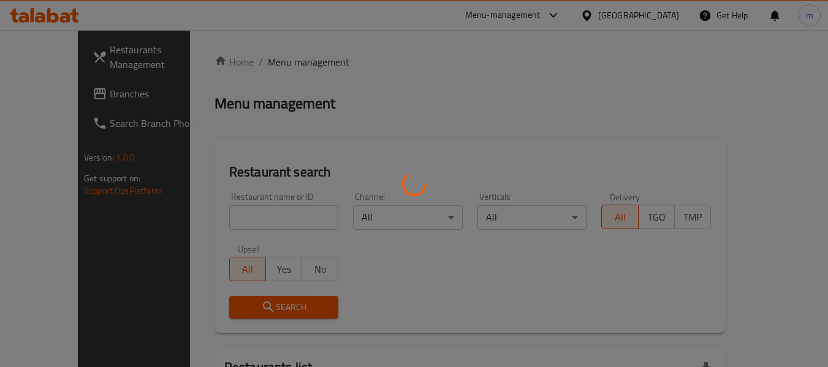
drag, startPoint x: 258, startPoint y: 214, endPoint x: 250, endPoint y: 217, distance: 9.1
click at [256, 216] on div at bounding box center [414, 183] width 828 height 367
click at [241, 218] on div at bounding box center [414, 183] width 828 height 367
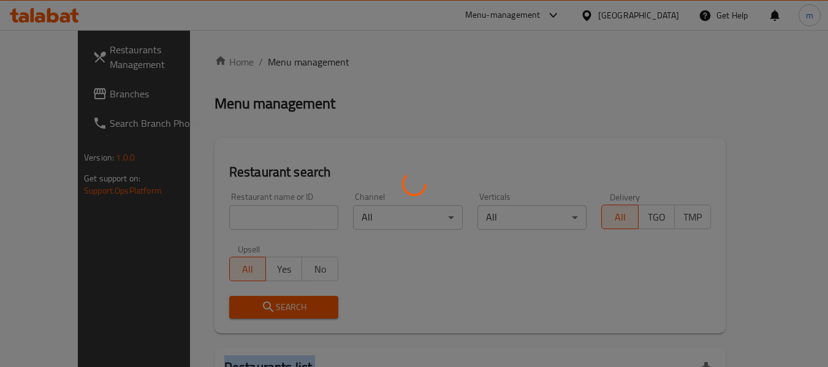
click at [241, 218] on div at bounding box center [414, 183] width 828 height 367
click at [90, 244] on div at bounding box center [414, 183] width 828 height 367
click at [215, 218] on div at bounding box center [414, 183] width 828 height 367
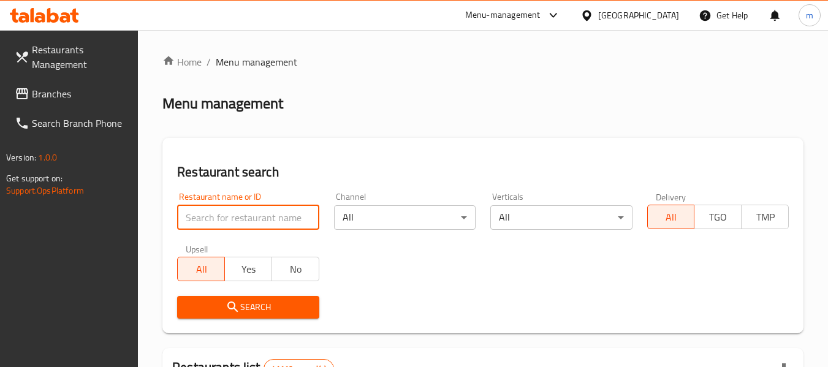
click at [215, 218] on input "search" at bounding box center [248, 217] width 142 height 25
paste input "617058"
type input "617058"
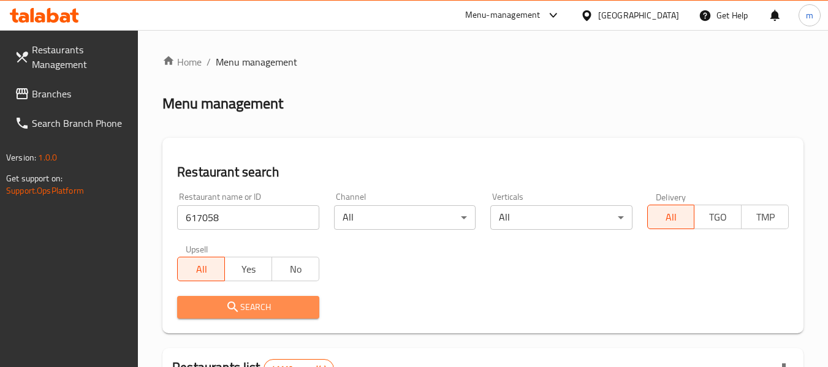
click at [226, 307] on icon "submit" at bounding box center [233, 307] width 15 height 15
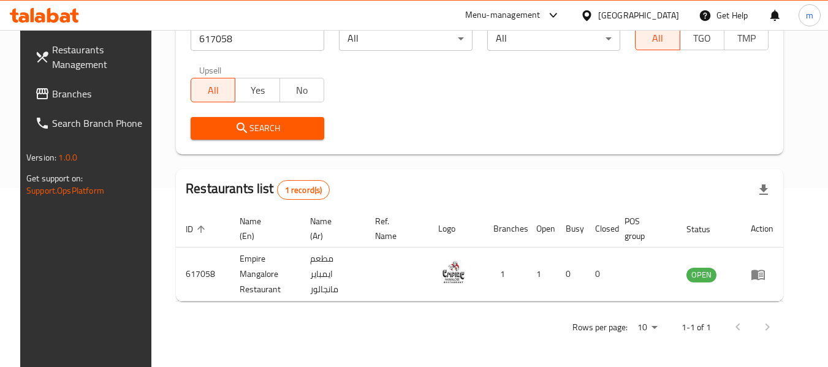
scroll to position [180, 0]
click at [589, 9] on icon at bounding box center [587, 15] width 13 height 13
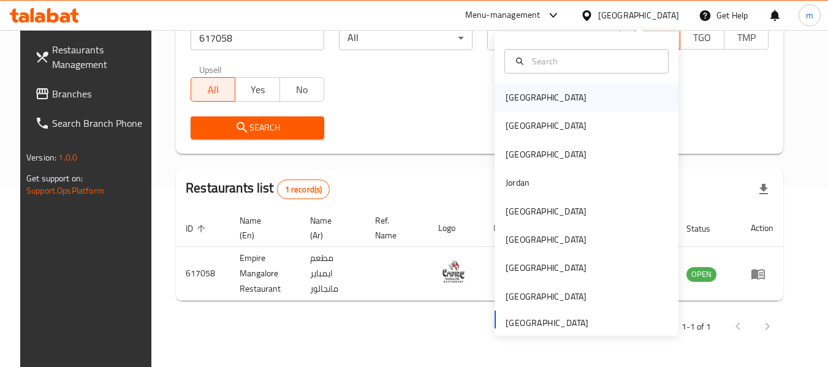
click at [506, 97] on div "Bahrain" at bounding box center [546, 97] width 81 height 13
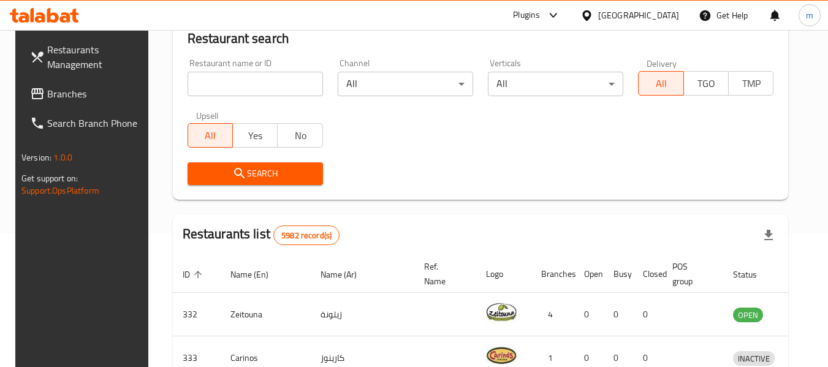
scroll to position [180, 0]
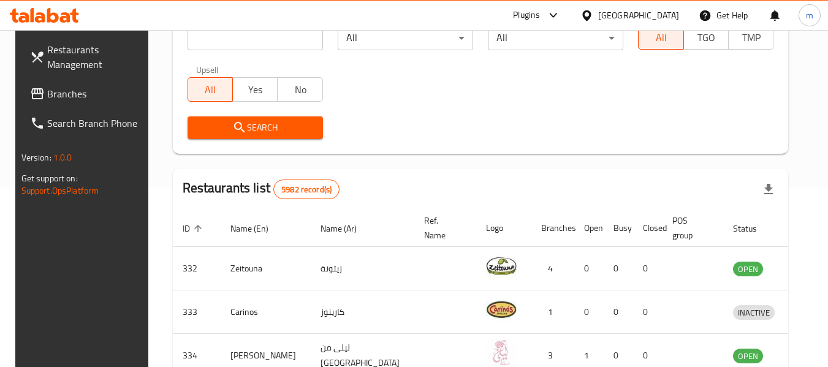
drag, startPoint x: 49, startPoint y: 96, endPoint x: 37, endPoint y: 102, distance: 12.9
click at [49, 96] on span "Branches" at bounding box center [95, 93] width 97 height 15
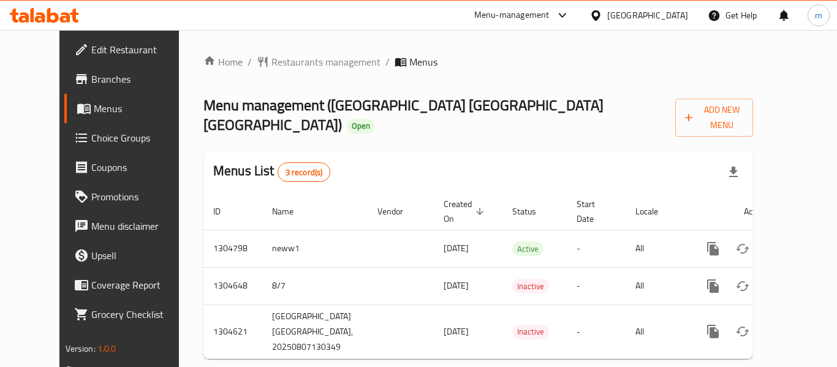
click at [278, 64] on span "Restaurants management" at bounding box center [326, 62] width 109 height 15
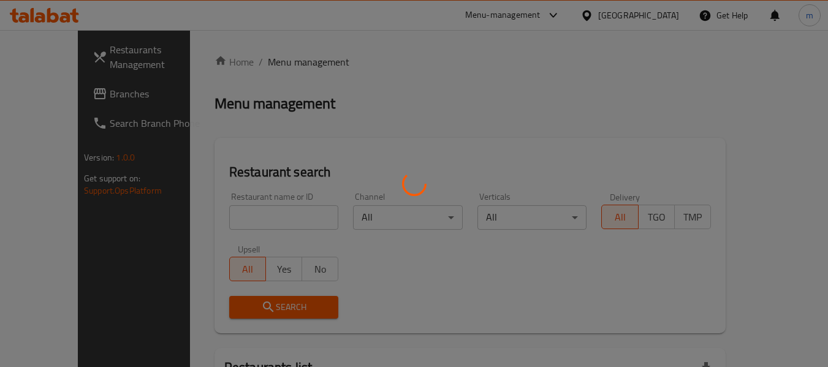
click at [213, 218] on div at bounding box center [414, 183] width 828 height 367
click at [222, 217] on div at bounding box center [414, 183] width 828 height 367
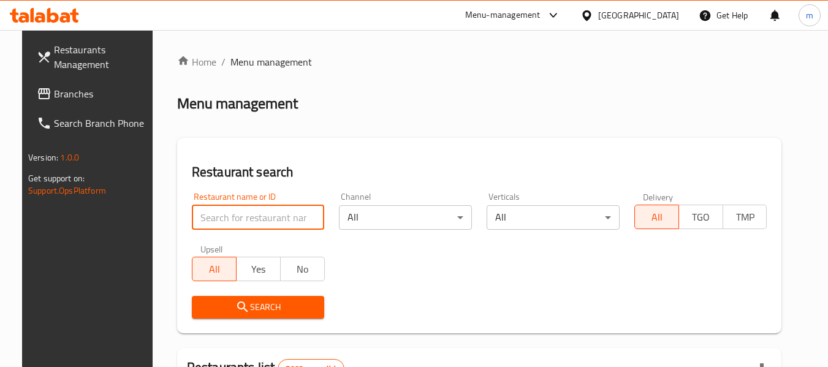
click at [224, 218] on input "search" at bounding box center [258, 217] width 133 height 25
click at [224, 219] on input "search" at bounding box center [258, 217] width 133 height 25
click at [224, 220] on input "search" at bounding box center [258, 217] width 133 height 25
paste input "703348"
type input "703348"
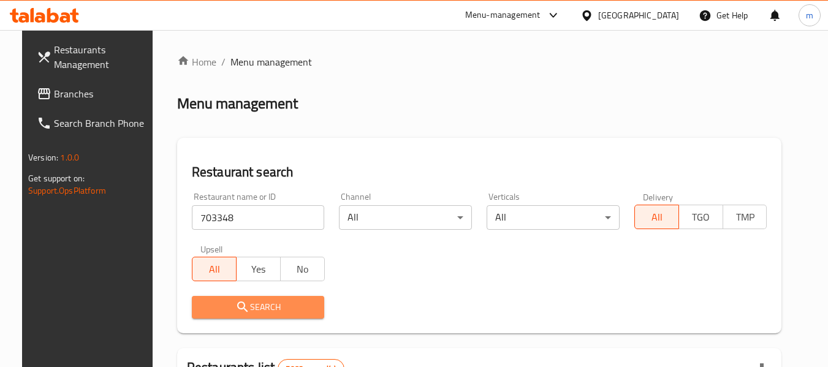
click at [253, 306] on span "Search" at bounding box center [258, 307] width 113 height 15
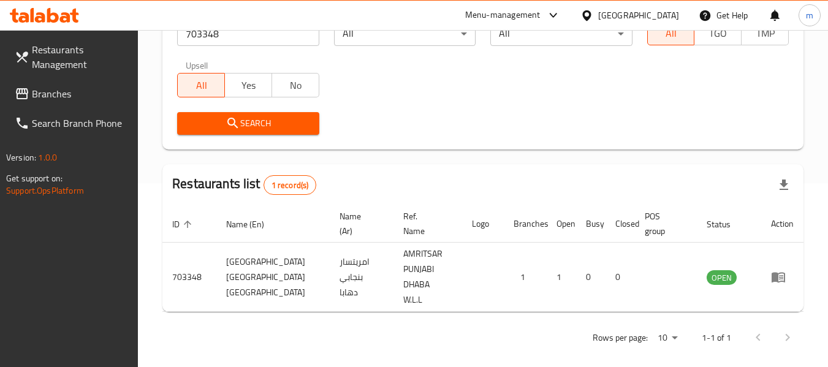
scroll to position [180, 0]
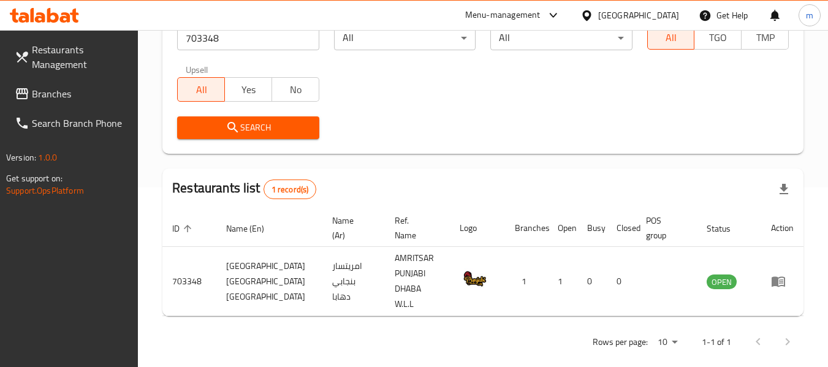
click at [593, 10] on icon at bounding box center [587, 15] width 13 height 13
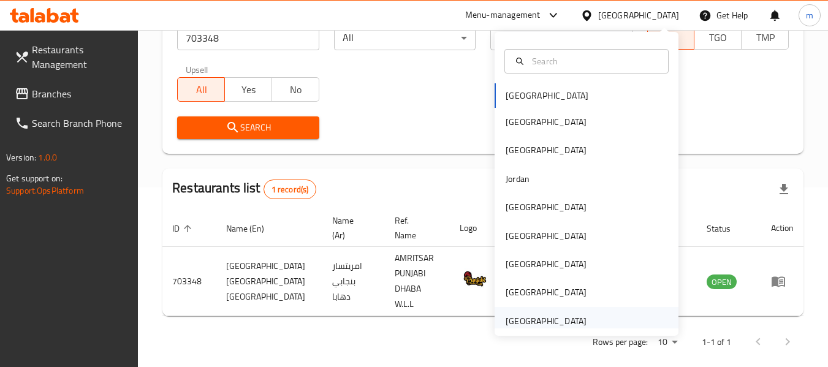
click at [519, 321] on div "[GEOGRAPHIC_DATA]" at bounding box center [546, 320] width 81 height 13
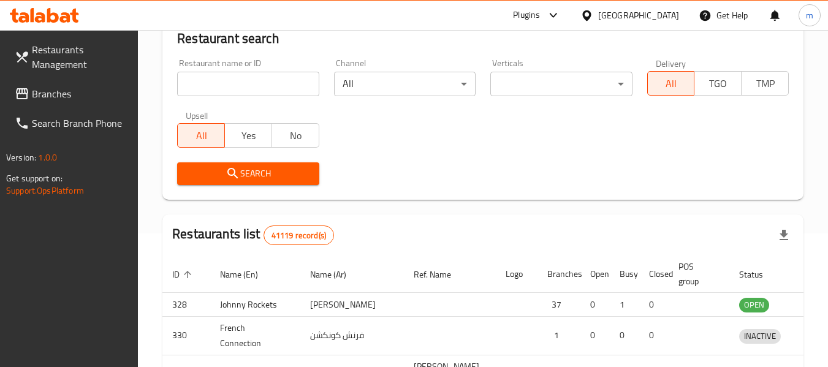
scroll to position [180, 0]
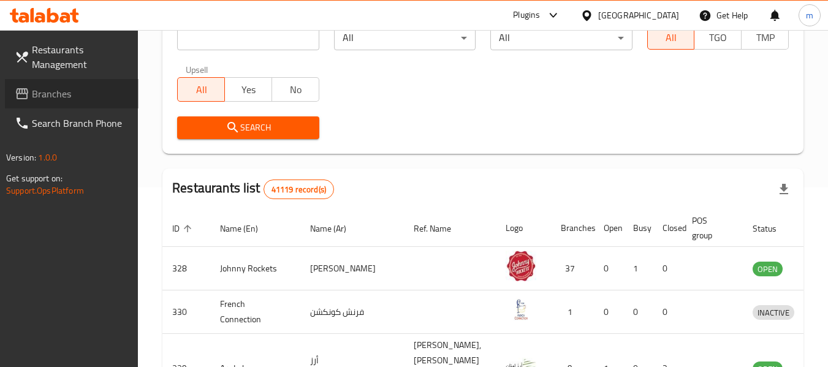
click at [65, 92] on span "Branches" at bounding box center [80, 93] width 97 height 15
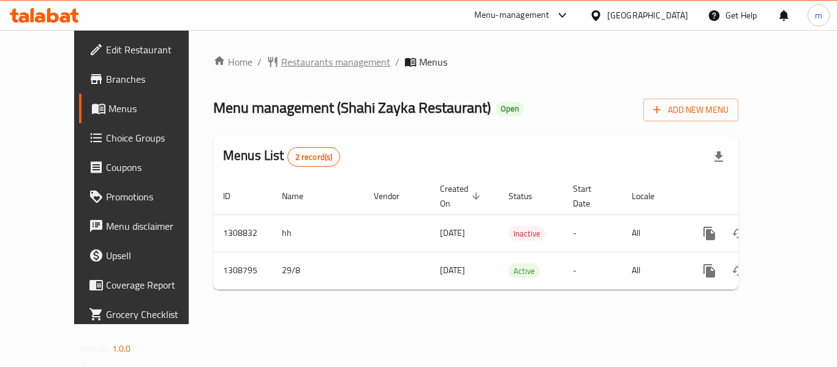
click at [281, 63] on span "Restaurants management" at bounding box center [335, 62] width 109 height 15
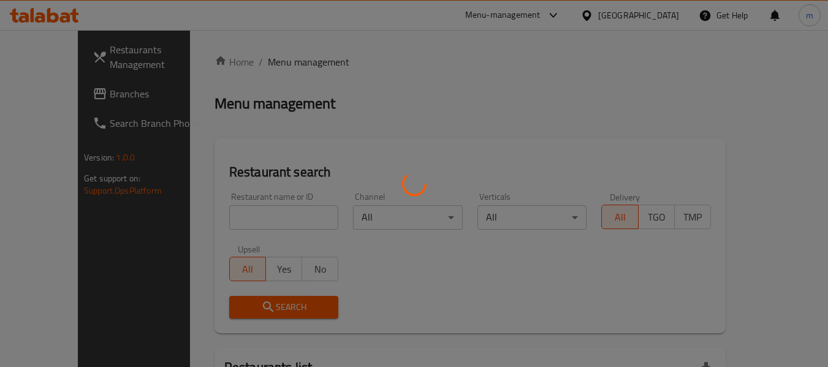
click at [246, 218] on div at bounding box center [414, 183] width 828 height 367
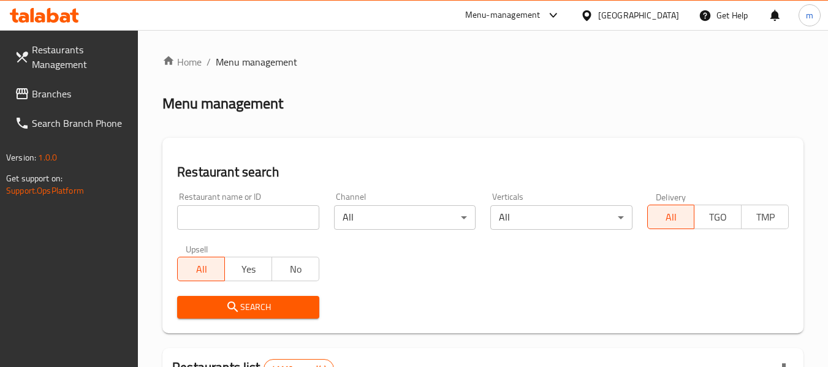
click at [236, 217] on input "search" at bounding box center [248, 217] width 142 height 25
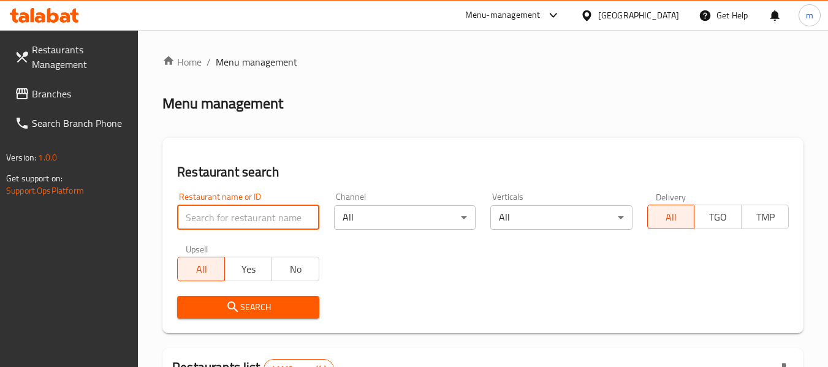
paste input "705042"
type input "705042"
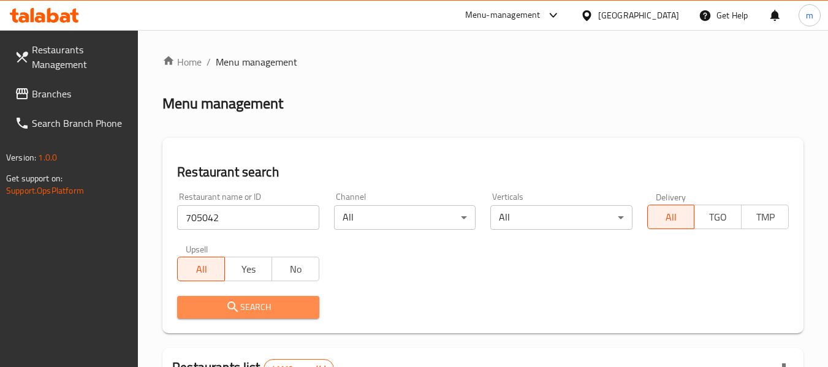
click at [239, 310] on icon "submit" at bounding box center [233, 307] width 15 height 15
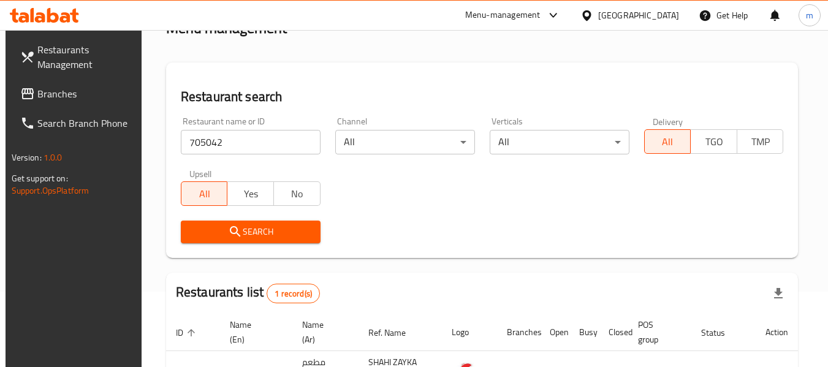
scroll to position [180, 0]
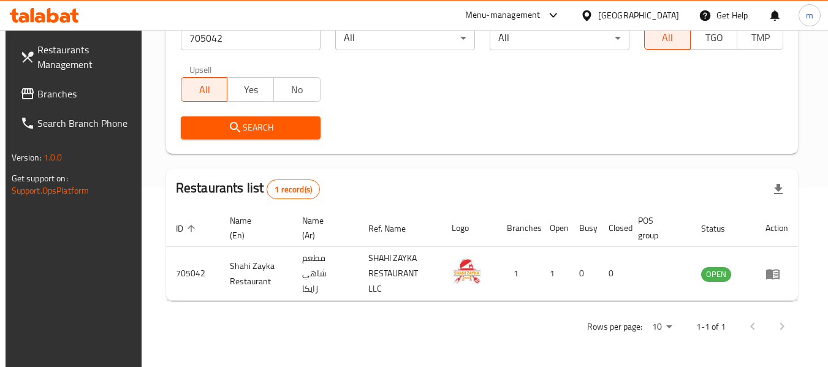
click at [85, 90] on span "Branches" at bounding box center [85, 93] width 97 height 15
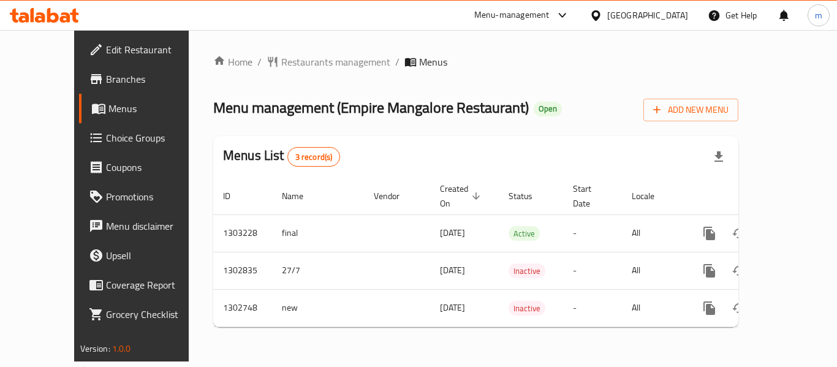
click at [295, 61] on div at bounding box center [418, 183] width 837 height 367
click at [295, 58] on span "Restaurants management" at bounding box center [335, 62] width 109 height 15
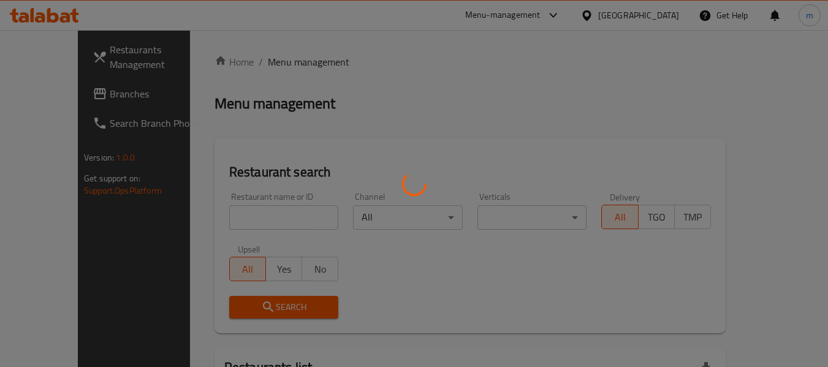
drag, startPoint x: 257, startPoint y: 220, endPoint x: 228, endPoint y: 223, distance: 29.5
click at [257, 219] on div at bounding box center [414, 183] width 828 height 367
click at [228, 223] on div at bounding box center [414, 183] width 828 height 367
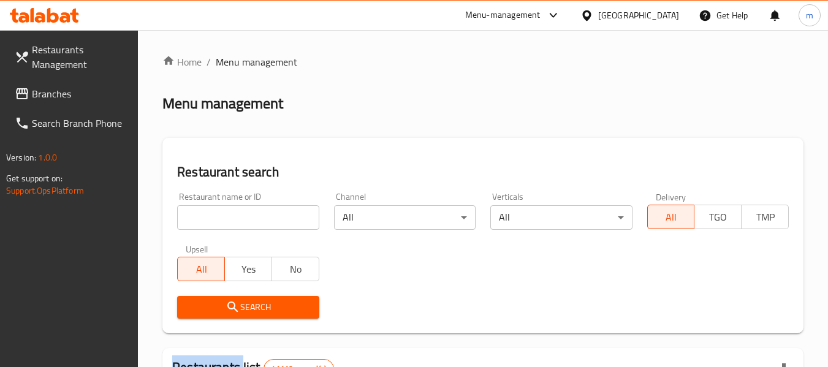
click at [228, 223] on div at bounding box center [414, 183] width 828 height 367
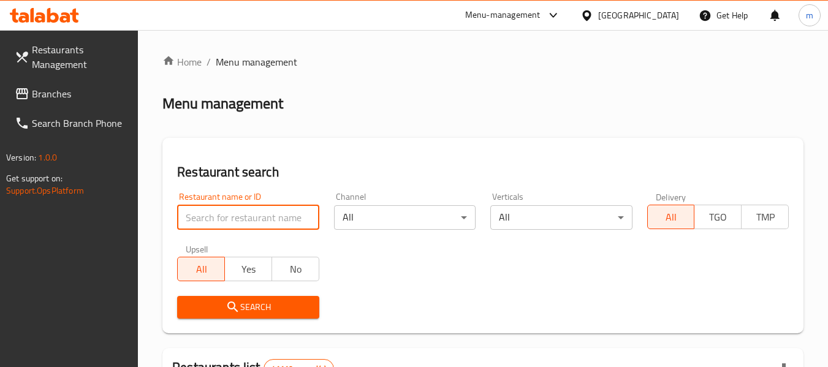
click at [230, 219] on input "search" at bounding box center [248, 217] width 142 height 25
paste input "617058"
type input "617058"
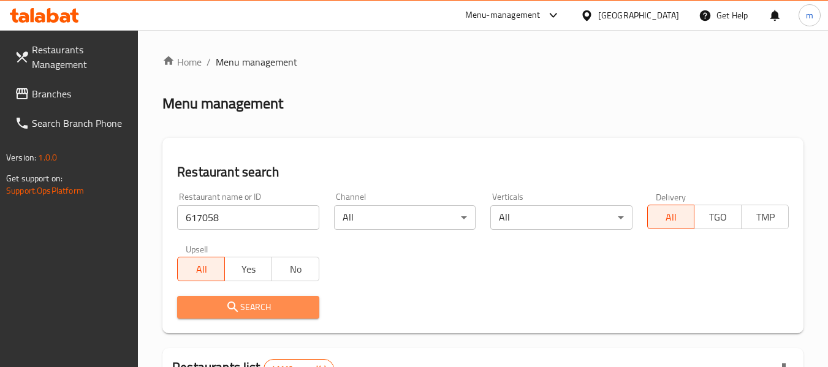
click at [237, 299] on button "Search" at bounding box center [248, 307] width 142 height 23
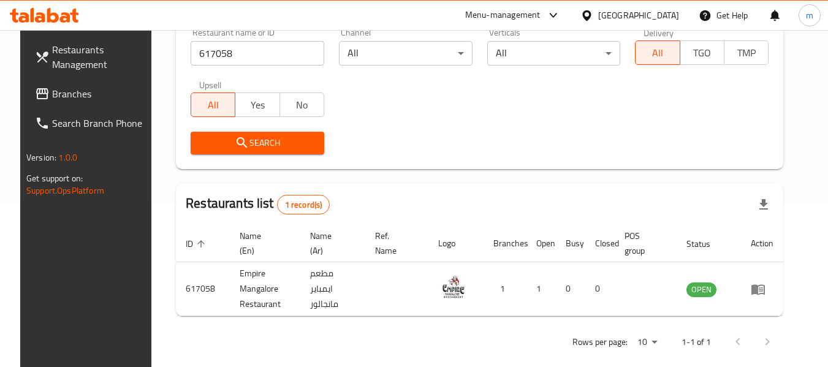
scroll to position [180, 0]
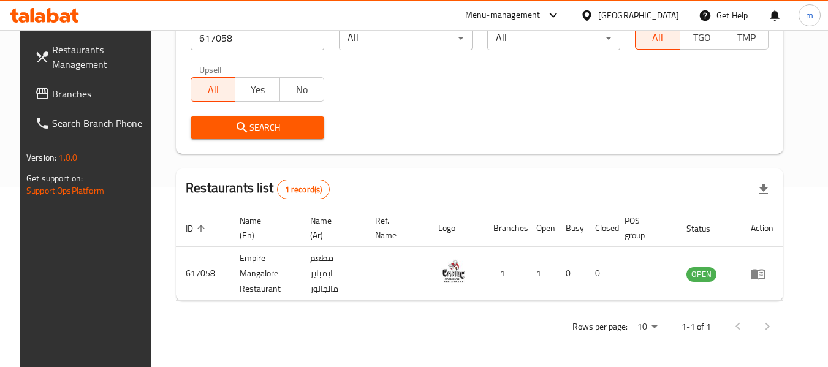
click at [595, 13] on div at bounding box center [590, 15] width 18 height 13
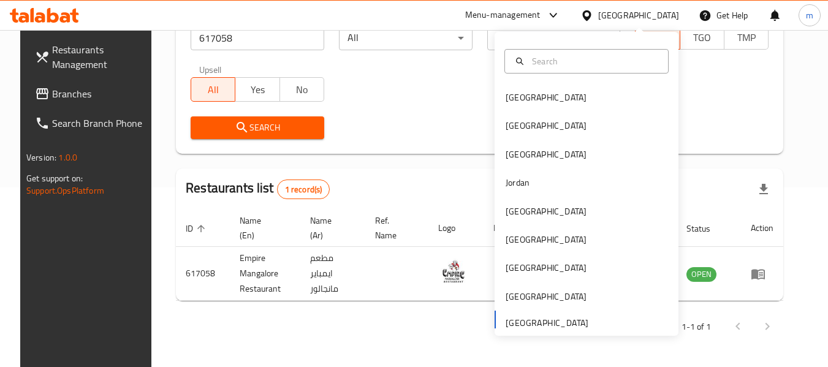
click at [53, 91] on span "Branches" at bounding box center [100, 93] width 97 height 15
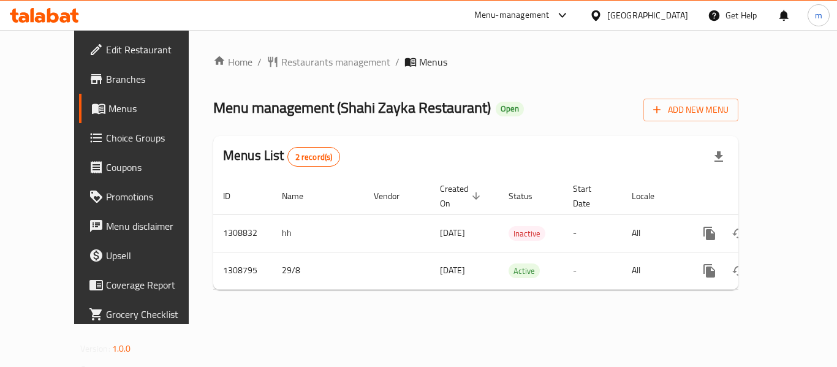
click at [281, 66] on span "Restaurants management" at bounding box center [335, 62] width 109 height 15
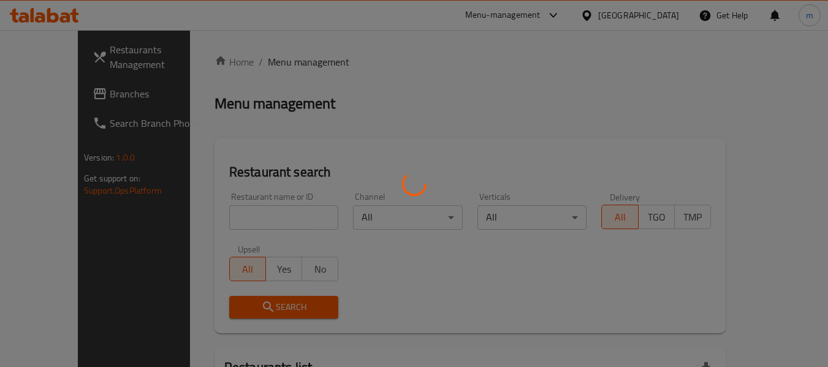
click at [218, 226] on div at bounding box center [414, 183] width 828 height 367
click at [215, 225] on div at bounding box center [414, 183] width 828 height 367
click at [216, 223] on div at bounding box center [414, 183] width 828 height 367
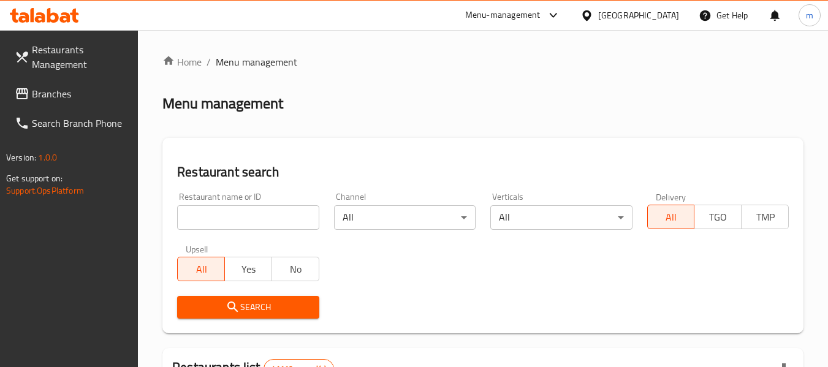
click at [211, 222] on input "search" at bounding box center [248, 217] width 142 height 25
paste input "705042"
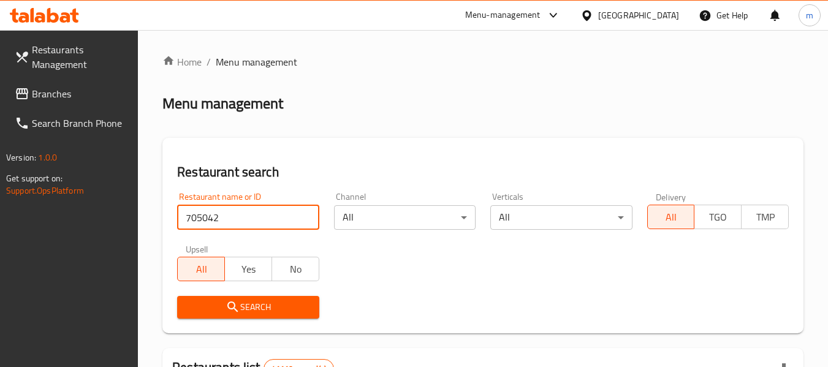
type input "705042"
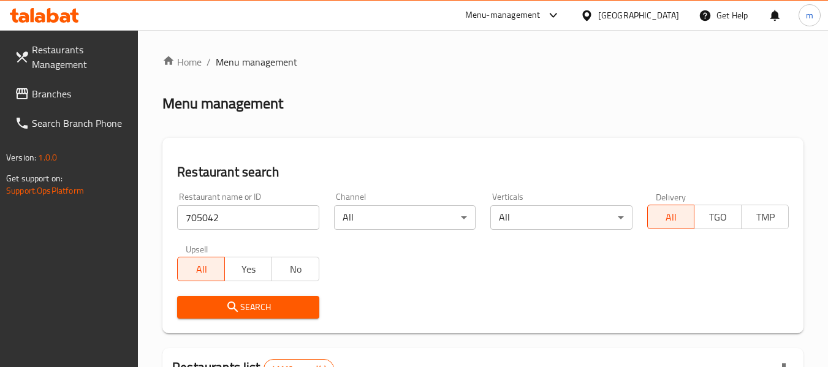
click at [234, 308] on icon "submit" at bounding box center [232, 307] width 10 height 10
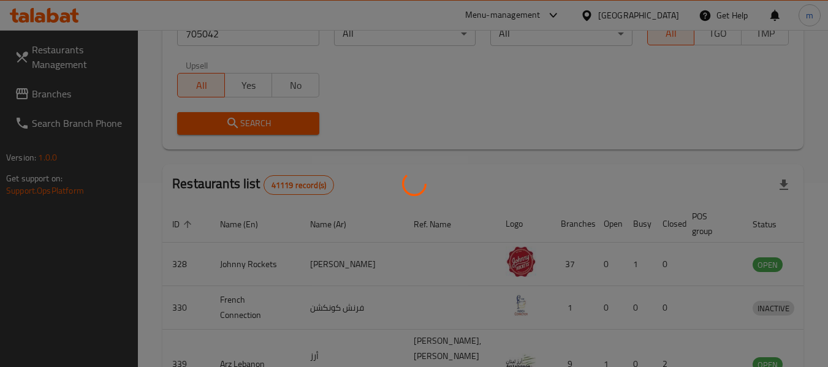
scroll to position [180, 0]
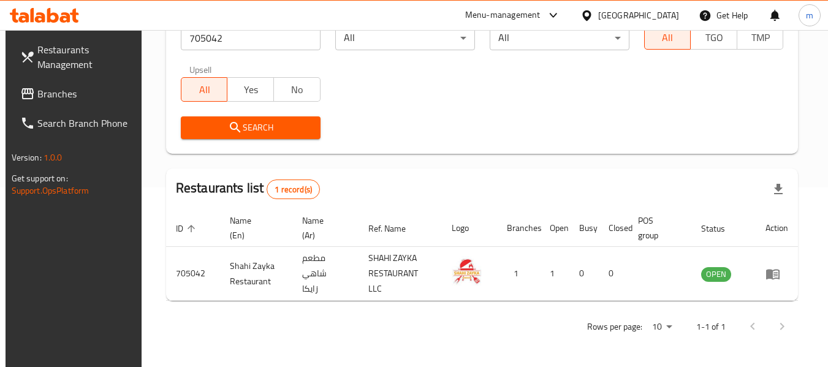
click at [582, 14] on icon at bounding box center [587, 15] width 13 height 13
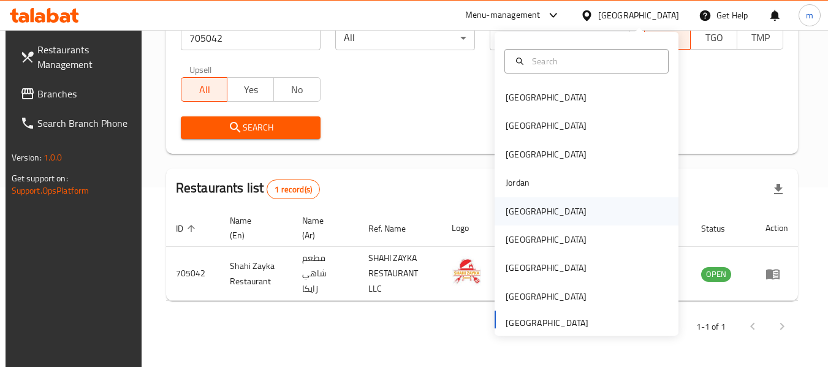
click at [511, 205] on div "Kuwait" at bounding box center [546, 211] width 81 height 13
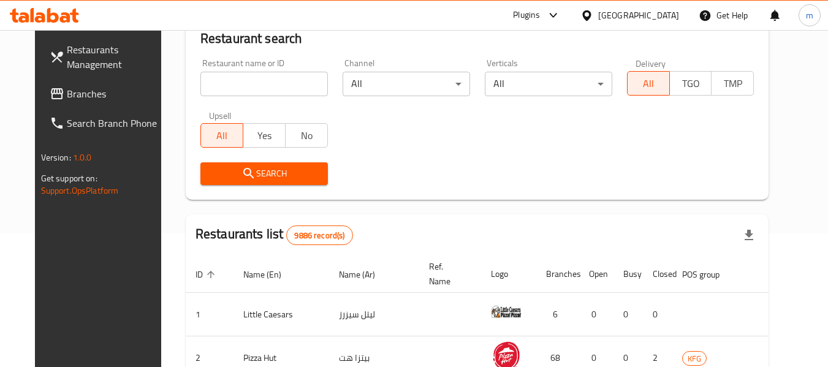
scroll to position [180, 0]
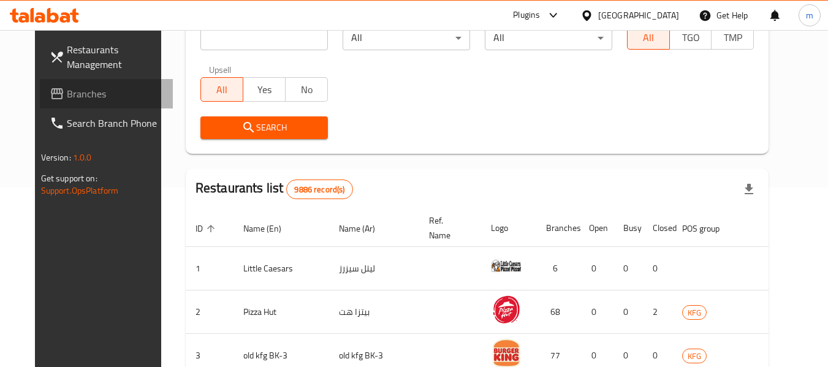
click at [82, 97] on span "Branches" at bounding box center [115, 93] width 97 height 15
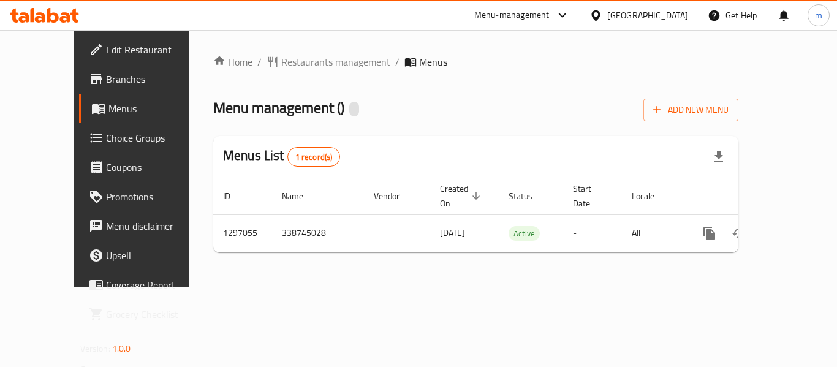
click at [281, 61] on span "Restaurants management" at bounding box center [335, 62] width 109 height 15
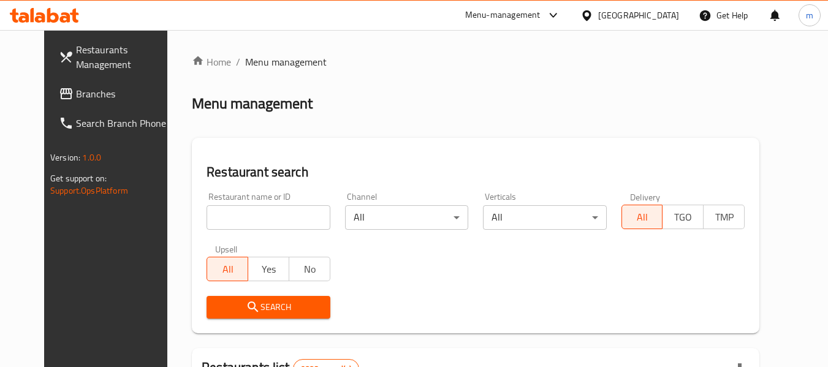
click at [215, 213] on div at bounding box center [414, 183] width 828 height 367
drag, startPoint x: 215, startPoint y: 213, endPoint x: 220, endPoint y: 207, distance: 8.2
click at [215, 213] on input "search" at bounding box center [268, 217] width 123 height 25
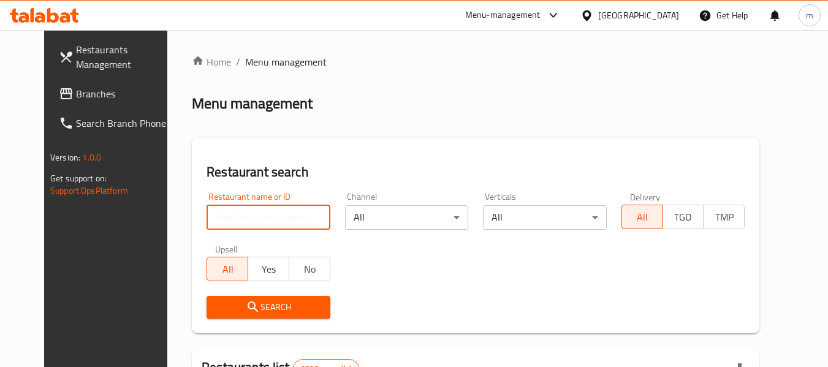
paste input "700337"
type input "700337"
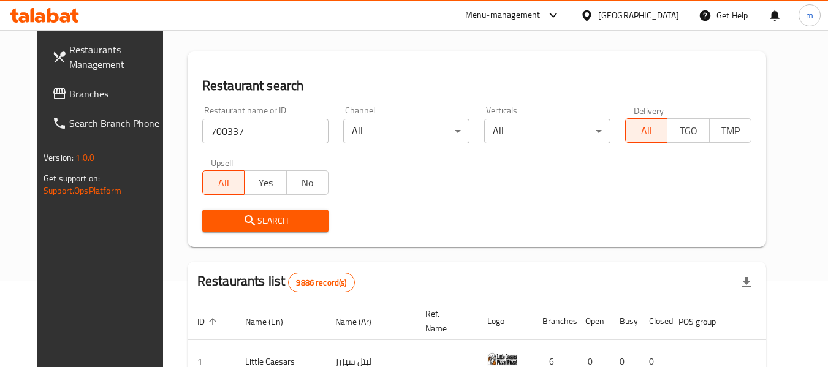
scroll to position [245, 0]
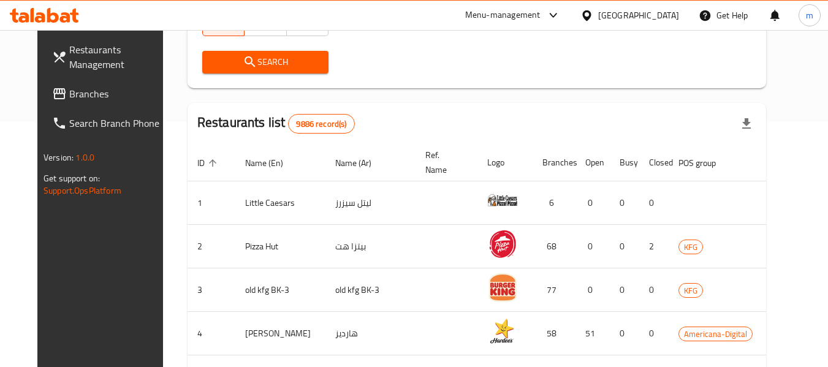
click at [249, 64] on span "Search" at bounding box center [265, 62] width 107 height 15
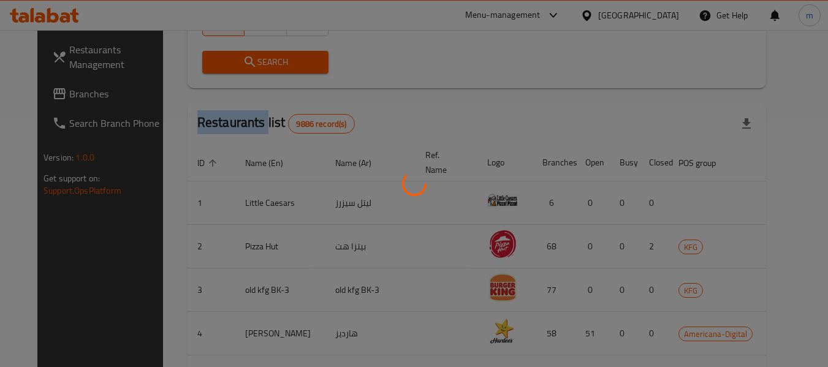
click at [249, 64] on div at bounding box center [414, 183] width 828 height 367
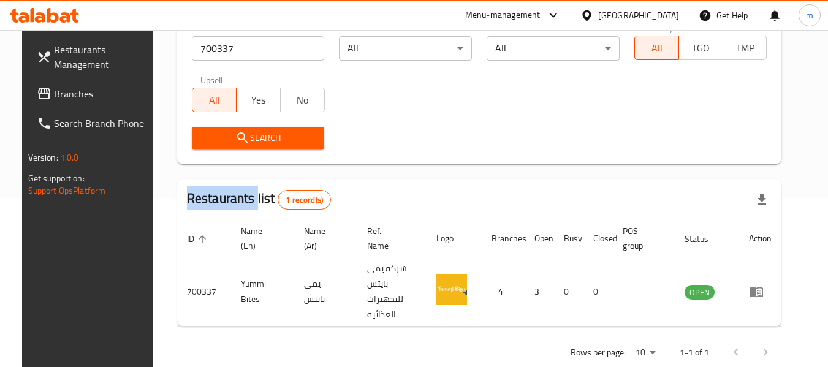
drag, startPoint x: 638, startPoint y: 11, endPoint x: 650, endPoint y: 30, distance: 22.6
click at [593, 11] on icon at bounding box center [587, 15] width 13 height 13
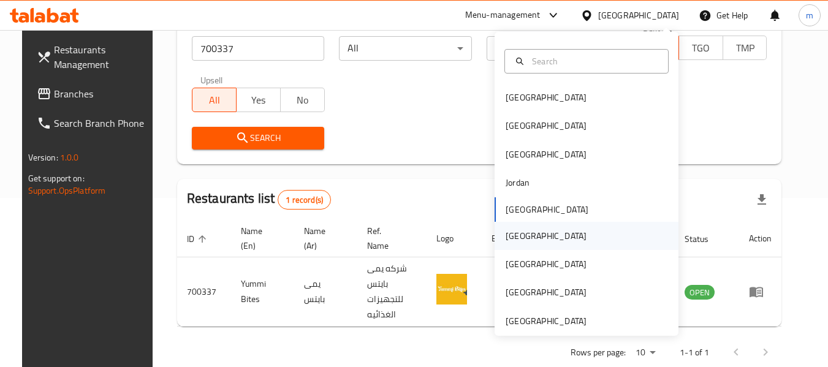
click at [517, 236] on div "[GEOGRAPHIC_DATA]" at bounding box center [546, 235] width 81 height 13
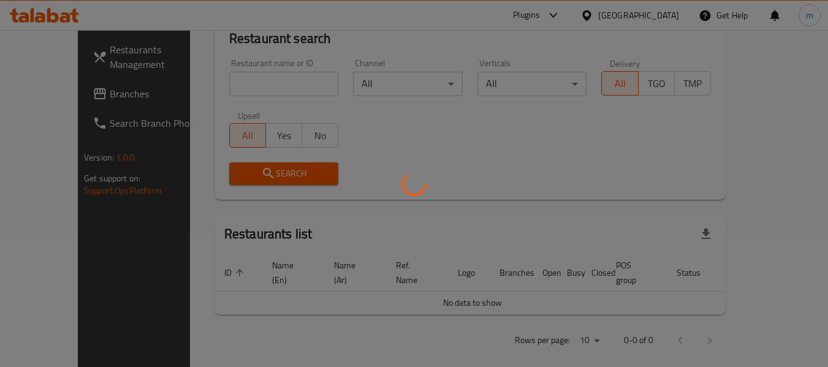
scroll to position [169, 0]
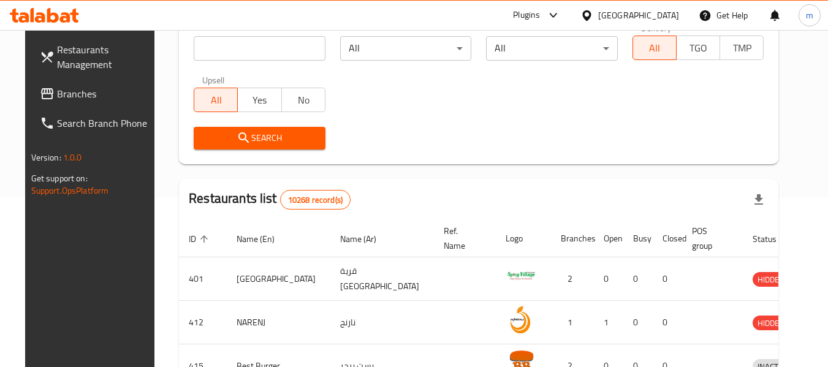
click at [95, 96] on span "Branches" at bounding box center [105, 93] width 97 height 15
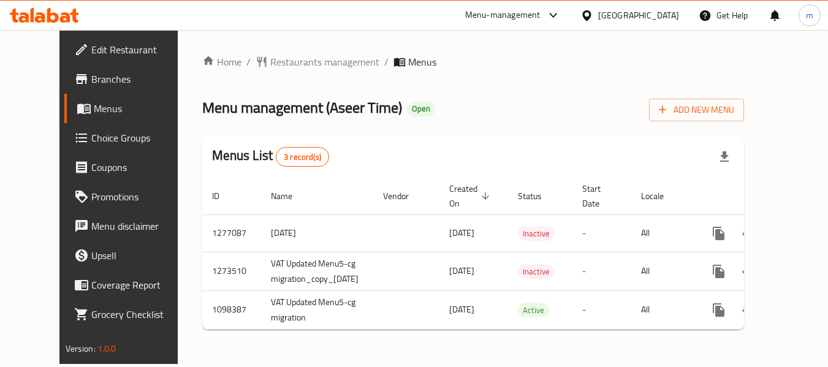
click at [263, 60] on div at bounding box center [414, 183] width 828 height 367
click at [270, 61] on span "Restaurants management" at bounding box center [324, 62] width 109 height 15
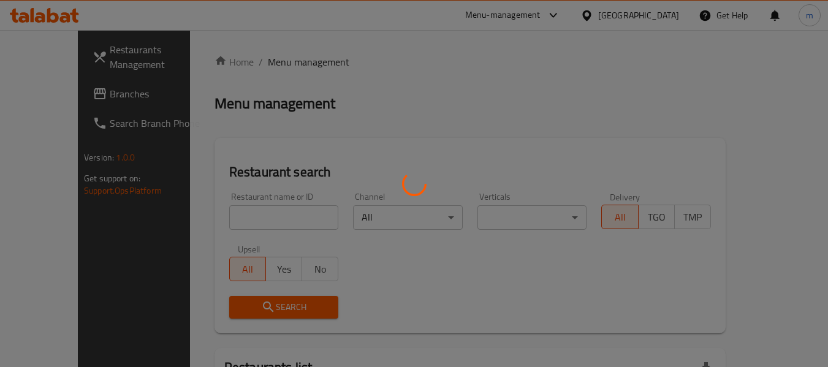
click at [219, 224] on div at bounding box center [414, 183] width 828 height 367
click at [220, 221] on div at bounding box center [414, 183] width 828 height 367
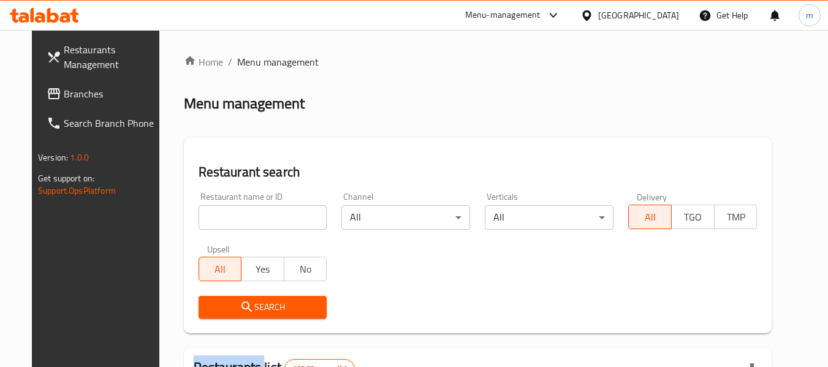
click at [221, 221] on div at bounding box center [414, 183] width 828 height 367
click at [221, 221] on input "search" at bounding box center [263, 217] width 129 height 25
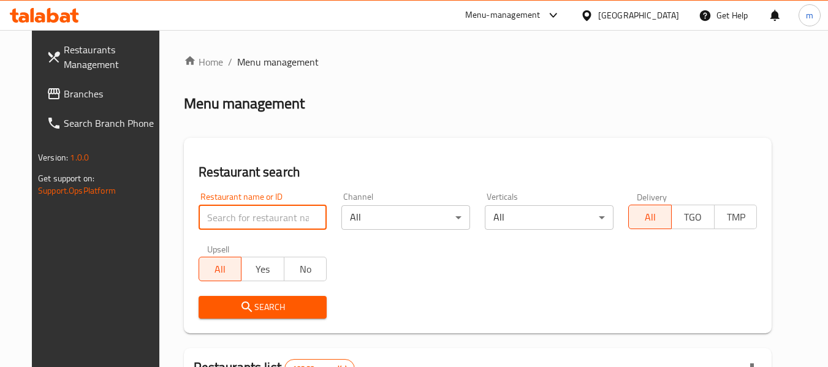
click at [221, 221] on input "search" at bounding box center [263, 217] width 129 height 25
paste input "631206"
type input "631206"
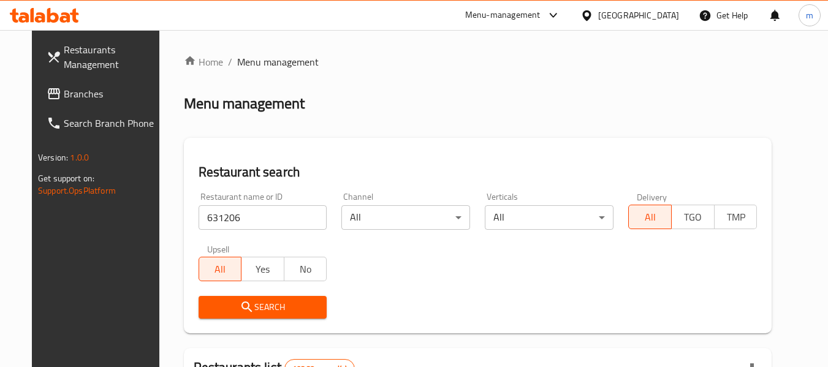
click at [240, 307] on icon "submit" at bounding box center [247, 307] width 15 height 15
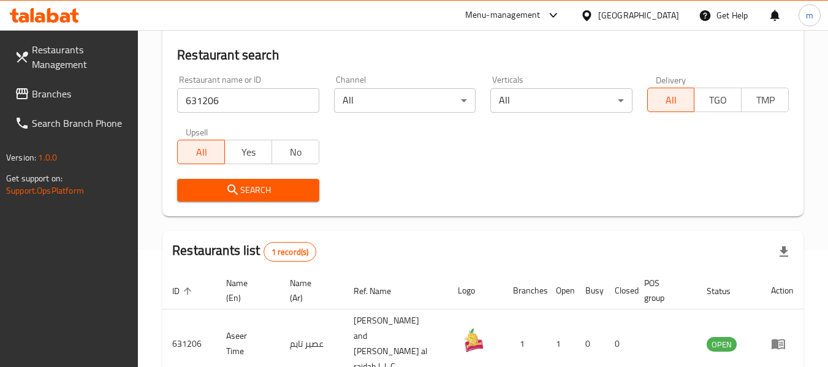
scroll to position [180, 0]
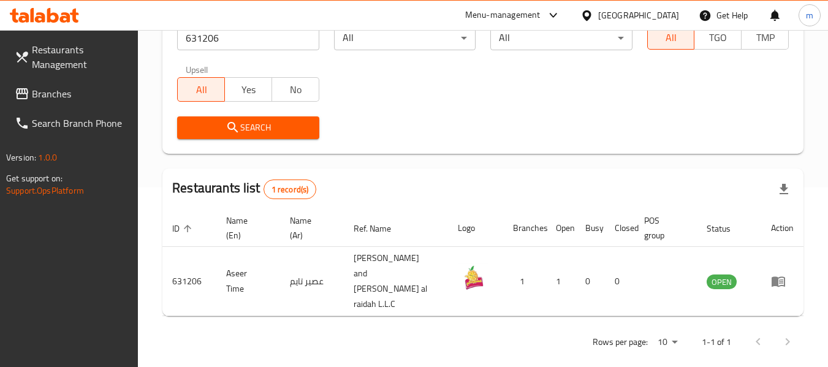
click at [638, 17] on div "[GEOGRAPHIC_DATA]" at bounding box center [630, 15] width 118 height 29
click at [591, 13] on icon at bounding box center [586, 15] width 9 height 10
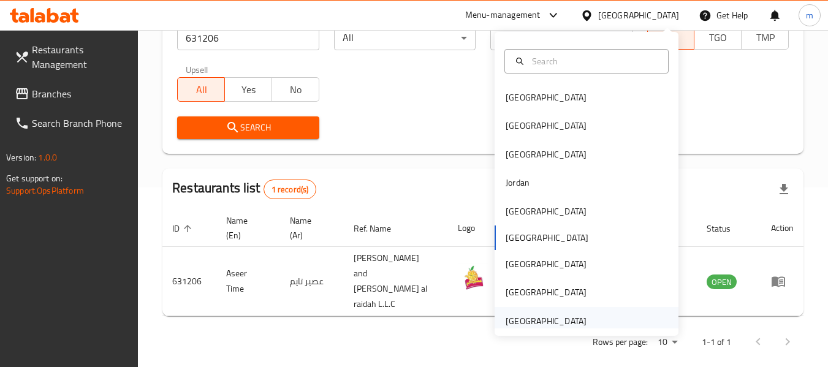
click at [520, 321] on div "United Arab Emirates" at bounding box center [546, 320] width 81 height 13
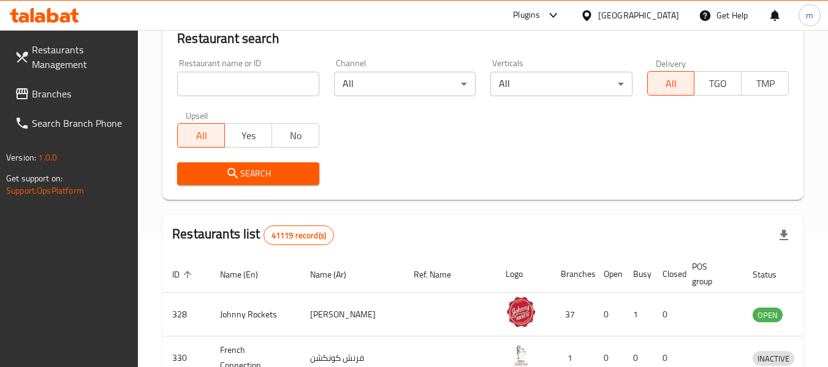
scroll to position [180, 0]
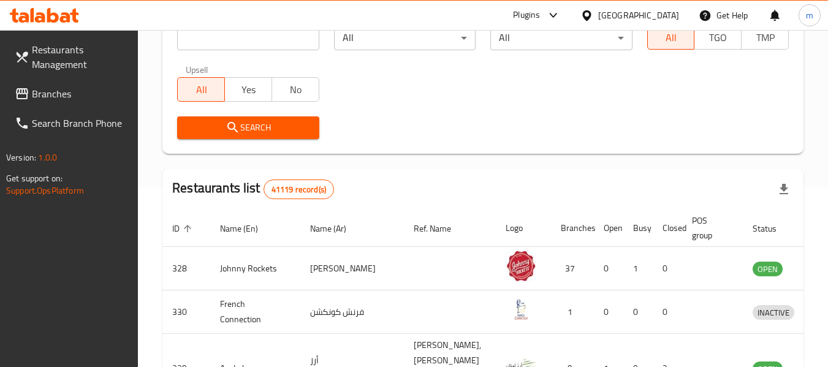
click at [61, 101] on span "Branches" at bounding box center [80, 93] width 97 height 15
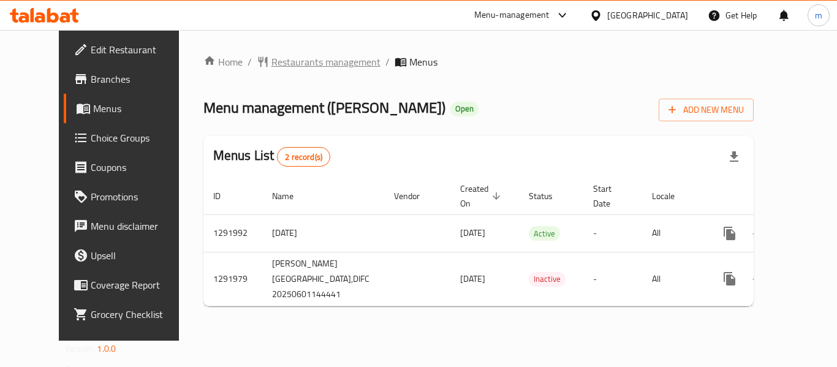
click at [295, 62] on span "Restaurants management" at bounding box center [326, 62] width 109 height 15
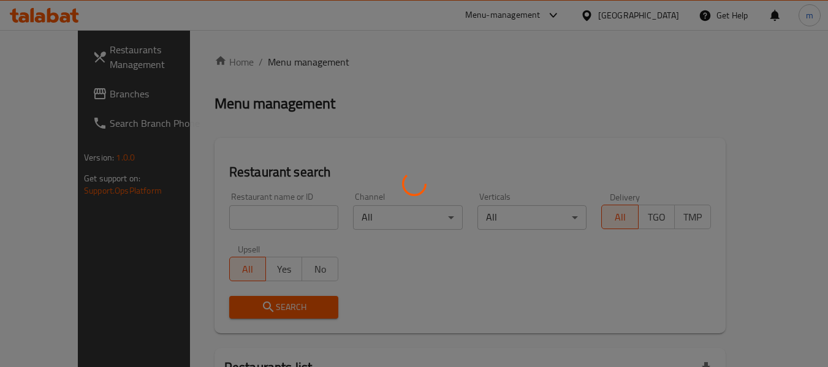
click at [231, 215] on div at bounding box center [414, 183] width 828 height 367
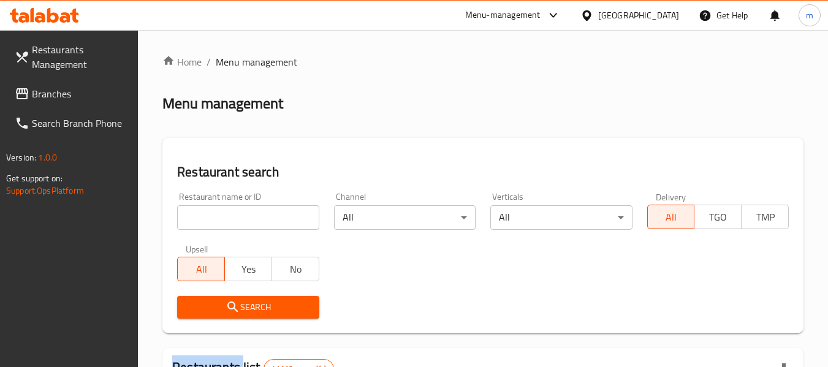
click at [224, 225] on input "search" at bounding box center [248, 217] width 142 height 25
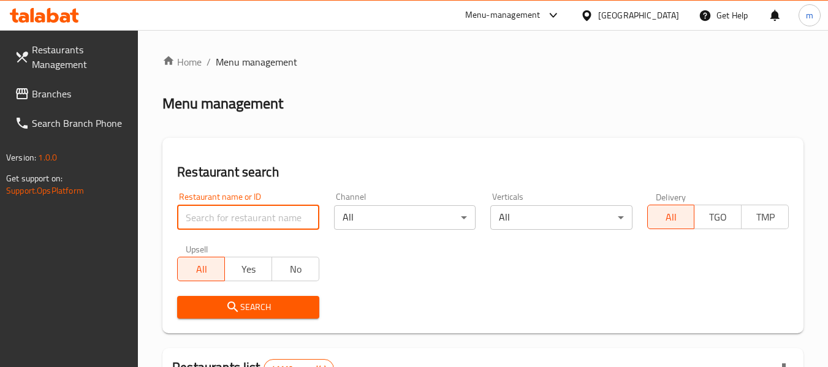
paste input "698946"
type input "698946"
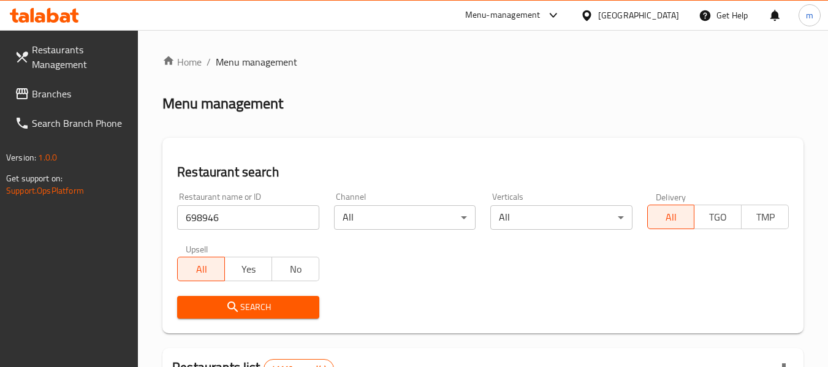
click at [232, 309] on icon "submit" at bounding box center [232, 307] width 10 height 10
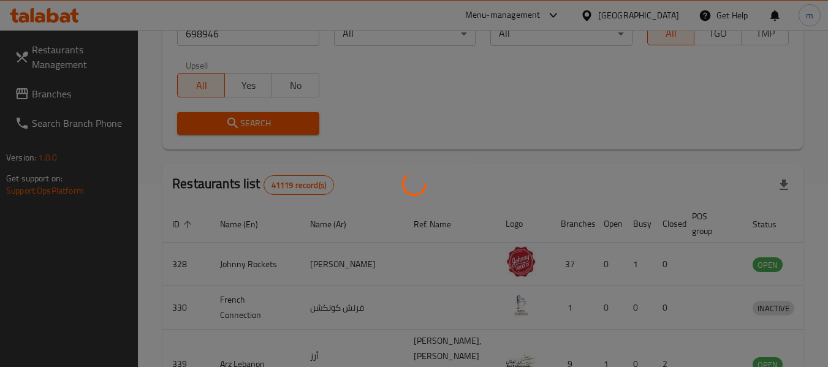
scroll to position [169, 0]
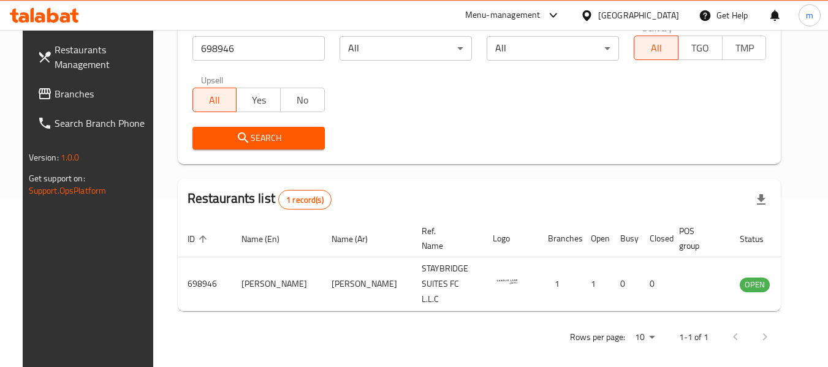
click at [593, 10] on icon at bounding box center [587, 15] width 13 height 13
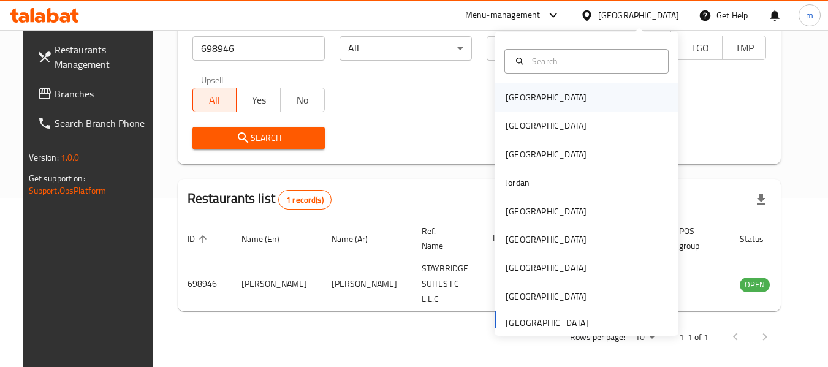
click at [516, 98] on div "[GEOGRAPHIC_DATA]" at bounding box center [546, 97] width 81 height 13
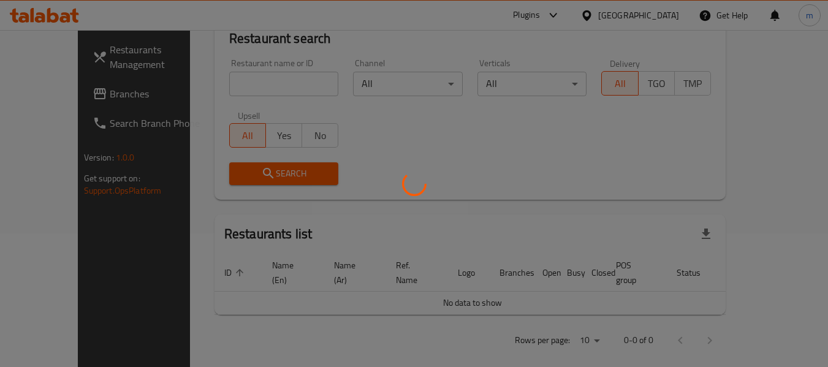
scroll to position [169, 0]
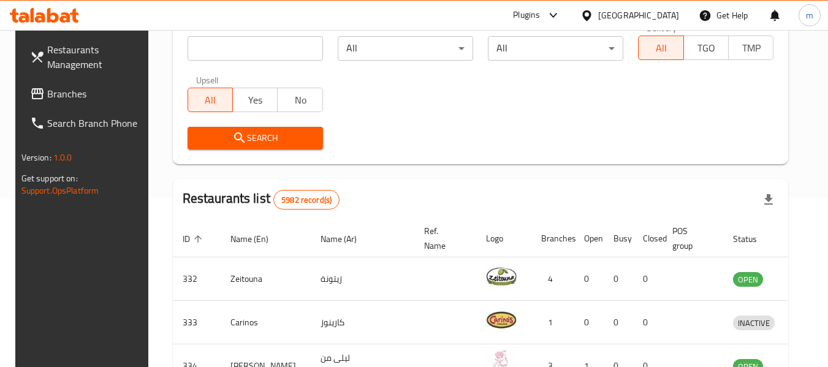
click at [68, 90] on span "Branches" at bounding box center [95, 93] width 97 height 15
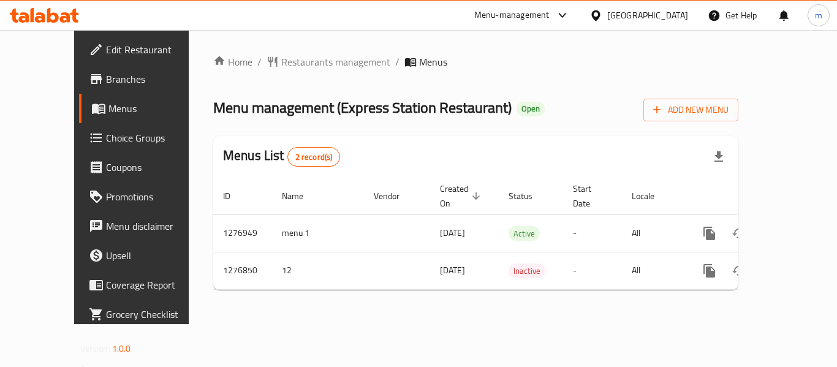
click at [281, 63] on span "Restaurants management" at bounding box center [335, 62] width 109 height 15
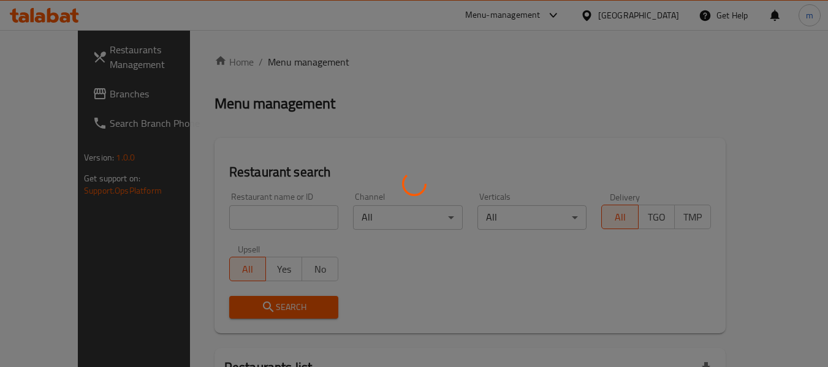
click at [243, 213] on div at bounding box center [414, 183] width 828 height 367
click at [230, 216] on div at bounding box center [414, 183] width 828 height 367
click at [230, 218] on div at bounding box center [414, 183] width 828 height 367
click at [223, 219] on div at bounding box center [414, 183] width 828 height 367
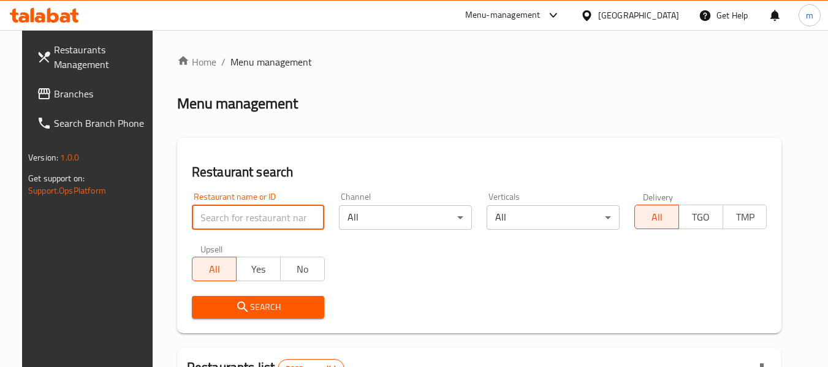
click at [211, 219] on input "search" at bounding box center [258, 217] width 133 height 25
paste input "692121"
type input "692121"
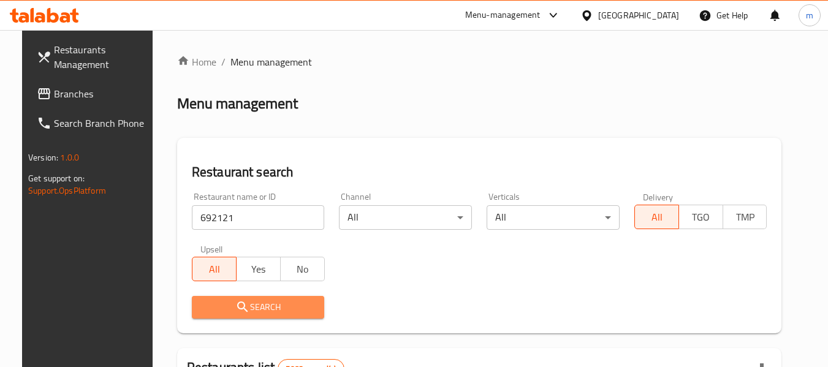
click at [237, 309] on icon "submit" at bounding box center [242, 307] width 10 height 10
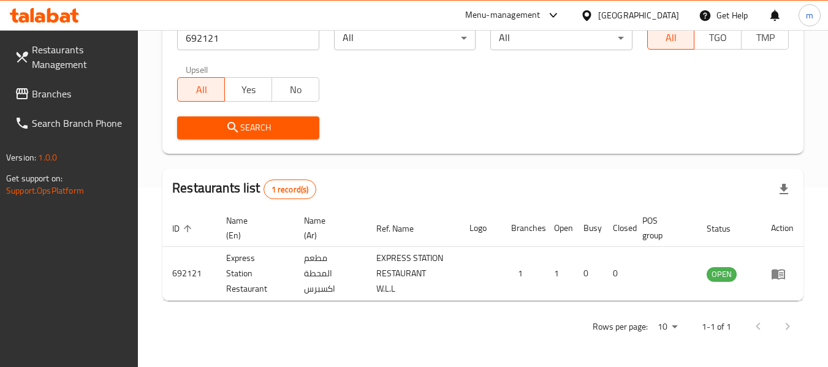
scroll to position [195, 0]
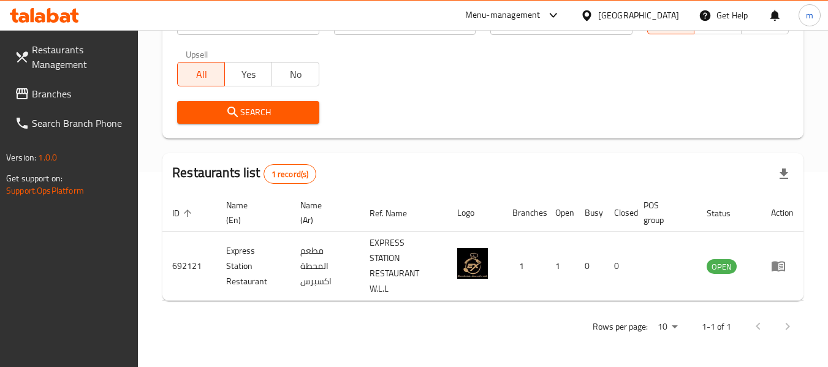
drag, startPoint x: 39, startPoint y: 90, endPoint x: 47, endPoint y: 93, distance: 8.3
click at [39, 90] on span "Branches" at bounding box center [80, 93] width 97 height 15
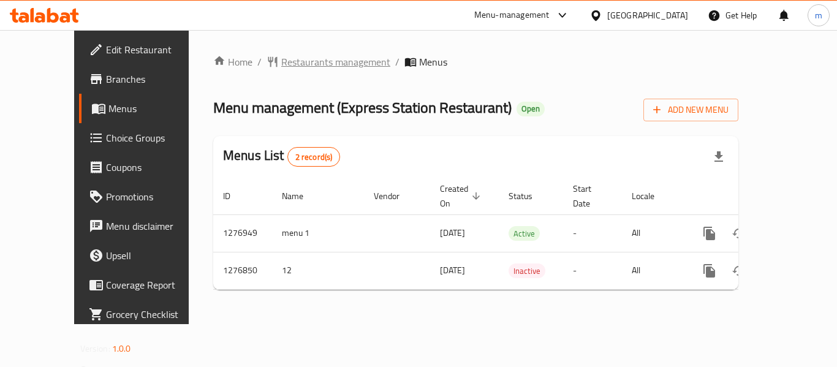
click at [281, 58] on span "Restaurants management" at bounding box center [335, 62] width 109 height 15
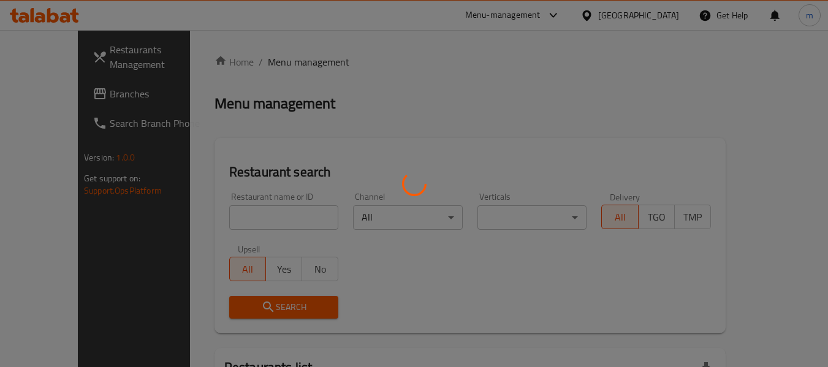
click at [231, 215] on div at bounding box center [414, 183] width 828 height 367
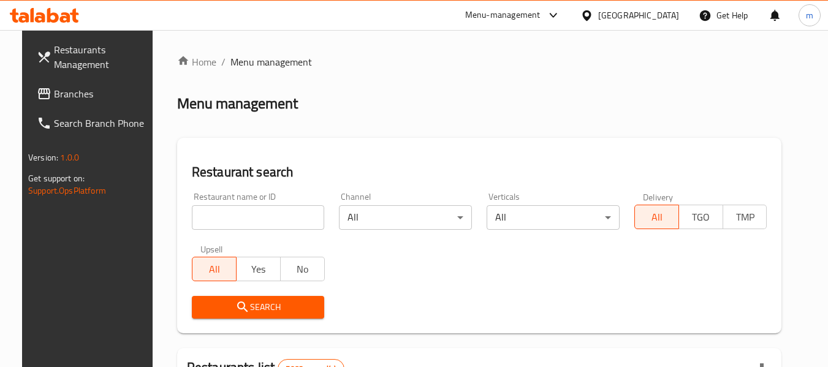
click at [224, 219] on input "search" at bounding box center [258, 217] width 133 height 25
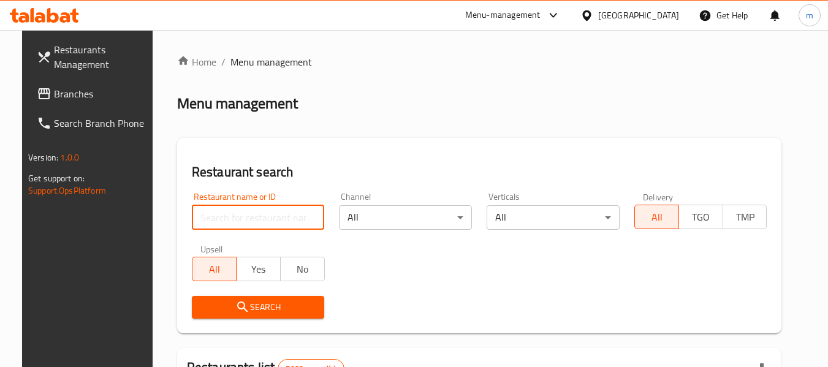
paste input "692121"
type input "692121"
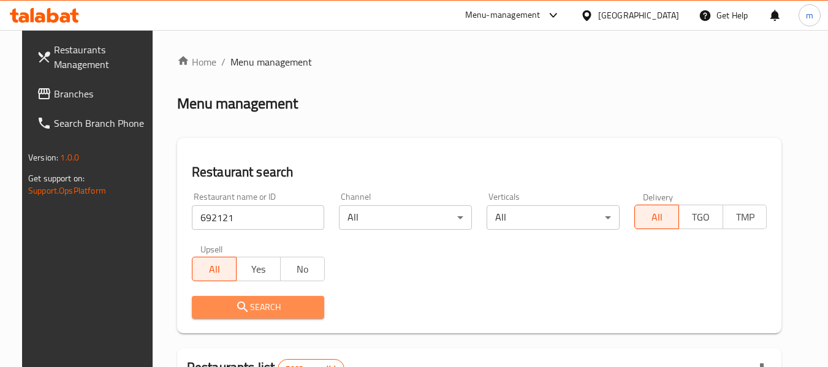
click at [248, 301] on span "Search" at bounding box center [258, 307] width 113 height 15
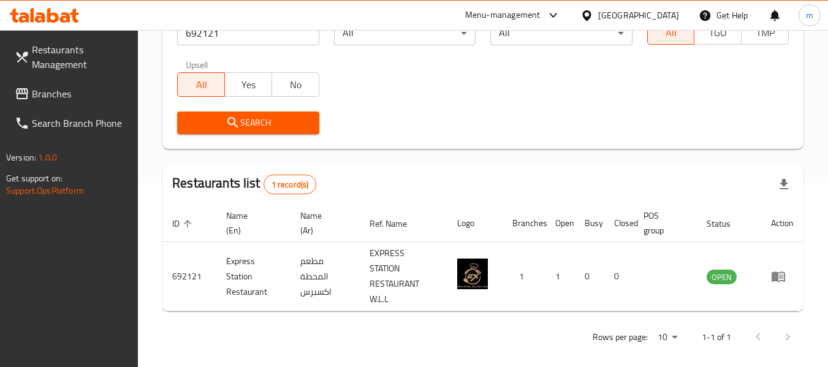
scroll to position [195, 0]
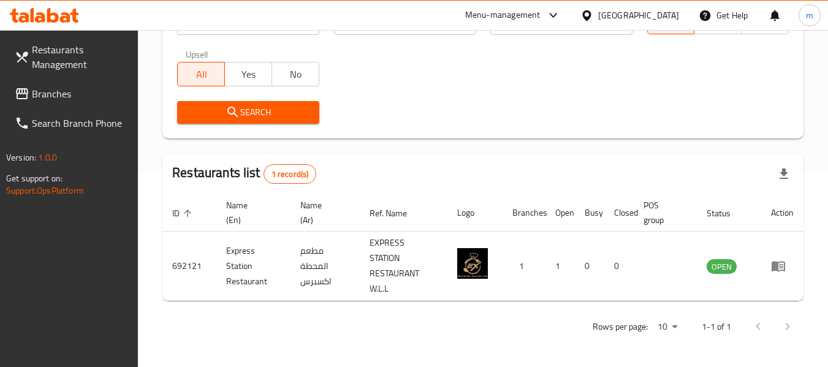
click at [591, 12] on icon at bounding box center [586, 15] width 9 height 10
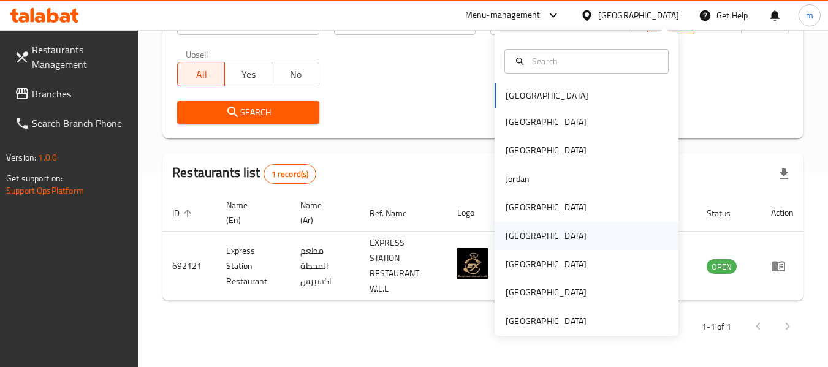
click at [506, 232] on div "[GEOGRAPHIC_DATA]" at bounding box center [546, 235] width 81 height 13
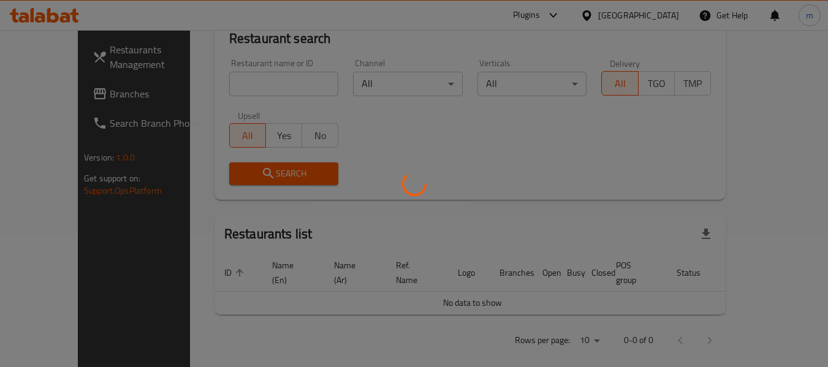
scroll to position [195, 0]
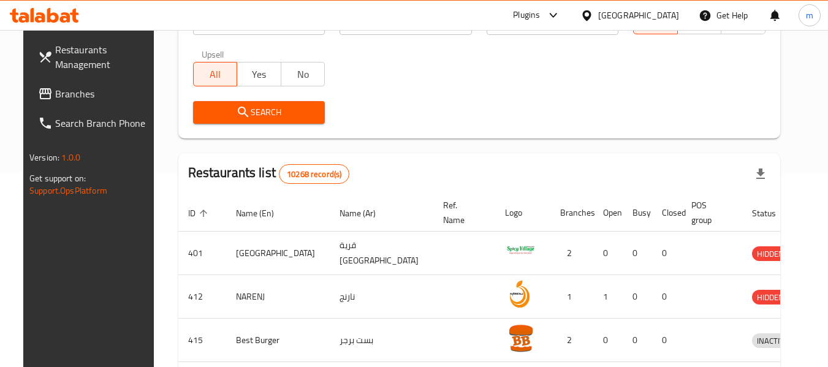
click at [64, 92] on span "Branches" at bounding box center [103, 93] width 97 height 15
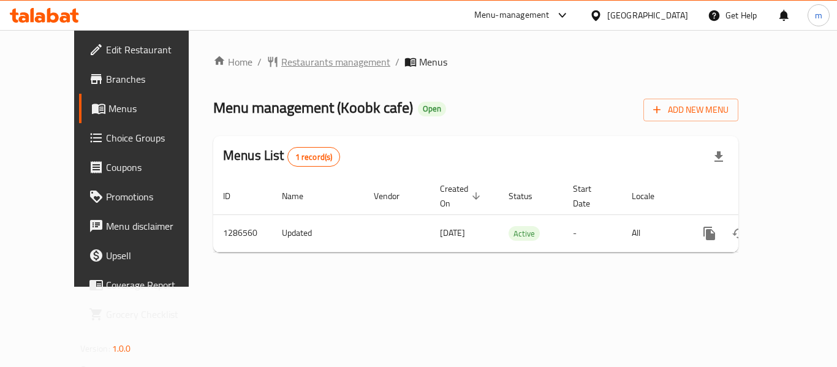
click at [281, 61] on span "Restaurants management" at bounding box center [335, 62] width 109 height 15
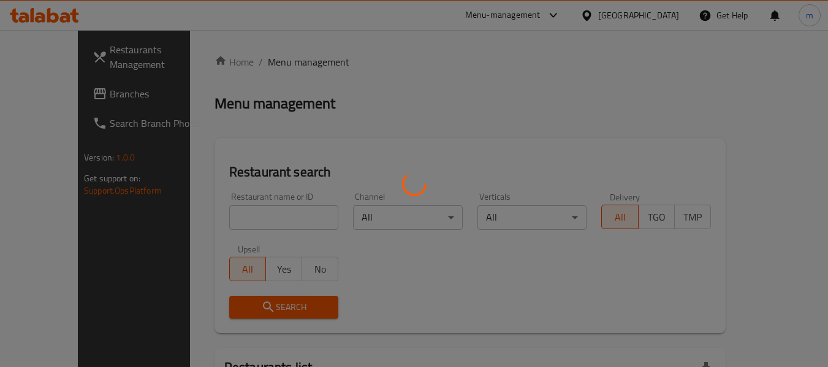
click at [257, 211] on div at bounding box center [414, 183] width 828 height 367
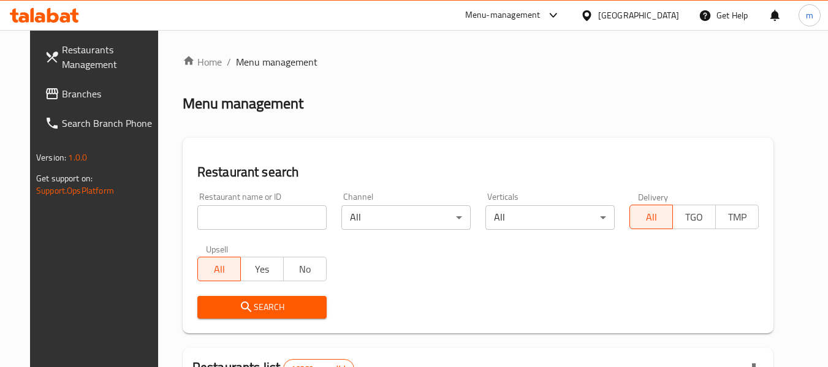
click at [216, 216] on div at bounding box center [414, 183] width 828 height 367
drag, startPoint x: 216, startPoint y: 216, endPoint x: 204, endPoint y: 219, distance: 12.6
click at [202, 219] on input "search" at bounding box center [261, 217] width 129 height 25
paste input "696383"
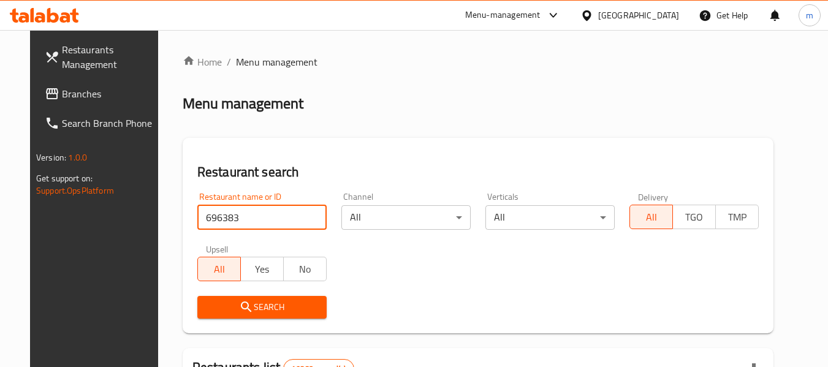
type input "696383"
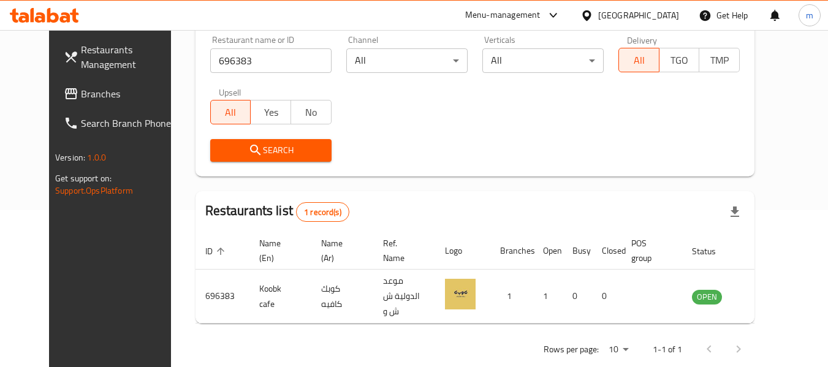
scroll to position [169, 0]
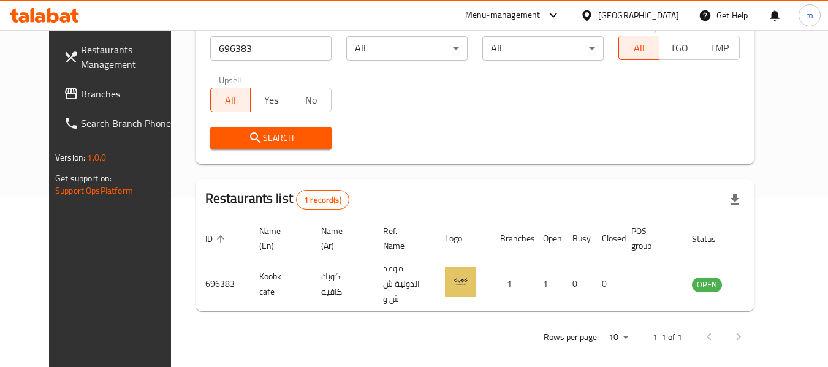
click at [591, 11] on icon at bounding box center [586, 15] width 9 height 10
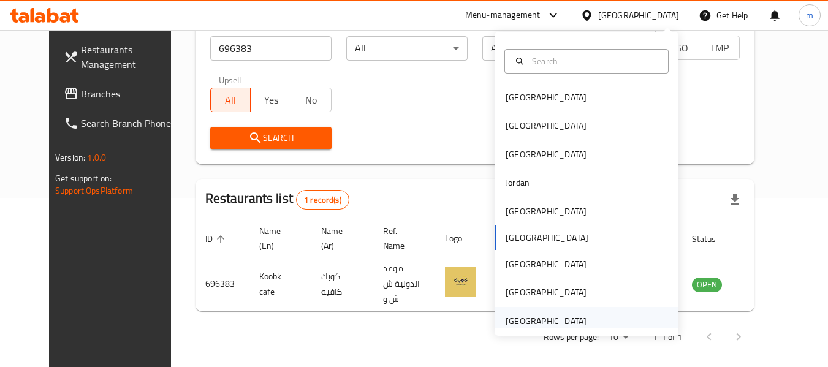
click at [532, 325] on div "[GEOGRAPHIC_DATA]" at bounding box center [546, 320] width 81 height 13
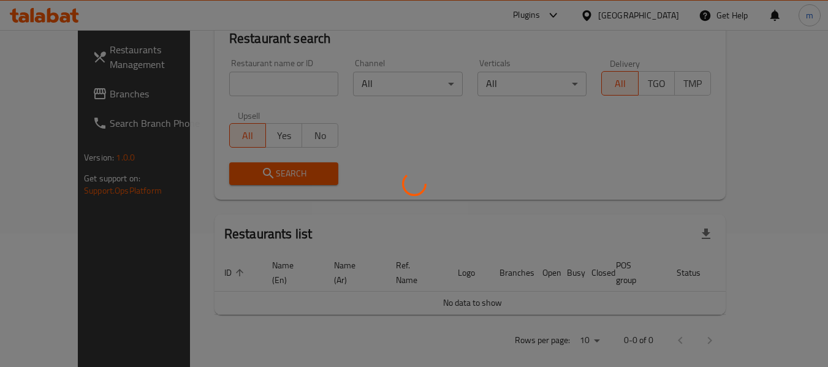
scroll to position [169, 0]
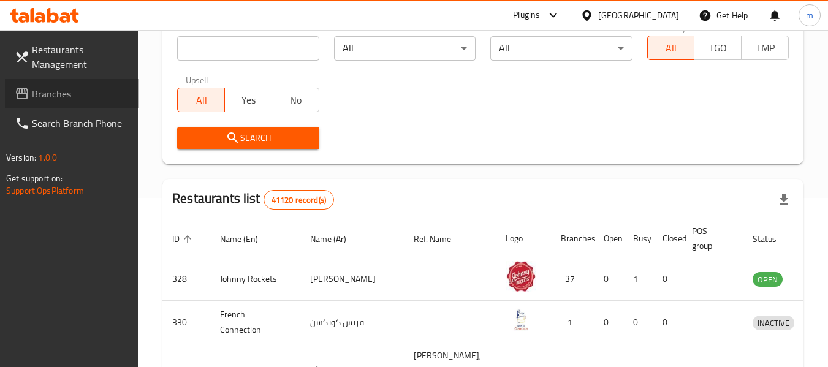
click at [83, 86] on span "Branches" at bounding box center [80, 93] width 97 height 15
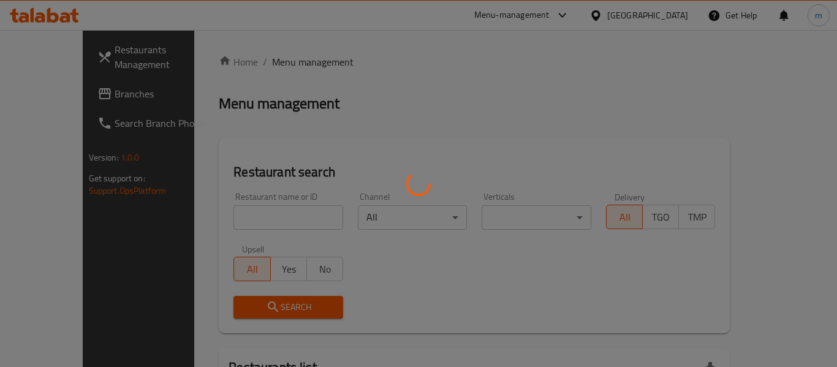
click at [269, 62] on div at bounding box center [418, 183] width 837 height 367
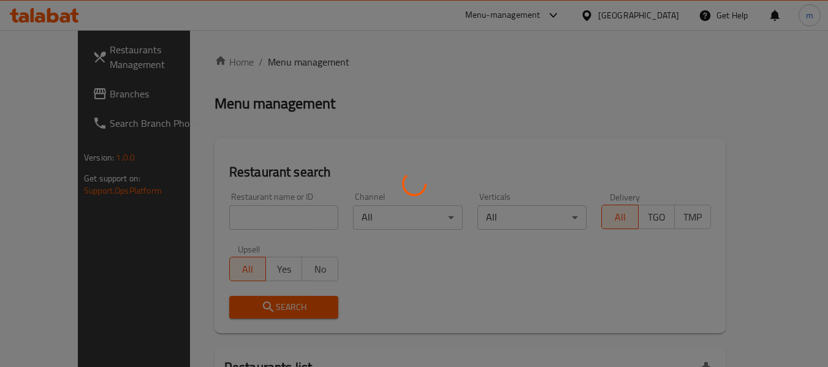
click at [233, 224] on div at bounding box center [414, 183] width 828 height 367
click at [224, 218] on div at bounding box center [414, 183] width 828 height 367
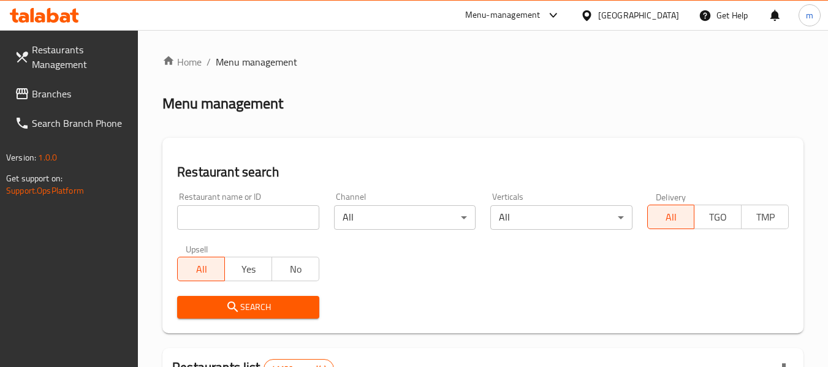
click at [211, 216] on input "search" at bounding box center [248, 217] width 142 height 25
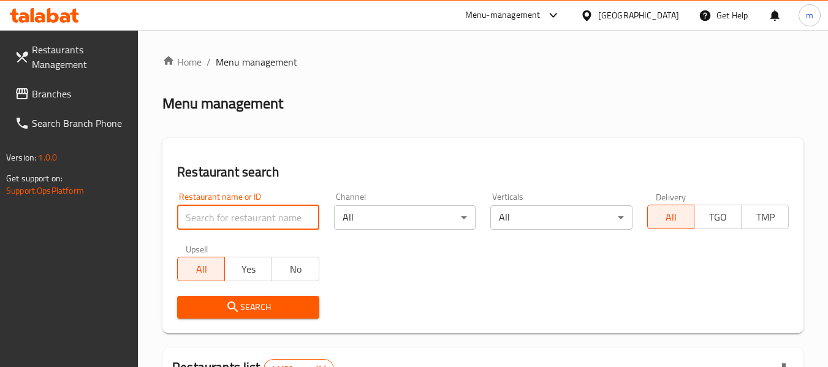
paste input "9696"
type input "9696"
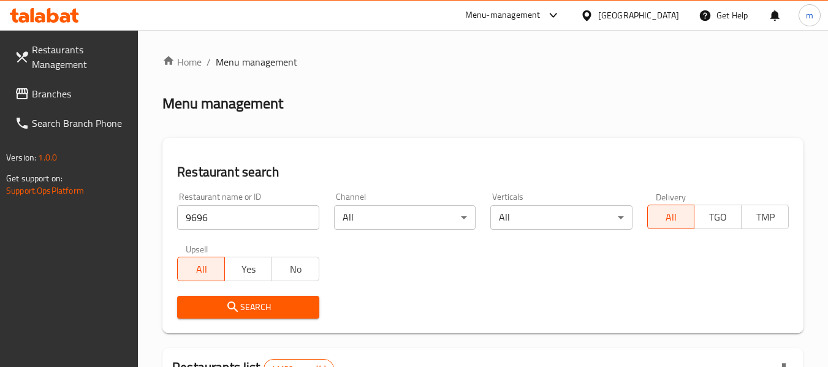
click at [231, 307] on icon "submit" at bounding box center [233, 307] width 15 height 15
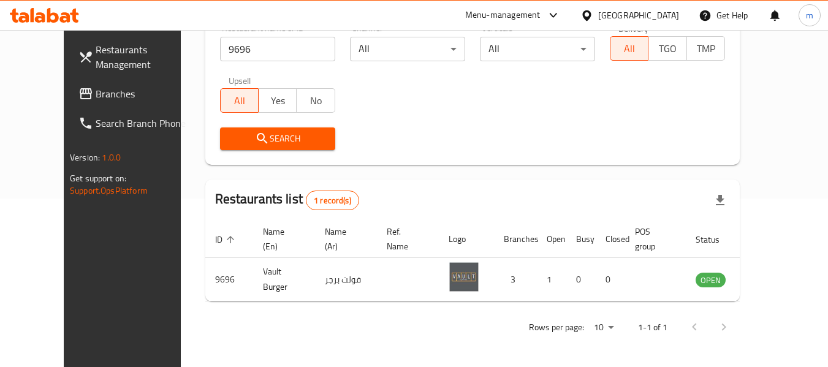
scroll to position [169, 0]
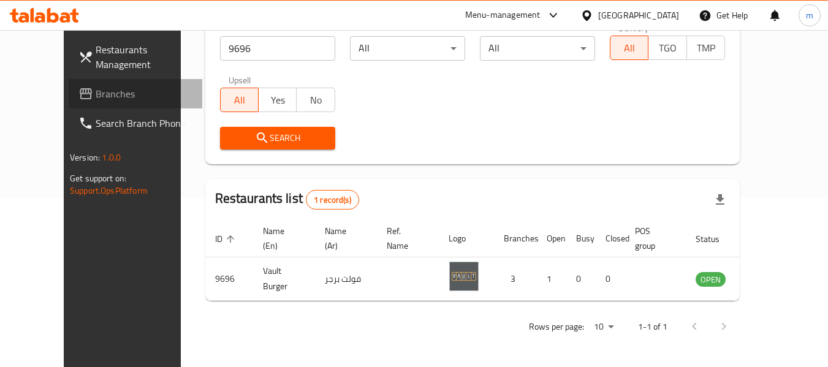
click at [96, 101] on span "Branches" at bounding box center [144, 93] width 97 height 15
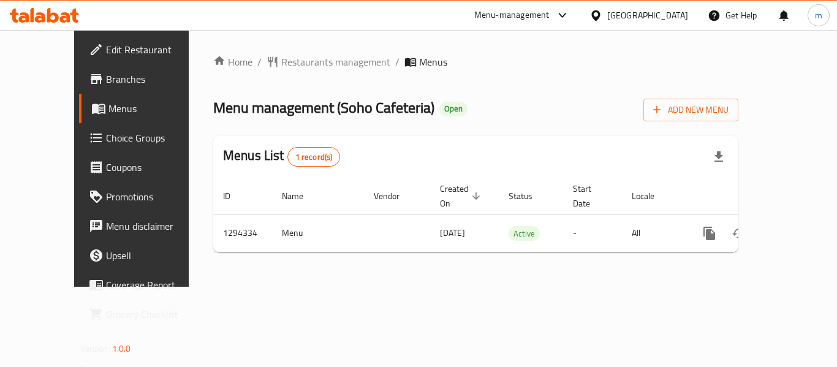
click at [281, 65] on span "Restaurants management" at bounding box center [335, 62] width 109 height 15
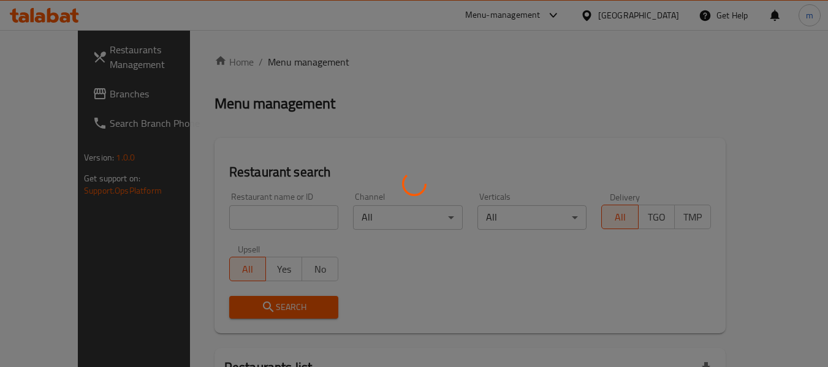
click at [223, 215] on div at bounding box center [414, 183] width 828 height 367
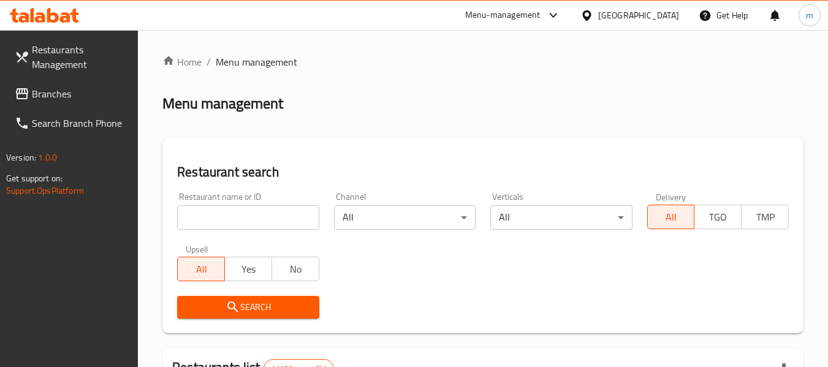
click at [221, 216] on div at bounding box center [414, 183] width 828 height 367
drag, startPoint x: 221, startPoint y: 216, endPoint x: 226, endPoint y: 210, distance: 7.8
click at [221, 216] on input "search" at bounding box center [248, 217] width 142 height 25
paste input "699741"
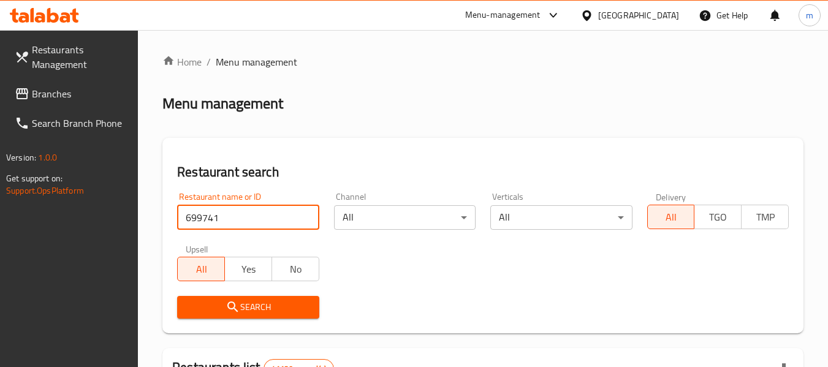
type input "699741"
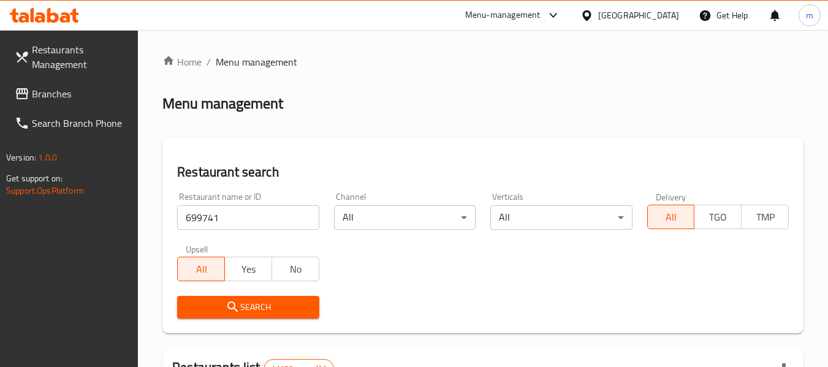
click at [230, 296] on button "Search" at bounding box center [248, 307] width 142 height 23
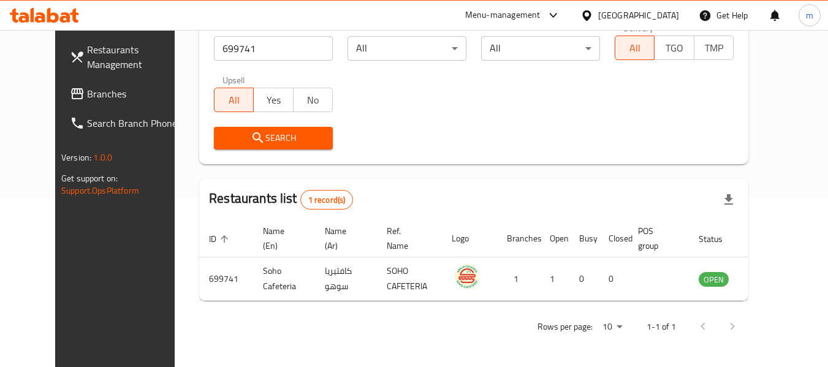
scroll to position [169, 0]
click at [591, 14] on icon at bounding box center [586, 15] width 9 height 10
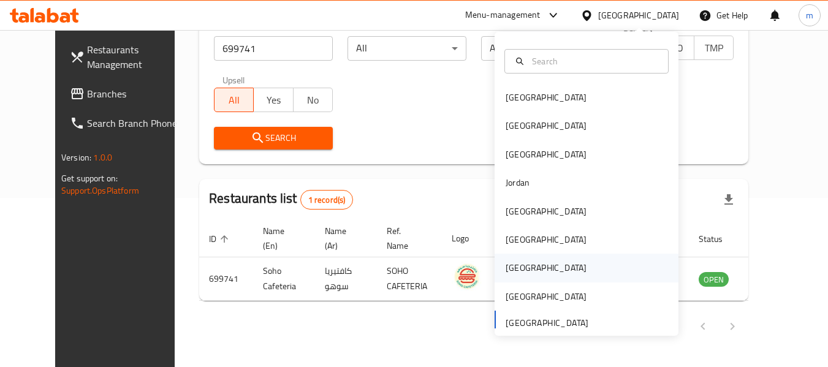
click at [507, 271] on div "[GEOGRAPHIC_DATA]" at bounding box center [546, 267] width 81 height 13
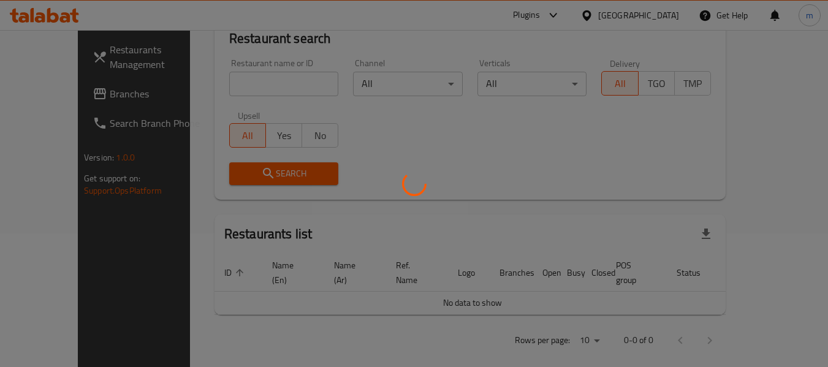
scroll to position [169, 0]
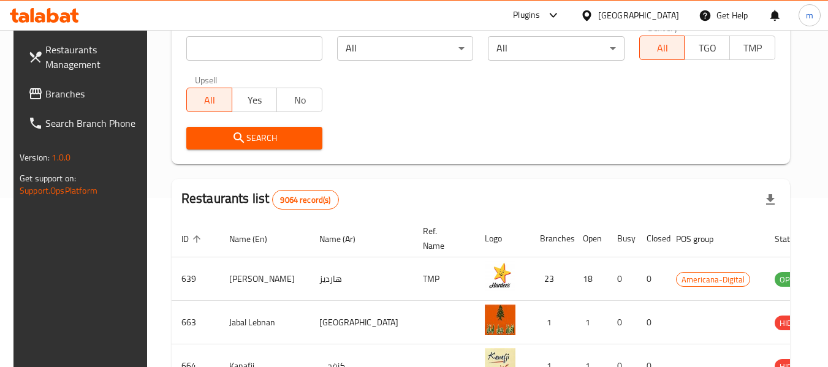
click at [60, 94] on span "Branches" at bounding box center [93, 93] width 97 height 15
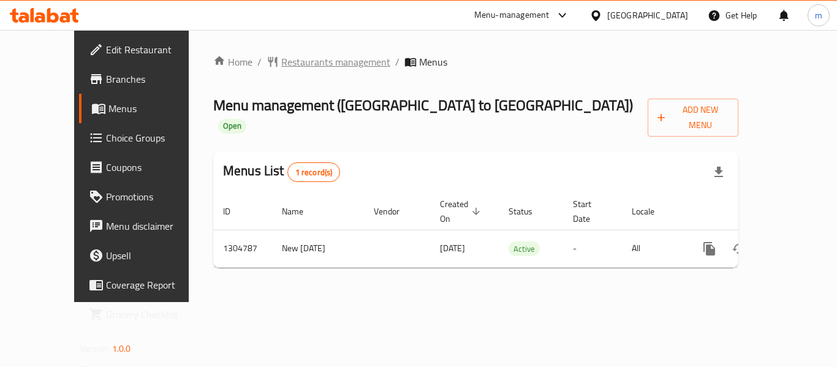
click at [281, 62] on span "Restaurants management" at bounding box center [335, 62] width 109 height 15
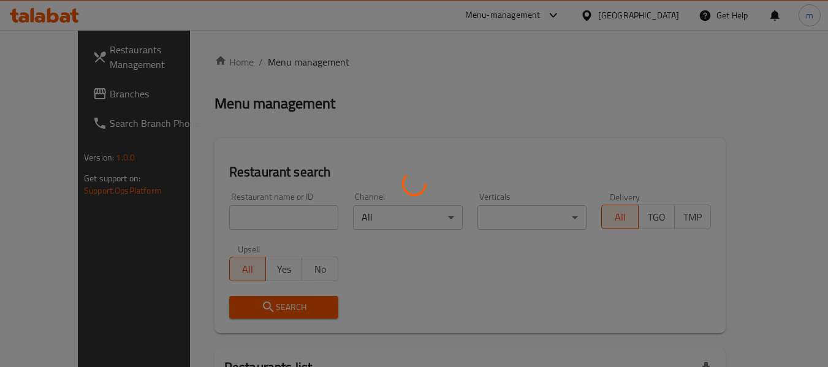
click at [229, 220] on div at bounding box center [414, 183] width 828 height 367
click at [224, 222] on div at bounding box center [414, 183] width 828 height 367
click at [224, 223] on div at bounding box center [414, 183] width 828 height 367
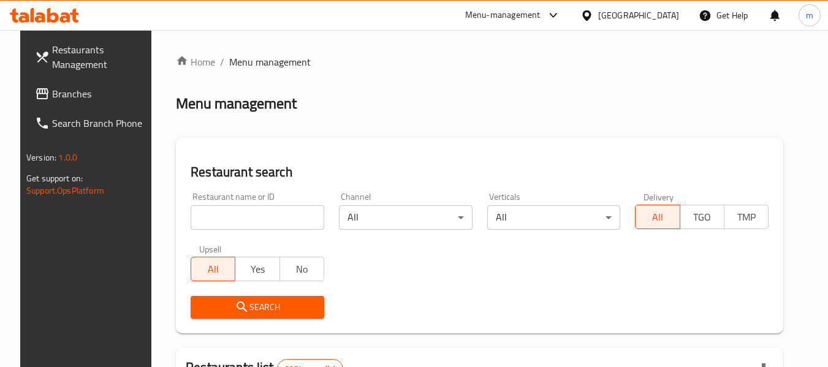
click at [224, 223] on input "search" at bounding box center [258, 217] width 134 height 25
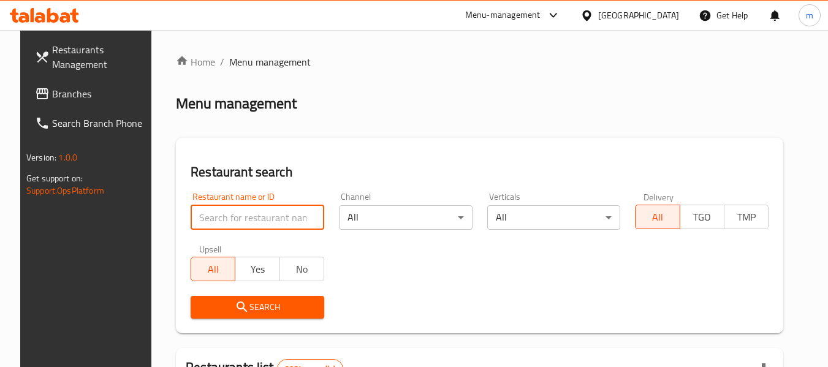
click at [225, 223] on input "search" at bounding box center [258, 217] width 134 height 25
paste input "703418"
type input "703418"
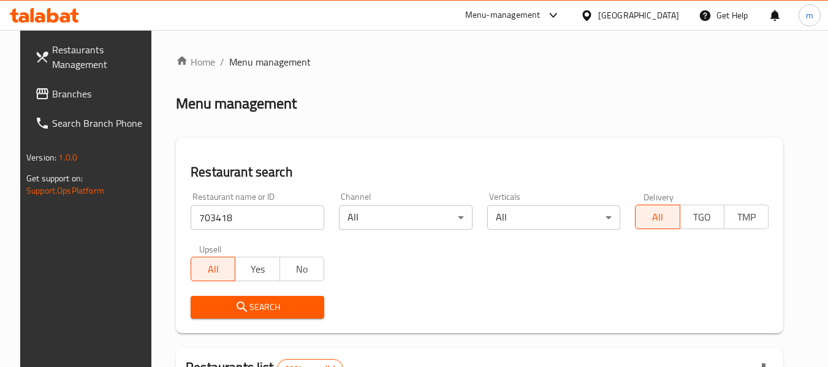
drag, startPoint x: 219, startPoint y: 311, endPoint x: 353, endPoint y: 230, distance: 156.6
click at [226, 312] on span "Search" at bounding box center [257, 307] width 114 height 15
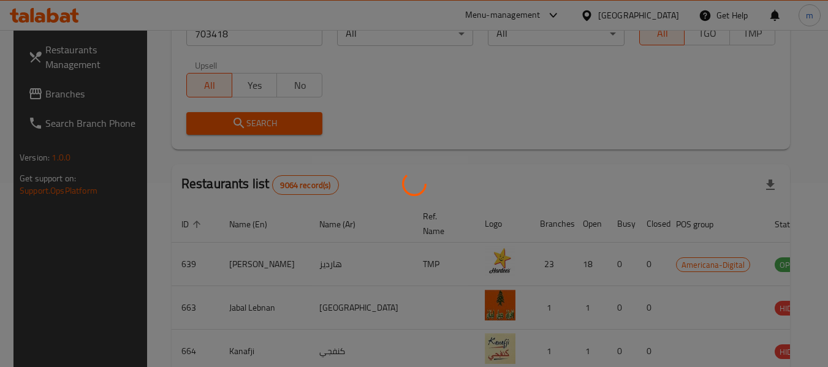
scroll to position [180, 0]
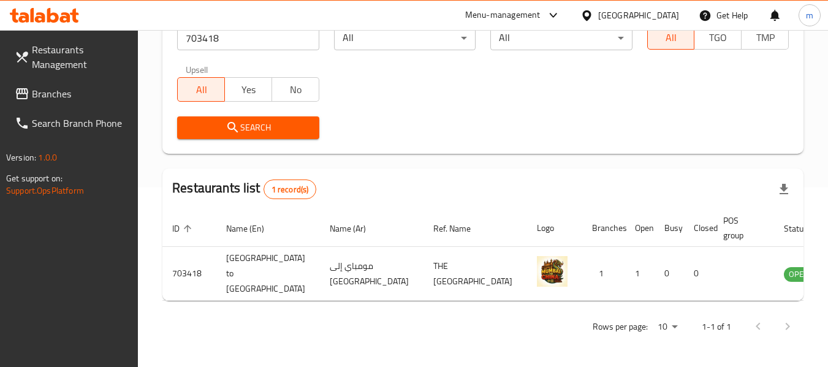
click at [591, 12] on icon at bounding box center [586, 15] width 9 height 10
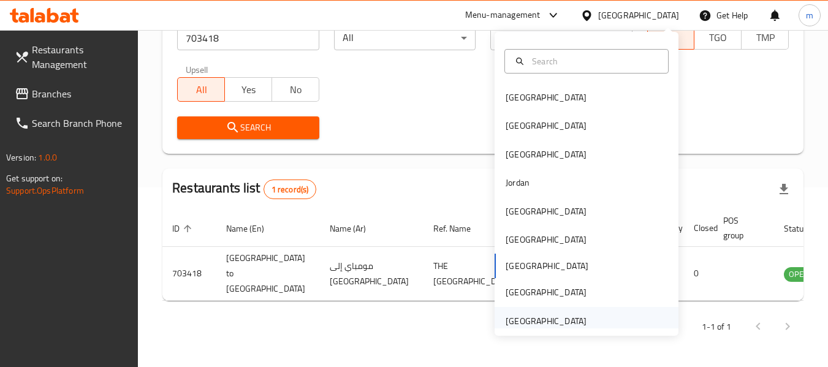
click at [535, 318] on div "[GEOGRAPHIC_DATA]" at bounding box center [546, 320] width 81 height 13
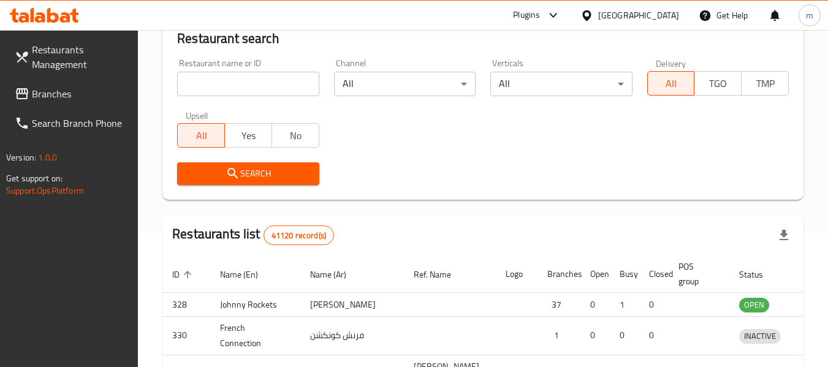
scroll to position [180, 0]
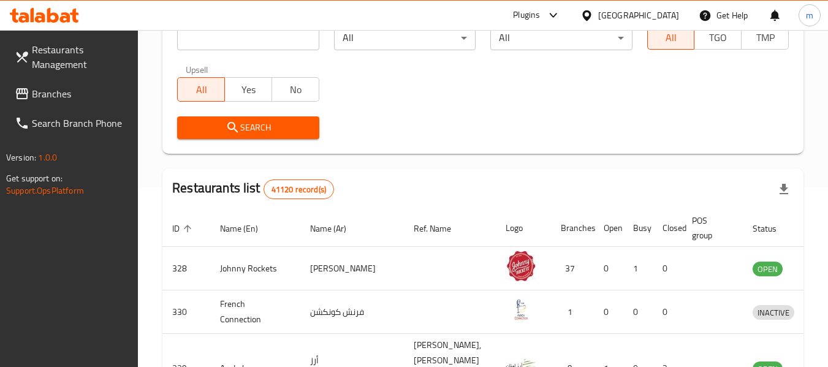
click at [47, 96] on span "Branches" at bounding box center [80, 93] width 97 height 15
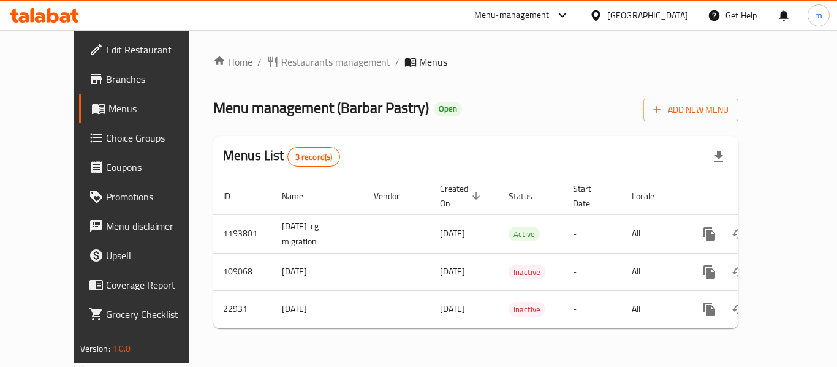
click at [273, 64] on div at bounding box center [418, 183] width 837 height 367
click at [282, 59] on span "Restaurants management" at bounding box center [335, 62] width 109 height 15
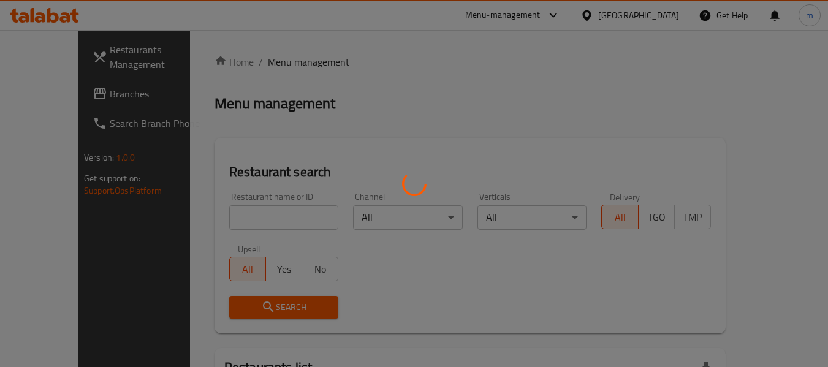
click at [216, 217] on div at bounding box center [414, 183] width 828 height 367
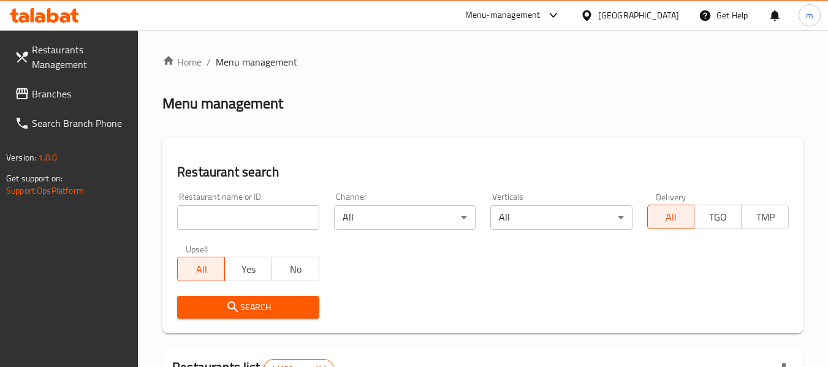
click at [216, 217] on input "search" at bounding box center [248, 217] width 142 height 25
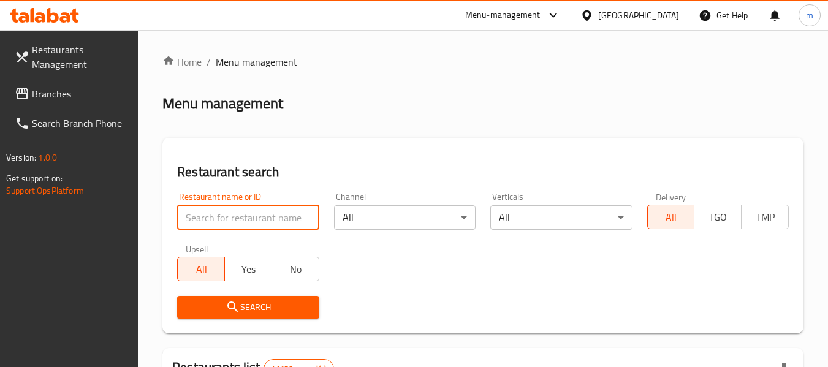
click at [216, 217] on input "search" at bounding box center [248, 217] width 142 height 25
paste input "12086"
type input "12086"
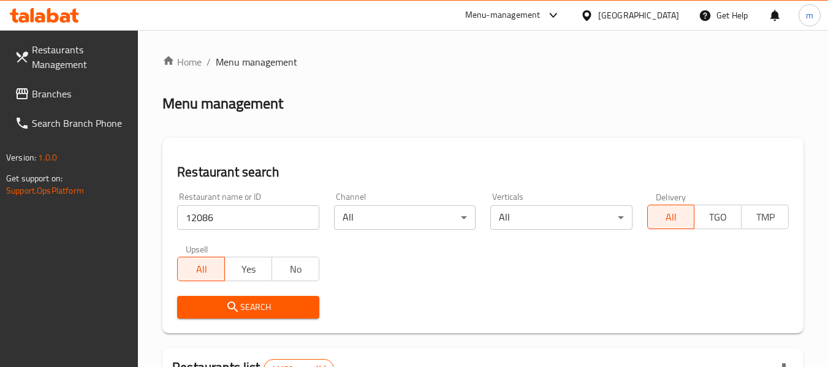
click at [231, 303] on icon "submit" at bounding box center [232, 307] width 10 height 10
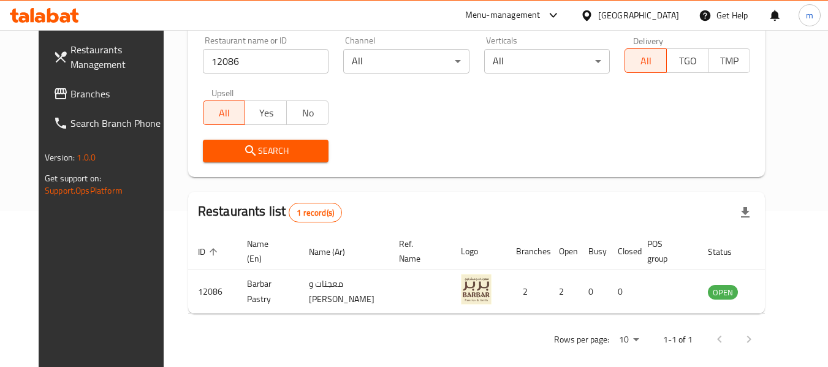
scroll to position [169, 0]
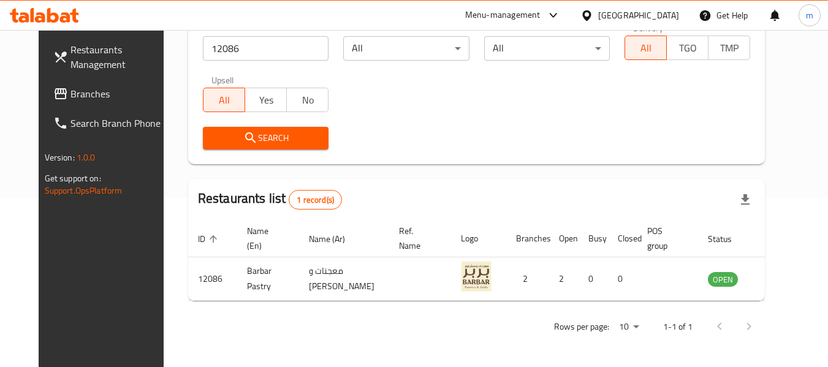
click at [585, 13] on icon at bounding box center [586, 15] width 9 height 10
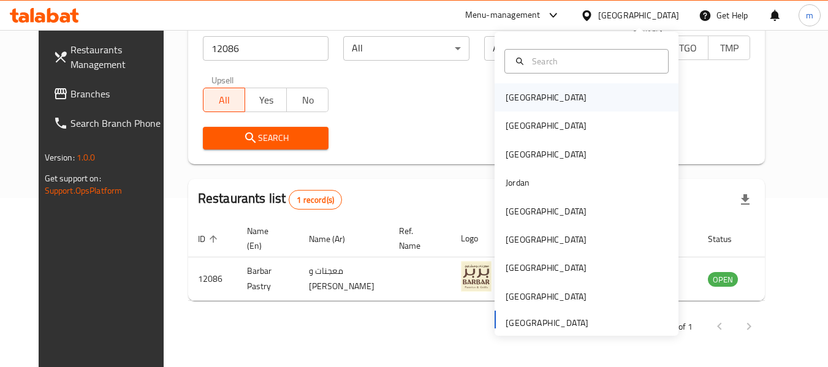
click at [517, 101] on div "Bahrain" at bounding box center [546, 97] width 81 height 13
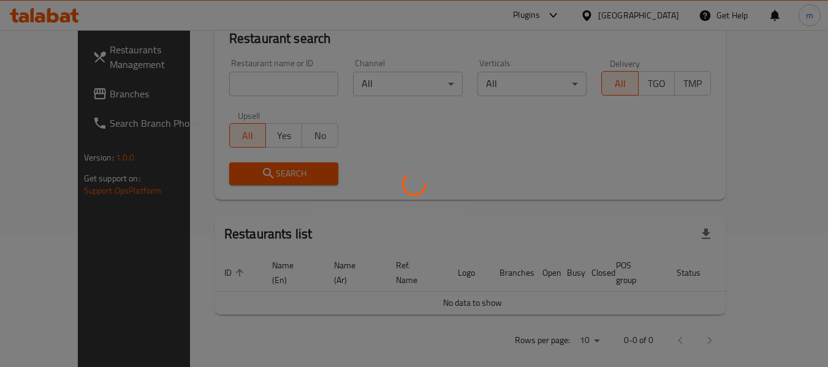
scroll to position [169, 0]
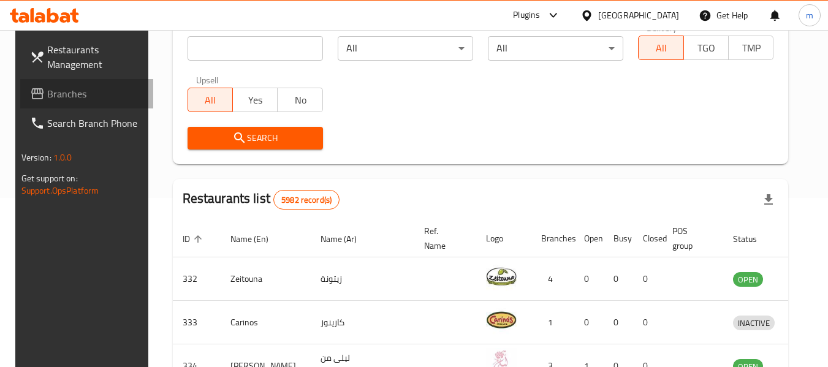
click at [95, 93] on span "Branches" at bounding box center [95, 93] width 97 height 15
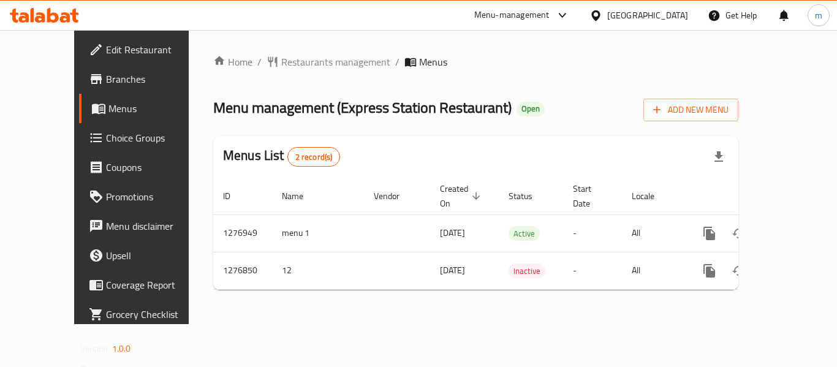
click at [277, 71] on div "Home / Restaurants management / Menus Menu management ( Express Station Restaur…" at bounding box center [475, 177] width 525 height 245
click at [281, 63] on span "Restaurants management" at bounding box center [335, 62] width 109 height 15
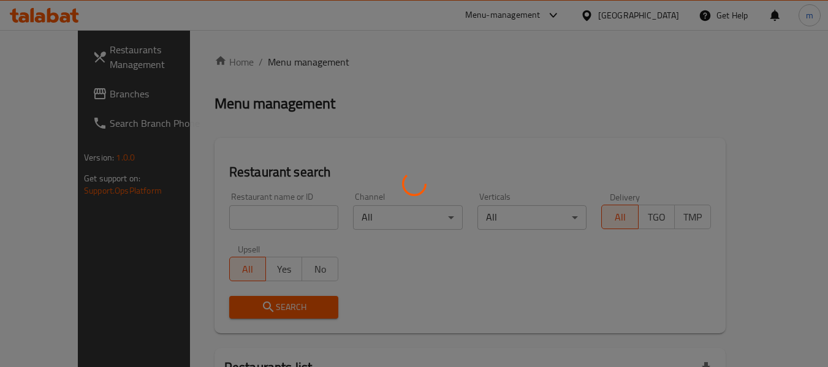
click at [226, 216] on div at bounding box center [414, 183] width 828 height 367
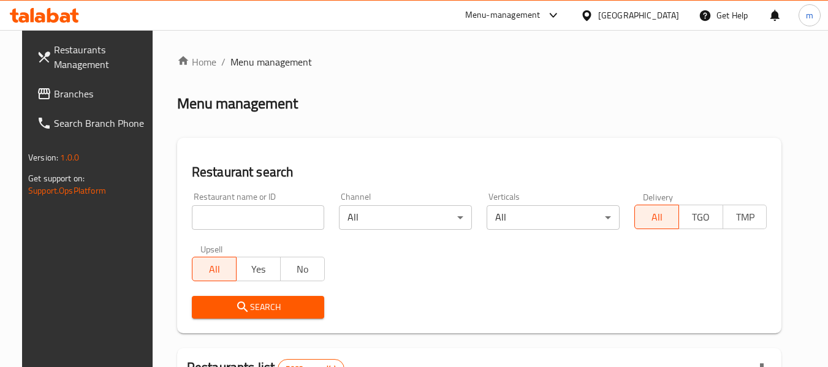
click at [226, 216] on input "search" at bounding box center [258, 217] width 133 height 25
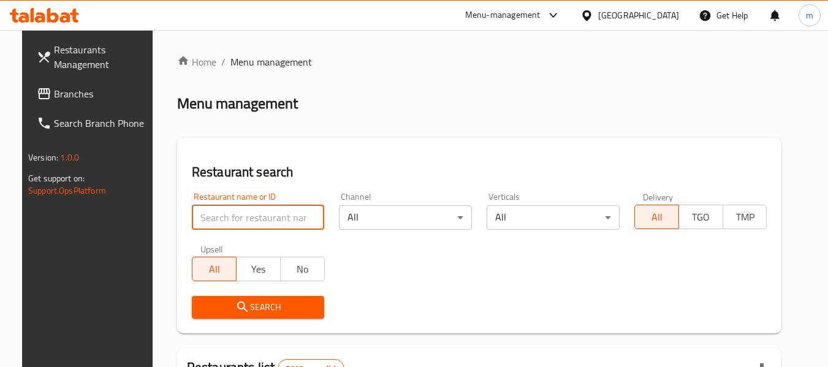
click at [226, 216] on input "search" at bounding box center [258, 217] width 133 height 25
paste input "692121"
type input "692121"
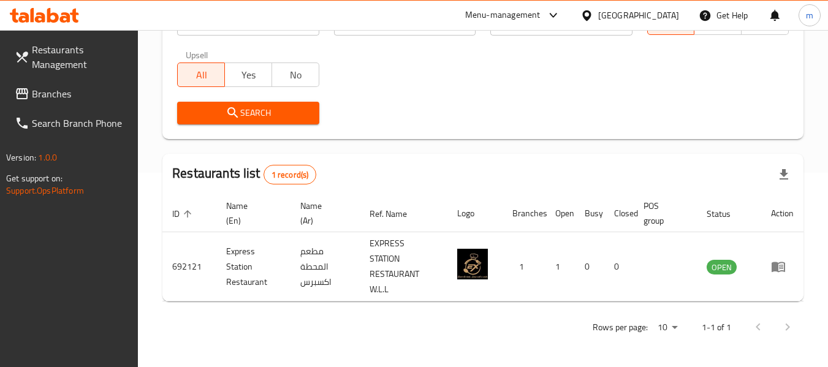
scroll to position [195, 0]
click at [650, 15] on div "Bahrain" at bounding box center [638, 15] width 81 height 13
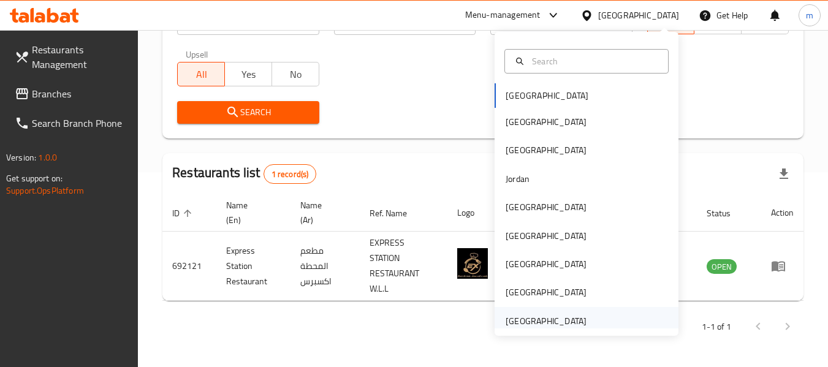
click at [538, 320] on div "United Arab Emirates" at bounding box center [546, 320] width 81 height 13
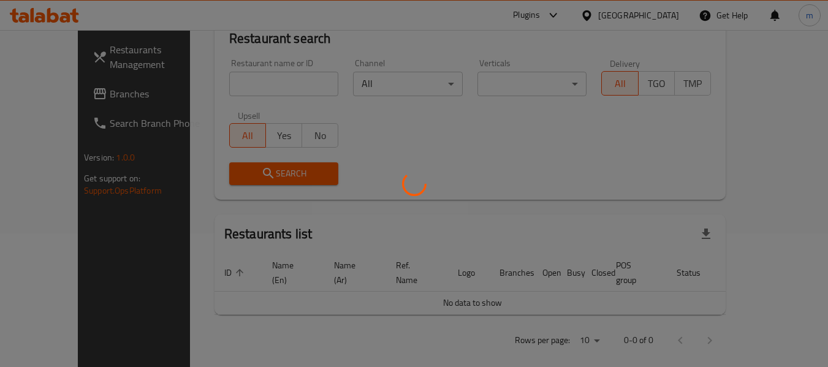
scroll to position [195, 0]
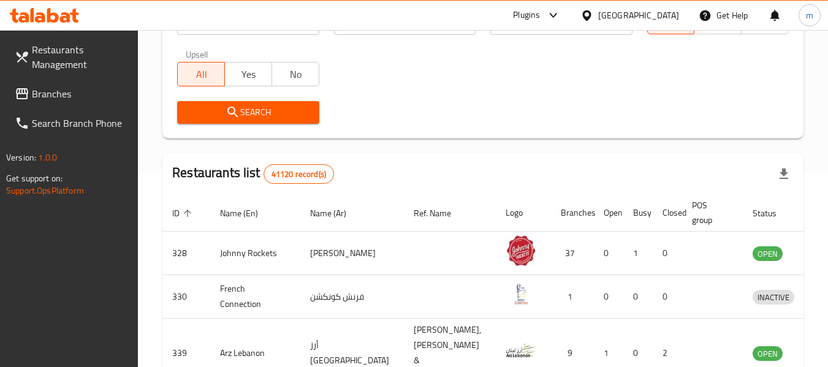
drag, startPoint x: 34, startPoint y: 90, endPoint x: 44, endPoint y: 83, distance: 11.4
click at [34, 90] on span "Branches" at bounding box center [80, 93] width 97 height 15
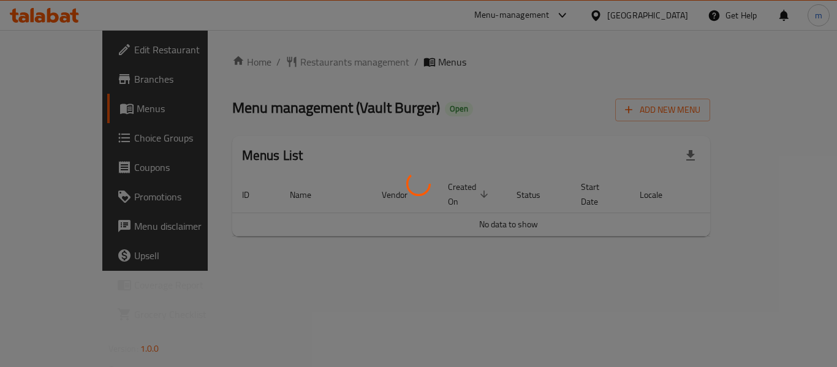
click at [262, 64] on div at bounding box center [418, 183] width 837 height 367
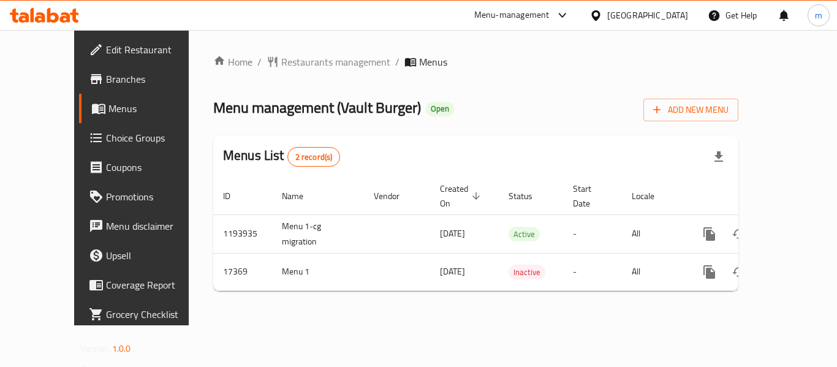
click at [281, 64] on span "Restaurants management" at bounding box center [335, 62] width 109 height 15
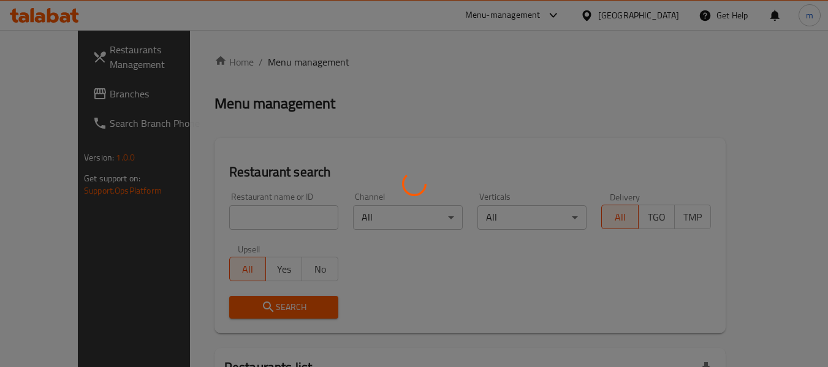
click at [211, 223] on div at bounding box center [414, 183] width 828 height 367
click at [213, 223] on div at bounding box center [414, 183] width 828 height 367
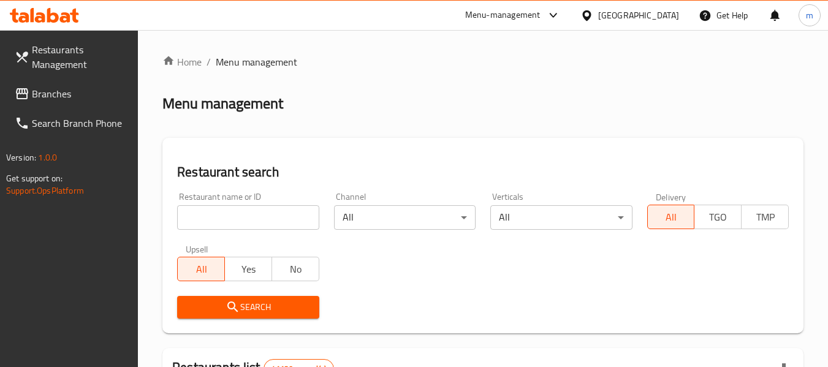
click at [220, 218] on input "search" at bounding box center [248, 217] width 142 height 25
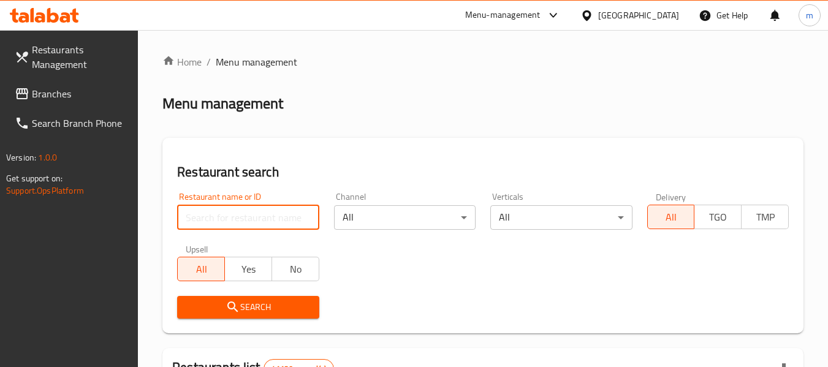
paste input "9696"
type input "9696"
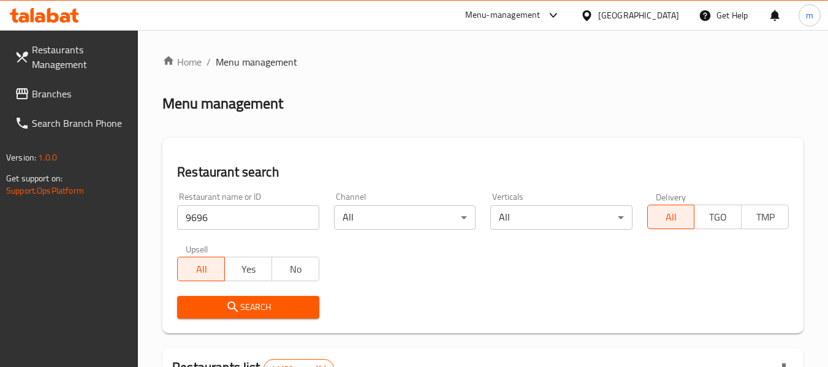
click at [237, 305] on icon "submit" at bounding box center [233, 307] width 15 height 15
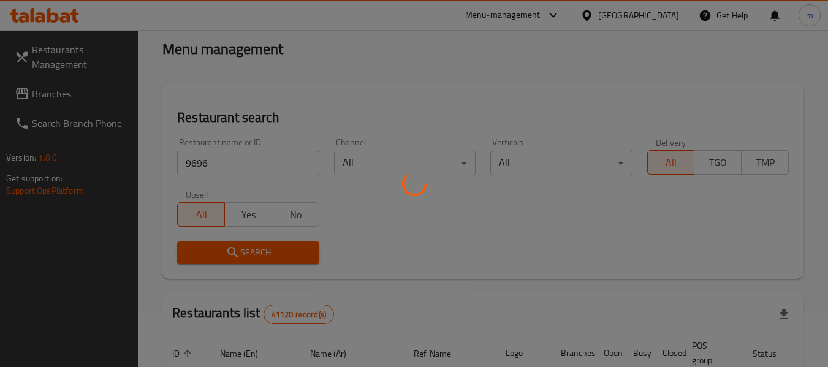
scroll to position [169, 0]
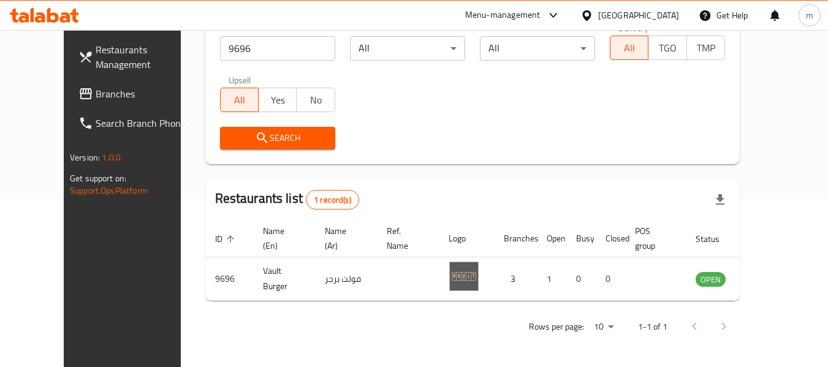
click at [586, 11] on icon at bounding box center [586, 15] width 9 height 10
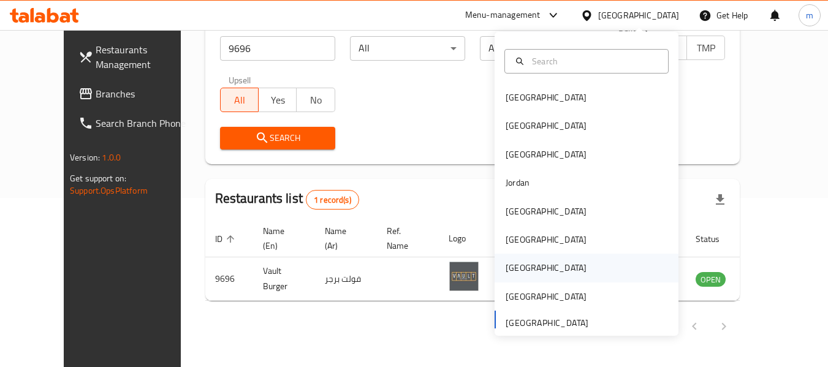
click at [507, 264] on div "[GEOGRAPHIC_DATA]" at bounding box center [546, 267] width 81 height 13
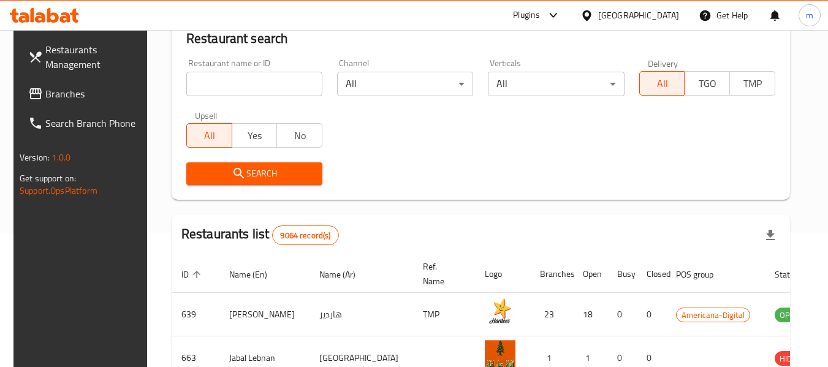
scroll to position [169, 0]
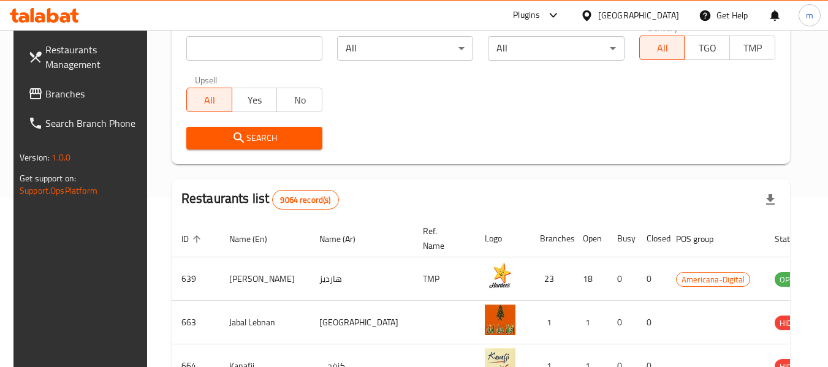
click at [61, 90] on span "Branches" at bounding box center [93, 93] width 97 height 15
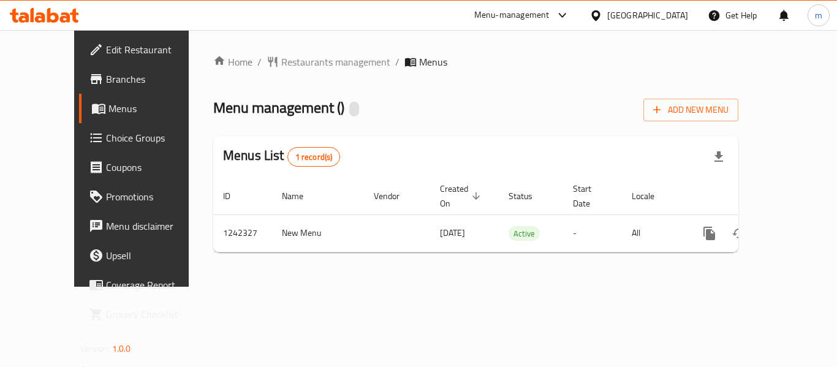
click at [281, 62] on span "Restaurants management" at bounding box center [335, 62] width 109 height 15
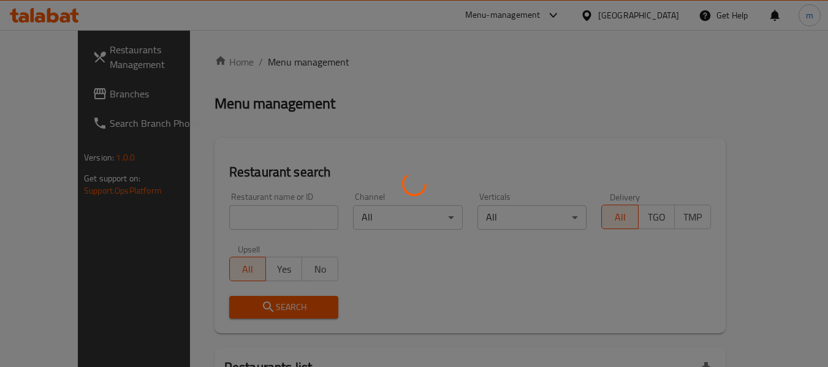
click at [227, 212] on div at bounding box center [414, 183] width 828 height 367
click at [218, 219] on div at bounding box center [414, 183] width 828 height 367
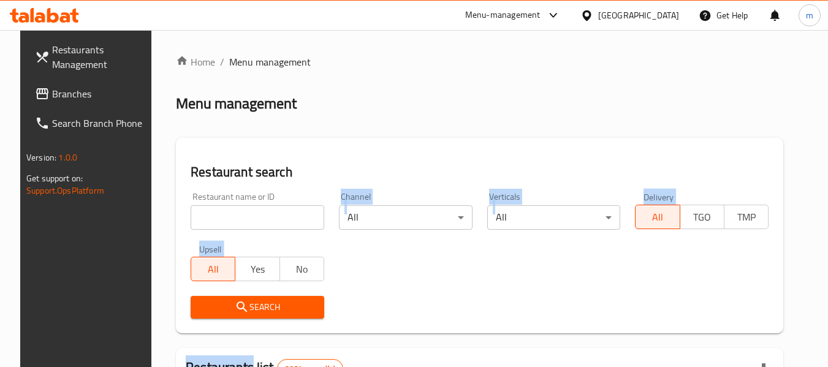
click at [219, 219] on input "search" at bounding box center [258, 217] width 134 height 25
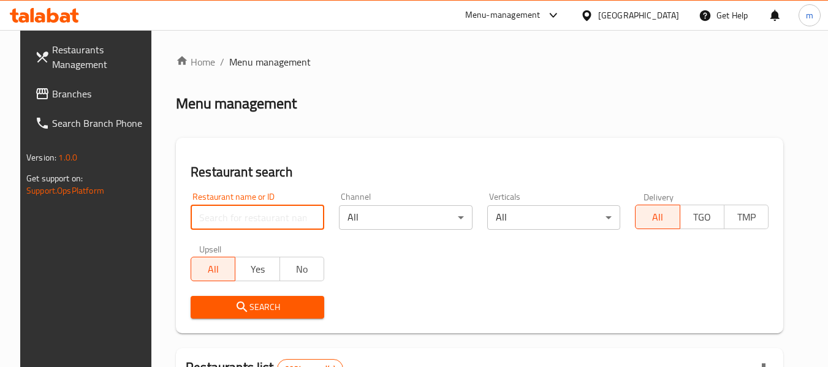
paste input "681098"
type input "681098"
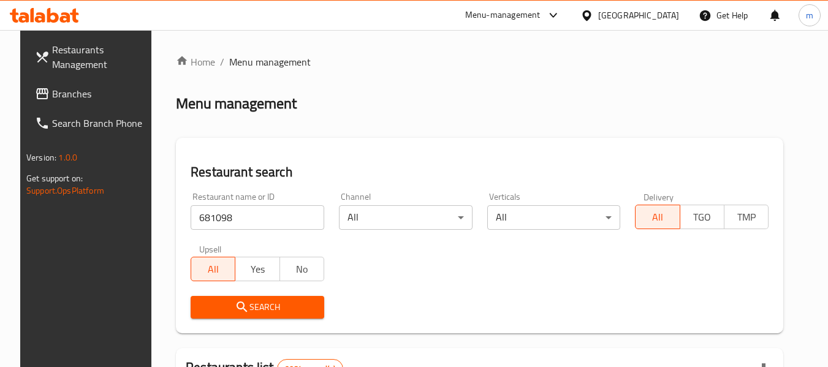
click at [237, 305] on icon "submit" at bounding box center [242, 307] width 10 height 10
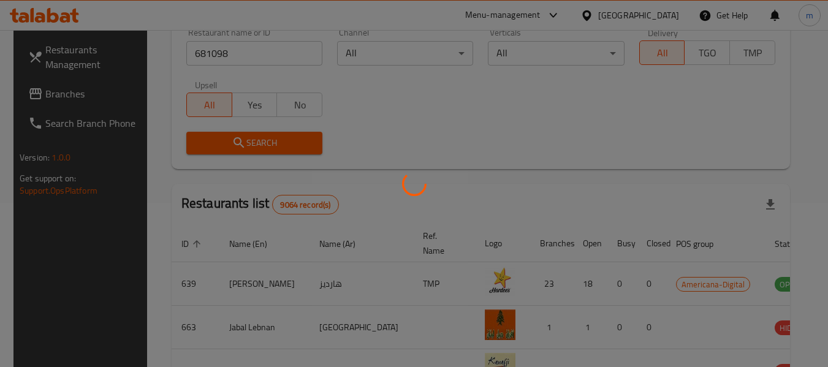
scroll to position [169, 0]
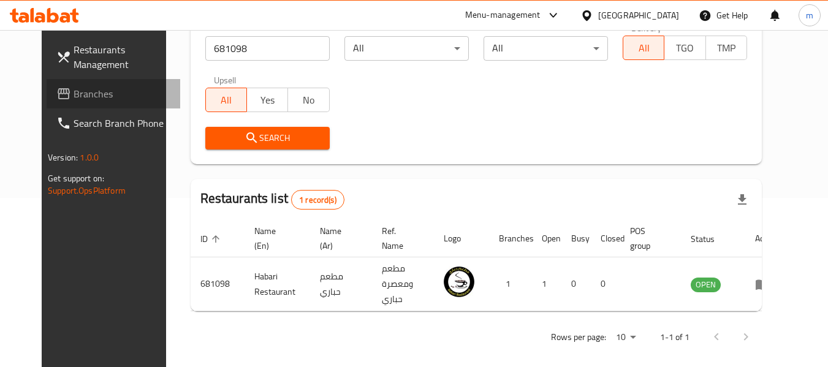
click at [74, 97] on span "Branches" at bounding box center [122, 93] width 97 height 15
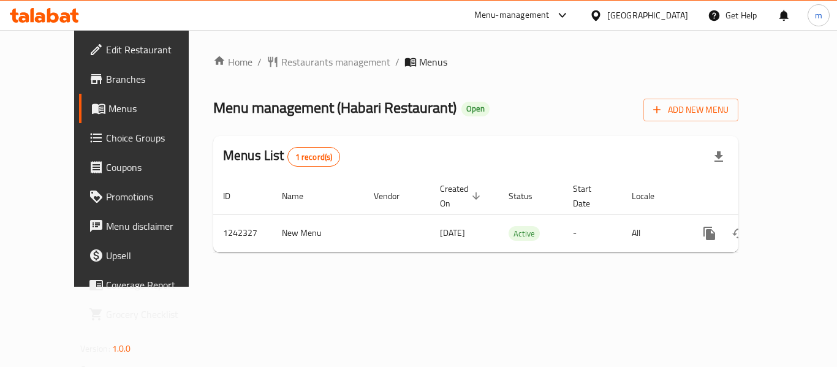
click at [254, 63] on div "Home / Restaurants management / Menus Menu management ( Habari Restaurant ) Ope…" at bounding box center [475, 159] width 525 height 208
click at [281, 63] on span "Restaurants management" at bounding box center [335, 62] width 109 height 15
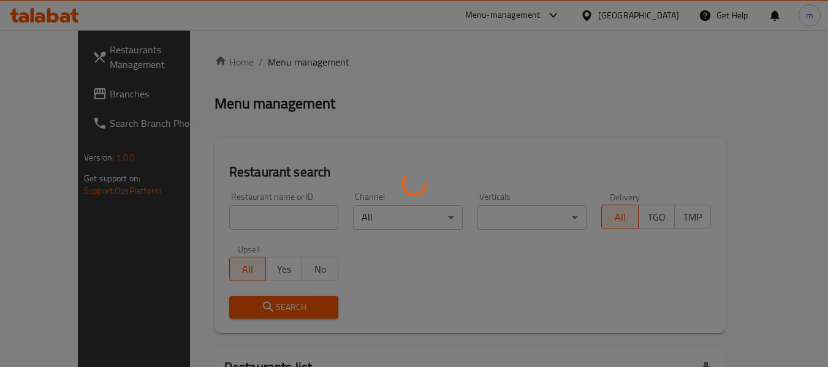
click at [224, 219] on div at bounding box center [414, 183] width 828 height 367
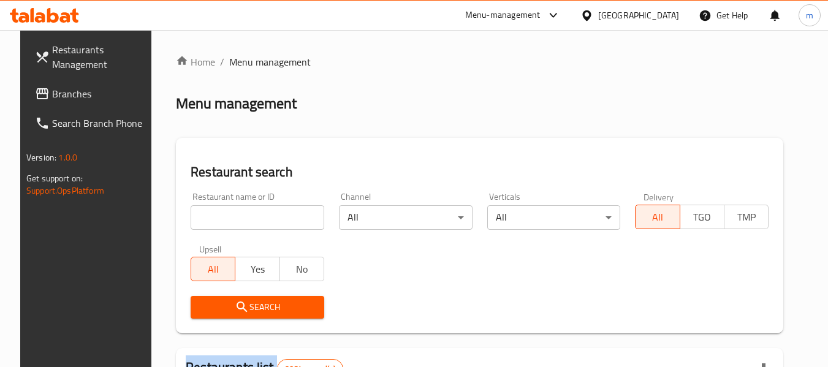
click at [224, 219] on div at bounding box center [414, 183] width 828 height 367
click at [224, 219] on input "search" at bounding box center [258, 217] width 134 height 25
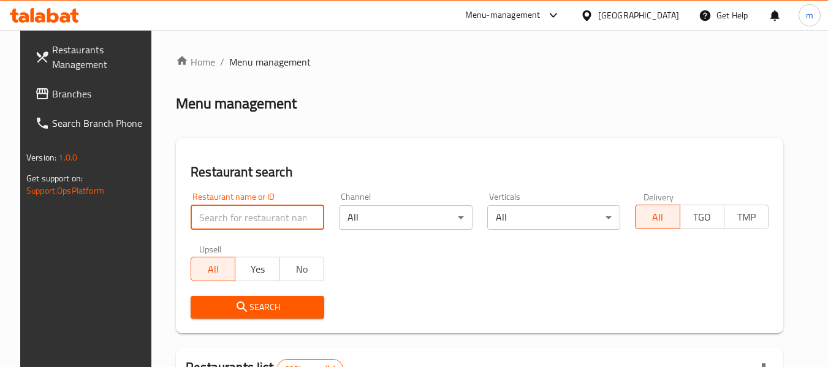
click at [224, 219] on input "search" at bounding box center [258, 217] width 134 height 25
paste input "681098"
type input "681098"
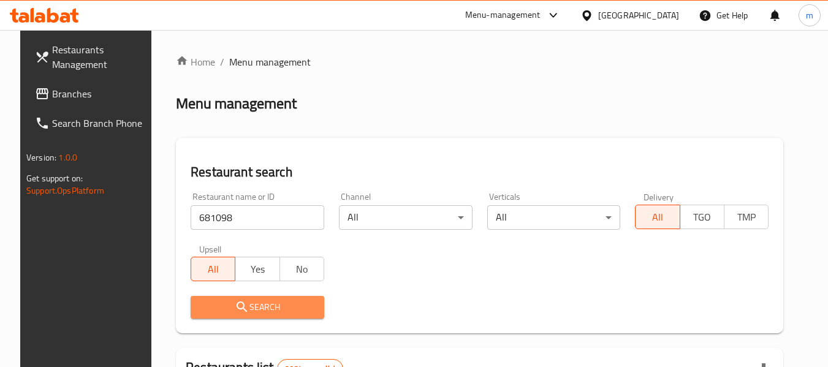
click at [237, 302] on icon "submit" at bounding box center [242, 307] width 15 height 15
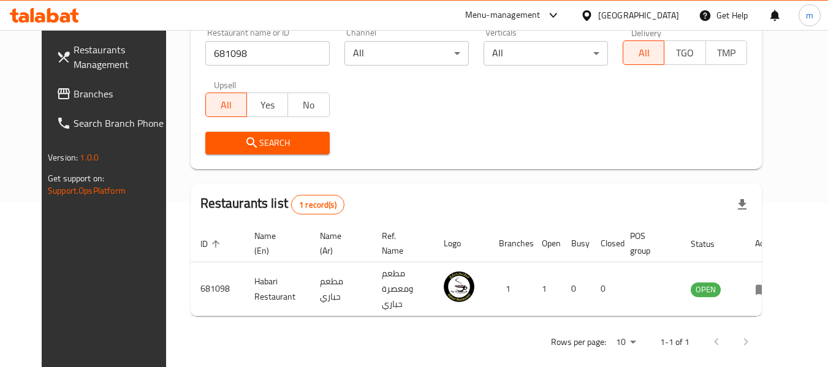
scroll to position [169, 0]
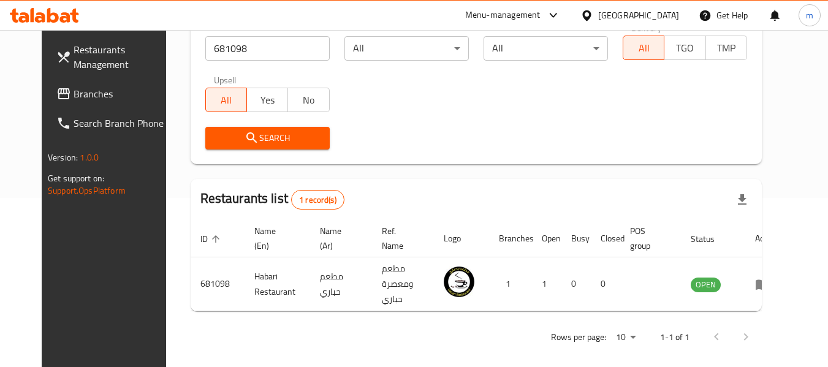
drag, startPoint x: 49, startPoint y: 96, endPoint x: 55, endPoint y: 94, distance: 6.4
click at [74, 96] on span "Branches" at bounding box center [122, 93] width 97 height 15
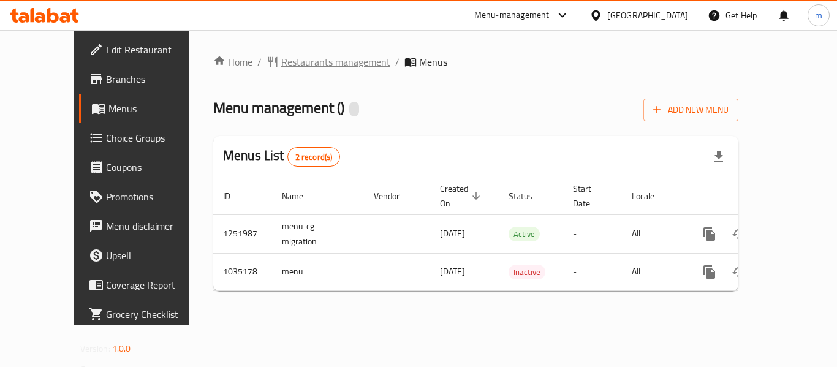
click at [281, 60] on span "Restaurants management" at bounding box center [335, 62] width 109 height 15
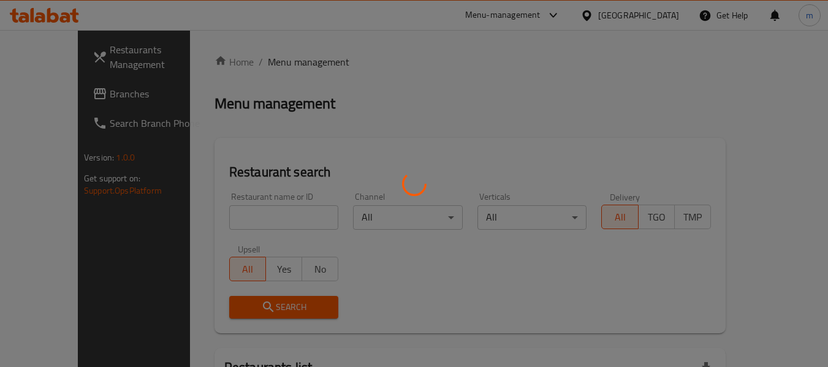
click at [248, 216] on div at bounding box center [414, 183] width 828 height 367
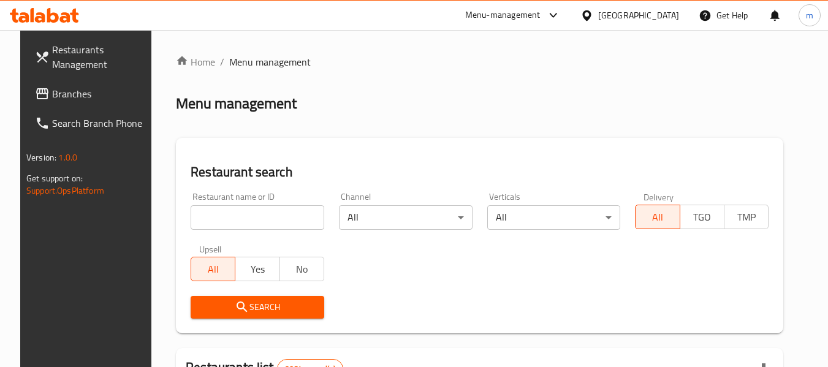
click at [248, 216] on div at bounding box center [414, 183] width 828 height 367
click at [248, 216] on input "search" at bounding box center [258, 217] width 134 height 25
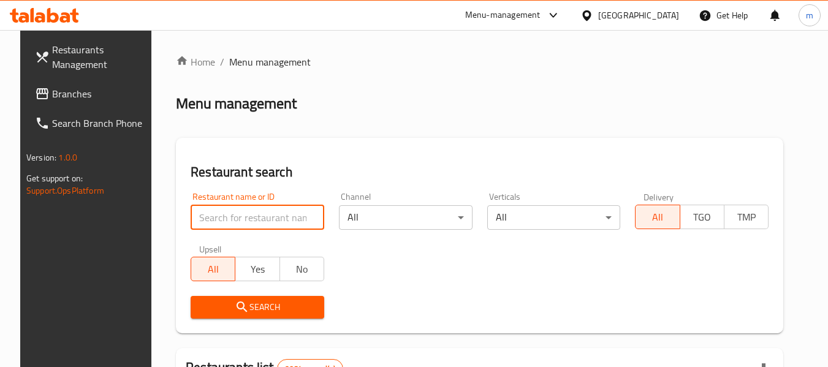
click at [248, 216] on input "search" at bounding box center [258, 217] width 134 height 25
paste input "661621"
type input "661621"
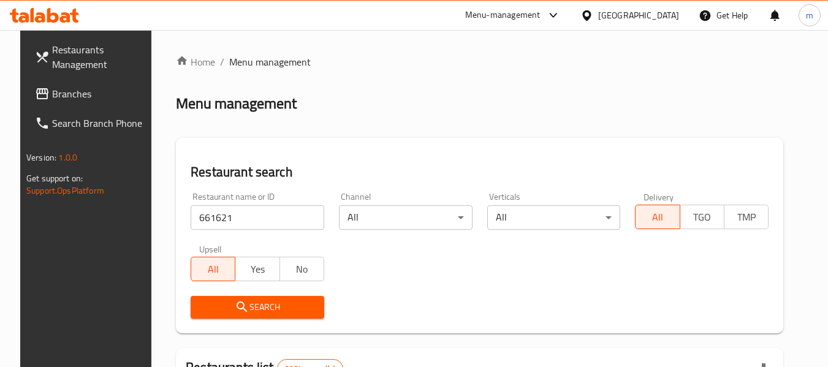
click at [251, 304] on span "Search" at bounding box center [257, 307] width 114 height 15
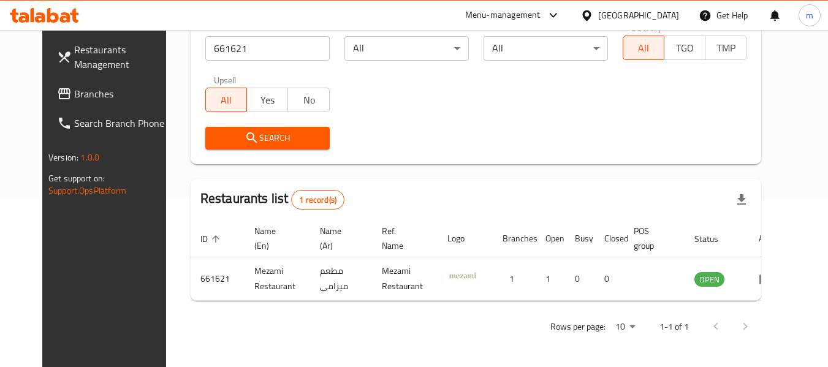
scroll to position [169, 0]
